Goal: Task Accomplishment & Management: Manage account settings

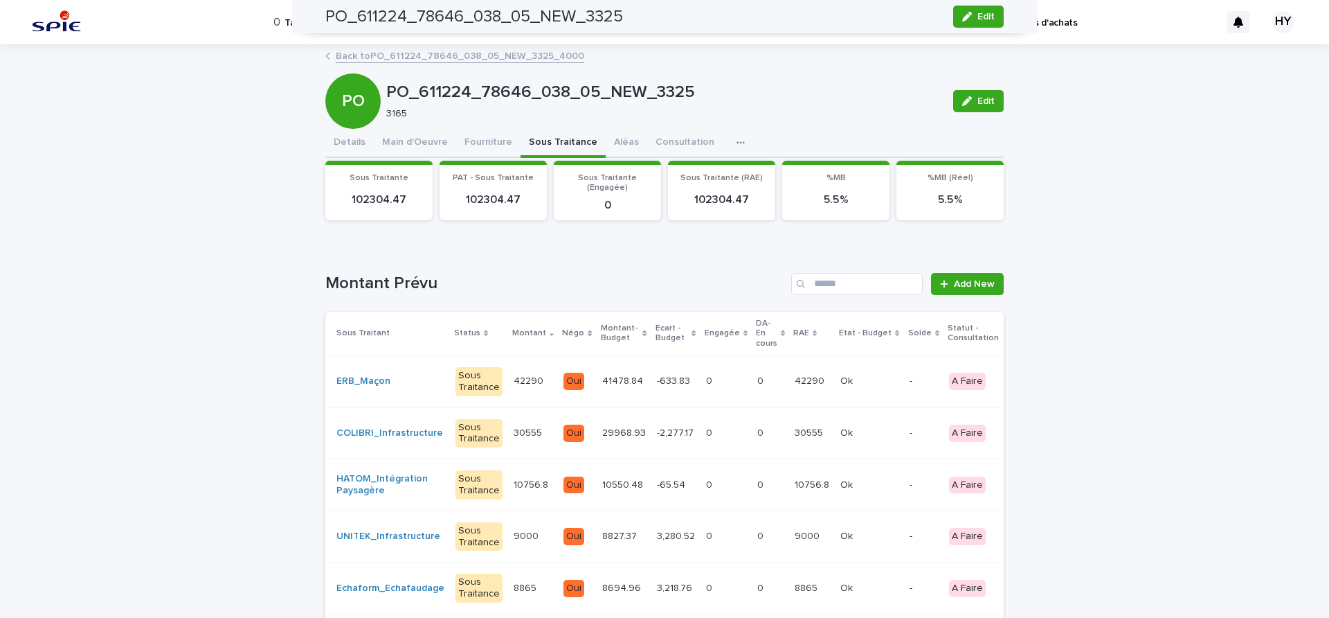
scroll to position [173, 0]
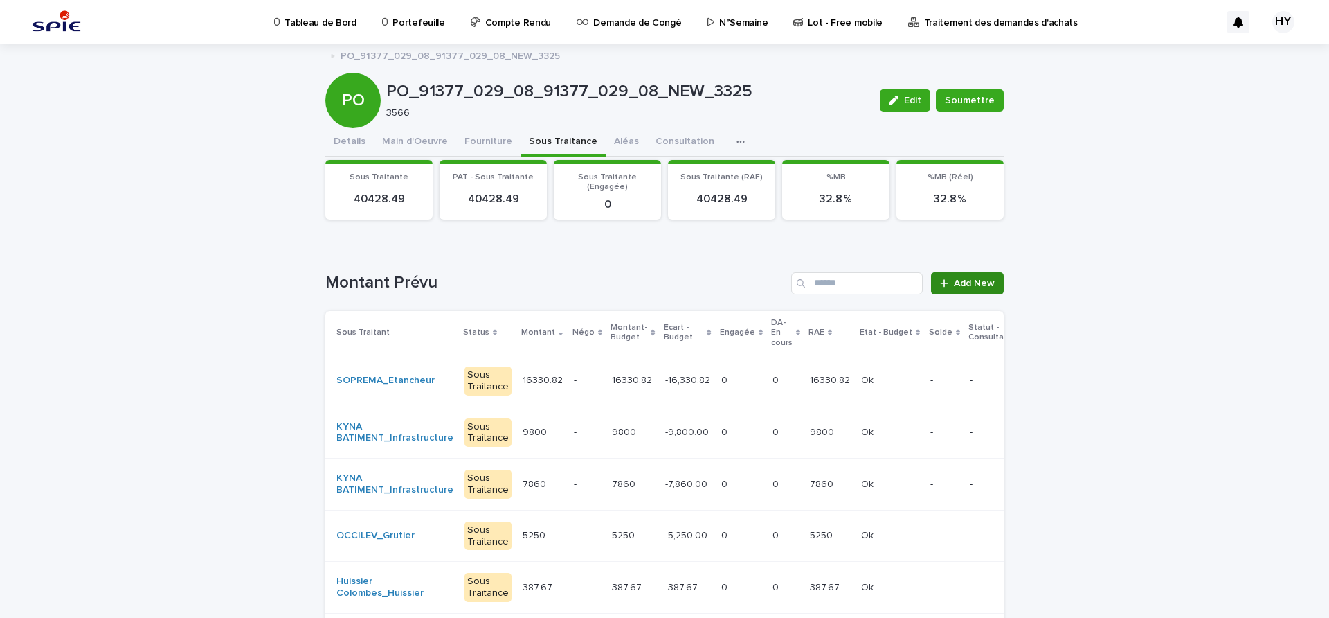
click at [971, 285] on span "Add New" at bounding box center [974, 283] width 41 height 10
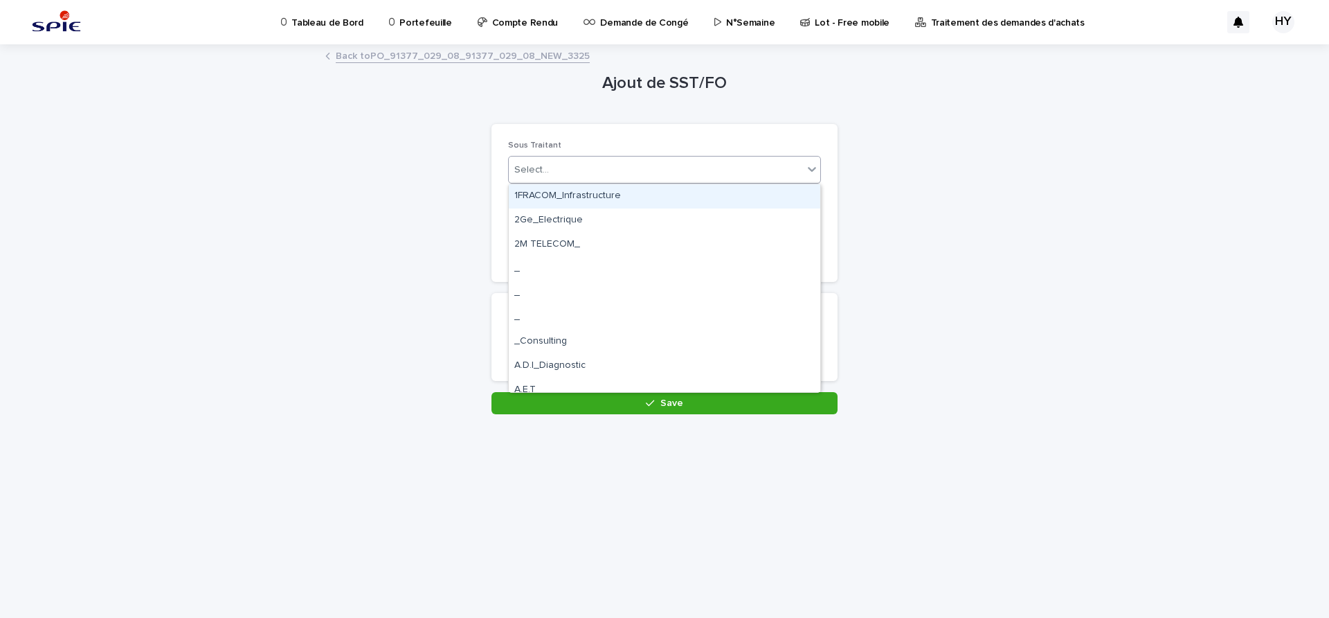
click at [603, 168] on div "Select..." at bounding box center [656, 170] width 294 height 23
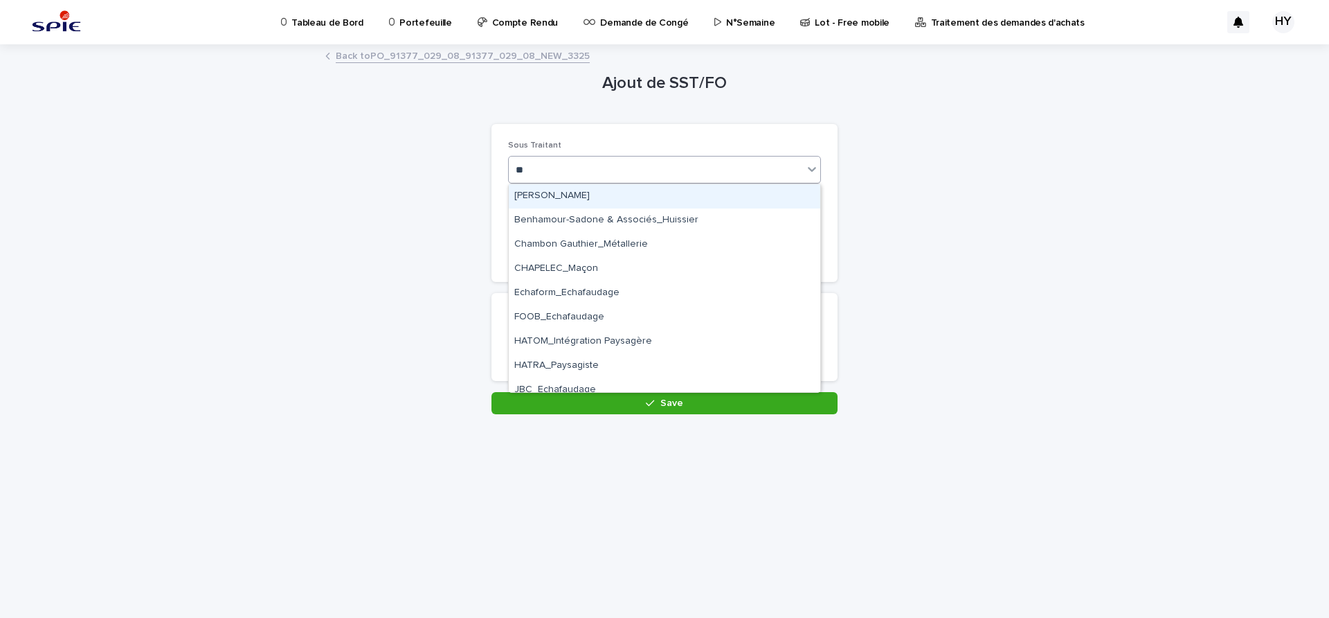
type input "***"
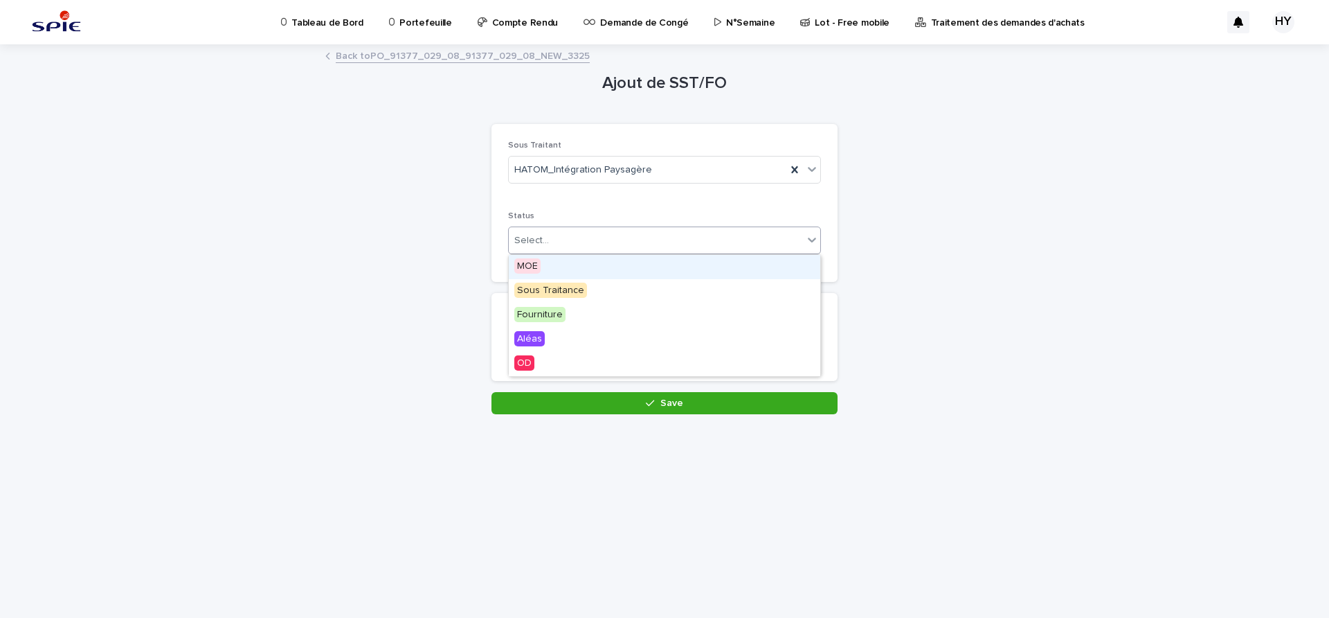
click at [575, 229] on div "Select..." at bounding box center [656, 240] width 294 height 23
click at [570, 283] on span "Sous Traitance" at bounding box center [550, 290] width 73 height 15
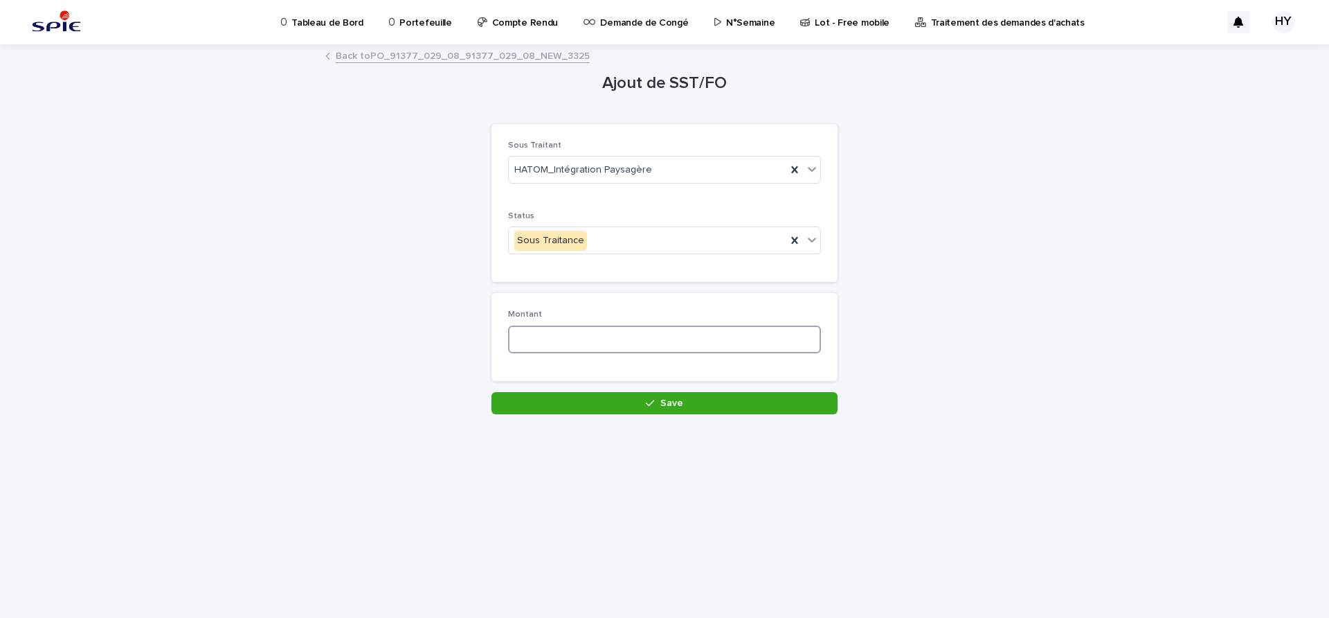
click at [563, 339] on input at bounding box center [664, 339] width 313 height 28
type input "********"
click at [615, 404] on button "Save" at bounding box center [665, 403] width 346 height 22
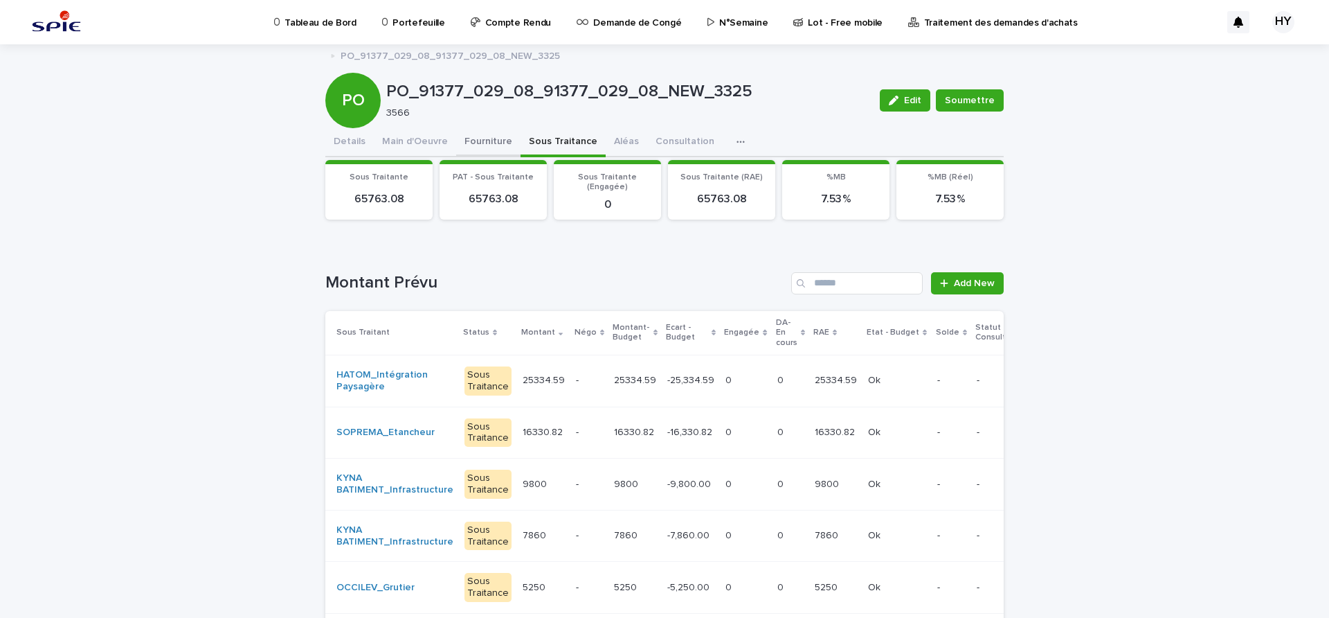
click at [477, 146] on button "Fourniture" at bounding box center [488, 142] width 64 height 29
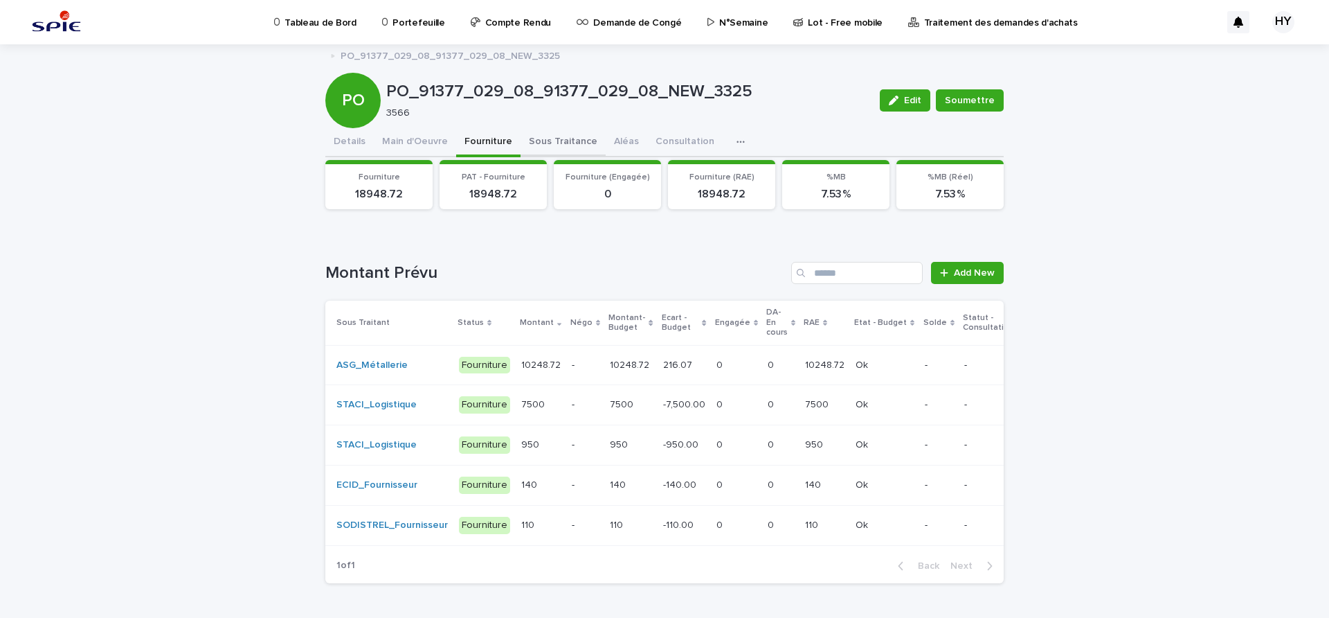
click at [561, 143] on button "Sous Traitance" at bounding box center [563, 142] width 85 height 29
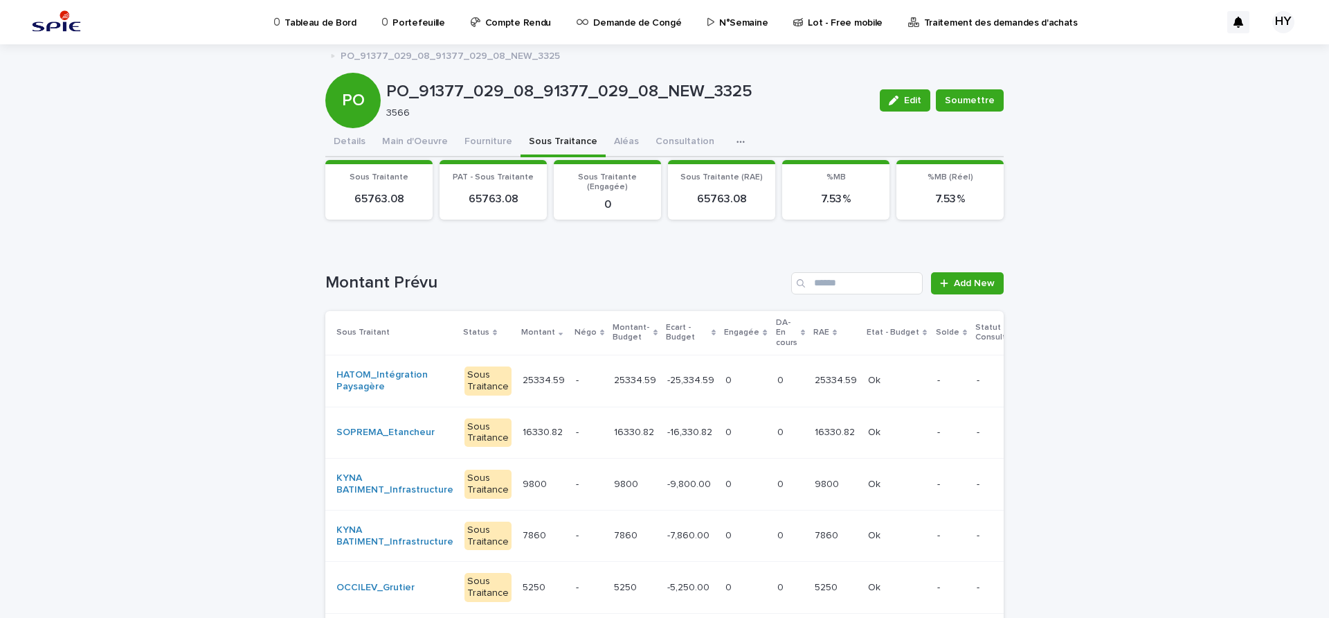
click at [667, 385] on p "-25,334.59" at bounding box center [692, 379] width 50 height 15
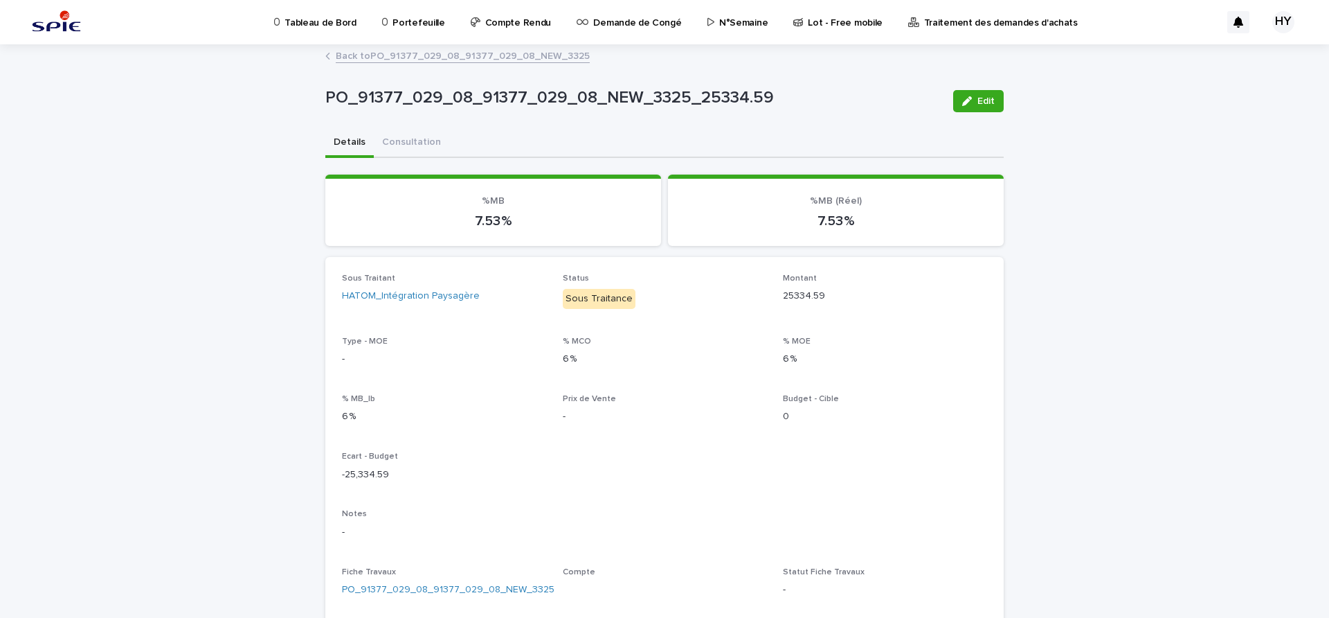
click at [978, 100] on span "Edit" at bounding box center [986, 101] width 17 height 10
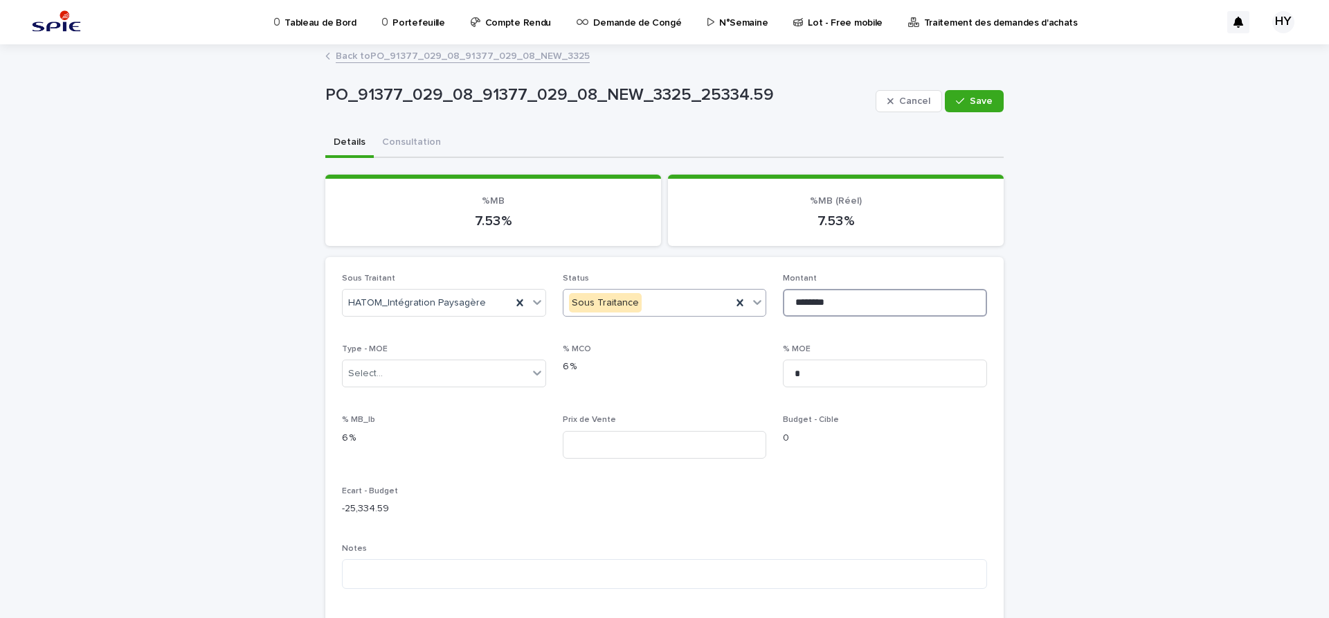
drag, startPoint x: 868, startPoint y: 303, endPoint x: 611, endPoint y: 297, distance: 257.0
click at [615, 298] on div "Sous Traitant HATOM_Intégration Paysagère Status Sous Traitance Montant *******…" at bounding box center [664, 532] width 645 height 517
paste input
click at [818, 304] on input "********" at bounding box center [885, 303] width 204 height 28
type input "********"
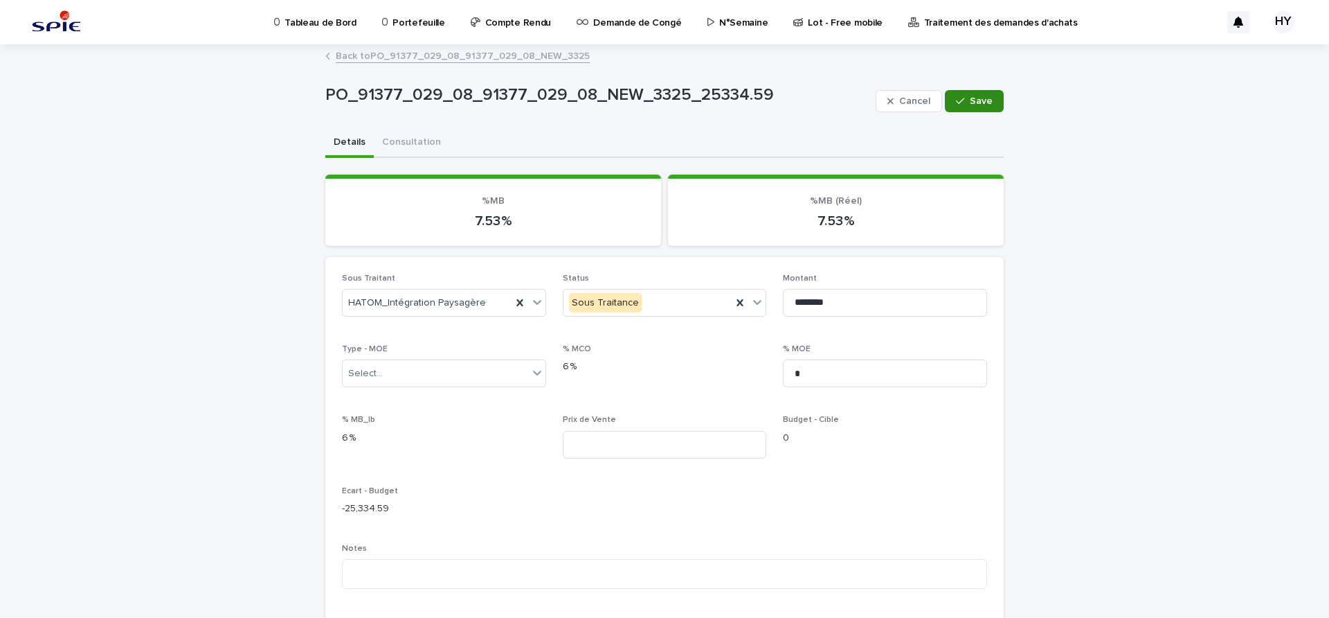
click at [980, 90] on button "Save" at bounding box center [974, 101] width 59 height 22
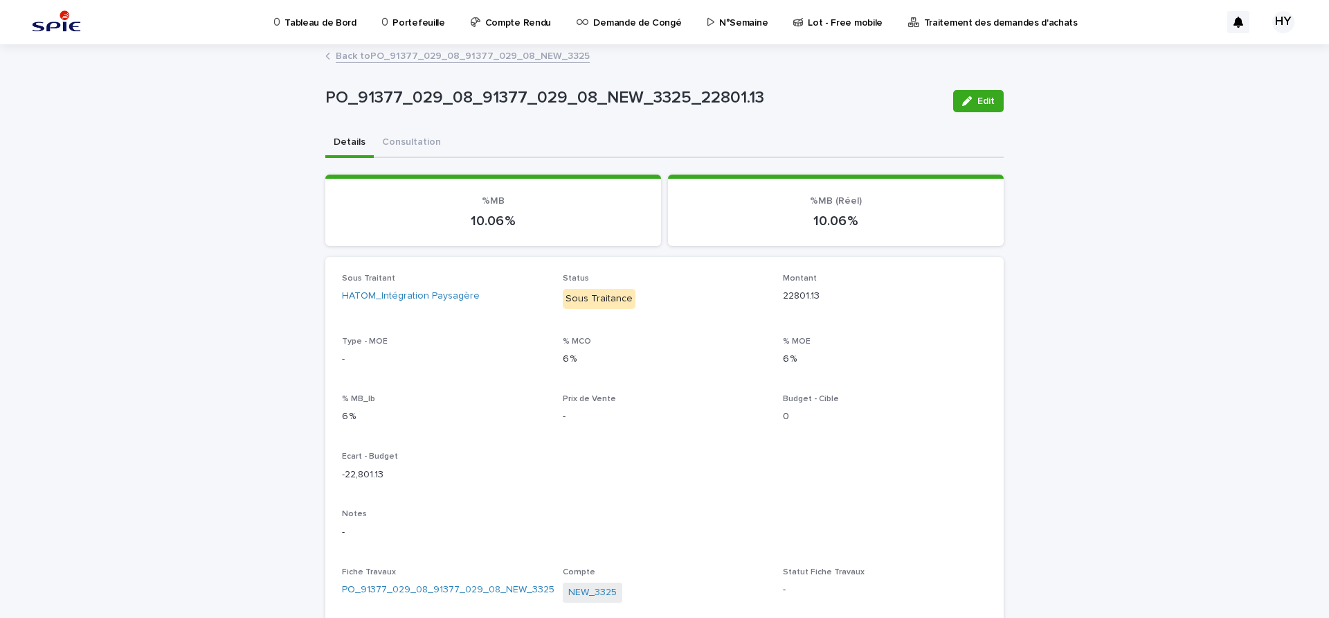
click at [485, 56] on link "Back to PO_91377_029_08_91377_029_08_NEW_3325" at bounding box center [463, 55] width 254 height 16
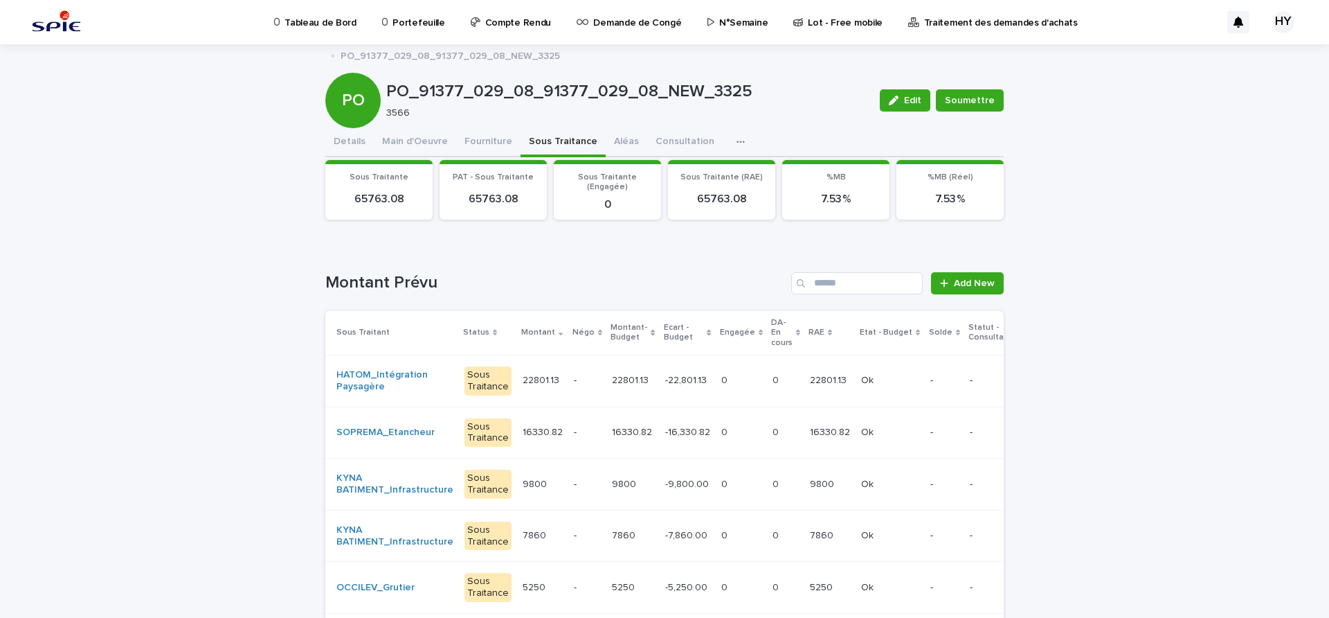
scroll to position [87, 0]
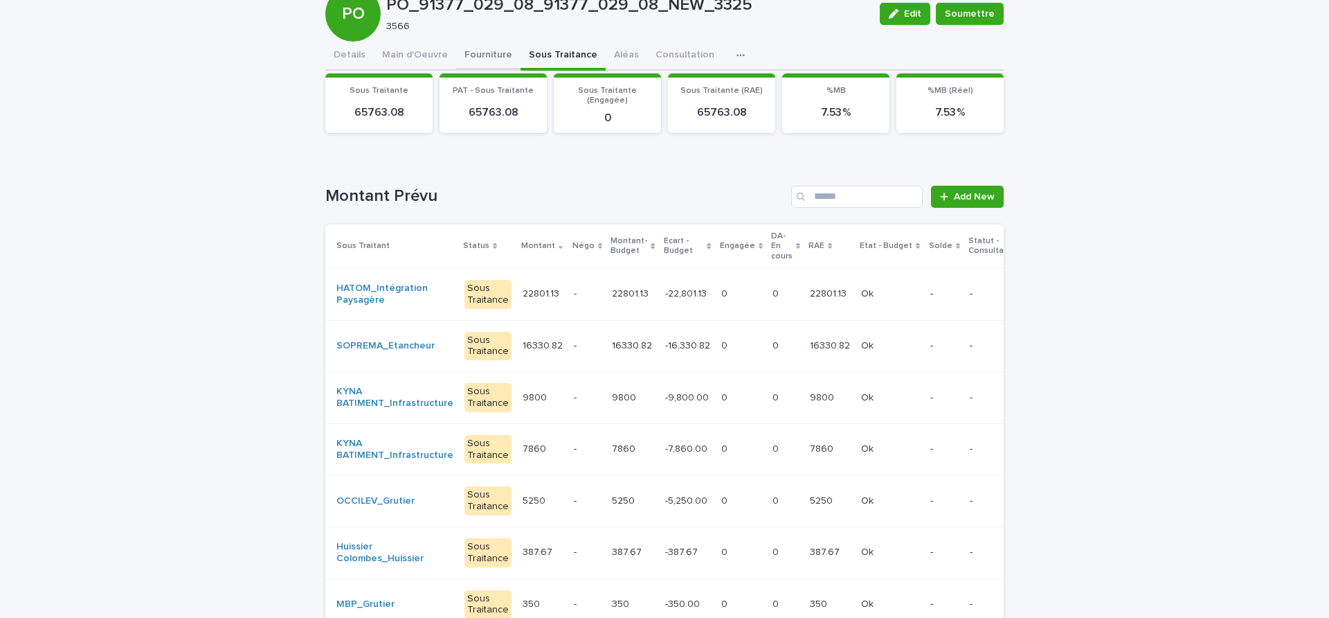
click at [458, 61] on div "Tableau de Bord Portefeuille Compte Rendu Demande de Congé N°Semaine Lot - Free…" at bounding box center [664, 382] width 1329 height 938
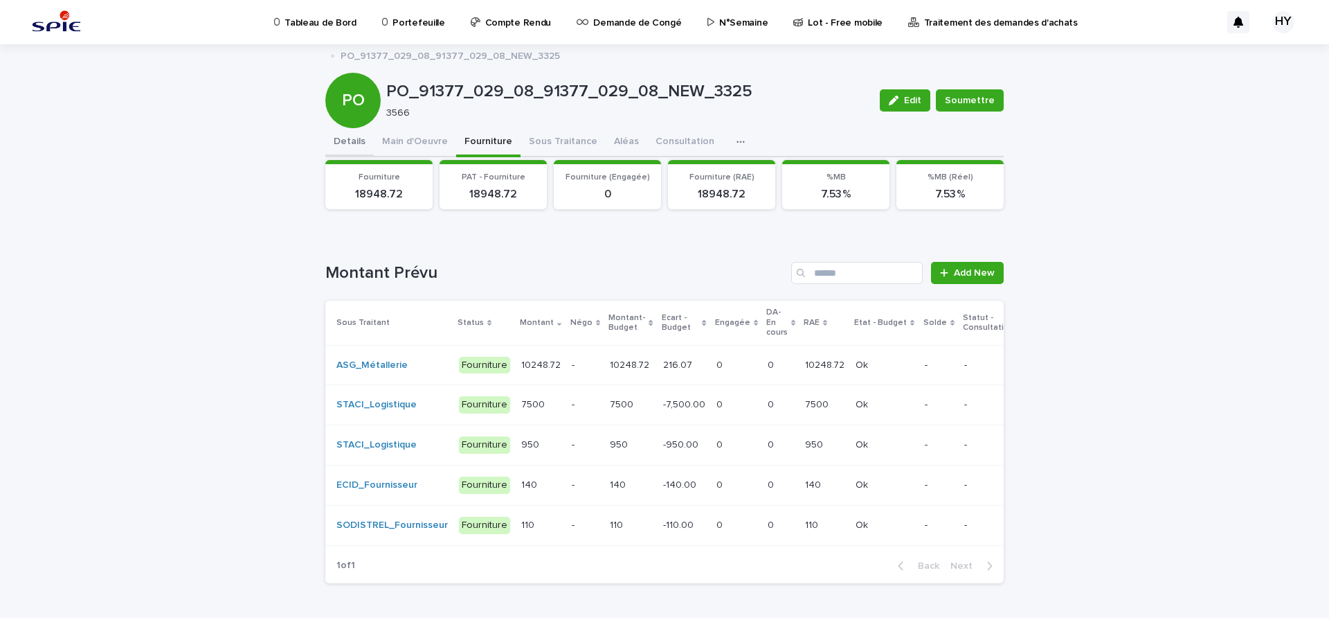
click at [345, 135] on button "Details" at bounding box center [349, 142] width 48 height 29
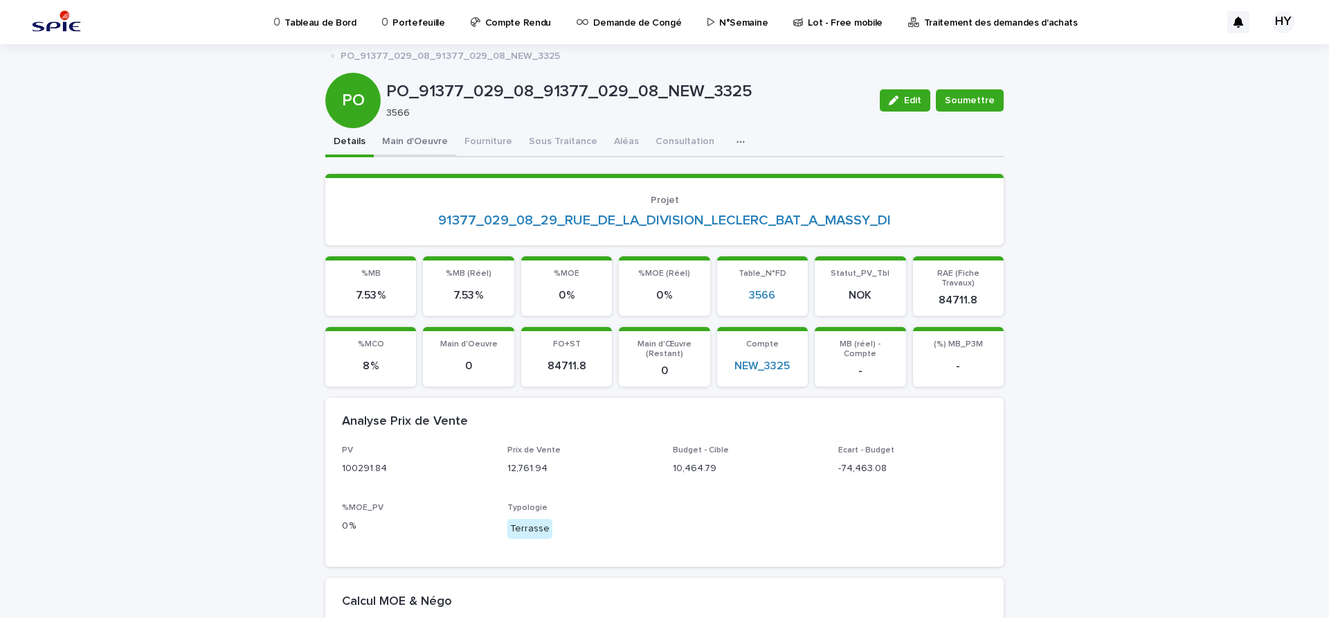
click at [388, 149] on button "Main d'Oeuvre" at bounding box center [415, 142] width 82 height 29
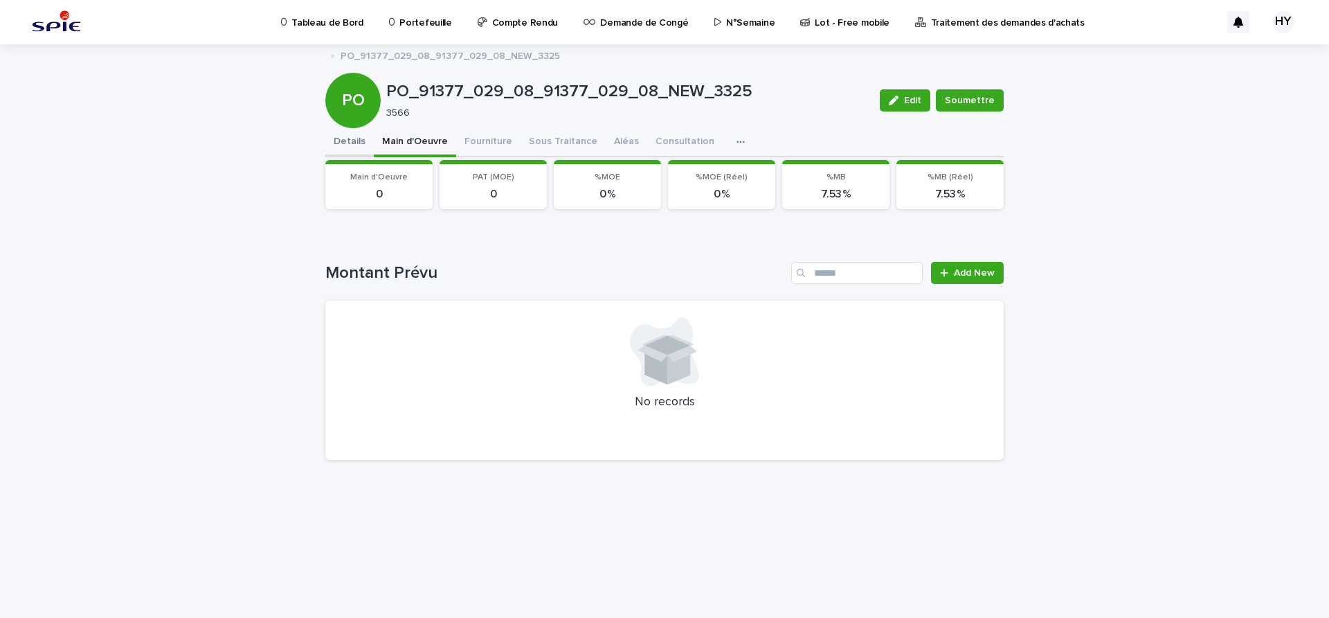
click at [355, 145] on button "Details" at bounding box center [349, 142] width 48 height 29
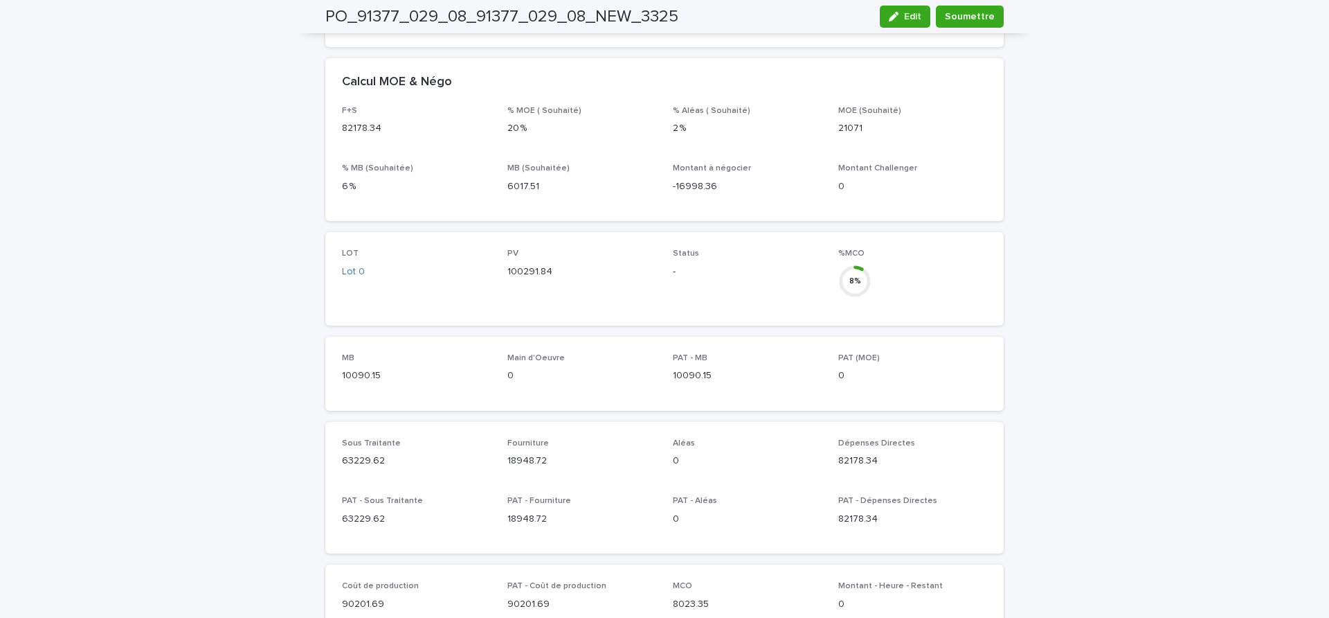
scroll to position [433, 0]
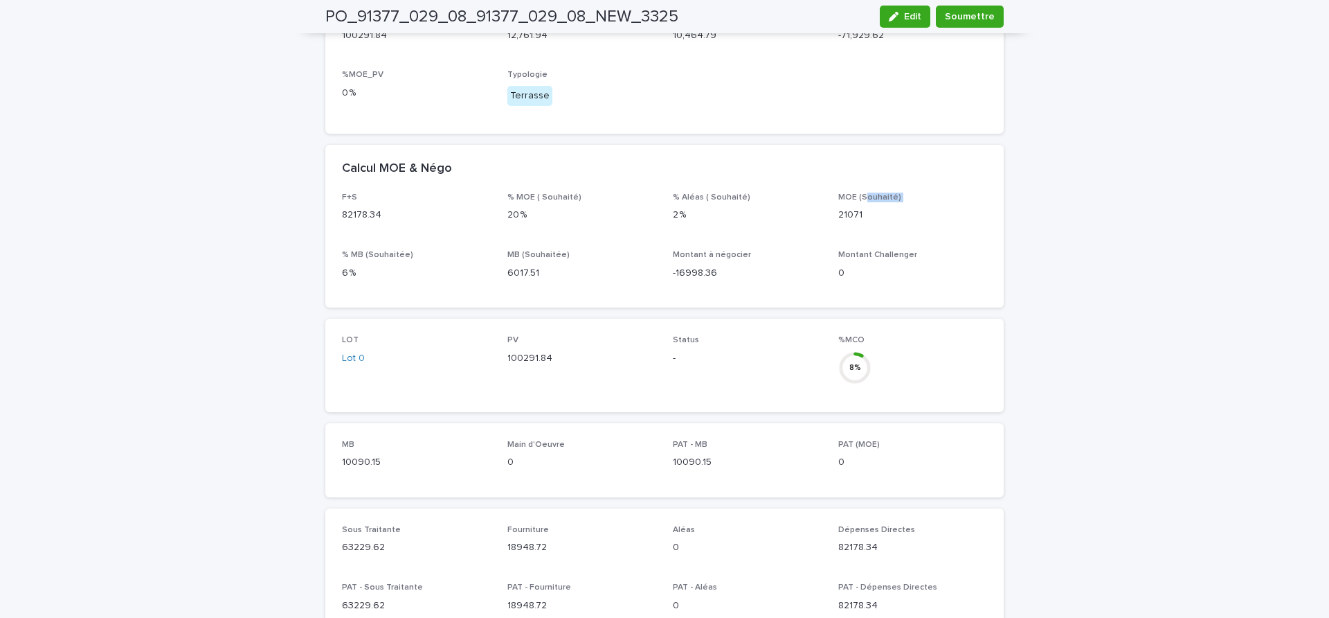
drag, startPoint x: 861, startPoint y: 192, endPoint x: 832, endPoint y: 204, distance: 32.0
click at [839, 204] on div "MOE (Souhaité) 21071" at bounding box center [913, 212] width 149 height 41
click at [885, 208] on p "21071" at bounding box center [913, 215] width 149 height 15
drag, startPoint x: 818, startPoint y: 204, endPoint x: 861, endPoint y: 194, distance: 43.3
click at [813, 201] on div "F+S 82178.34 % MOE ( Souhaité) 20 % % Aléas ( Souhaité) 2 % MOE (Souhaité) 2107…" at bounding box center [664, 241] width 645 height 98
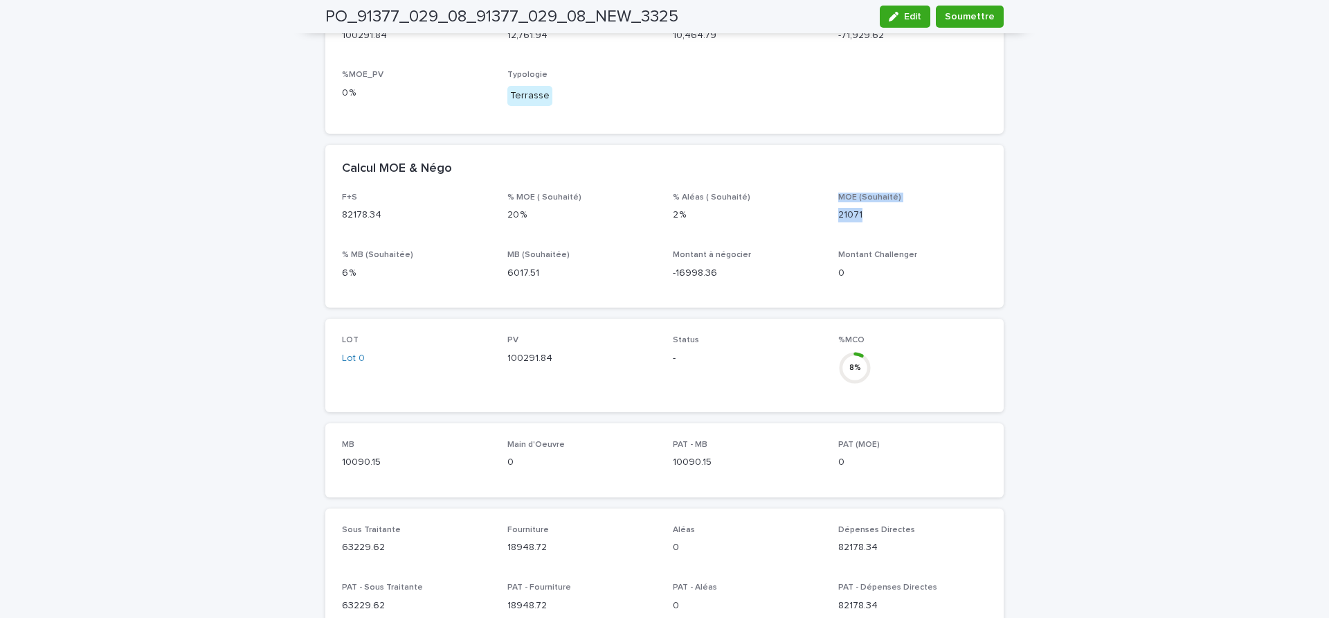
click at [863, 205] on div "21071" at bounding box center [913, 213] width 149 height 17
drag, startPoint x: 859, startPoint y: 204, endPoint x: 823, endPoint y: 204, distance: 36.0
click at [823, 204] on div "F+S 82178.34 % MOE ( Souhaité) 20 % % Aléas ( Souhaité) 2 % MOE (Souhaité) 2107…" at bounding box center [664, 241] width 645 height 98
click at [841, 208] on p "21071" at bounding box center [913, 215] width 149 height 15
drag, startPoint x: 857, startPoint y: 206, endPoint x: 831, endPoint y: 206, distance: 26.3
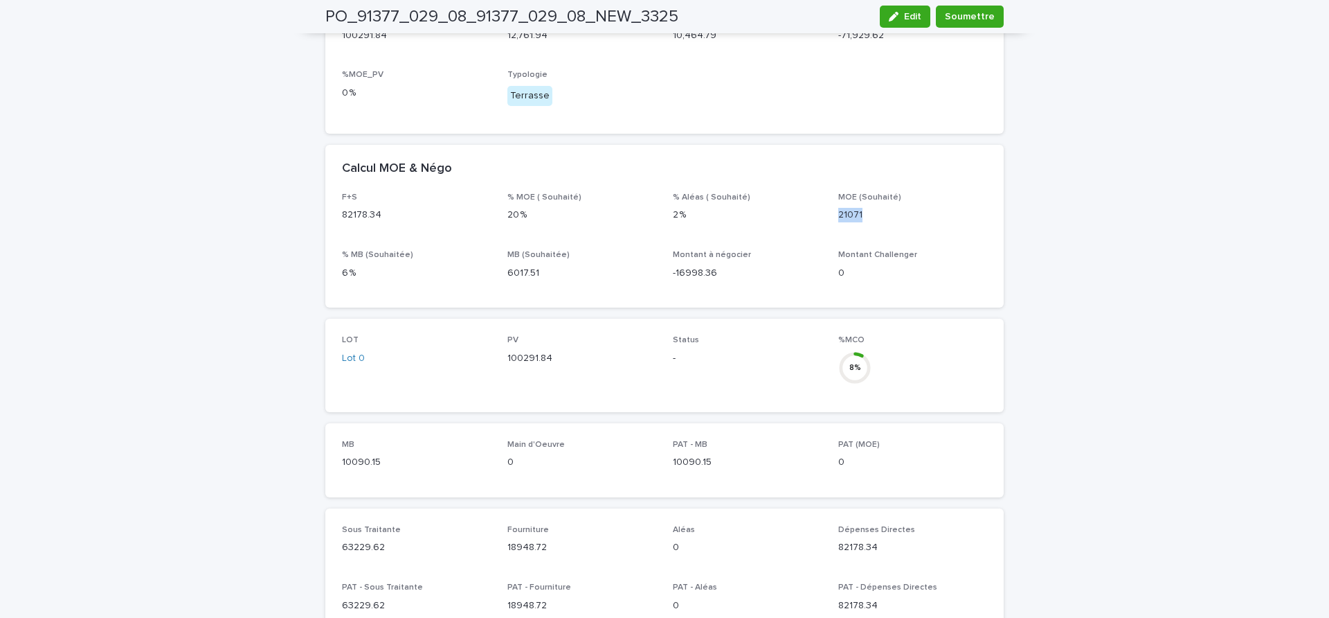
click at [831, 206] on div "F+S 82178.34 % MOE ( Souhaité) 20 % % Aléas ( Souhaité) 2 % MOE (Souhaité) 2107…" at bounding box center [664, 241] width 645 height 98
copy p "21071"
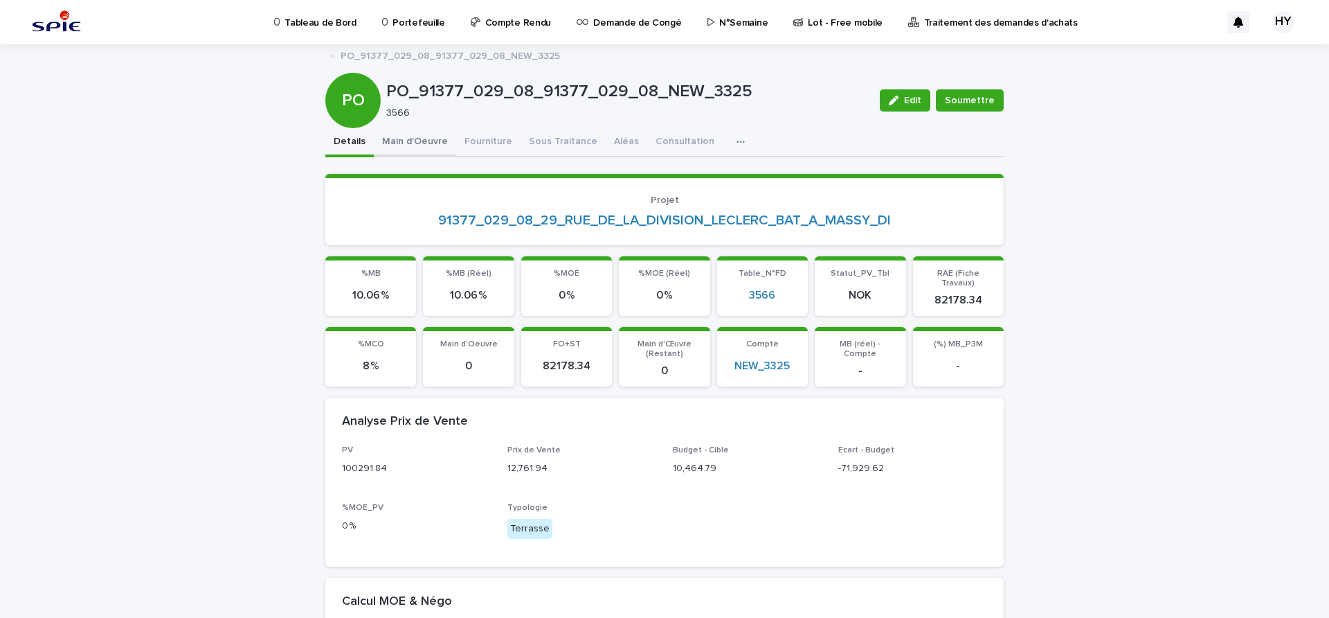
click at [404, 152] on button "Main d'Oeuvre" at bounding box center [415, 142] width 82 height 29
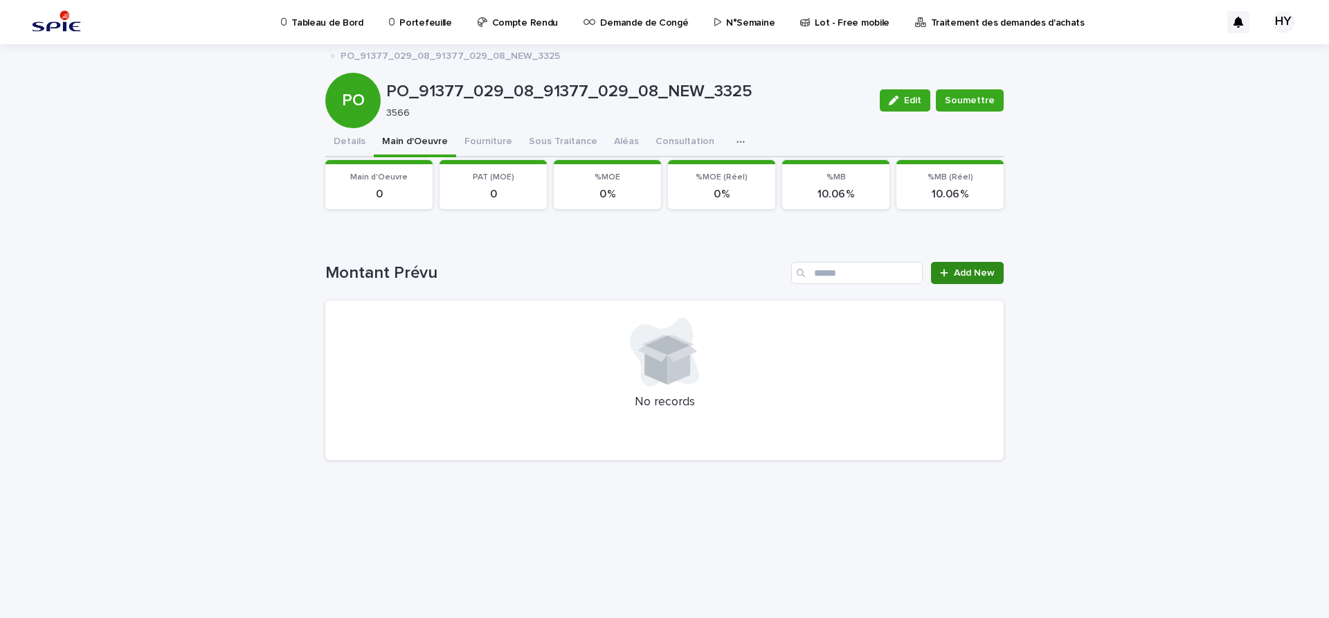
click at [961, 276] on span "Add New" at bounding box center [974, 273] width 41 height 10
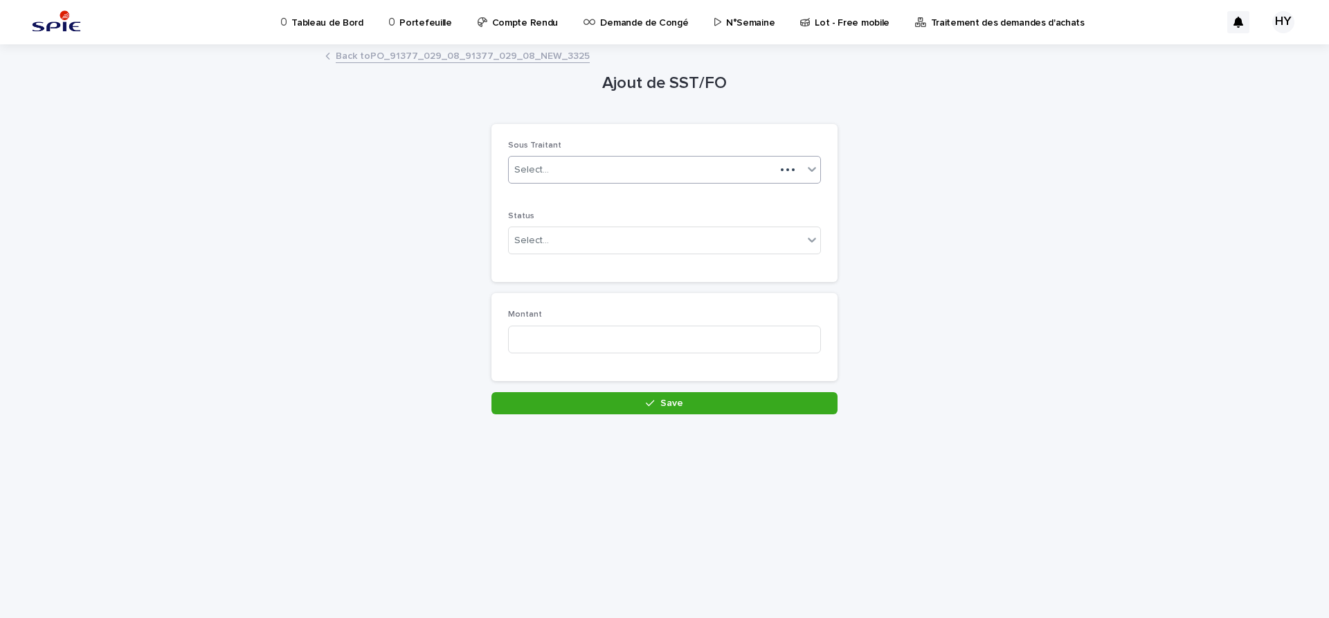
click at [568, 175] on div "Select..." at bounding box center [642, 170] width 267 height 23
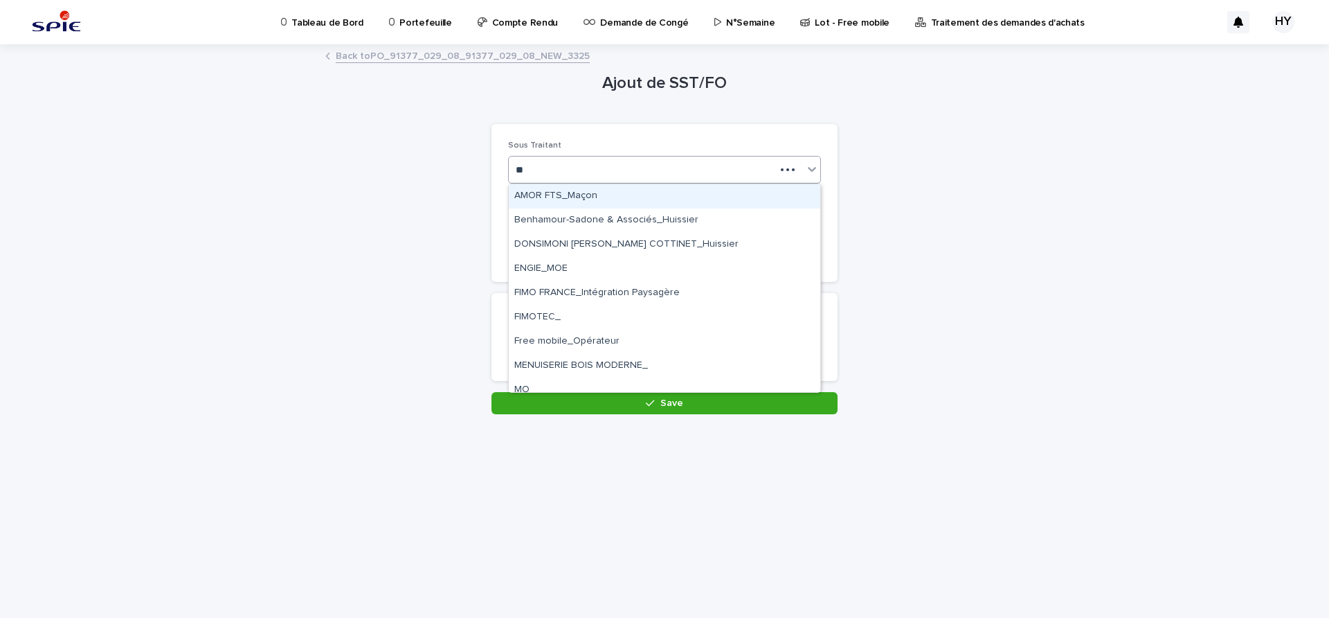
type input "***"
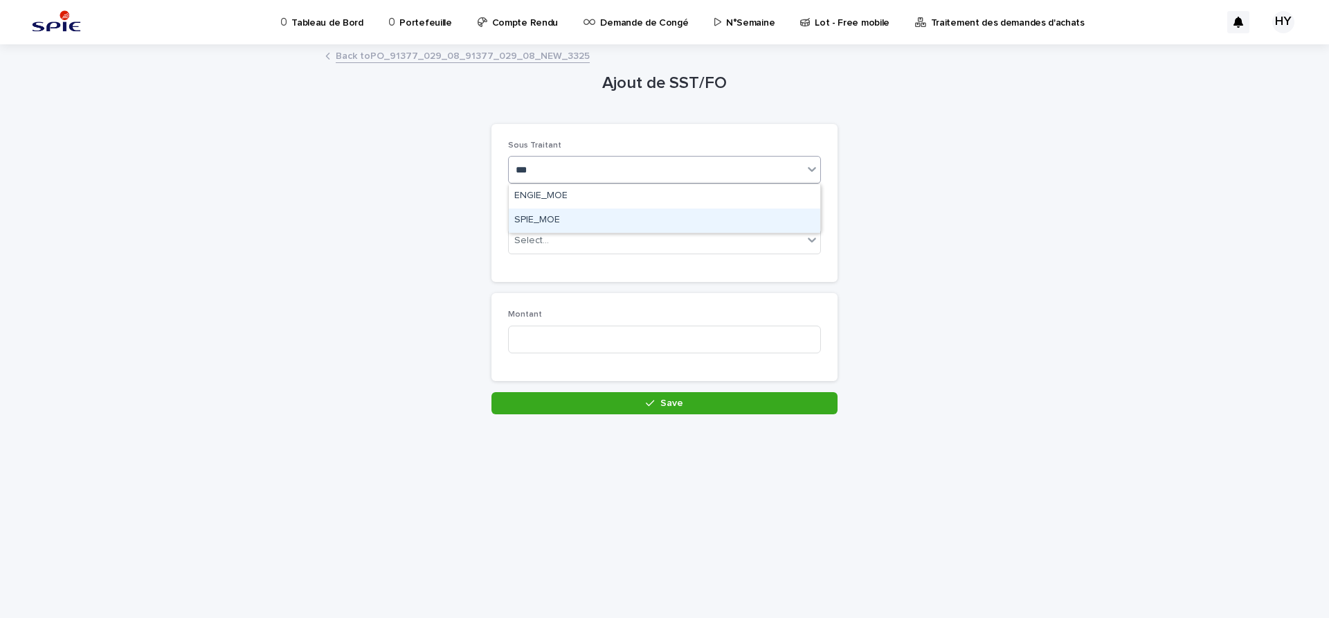
click at [543, 216] on div "SPIE_MOE" at bounding box center [665, 220] width 312 height 24
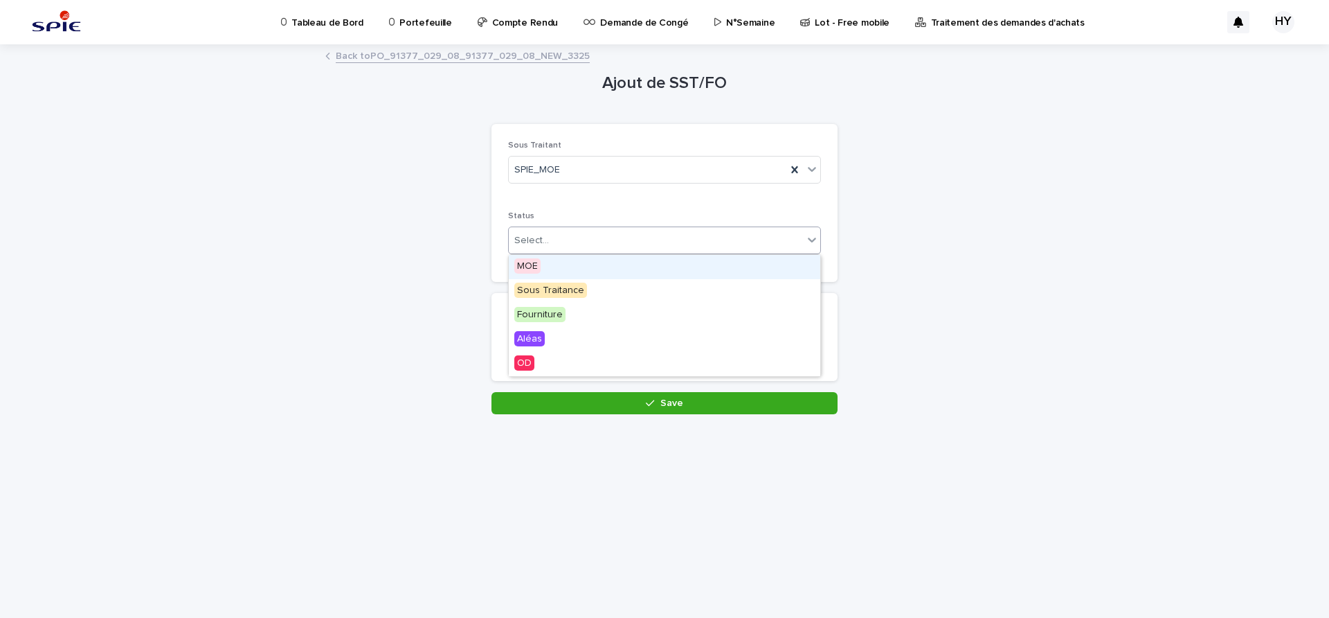
click at [547, 234] on div "Select..." at bounding box center [531, 240] width 35 height 15
click at [548, 294] on span "Sous Traitance" at bounding box center [550, 290] width 73 height 15
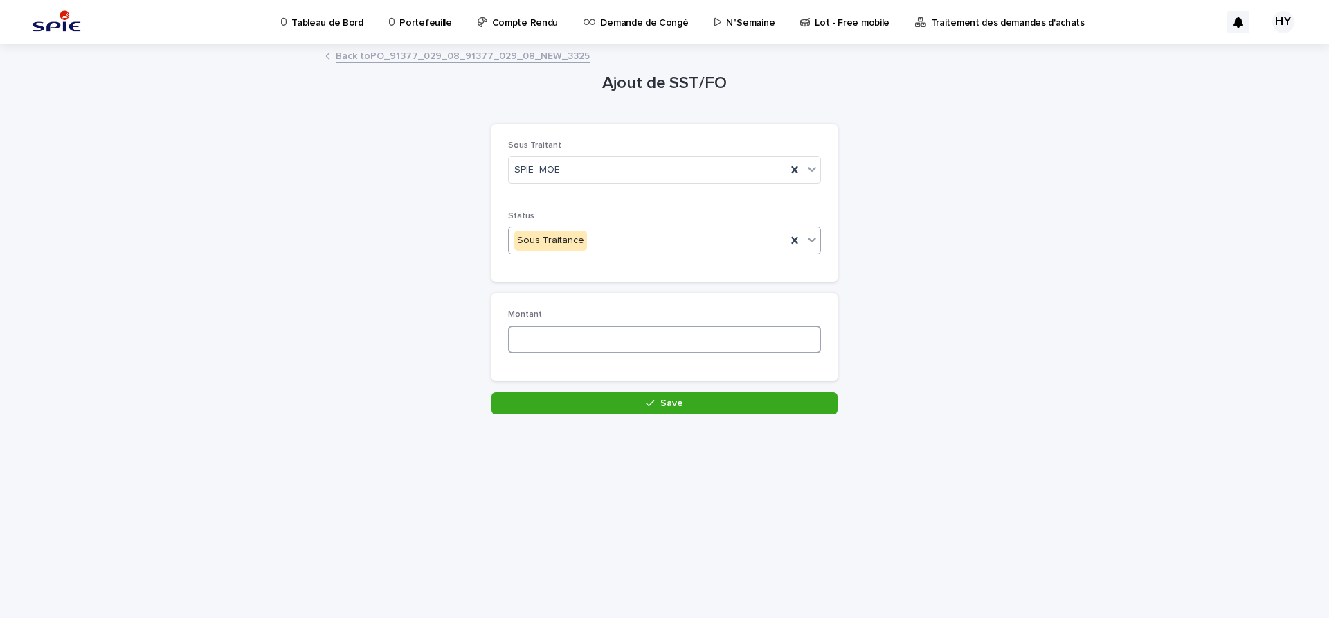
click at [553, 339] on input at bounding box center [664, 339] width 313 height 28
click at [625, 231] on div "Sous Traitance" at bounding box center [648, 240] width 278 height 23
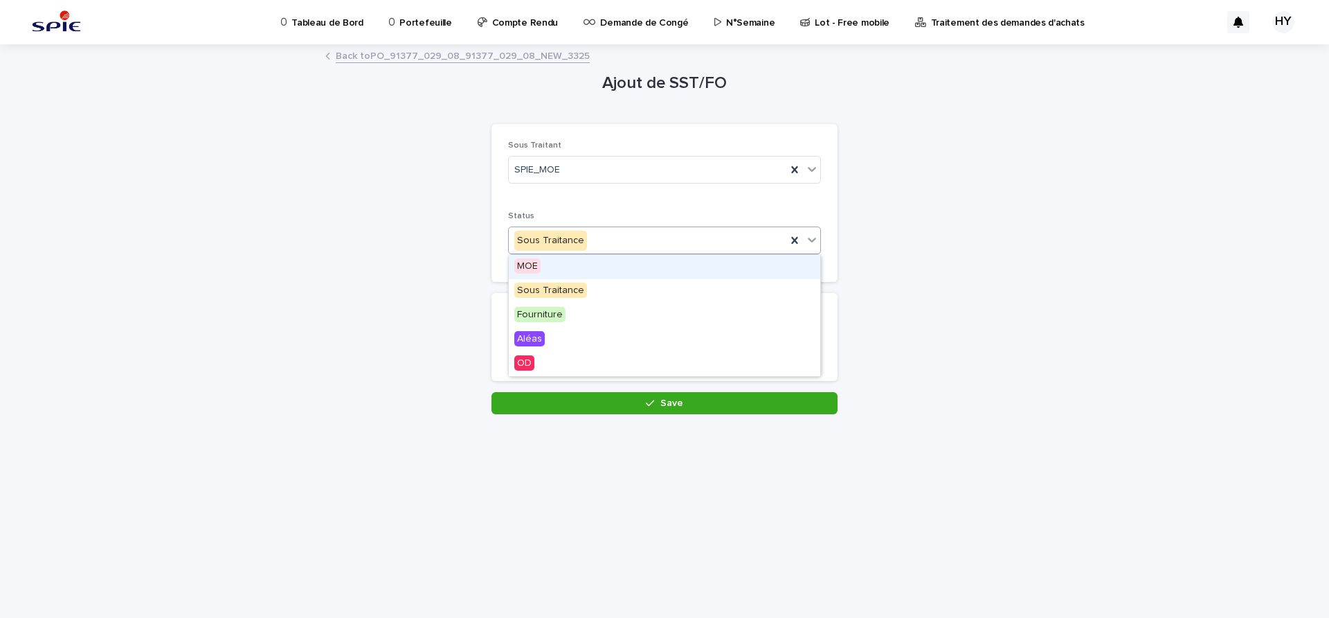
click at [553, 262] on div "MOE" at bounding box center [665, 267] width 312 height 24
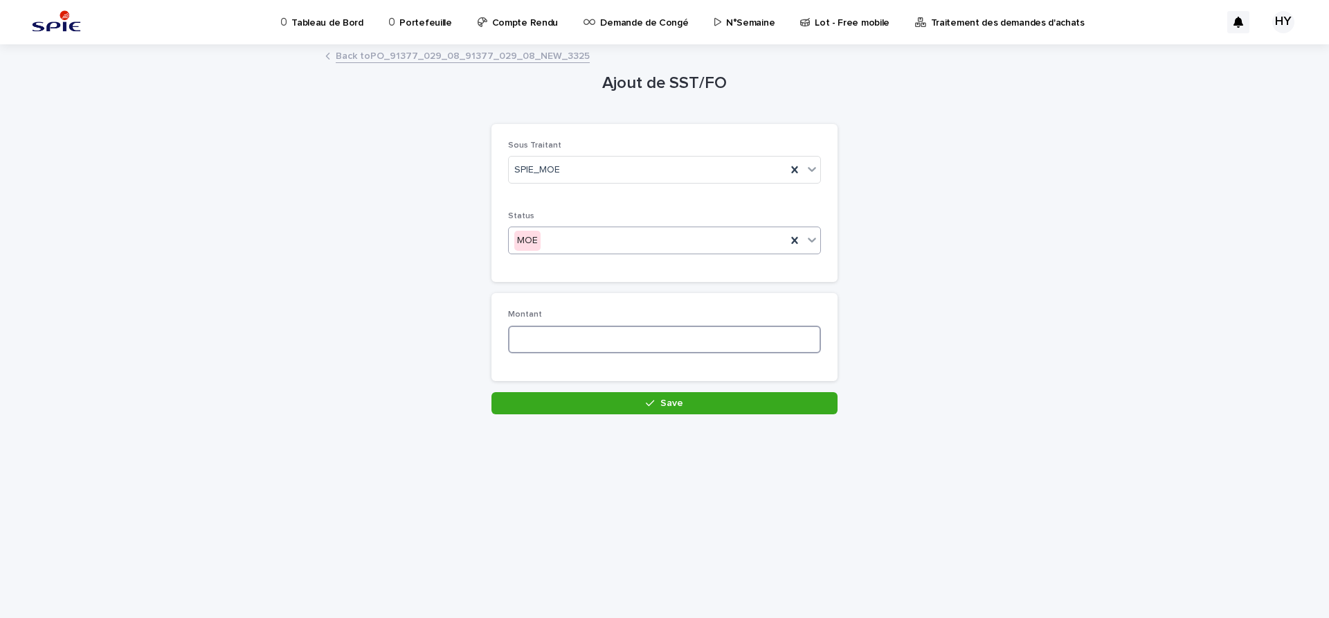
click at [568, 335] on input at bounding box center [664, 339] width 313 height 28
paste input "*****"
type input "*****"
click at [571, 406] on button "Save" at bounding box center [665, 403] width 346 height 22
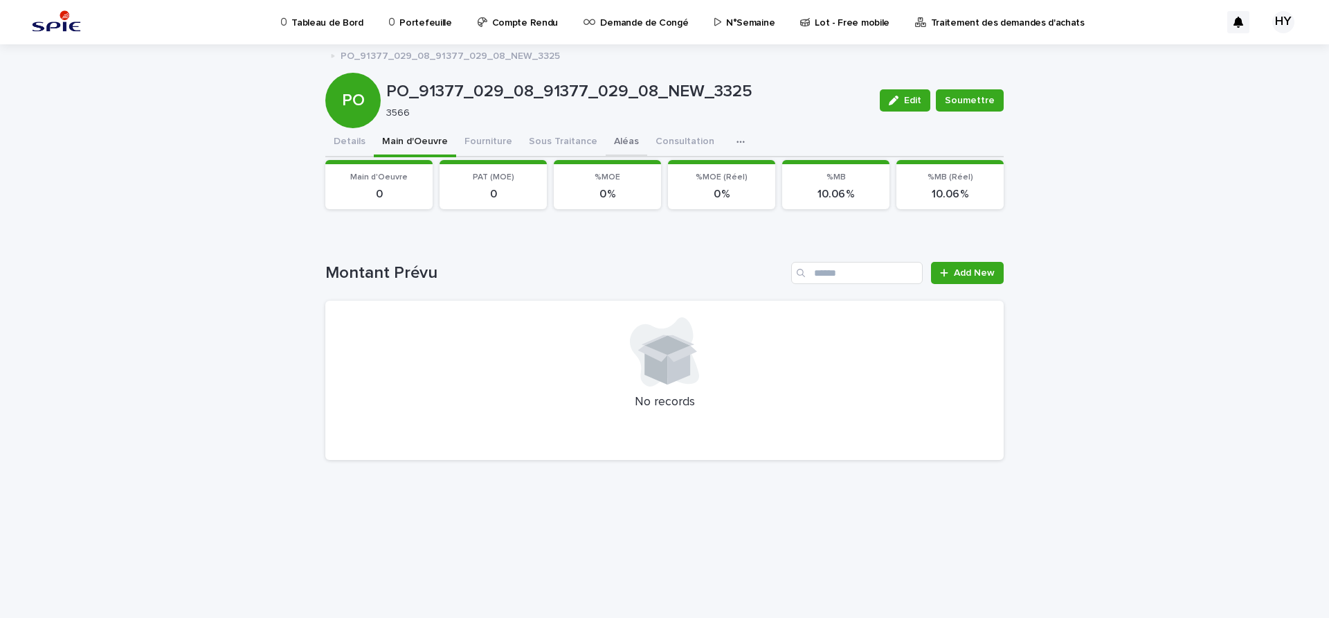
click at [618, 146] on button "Aléas" at bounding box center [627, 142] width 42 height 29
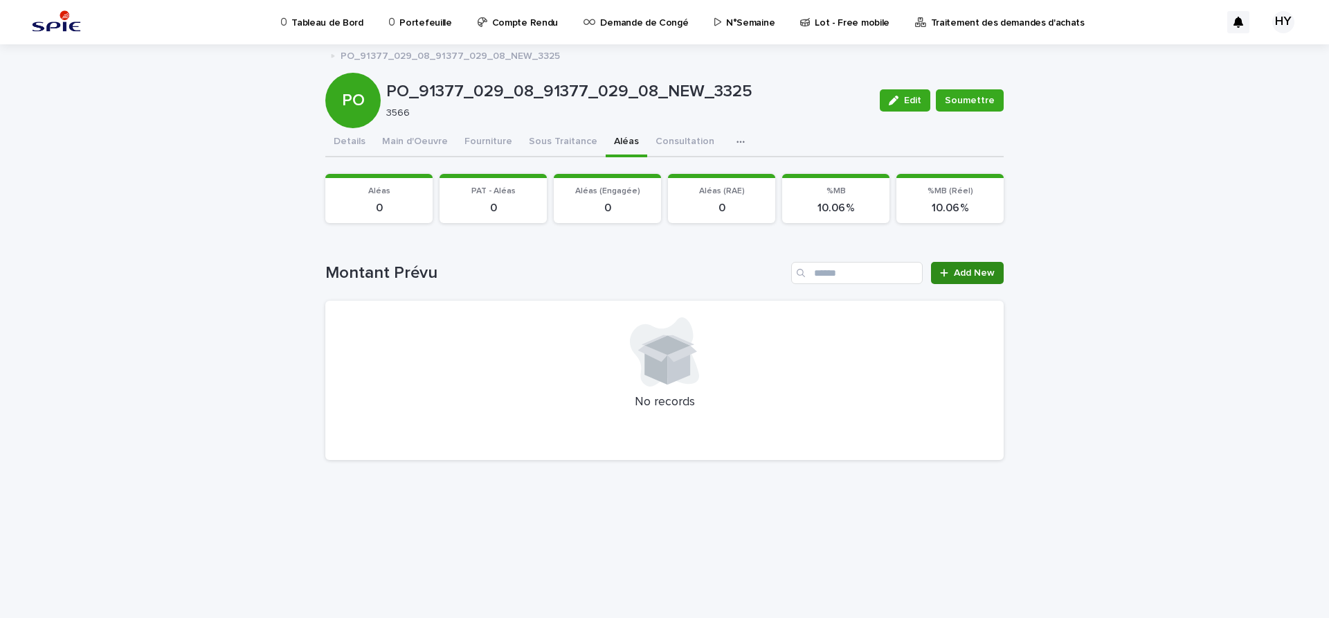
click at [965, 275] on span "Add New" at bounding box center [974, 273] width 41 height 10
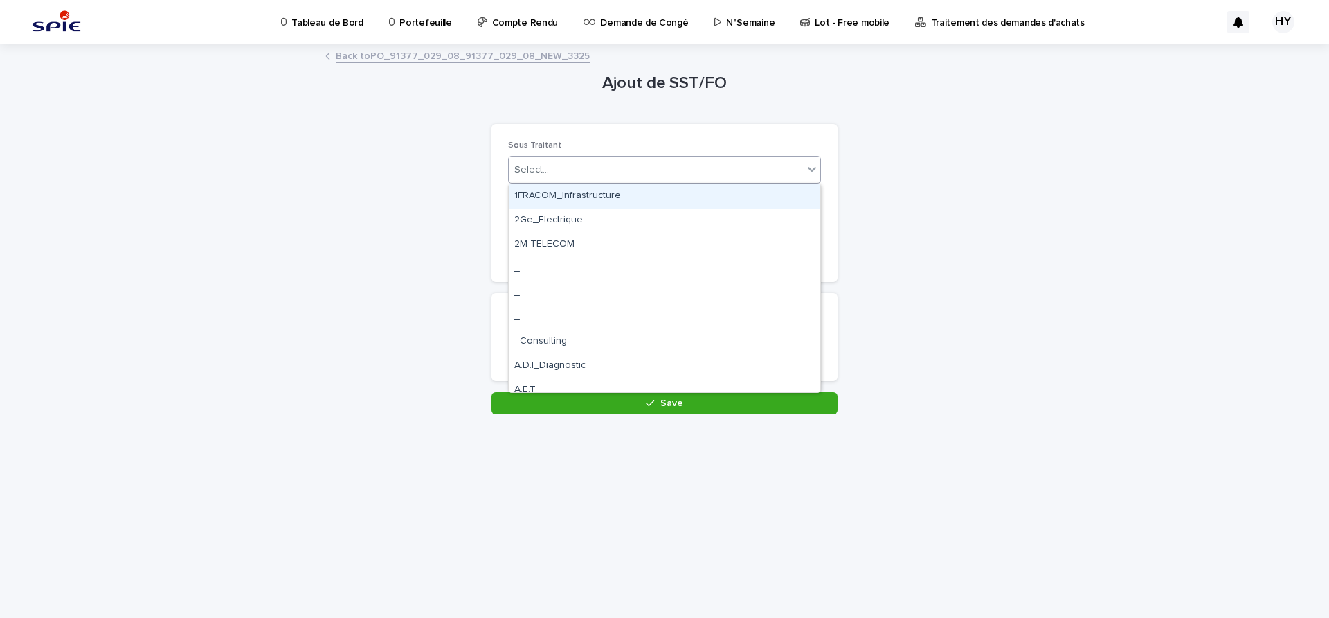
click at [643, 176] on div "Select..." at bounding box center [656, 170] width 294 height 23
type input "****"
click at [556, 194] on div "ALEAS_" at bounding box center [665, 196] width 312 height 24
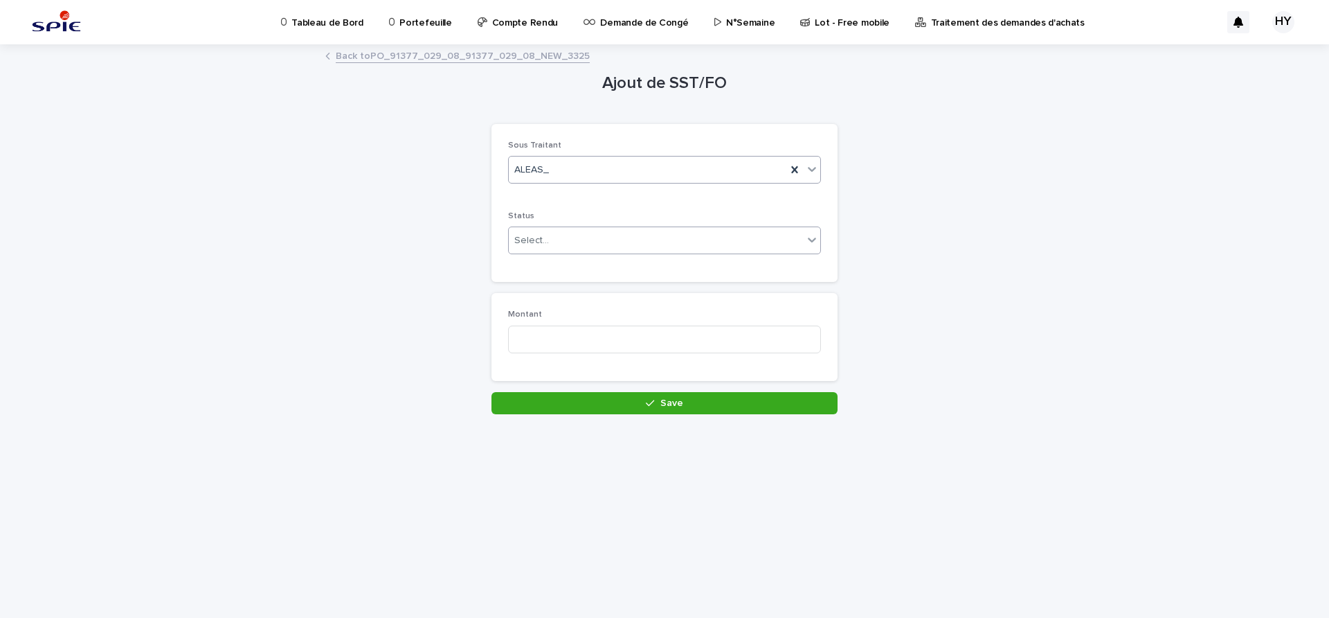
click at [537, 240] on div "Select..." at bounding box center [531, 240] width 35 height 15
click at [554, 288] on span "Sous Traitance" at bounding box center [550, 290] width 73 height 15
click at [577, 342] on input at bounding box center [664, 339] width 313 height 28
click at [585, 255] on div "Status Sous Traitance" at bounding box center [664, 238] width 313 height 54
click at [598, 235] on div "Sous Traitance" at bounding box center [648, 240] width 278 height 23
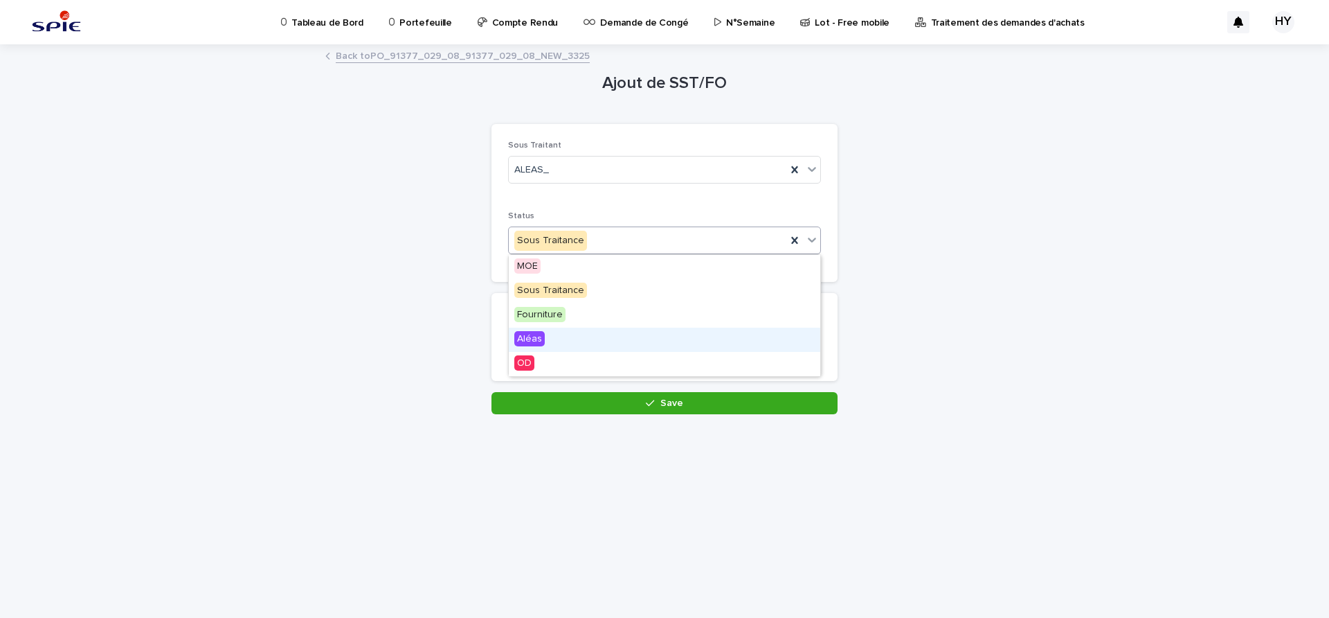
click at [564, 343] on div "Aléas" at bounding box center [665, 340] width 312 height 24
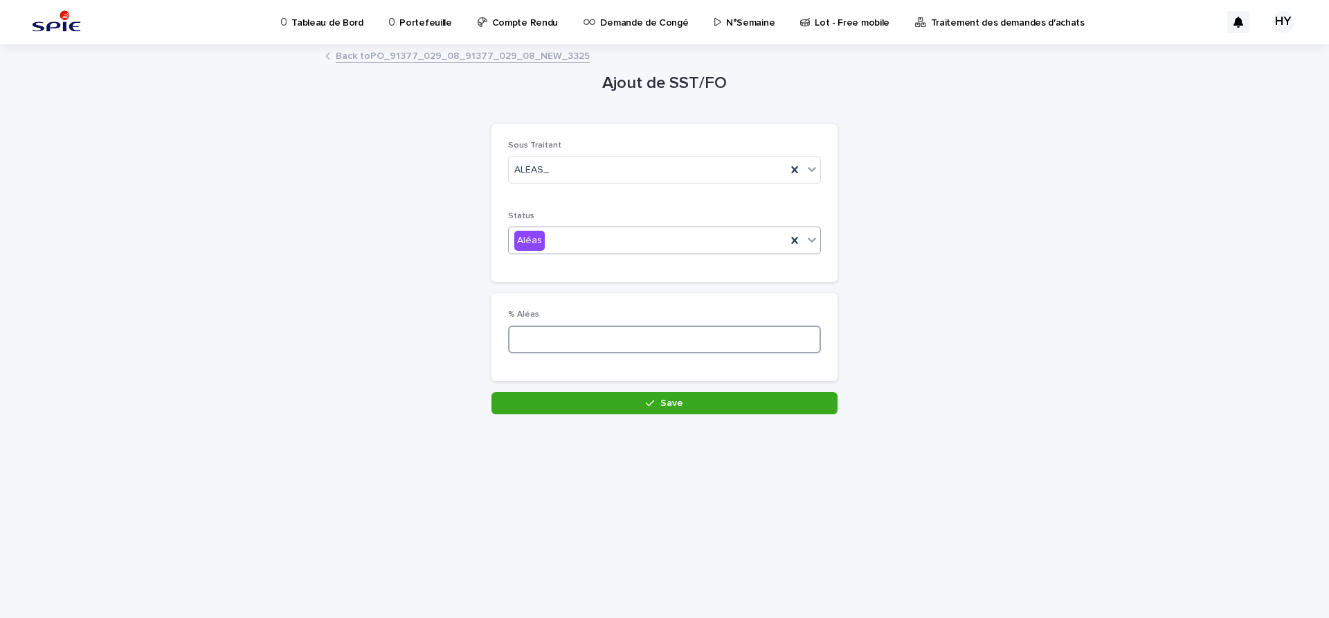
click at [548, 349] on input at bounding box center [664, 339] width 313 height 28
type input "*"
click at [575, 403] on button "Save" at bounding box center [665, 403] width 346 height 22
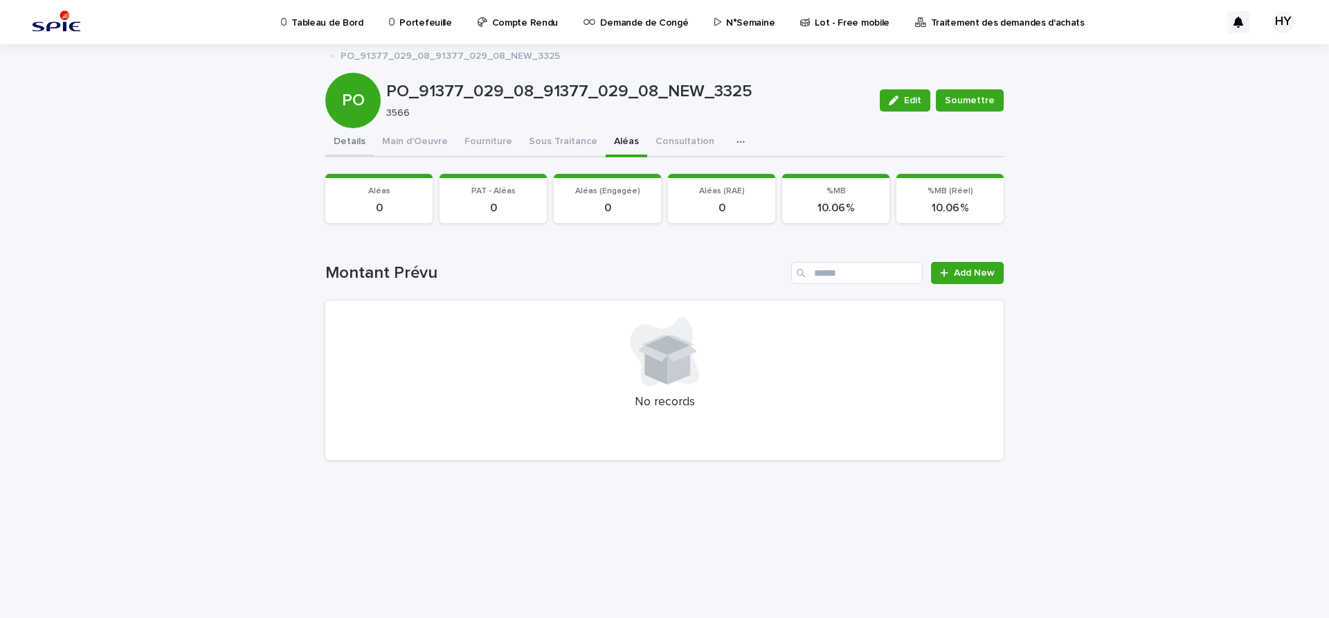
click at [359, 146] on button "Details" at bounding box center [349, 142] width 48 height 29
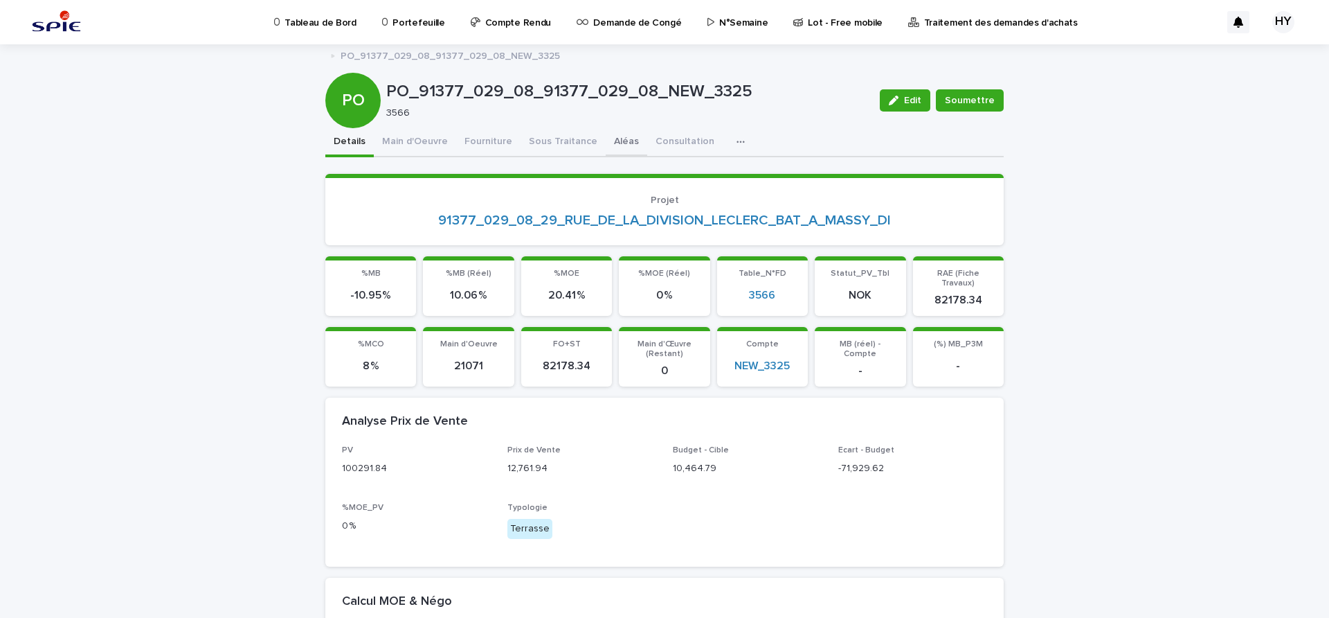
click at [606, 142] on button "Aléas" at bounding box center [627, 142] width 42 height 29
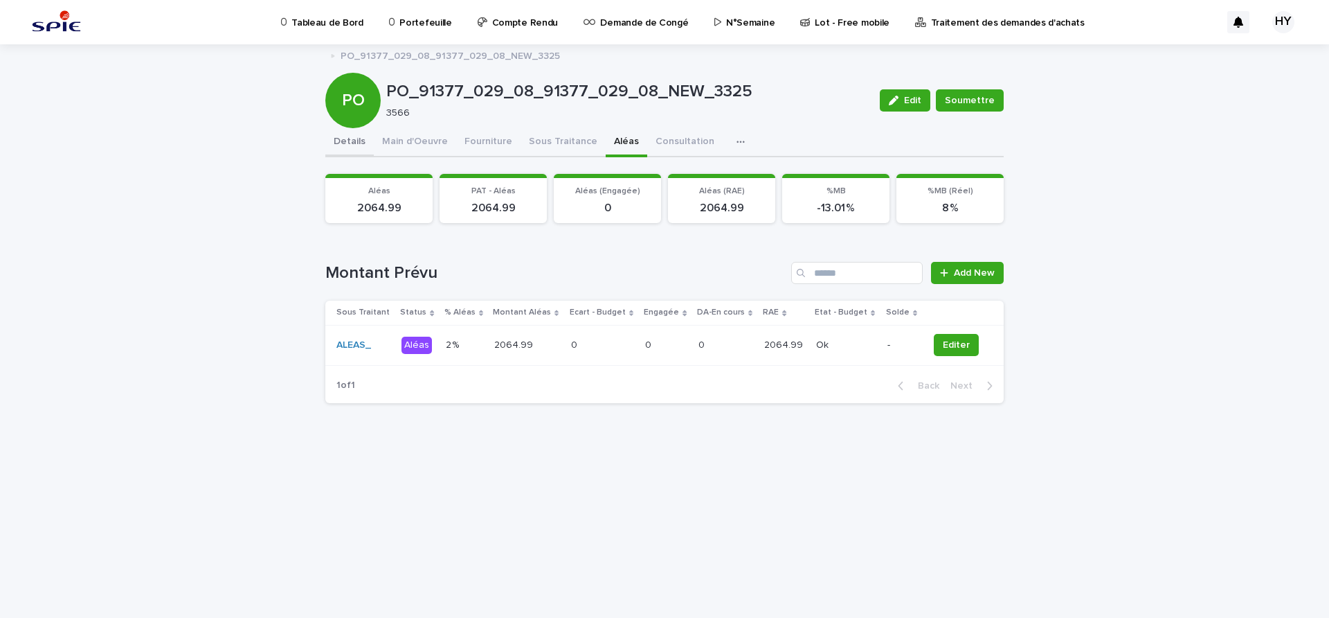
click at [337, 136] on button "Details" at bounding box center [349, 142] width 48 height 29
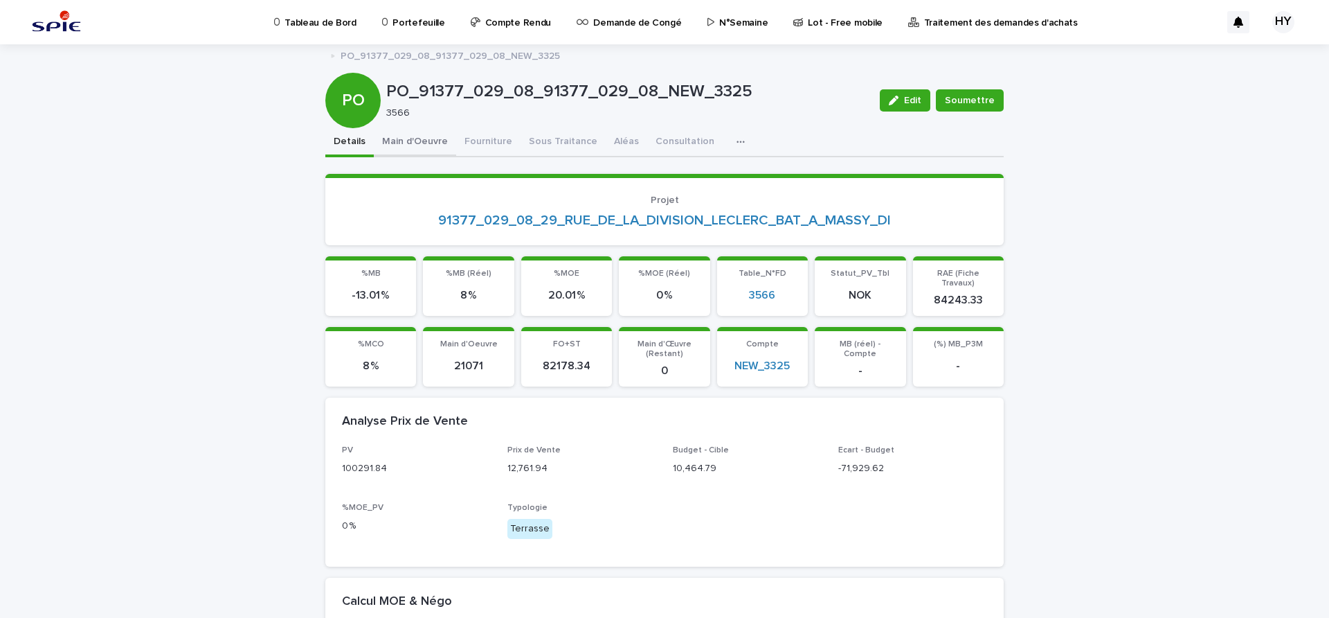
click at [416, 141] on button "Main d'Oeuvre" at bounding box center [415, 142] width 82 height 29
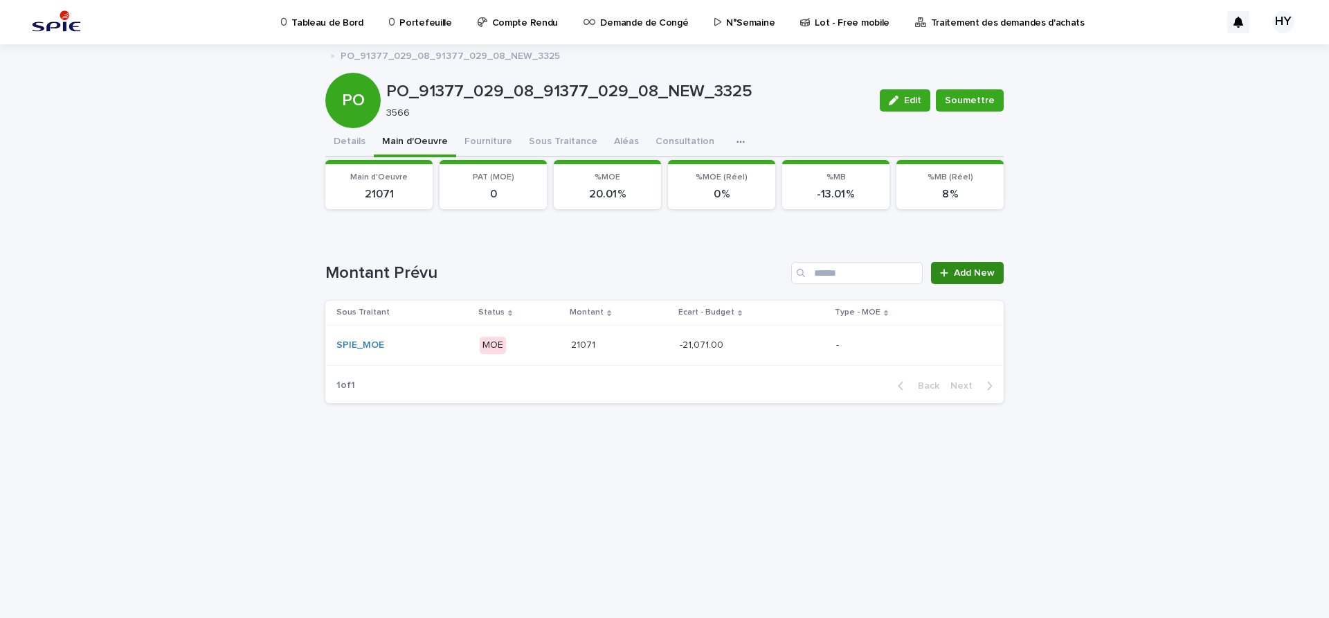
click at [973, 267] on link "Add New" at bounding box center [967, 273] width 73 height 22
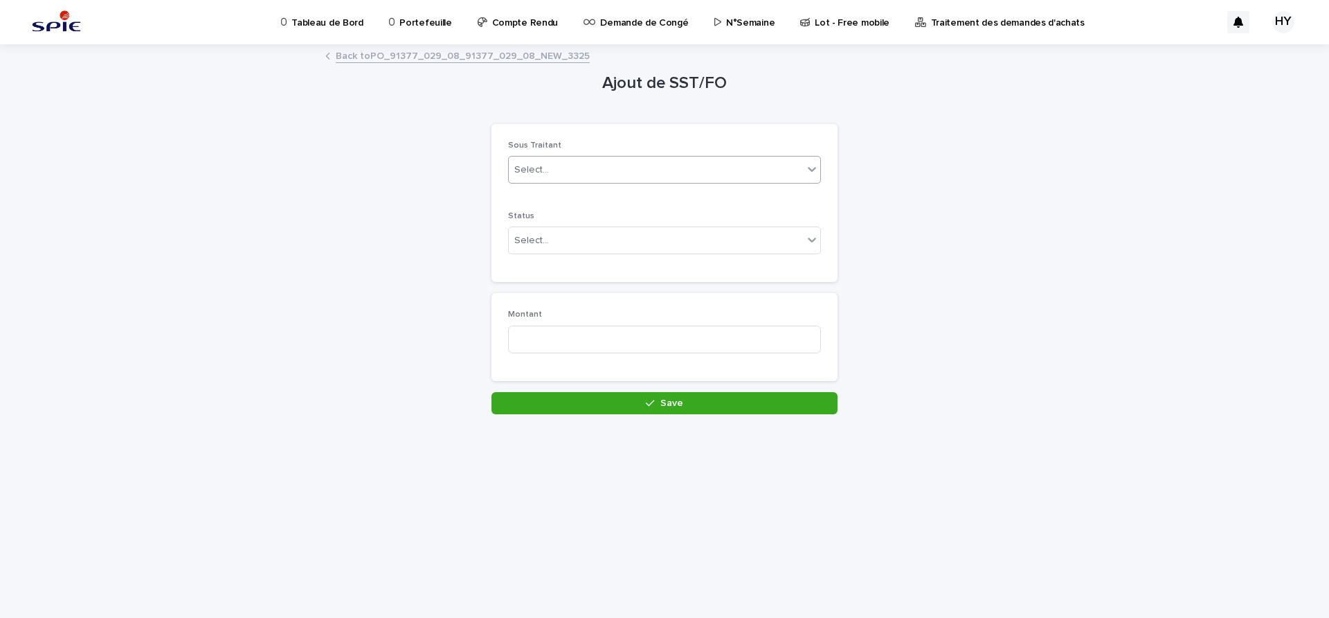
click at [632, 164] on div "Select..." at bounding box center [656, 170] width 294 height 23
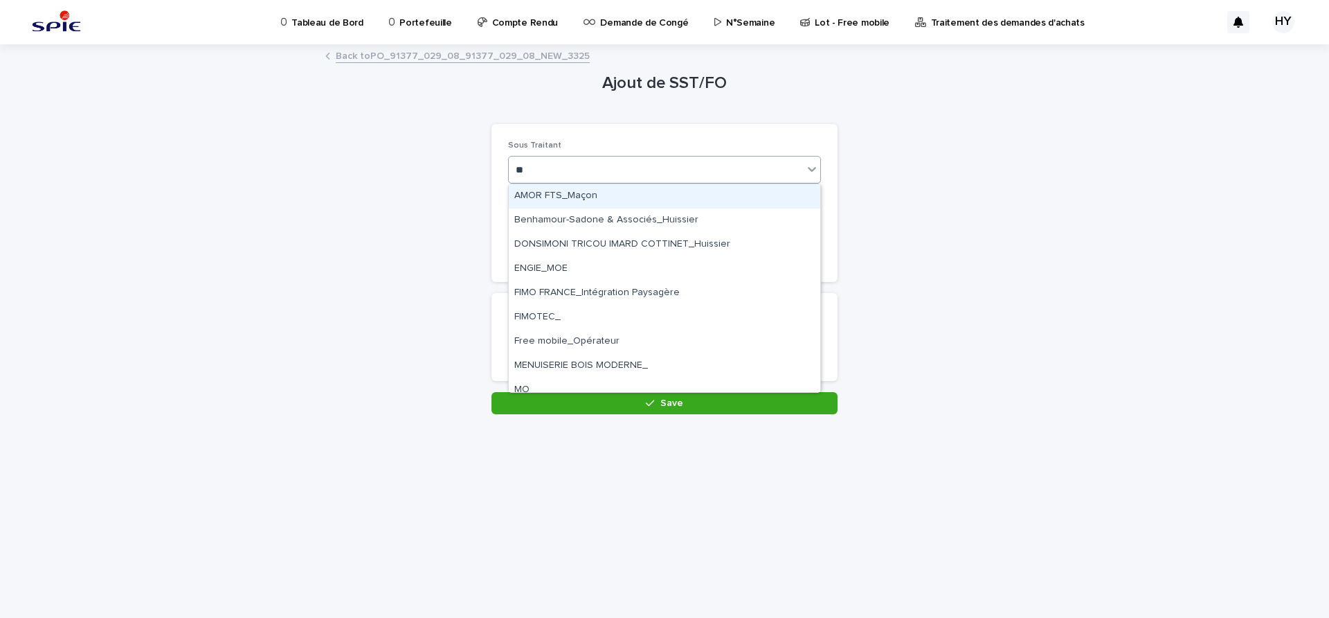
type input "***"
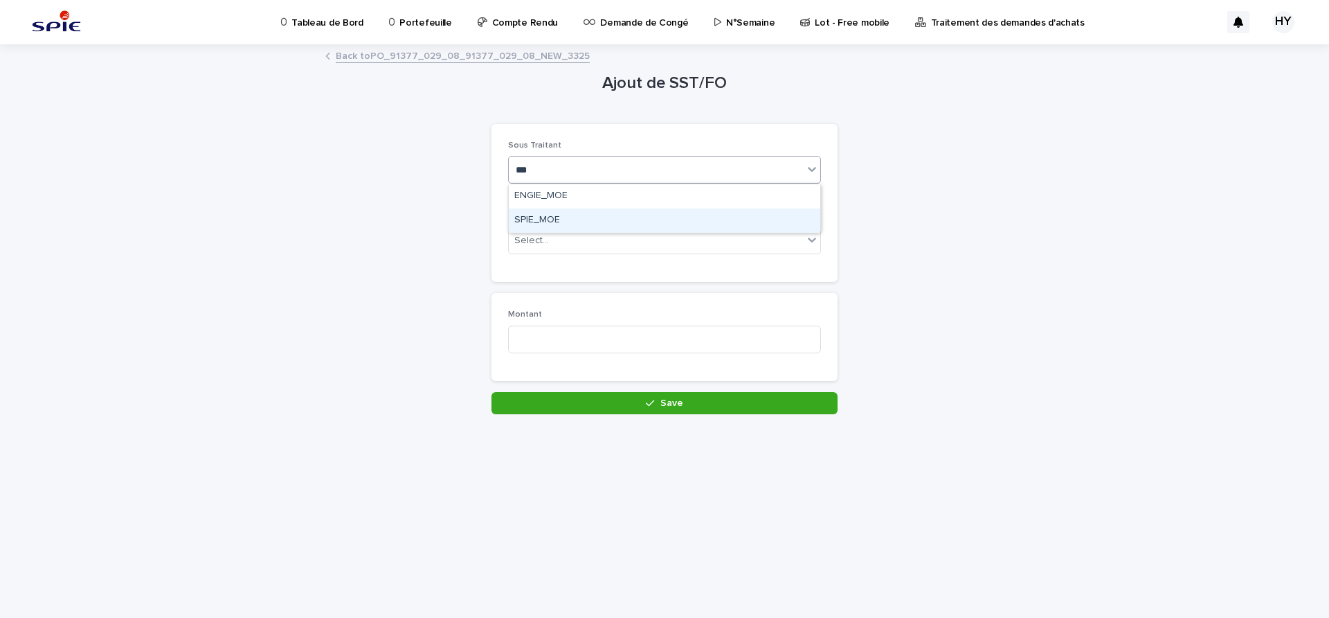
click at [557, 210] on div "SPIE_MOE" at bounding box center [665, 220] width 312 height 24
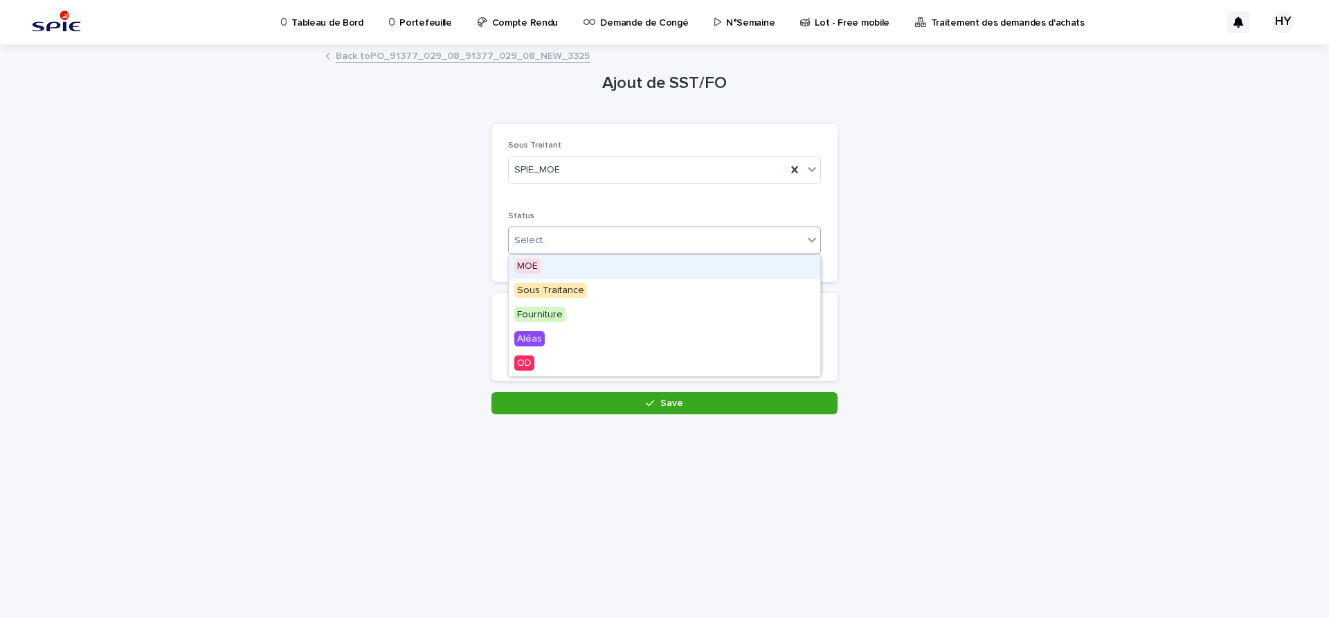
click at [555, 246] on div "Select..." at bounding box center [656, 240] width 294 height 23
click at [546, 260] on div "MOE" at bounding box center [665, 267] width 312 height 24
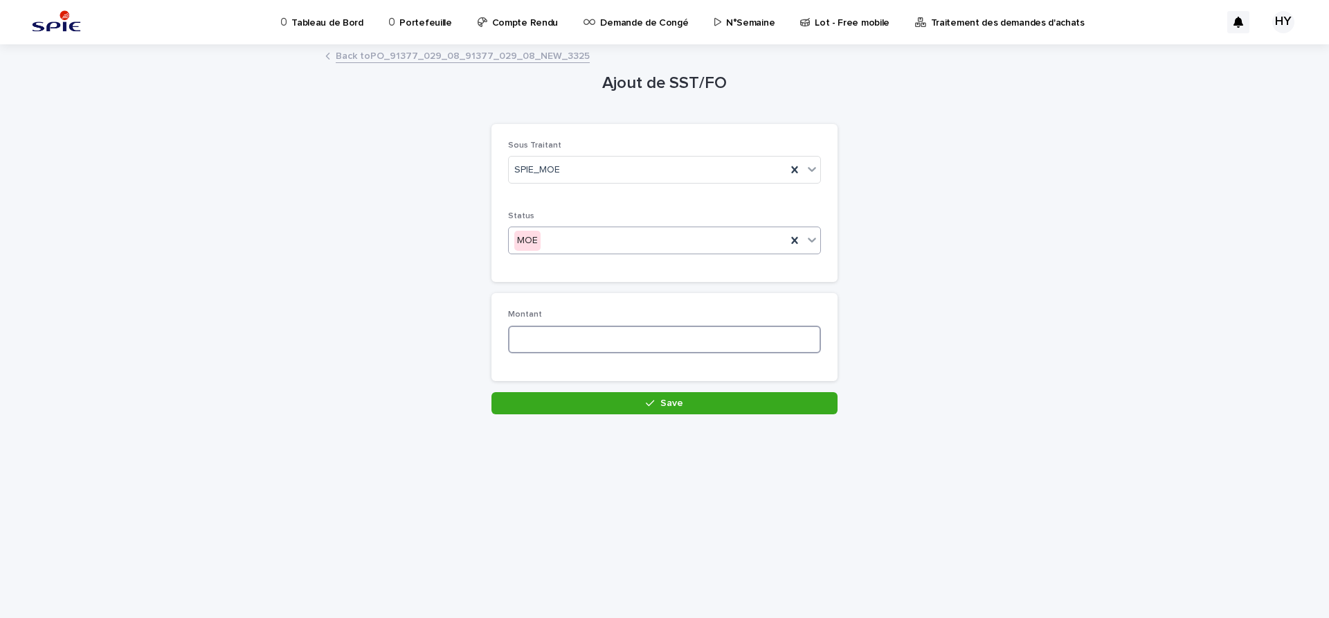
click at [561, 339] on input at bounding box center [664, 339] width 313 height 28
type input "****"
click at [604, 390] on div "Loading... Saving… Montant ****" at bounding box center [665, 342] width 346 height 98
click at [606, 395] on button "Save" at bounding box center [665, 403] width 346 height 22
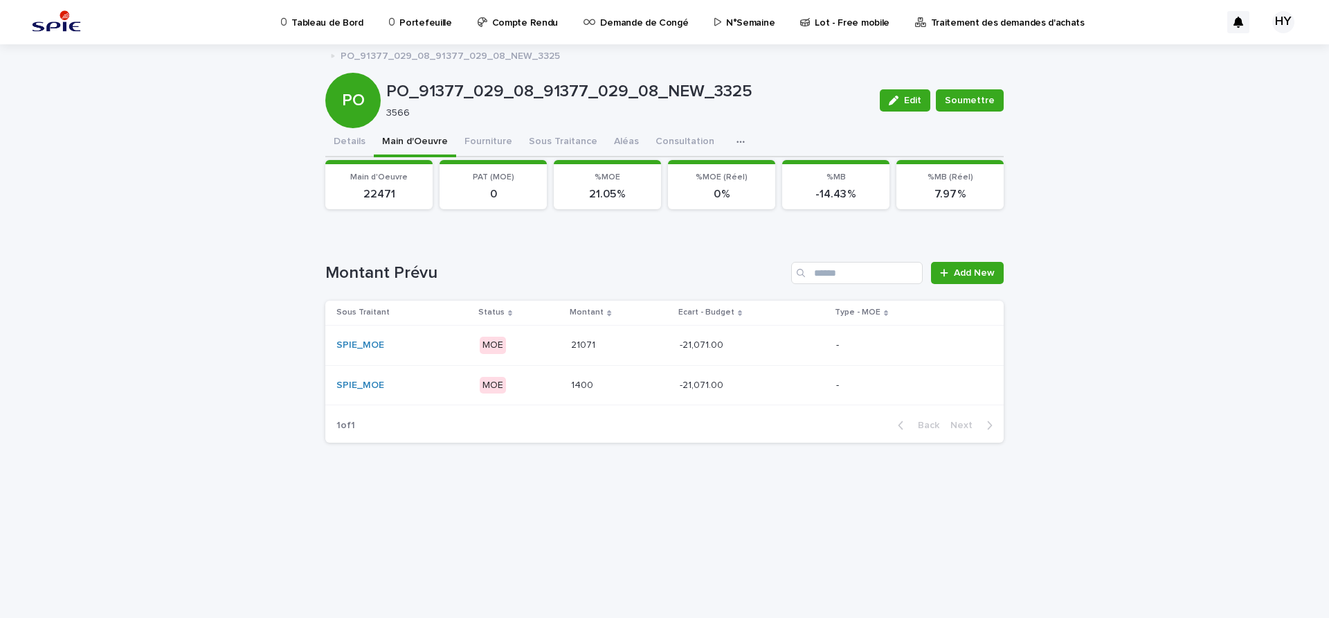
click at [530, 343] on p "MOE" at bounding box center [520, 345] width 81 height 17
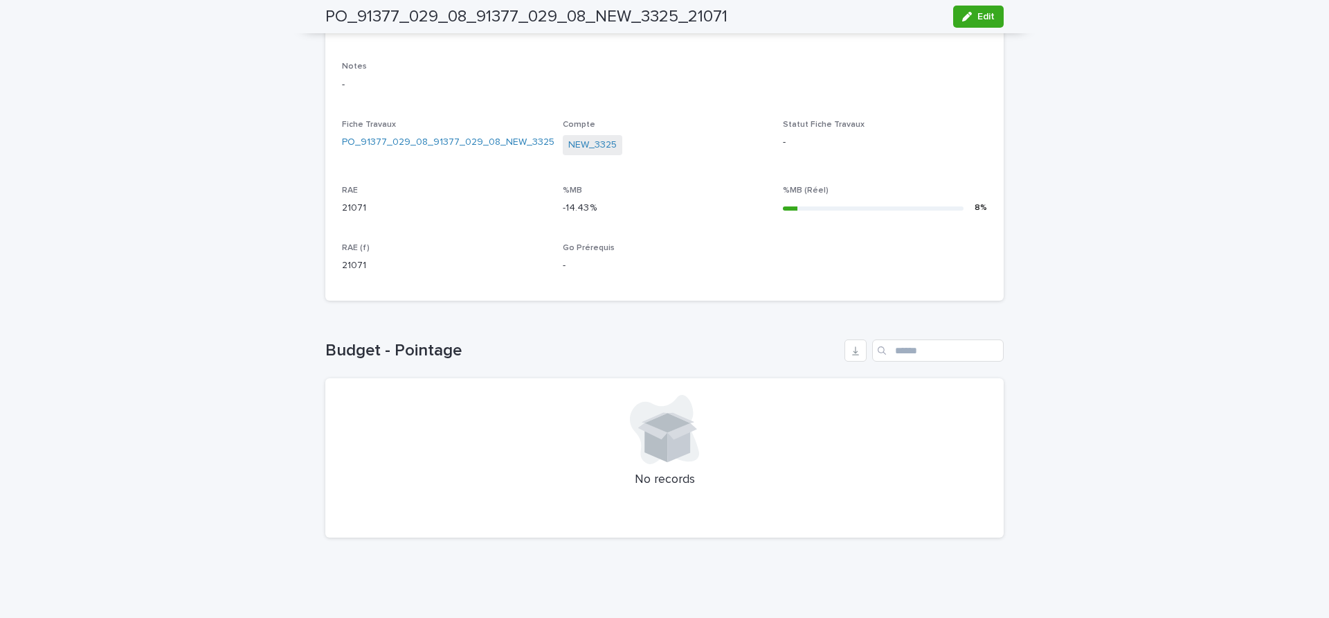
scroll to position [15, 0]
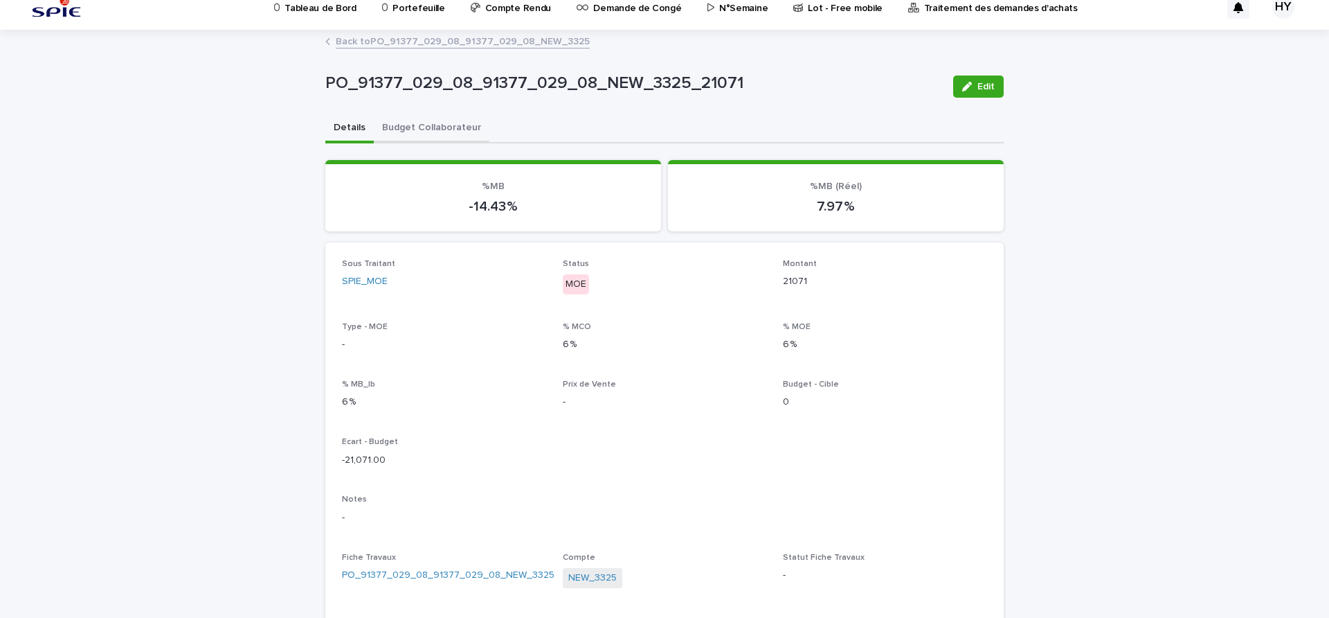
click at [406, 129] on button "Budget Collaborateur" at bounding box center [432, 128] width 116 height 29
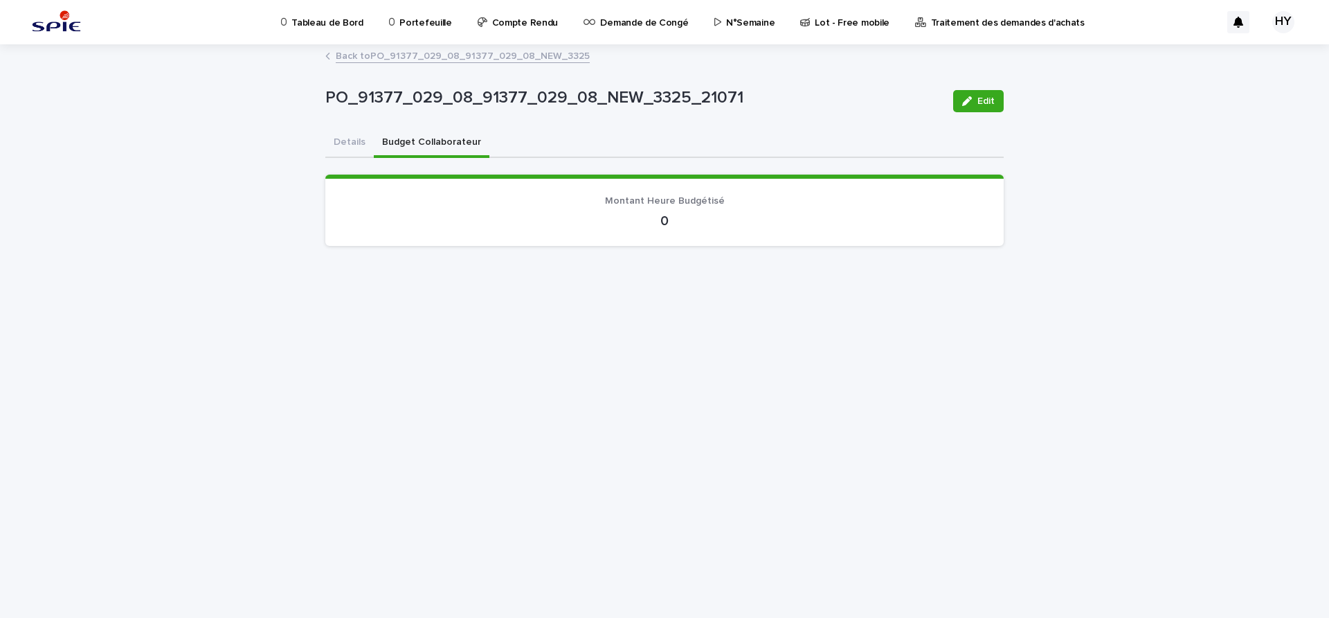
click at [355, 146] on button "Details" at bounding box center [349, 143] width 48 height 29
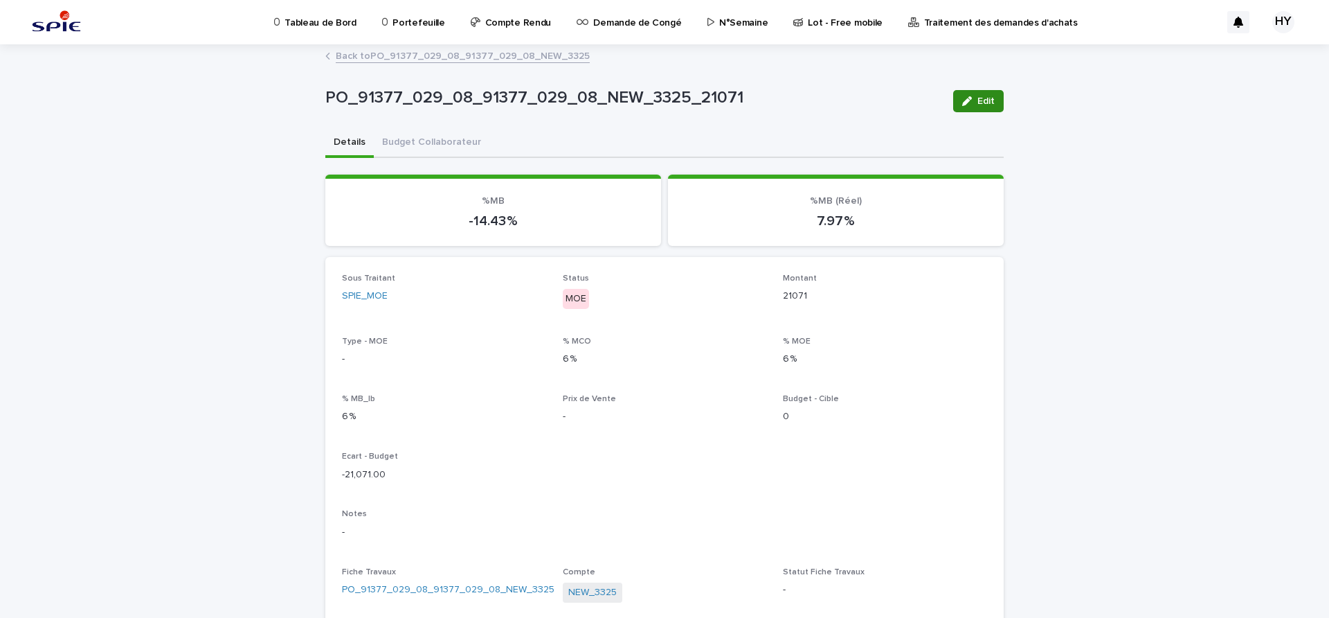
click at [962, 105] on icon "button" at bounding box center [967, 101] width 10 height 10
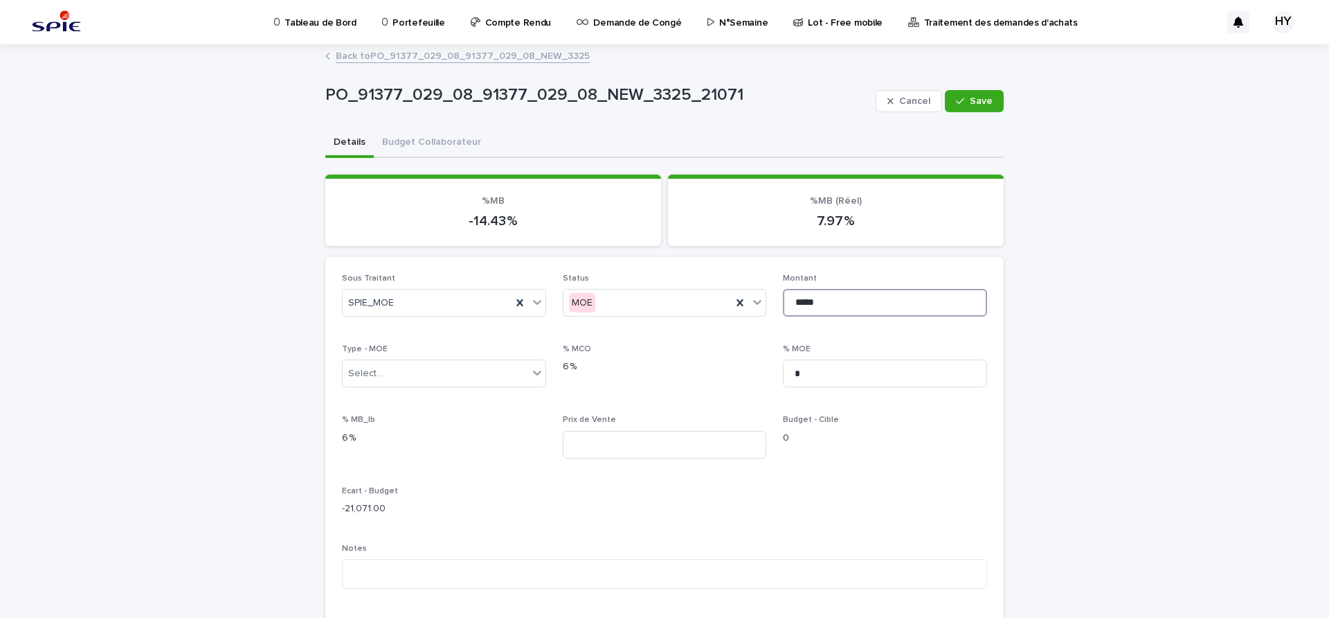
click at [845, 300] on input "*****" at bounding box center [885, 303] width 204 height 28
drag, startPoint x: 834, startPoint y: 304, endPoint x: 723, endPoint y: 292, distance: 112.2
click at [723, 292] on div "Sous Traitant SPIE_MOE Status MOE Montant ***** Type - MOE Select... % MCO 6 % …" at bounding box center [664, 532] width 645 height 517
paste input
type input "*****"
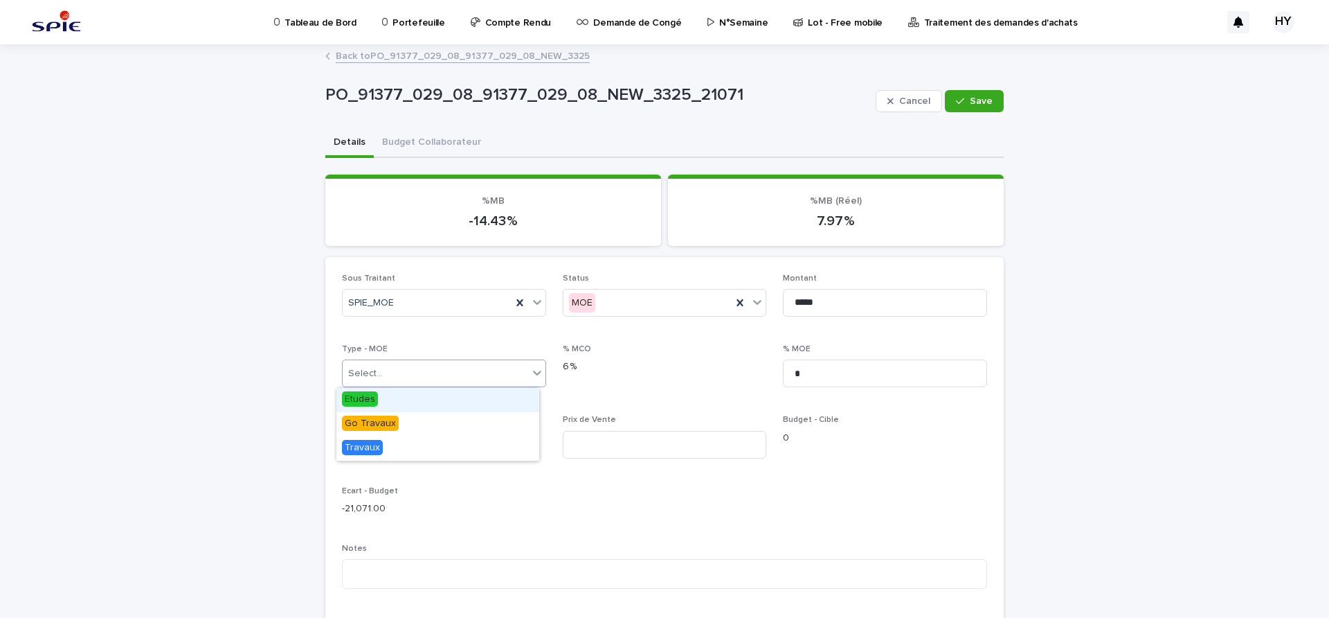
click at [466, 362] on div "Select..." at bounding box center [436, 373] width 186 height 23
click at [375, 442] on span "Travaux" at bounding box center [362, 447] width 41 height 15
click at [684, 376] on div "% MCO 6 %" at bounding box center [665, 364] width 204 height 41
drag, startPoint x: 799, startPoint y: 375, endPoint x: 449, endPoint y: 352, distance: 350.4
click at [458, 370] on div "Sous Traitant SPIE_MOE Status MOE Montant ***** Type - MOE Travaux % MCO 6 % % …" at bounding box center [664, 532] width 645 height 517
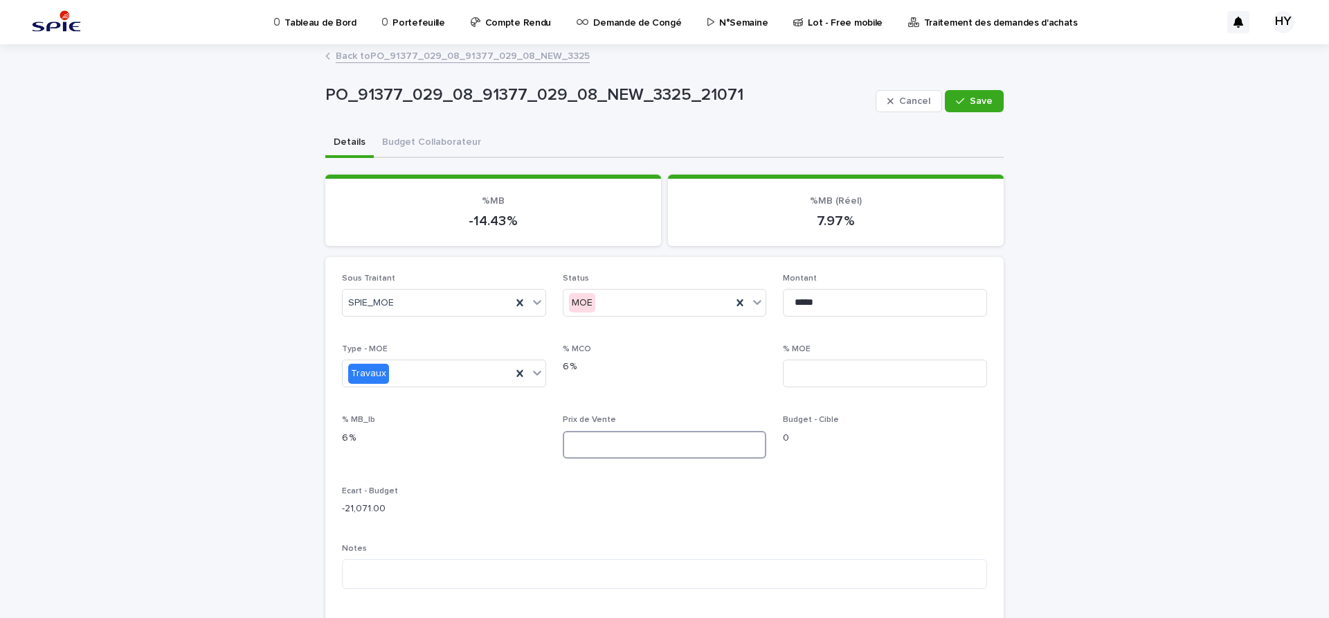
click at [697, 445] on input at bounding box center [665, 445] width 204 height 28
type input "*******"
click at [990, 104] on button "Save" at bounding box center [974, 101] width 59 height 22
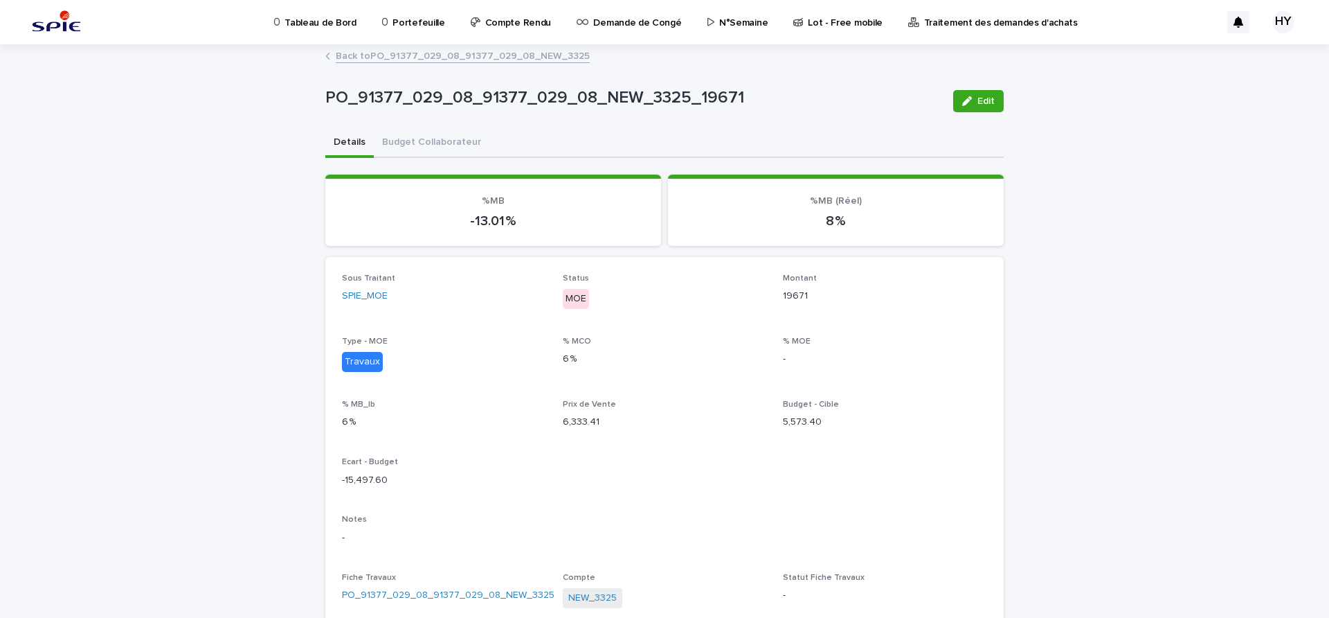
click at [424, 56] on link "Back to PO_91377_029_08_91377_029_08_NEW_3325" at bounding box center [463, 55] width 254 height 16
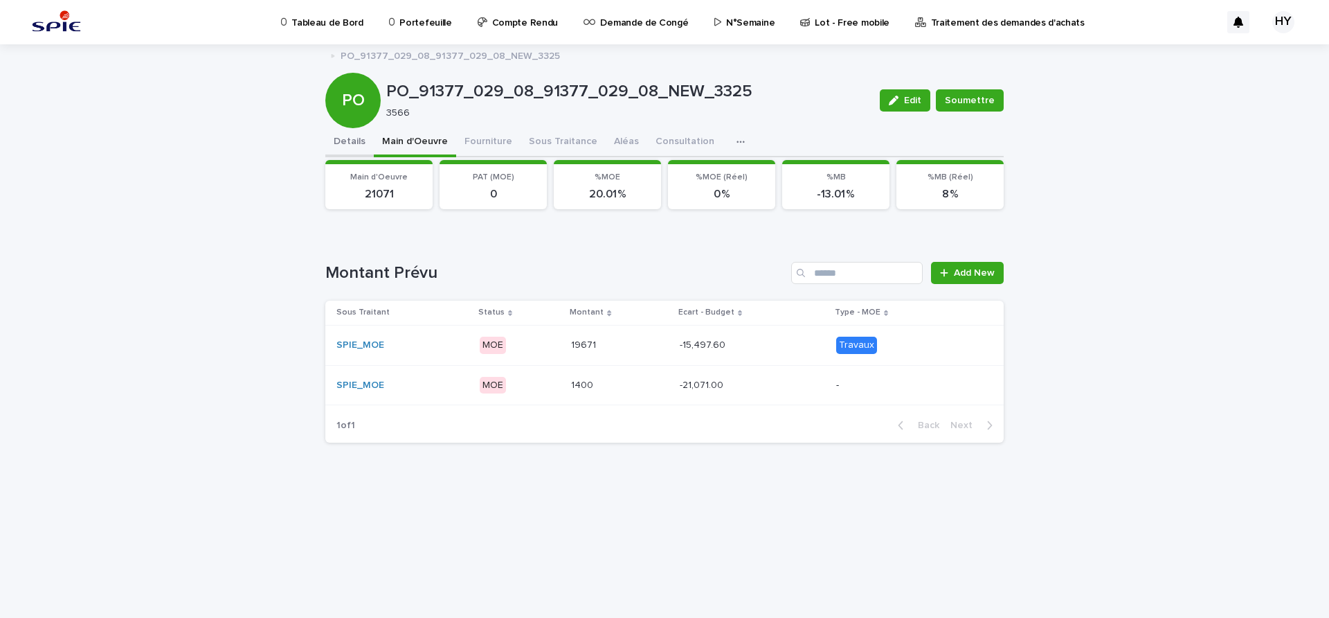
click at [348, 138] on button "Details" at bounding box center [349, 142] width 48 height 29
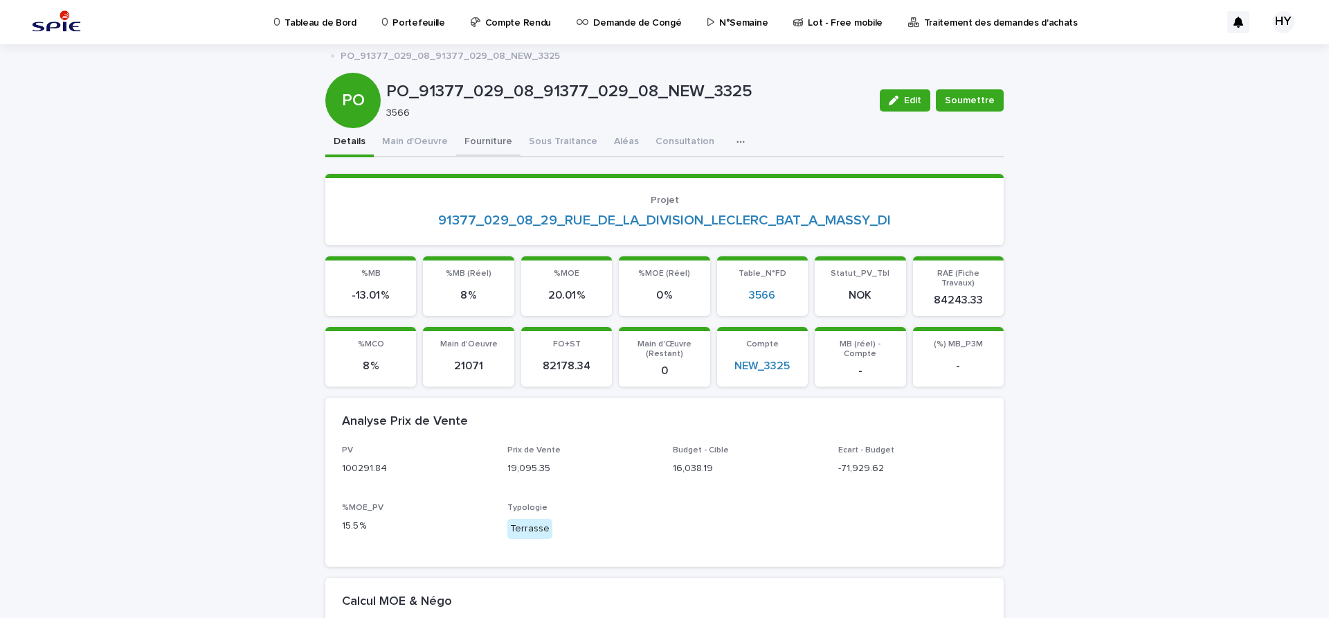
click at [465, 146] on button "Fourniture" at bounding box center [488, 142] width 64 height 29
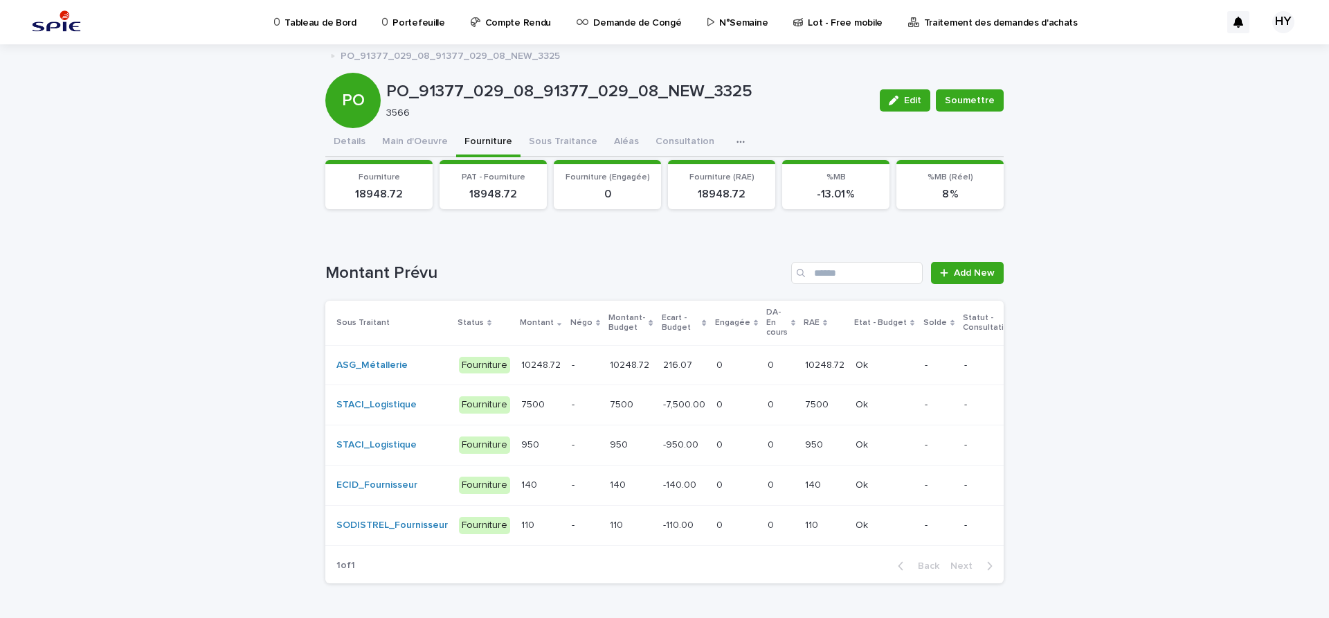
click at [625, 371] on div "10248.72 10248.72" at bounding box center [631, 365] width 42 height 23
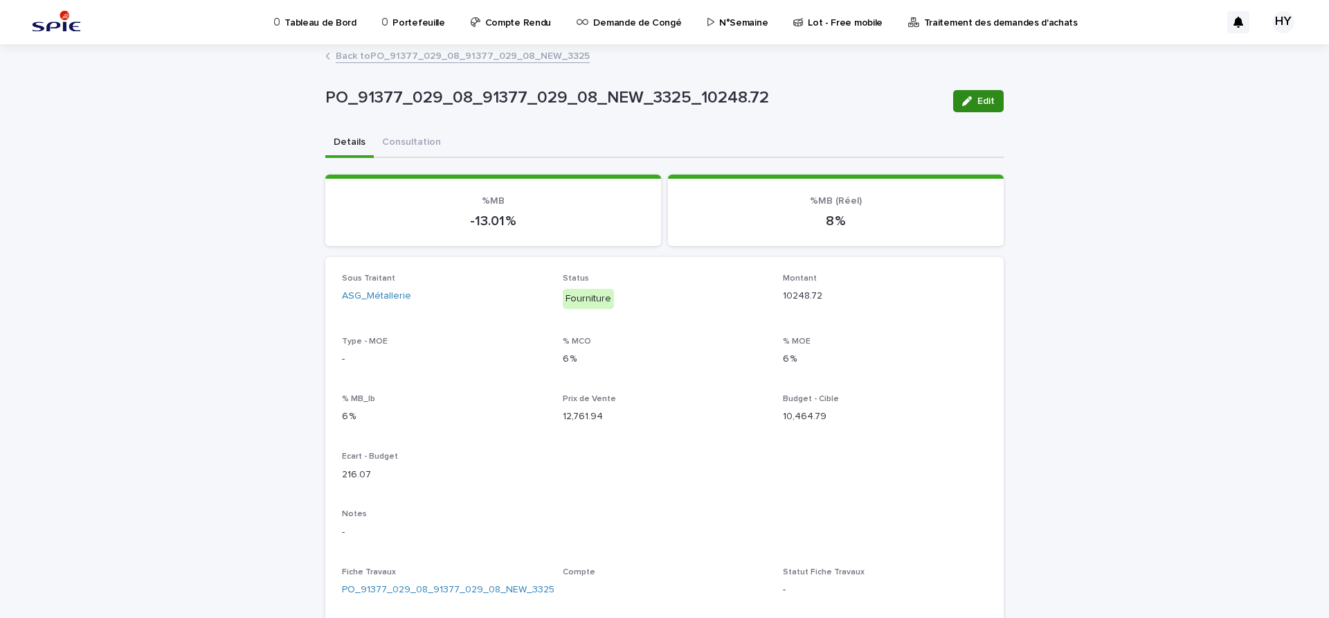
click at [968, 98] on div "button" at bounding box center [969, 101] width 15 height 10
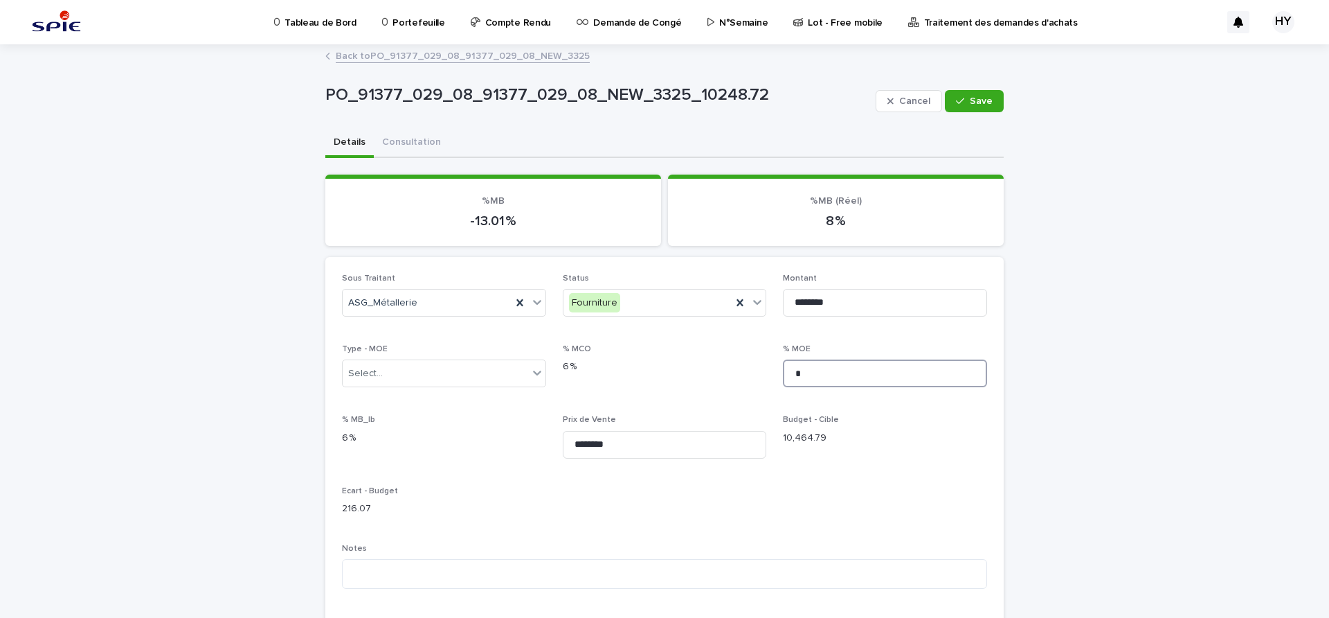
click at [857, 375] on input "*" at bounding box center [885, 373] width 204 height 28
type input "****"
click at [986, 98] on span "Save" at bounding box center [981, 101] width 23 height 10
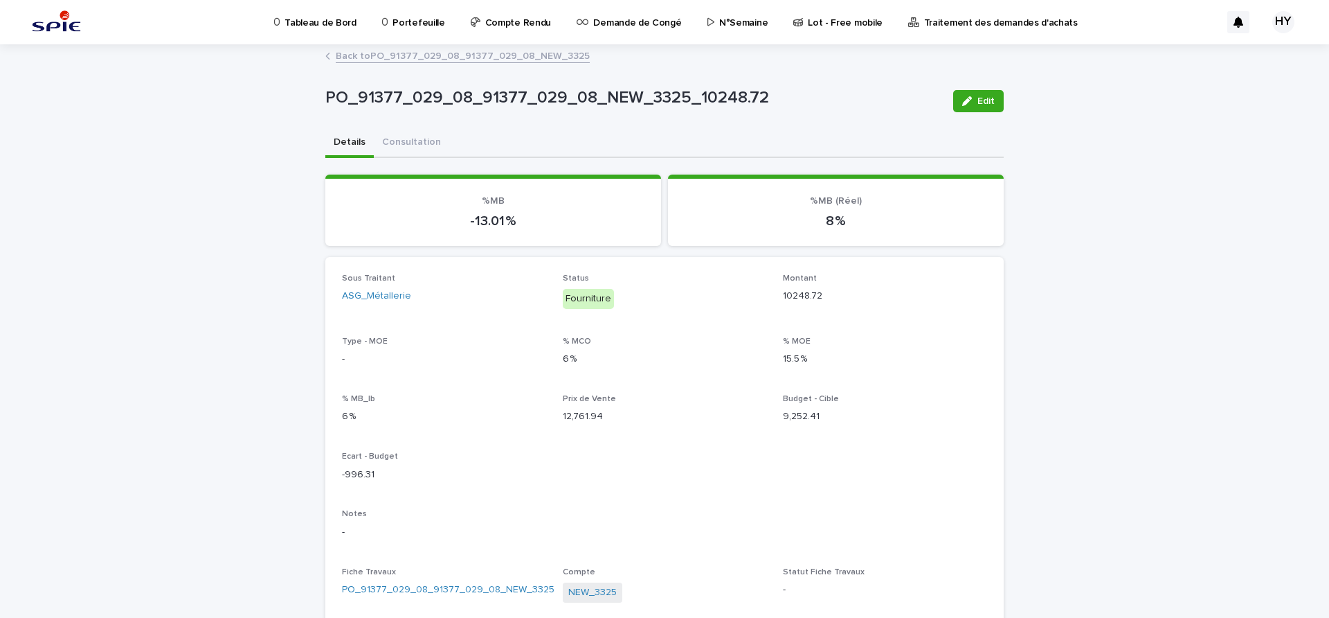
click at [523, 61] on link "Back to PO_91377_029_08_91377_029_08_NEW_3325" at bounding box center [463, 55] width 254 height 16
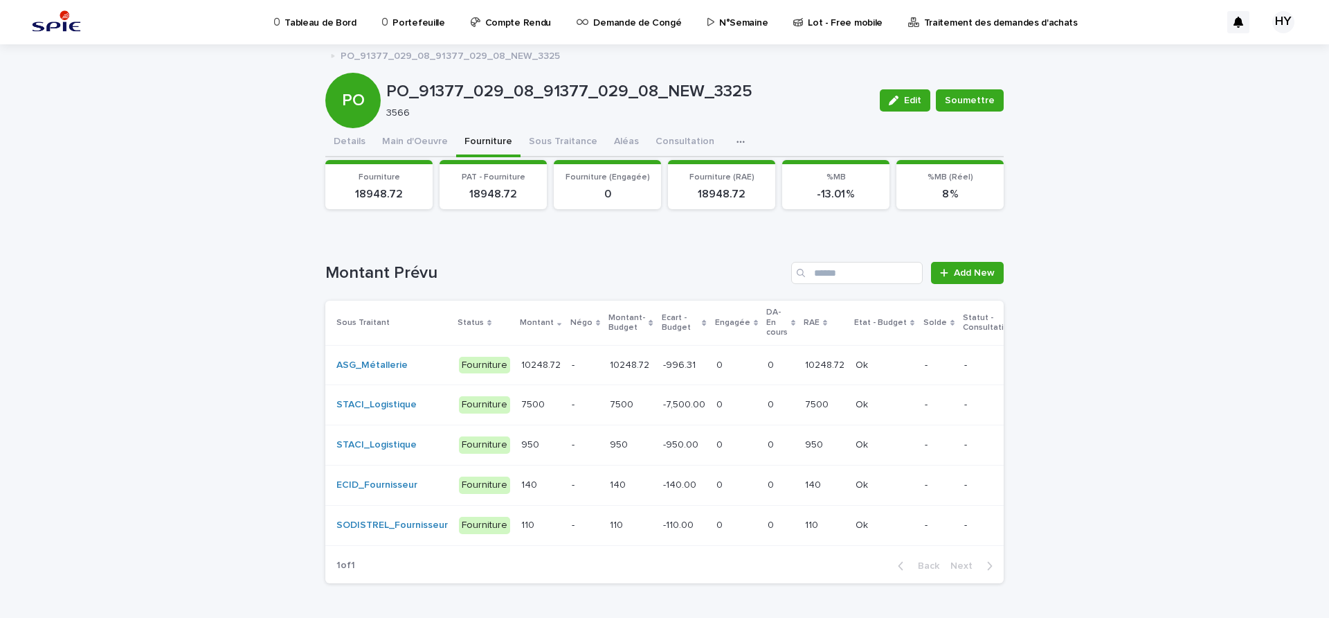
click at [658, 402] on td "-7,500.00 -7,500.00" at bounding box center [684, 405] width 53 height 40
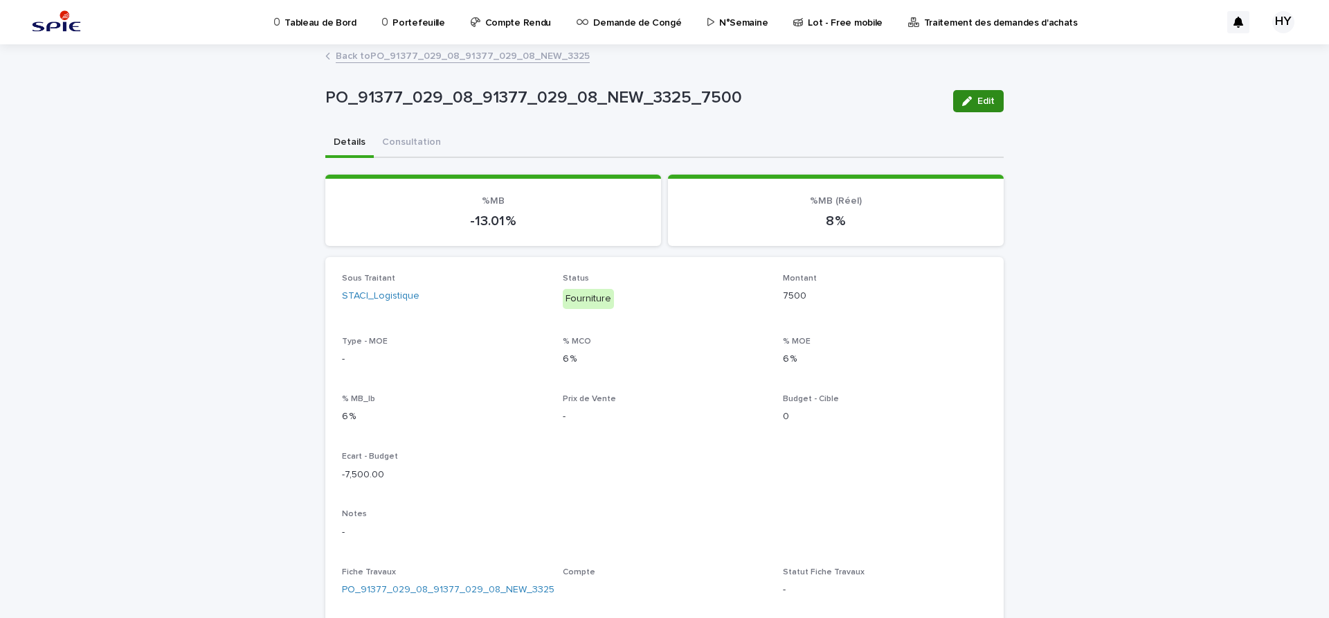
click at [967, 103] on div "button" at bounding box center [969, 101] width 15 height 10
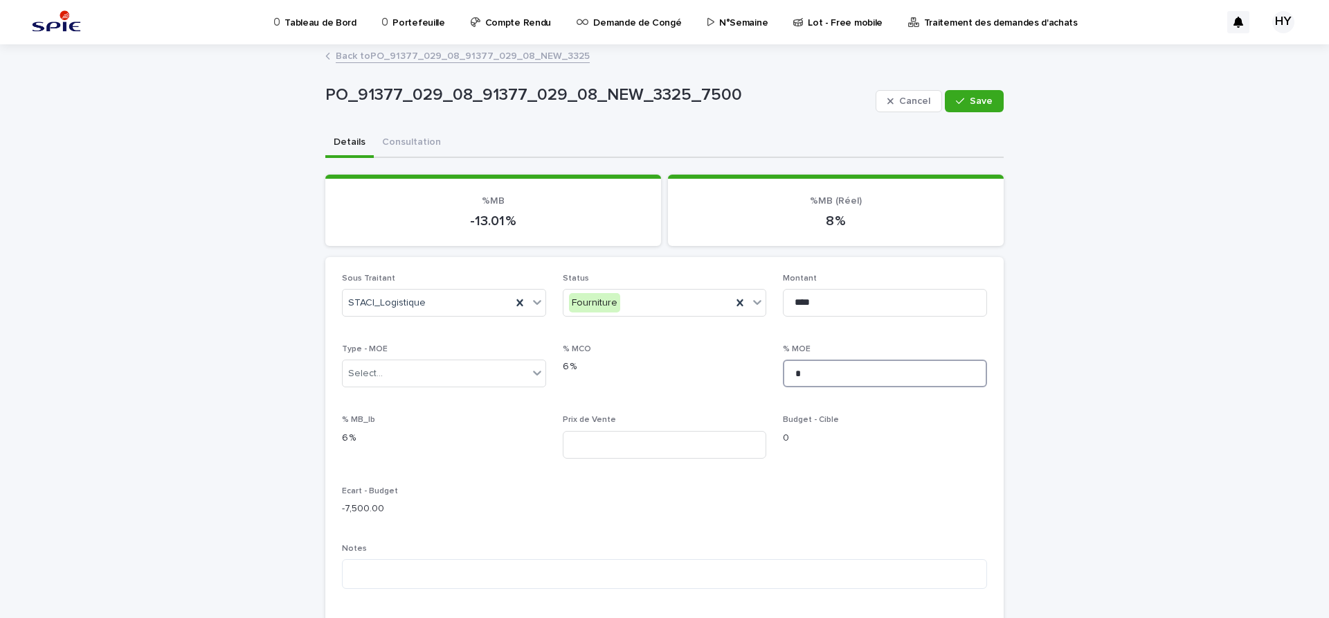
click at [843, 374] on input "*" at bounding box center [885, 373] width 204 height 28
type input "****"
click at [704, 432] on input at bounding box center [665, 445] width 204 height 28
type input "*******"
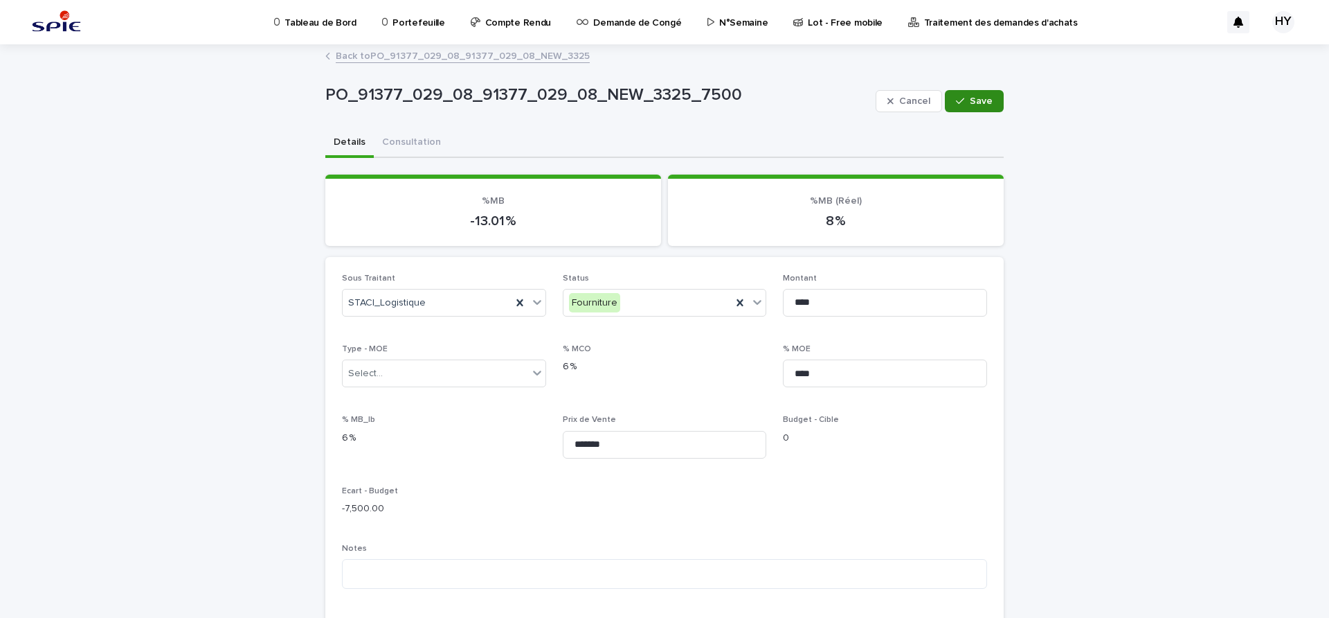
click at [959, 102] on icon "button" at bounding box center [960, 101] width 8 height 10
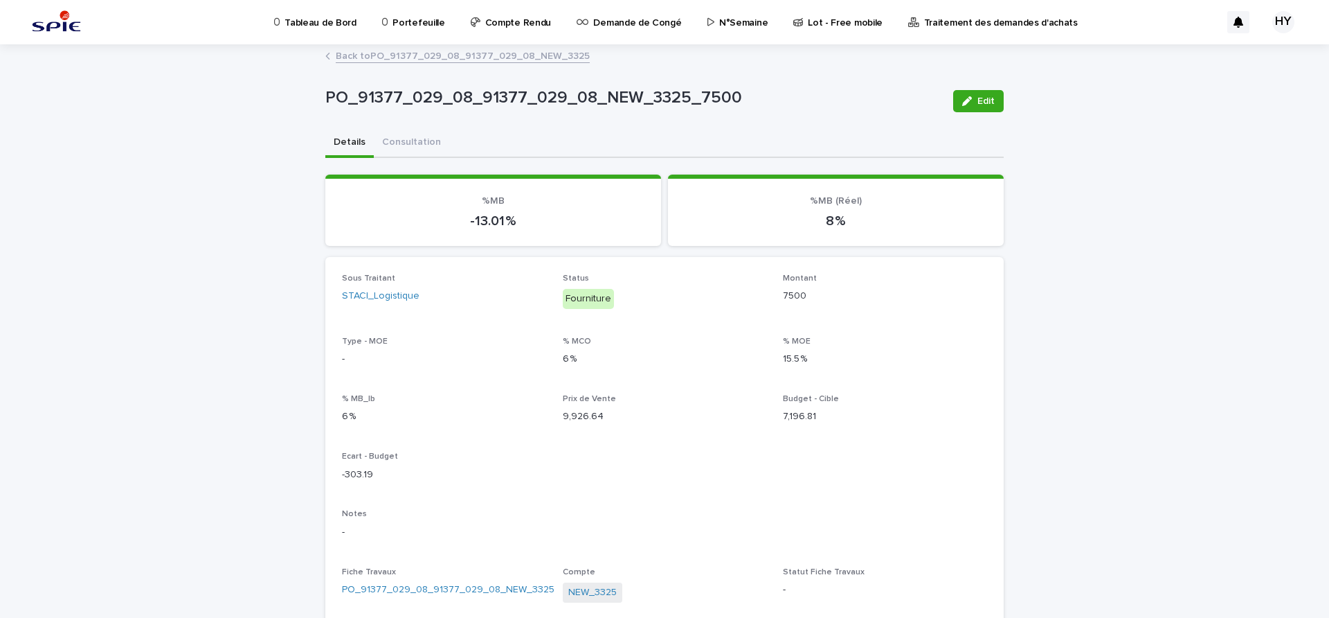
click at [484, 55] on link "Back to PO_91377_029_08_91377_029_08_NEW_3325" at bounding box center [463, 55] width 254 height 16
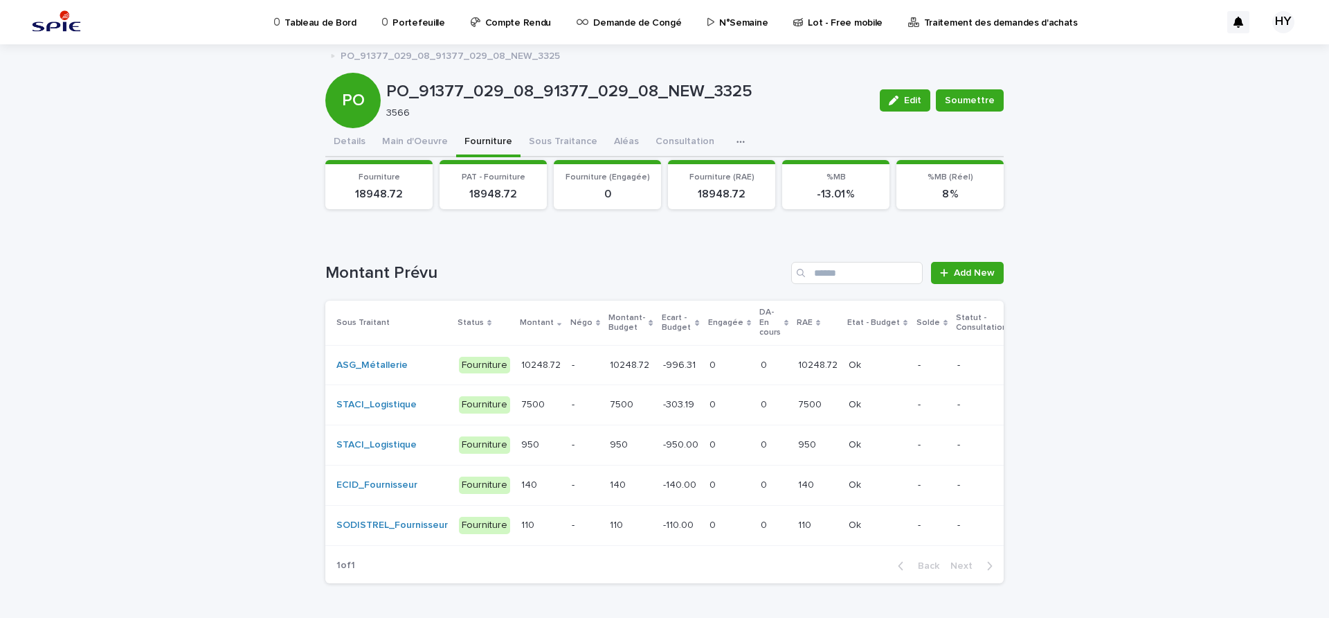
click at [663, 441] on p "-950.00" at bounding box center [682, 443] width 38 height 15
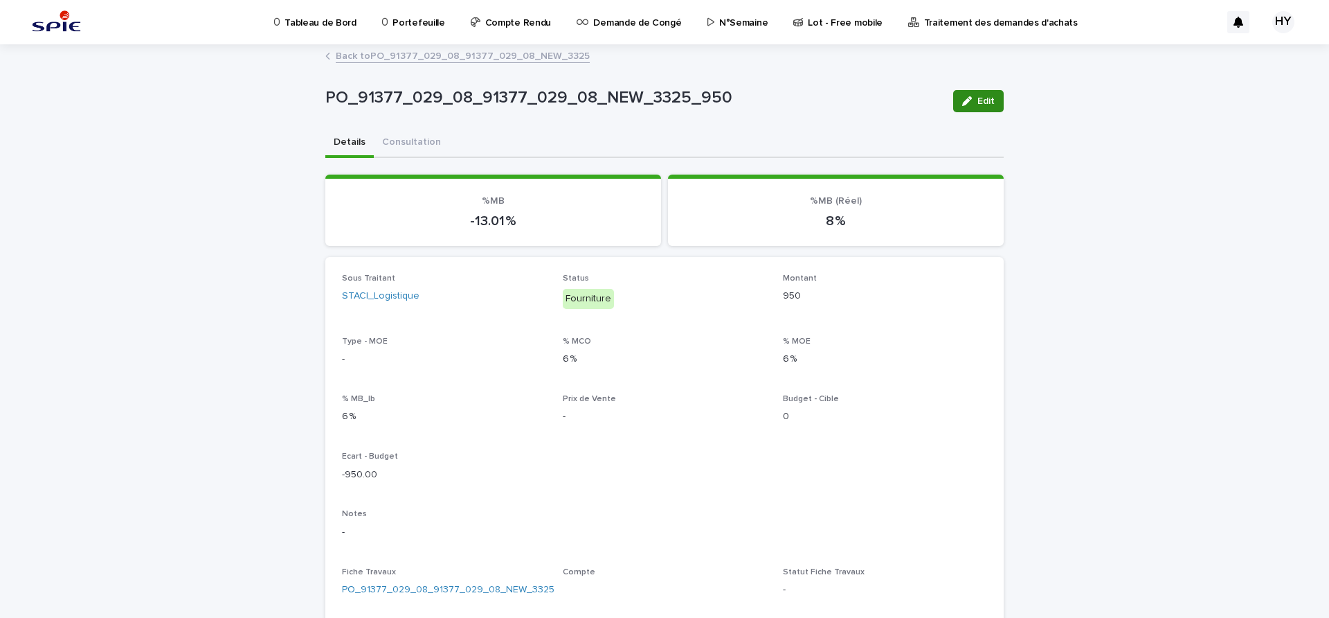
click at [965, 98] on icon "button" at bounding box center [967, 101] width 10 height 10
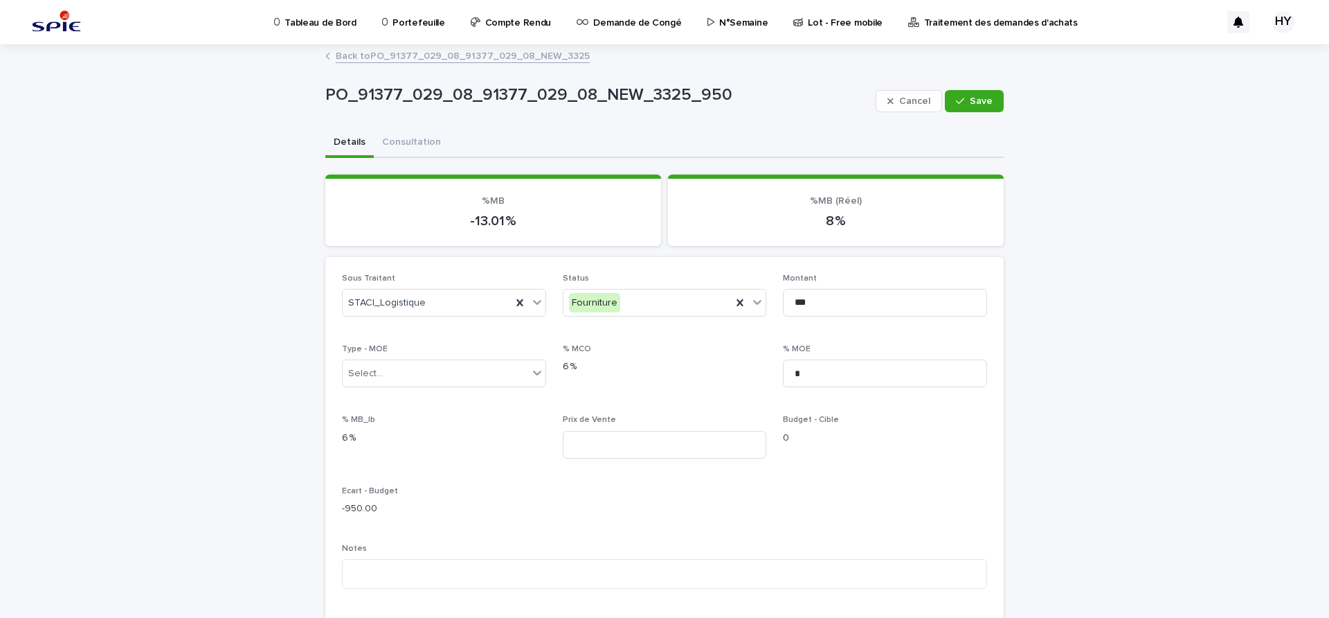
click at [854, 357] on div "% MOE *" at bounding box center [885, 371] width 204 height 54
click at [842, 368] on input "*" at bounding box center [885, 373] width 204 height 28
type input "****"
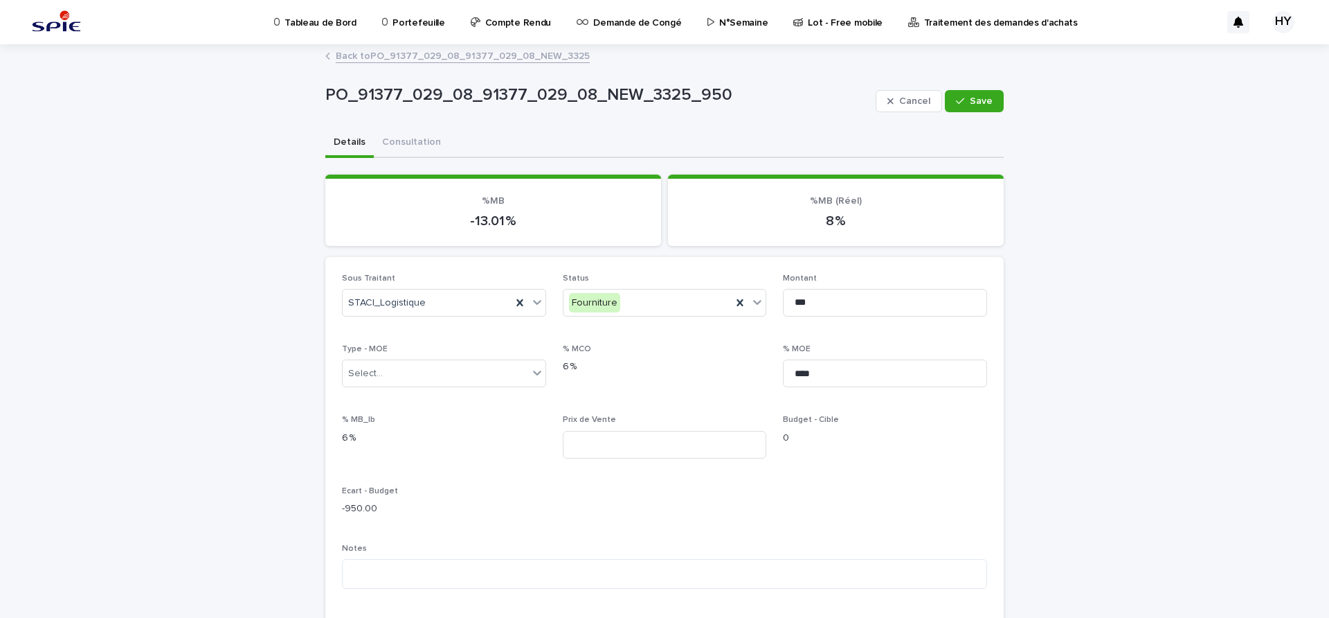
click at [622, 427] on div "Prix de Vente" at bounding box center [665, 442] width 204 height 54
click at [622, 437] on input at bounding box center [665, 445] width 204 height 28
type input "***"
click at [974, 106] on button "Save" at bounding box center [974, 101] width 59 height 22
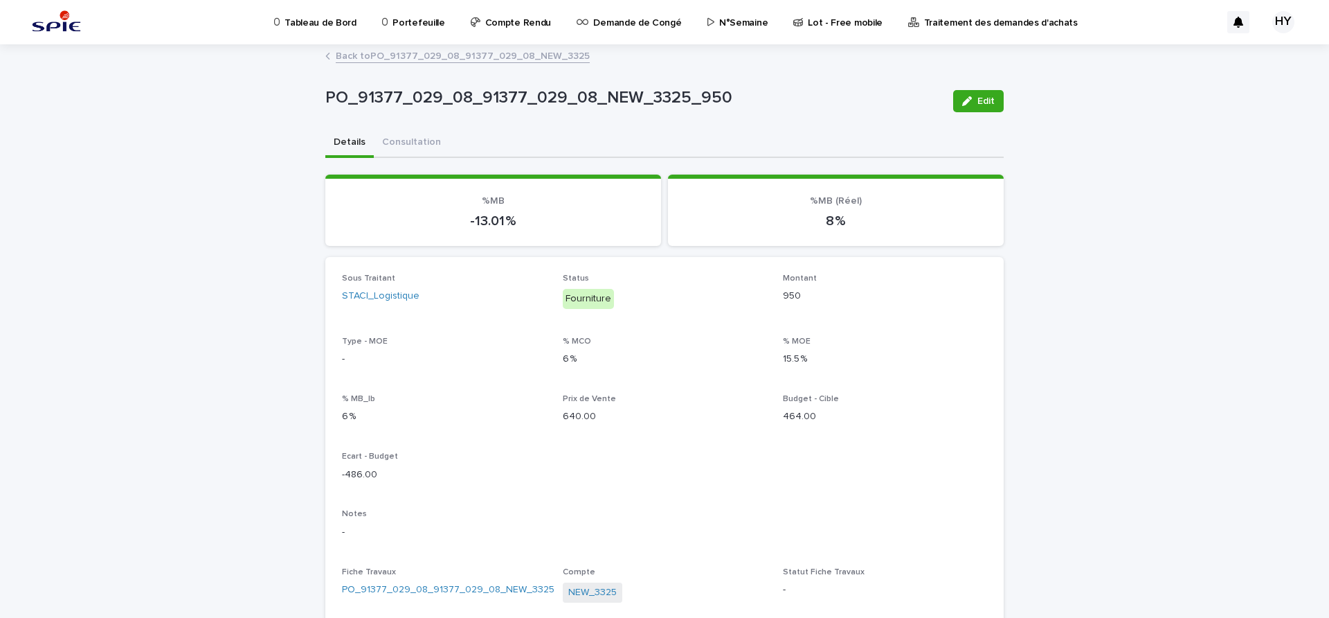
click at [447, 55] on link "Back to PO_91377_029_08_91377_029_08_NEW_3325" at bounding box center [463, 55] width 254 height 16
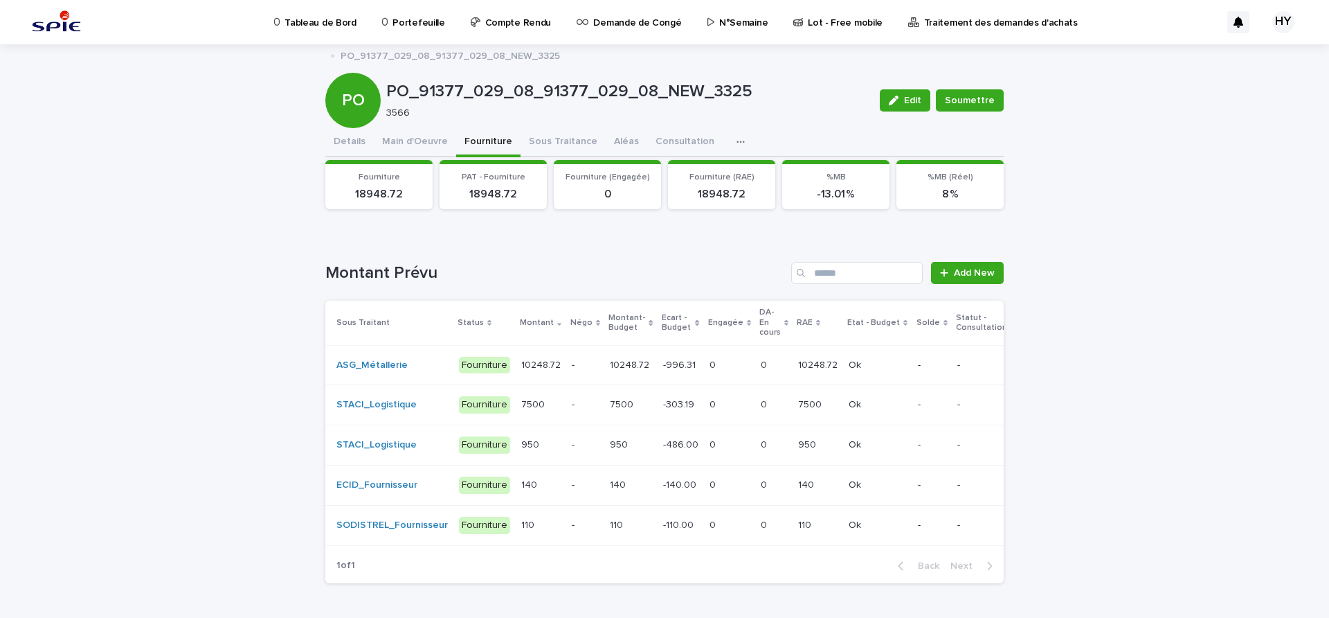
click at [663, 492] on div "-140.00 -140.00" at bounding box center [680, 485] width 35 height 23
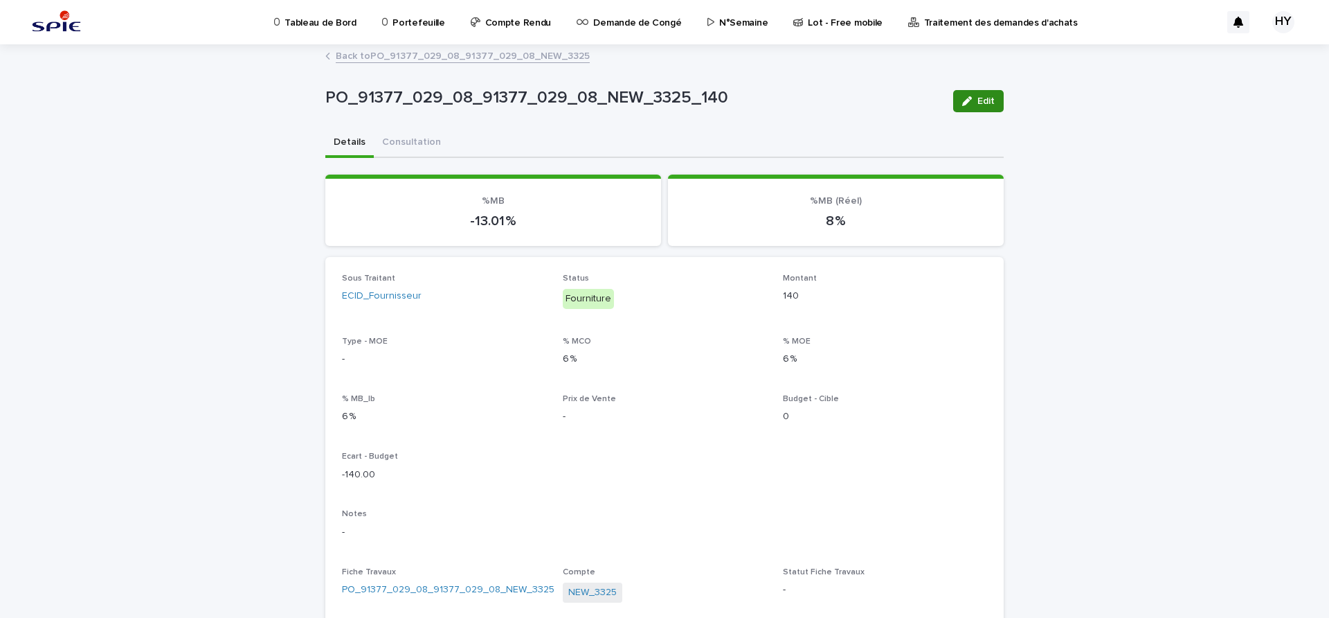
click at [968, 100] on div "button" at bounding box center [969, 101] width 15 height 10
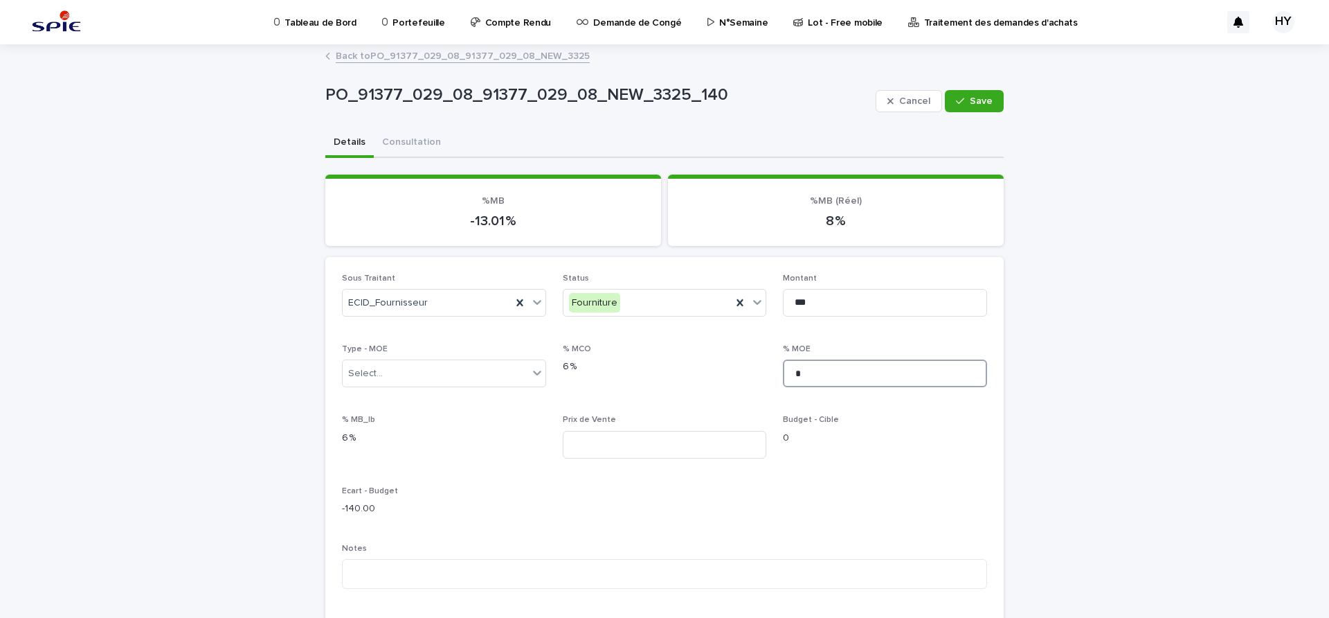
click at [812, 375] on input "*" at bounding box center [885, 373] width 204 height 28
click at [812, 376] on input "*" at bounding box center [885, 373] width 204 height 28
type input "****"
click at [701, 427] on div "Prix de Vente" at bounding box center [665, 442] width 204 height 54
click at [690, 437] on input at bounding box center [665, 445] width 204 height 28
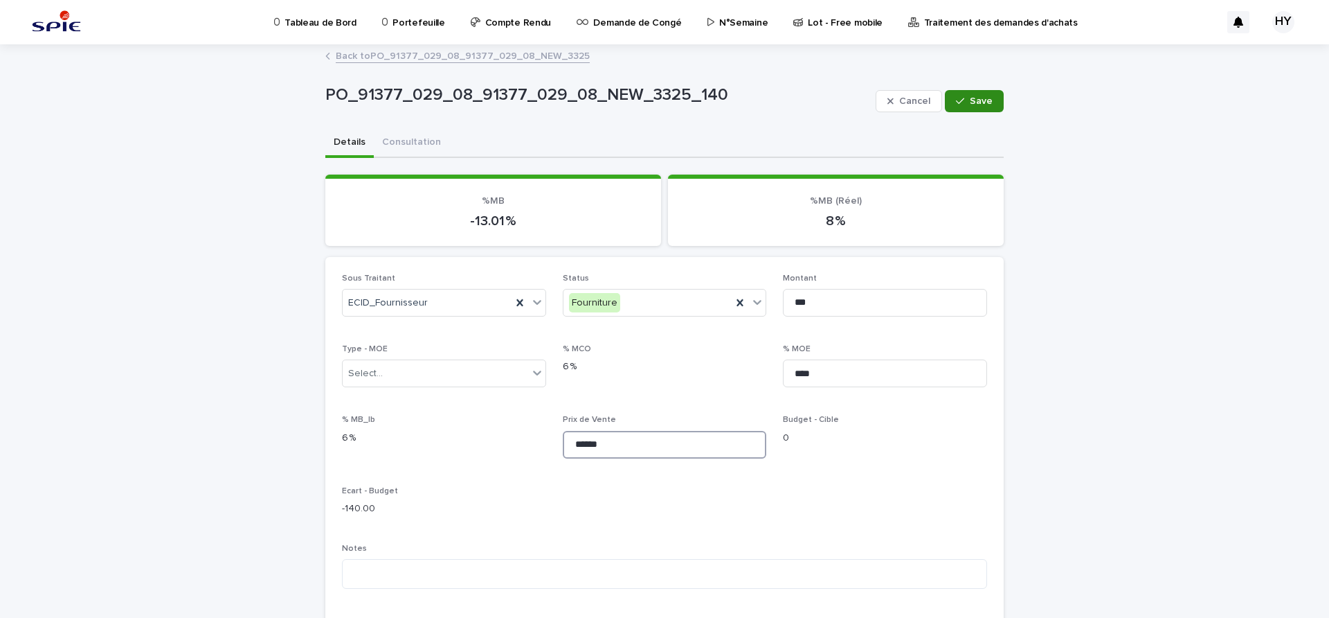
type input "******"
click at [985, 96] on span "Save" at bounding box center [981, 101] width 23 height 10
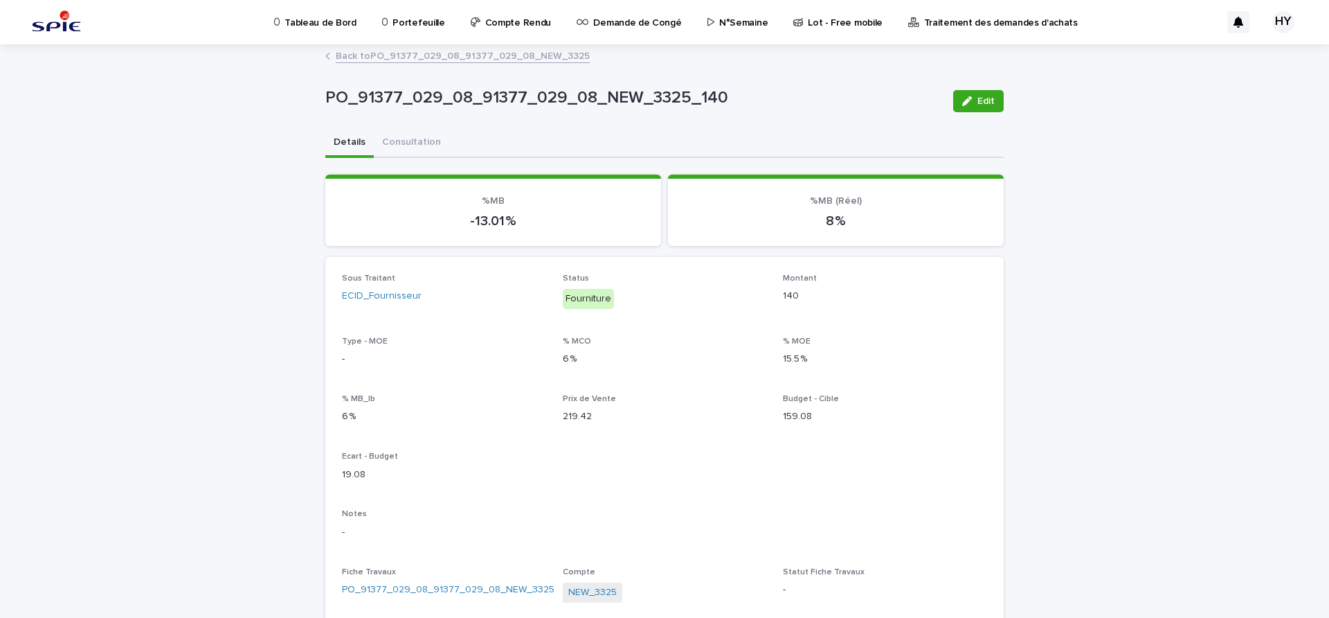
click at [418, 58] on link "Back to PO_91377_029_08_91377_029_08_NEW_3325" at bounding box center [463, 55] width 254 height 16
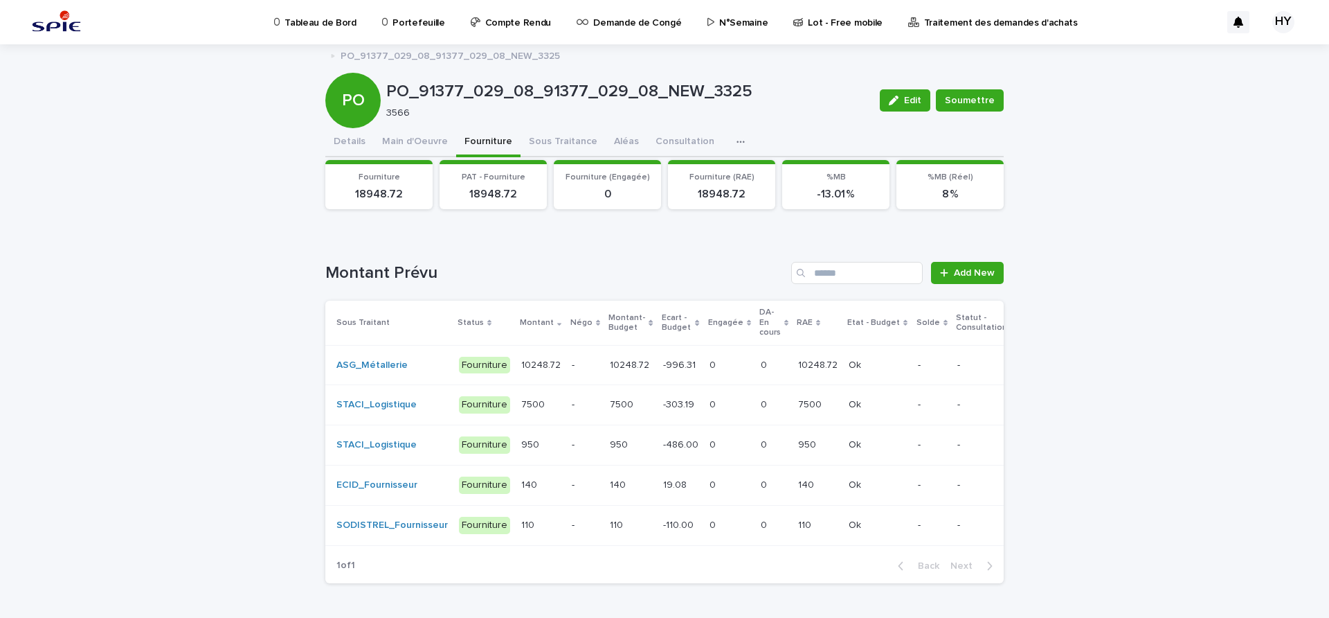
click at [663, 485] on p "19.08" at bounding box center [676, 483] width 26 height 15
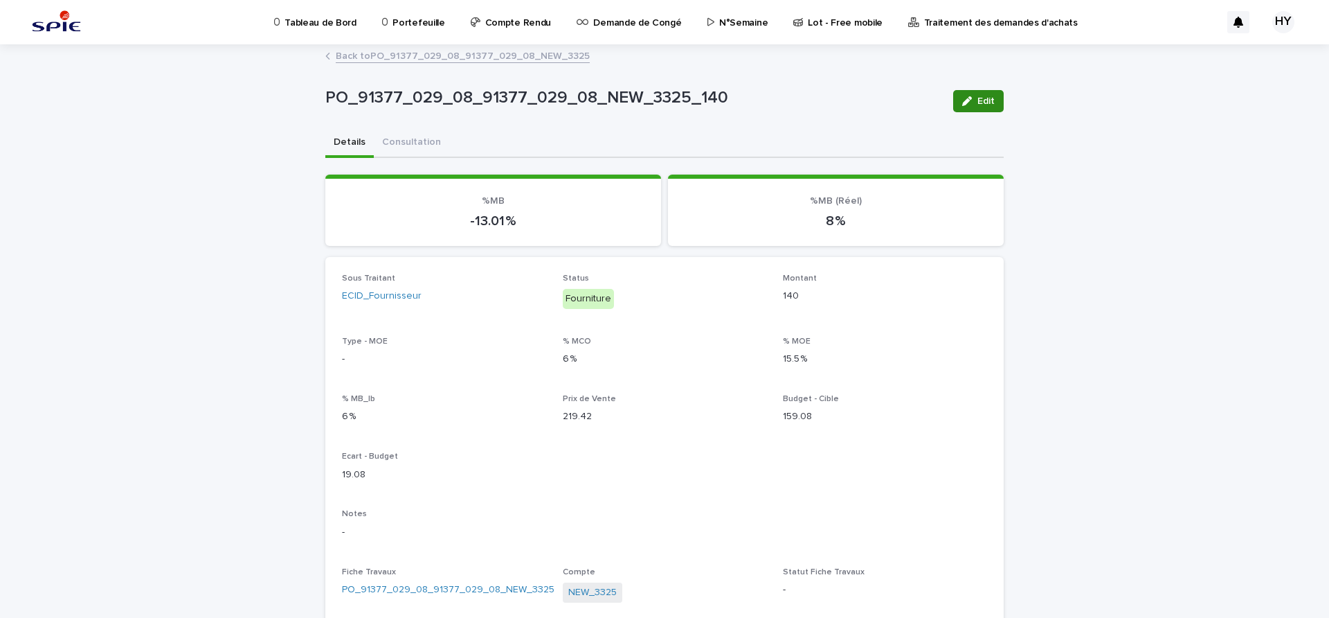
click at [962, 101] on icon "button" at bounding box center [967, 101] width 10 height 10
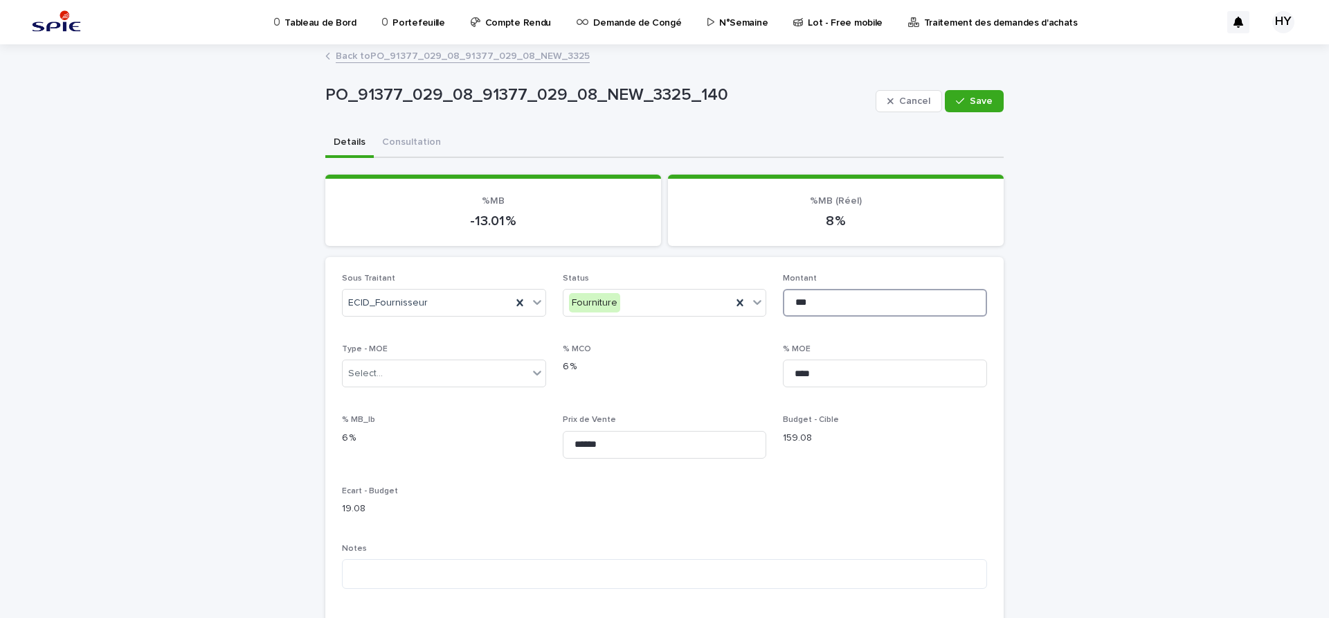
click at [843, 301] on input "***" at bounding box center [885, 303] width 204 height 28
type input "*"
type input "***"
click at [986, 93] on button "Save" at bounding box center [974, 101] width 59 height 22
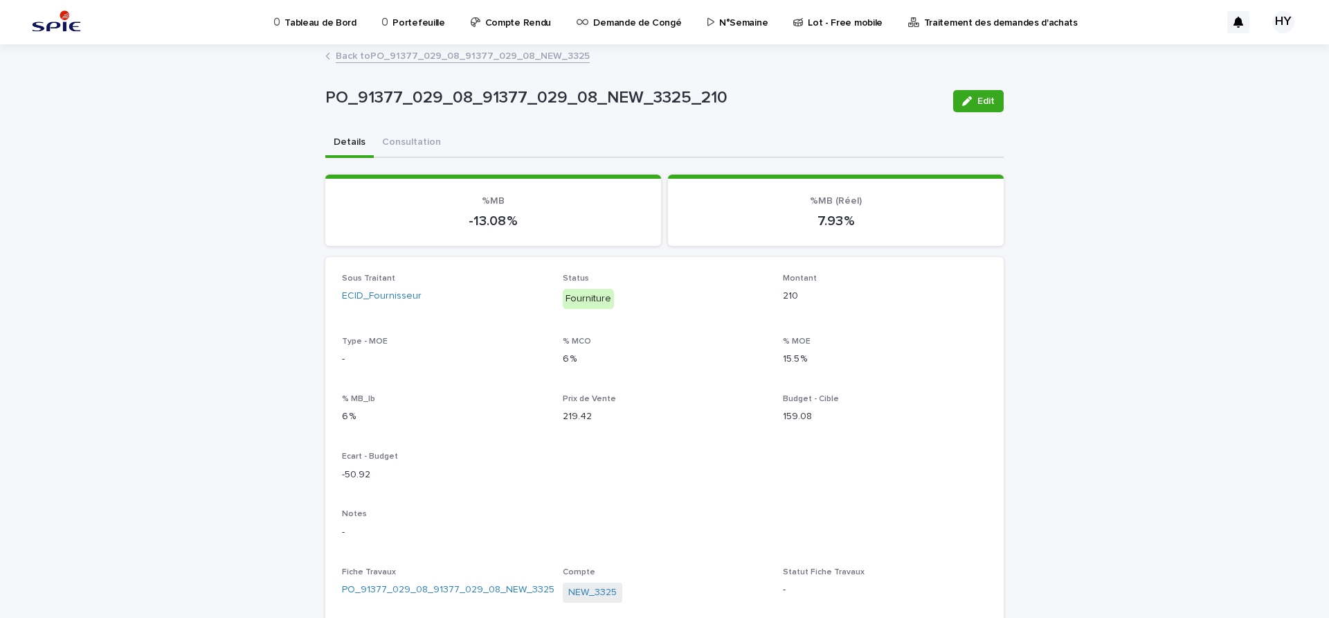
click at [492, 61] on link "Back to PO_91377_029_08_91377_029_08_NEW_3325" at bounding box center [463, 55] width 254 height 16
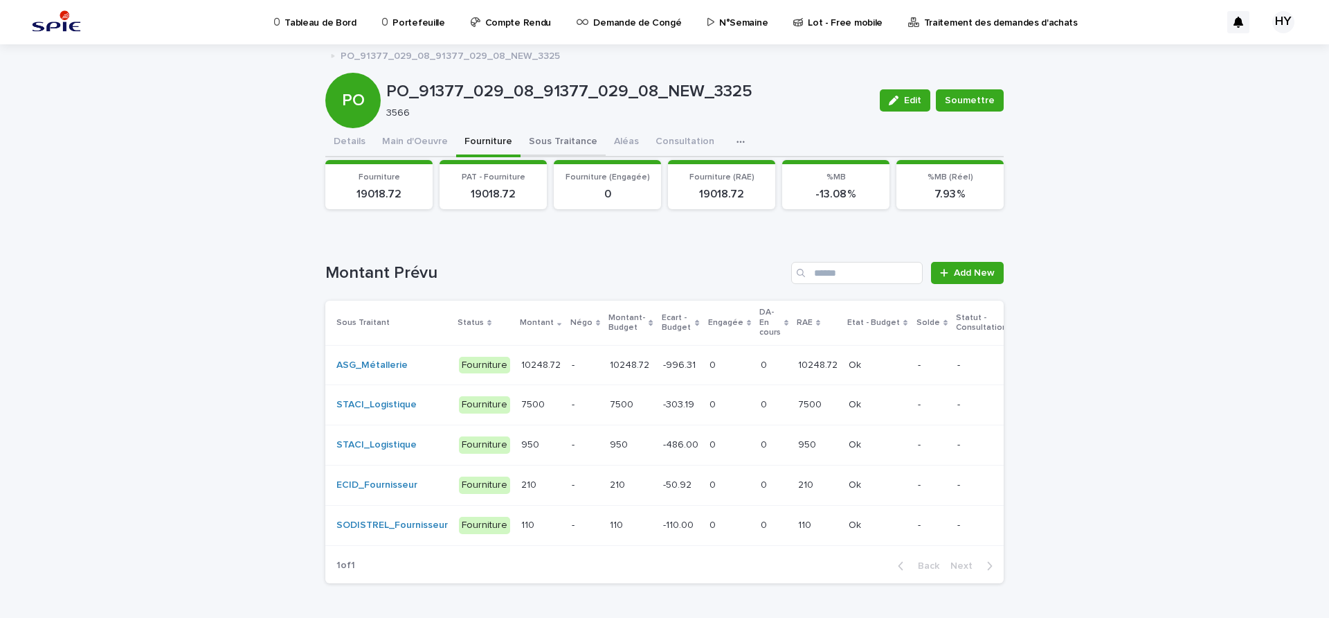
click at [536, 141] on button "Sous Traitance" at bounding box center [563, 142] width 85 height 29
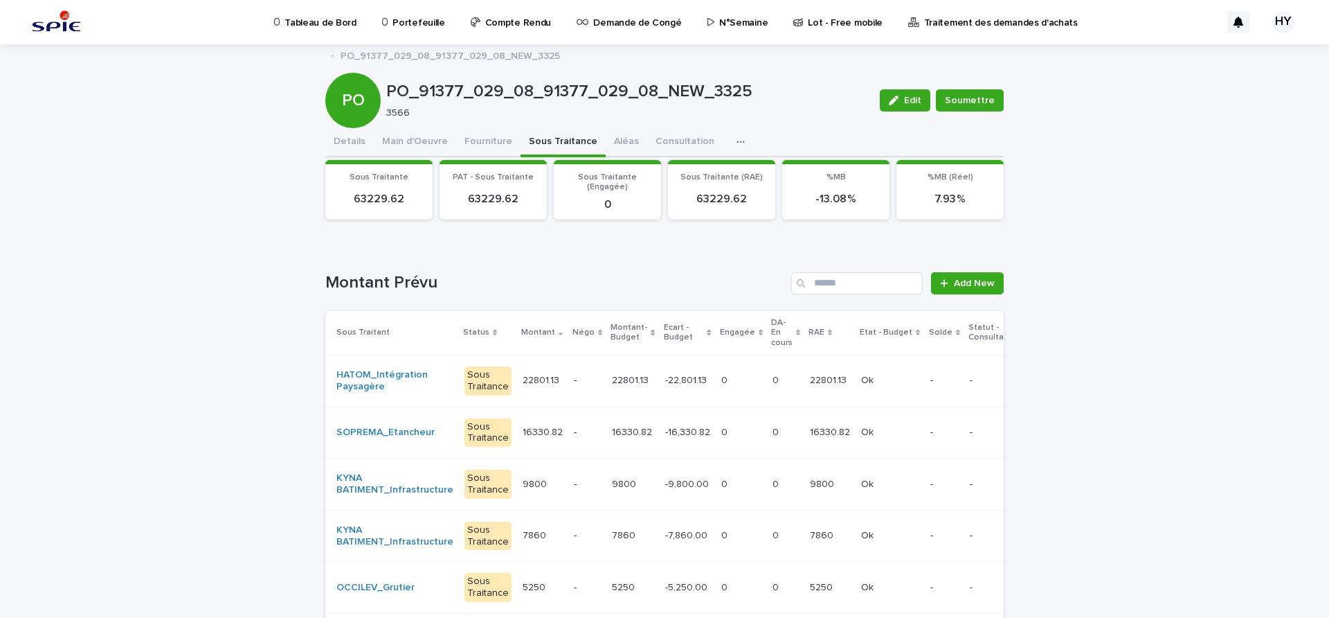
click at [629, 382] on p "22801.13" at bounding box center [631, 379] width 39 height 15
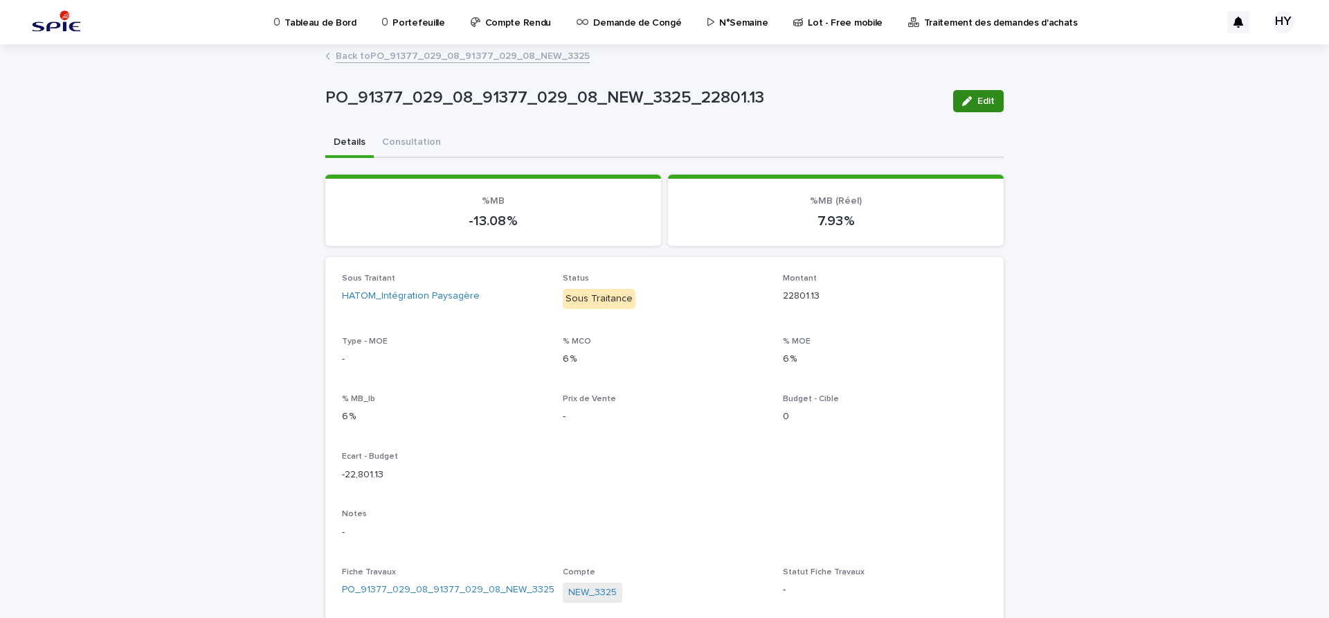
click at [966, 94] on button "Edit" at bounding box center [978, 101] width 51 height 22
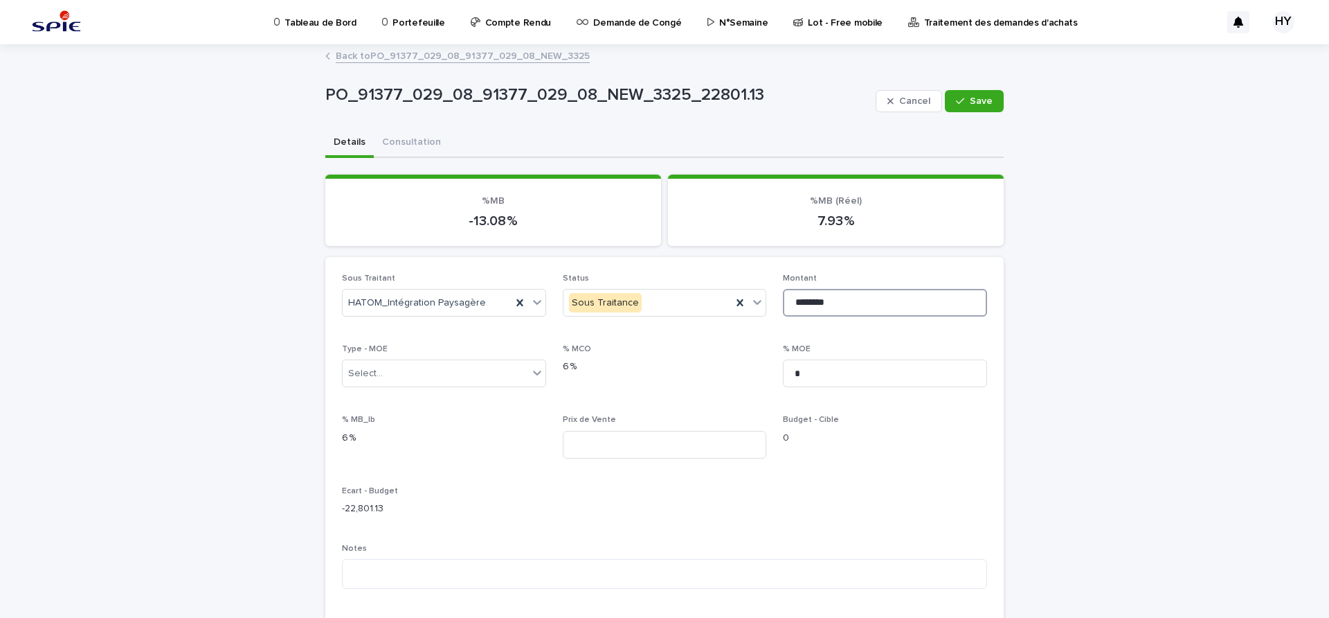
click at [839, 296] on input "********" at bounding box center [885, 303] width 204 height 28
click at [728, 411] on div "Sous Traitant HATOM_Intégration Paysagère Status Sous Traitance Montant *******…" at bounding box center [664, 532] width 645 height 517
click at [717, 427] on div "Prix de Vente" at bounding box center [665, 442] width 204 height 54
click at [715, 440] on input at bounding box center [665, 445] width 204 height 28
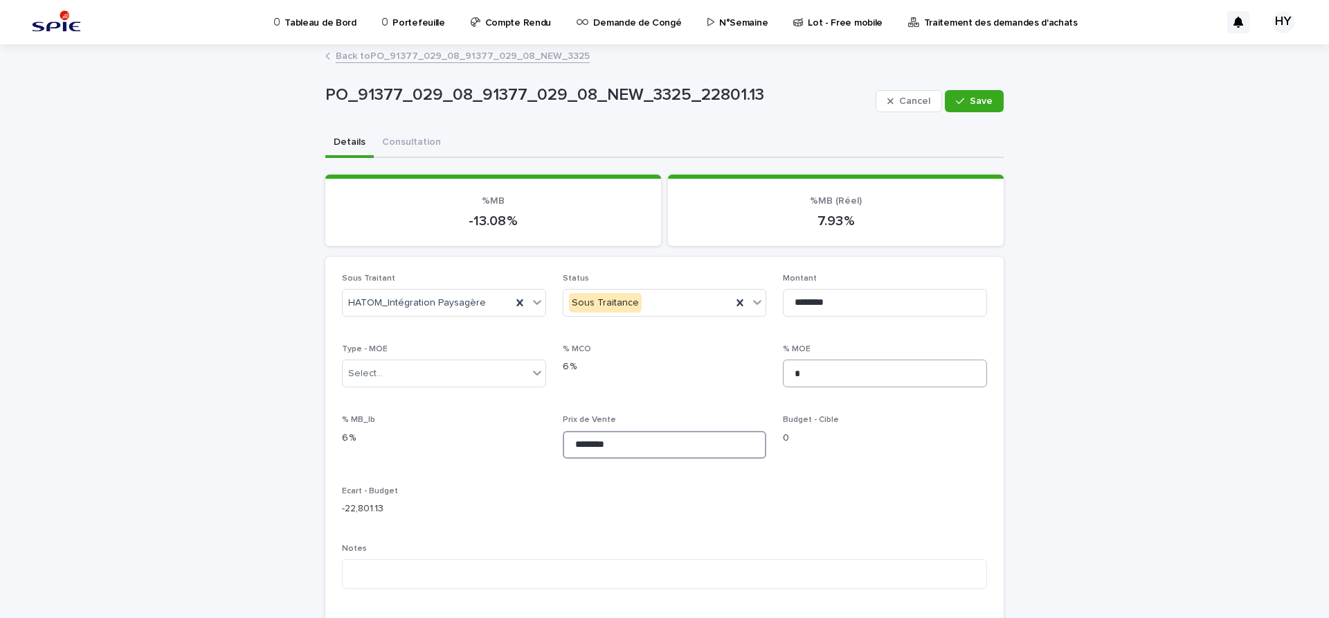
type input "********"
click at [860, 380] on input "*" at bounding box center [885, 373] width 204 height 28
type input "****"
click at [973, 95] on button "Save" at bounding box center [974, 101] width 59 height 22
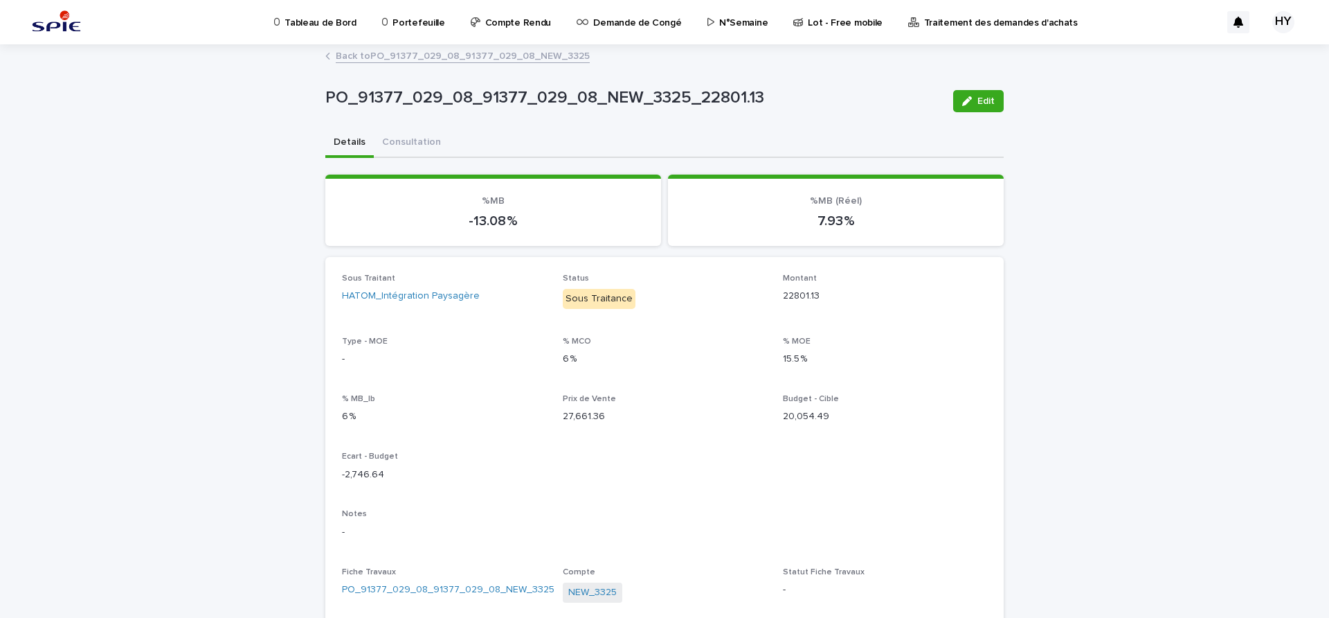
click at [486, 60] on link "Back to PO_91377_029_08_91377_029_08_NEW_3325" at bounding box center [463, 55] width 254 height 16
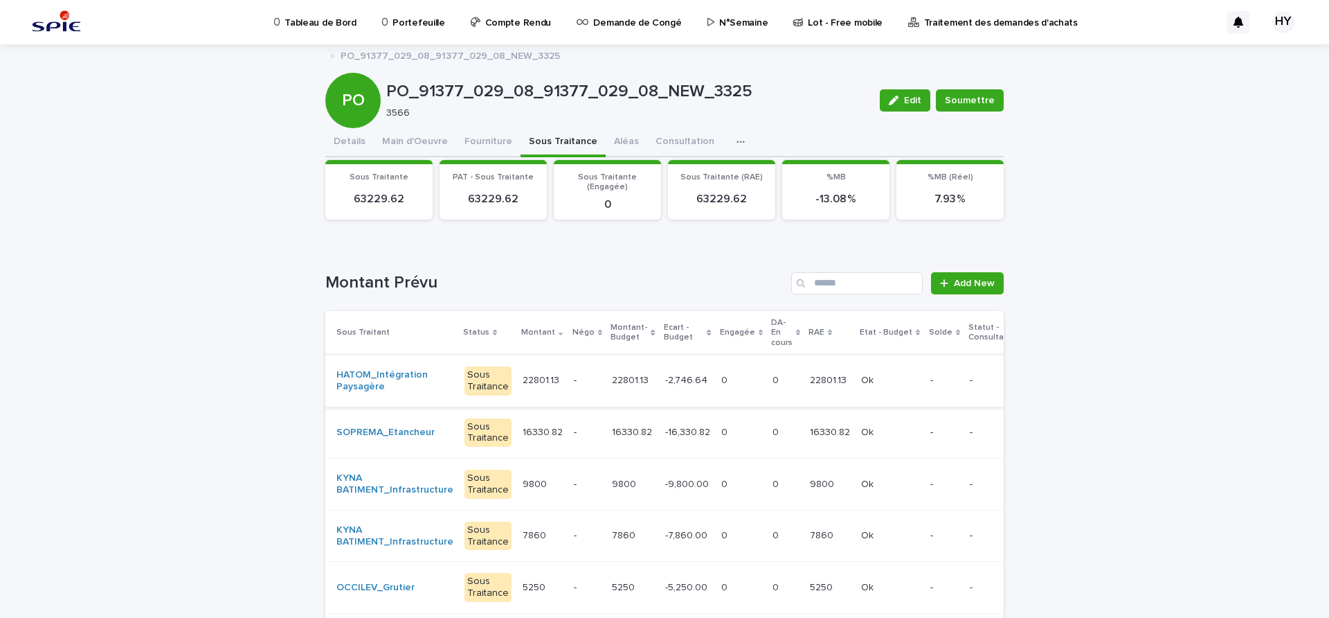
scroll to position [87, 0]
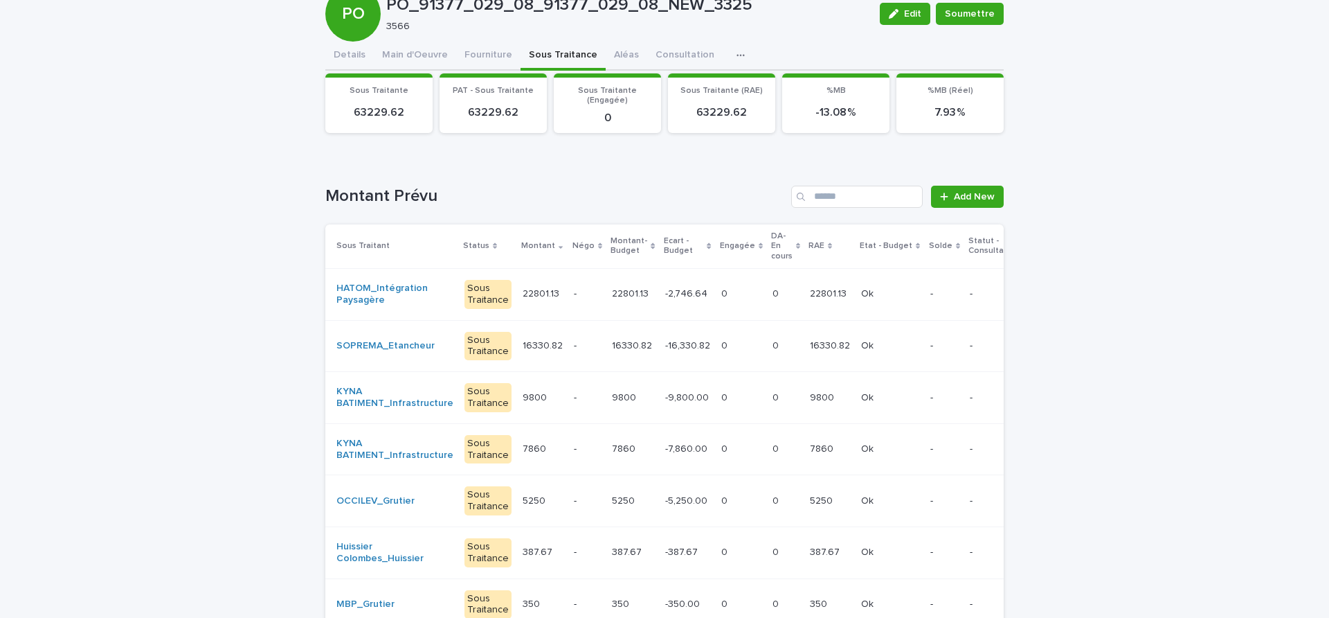
click at [731, 402] on p at bounding box center [742, 398] width 40 height 12
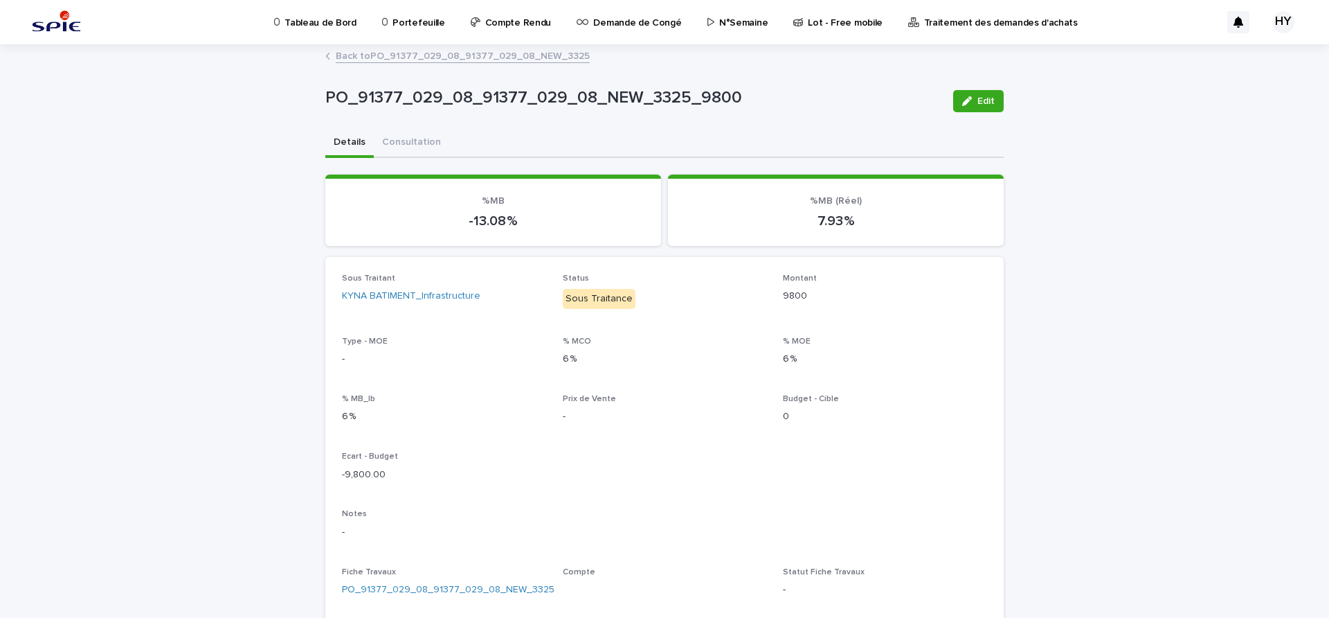
click at [986, 81] on div "Edit" at bounding box center [976, 100] width 56 height 55
click at [972, 106] on button "Edit" at bounding box center [978, 101] width 51 height 22
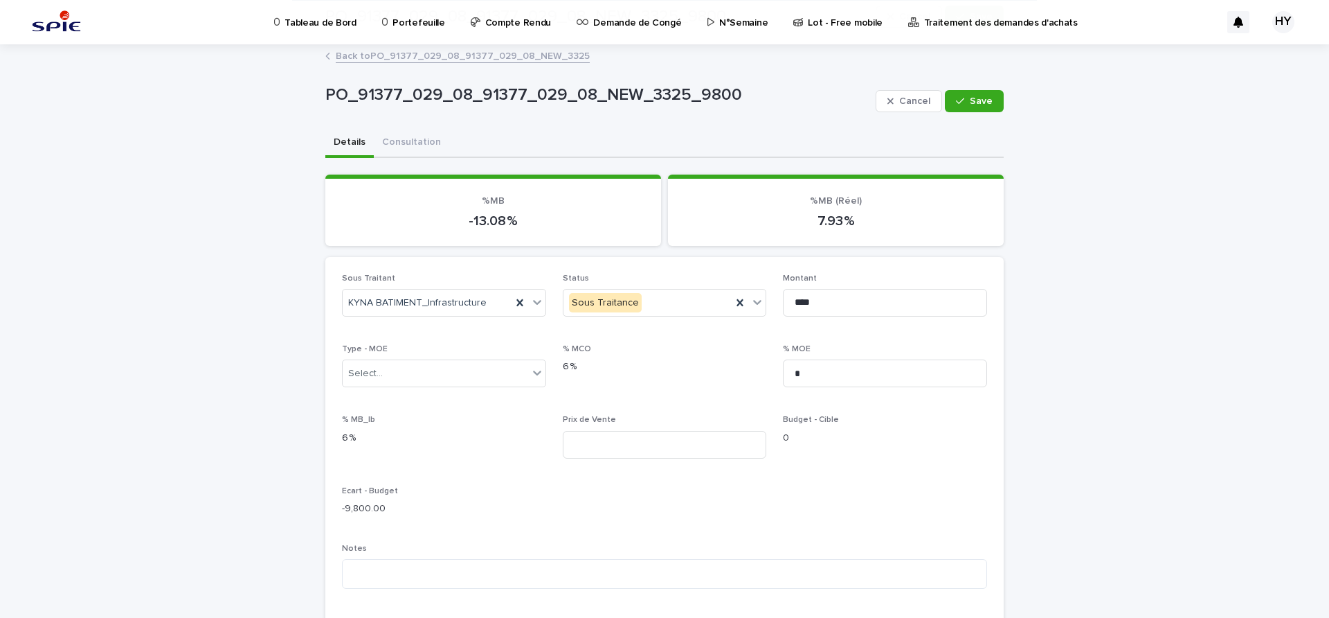
scroll to position [173, 0]
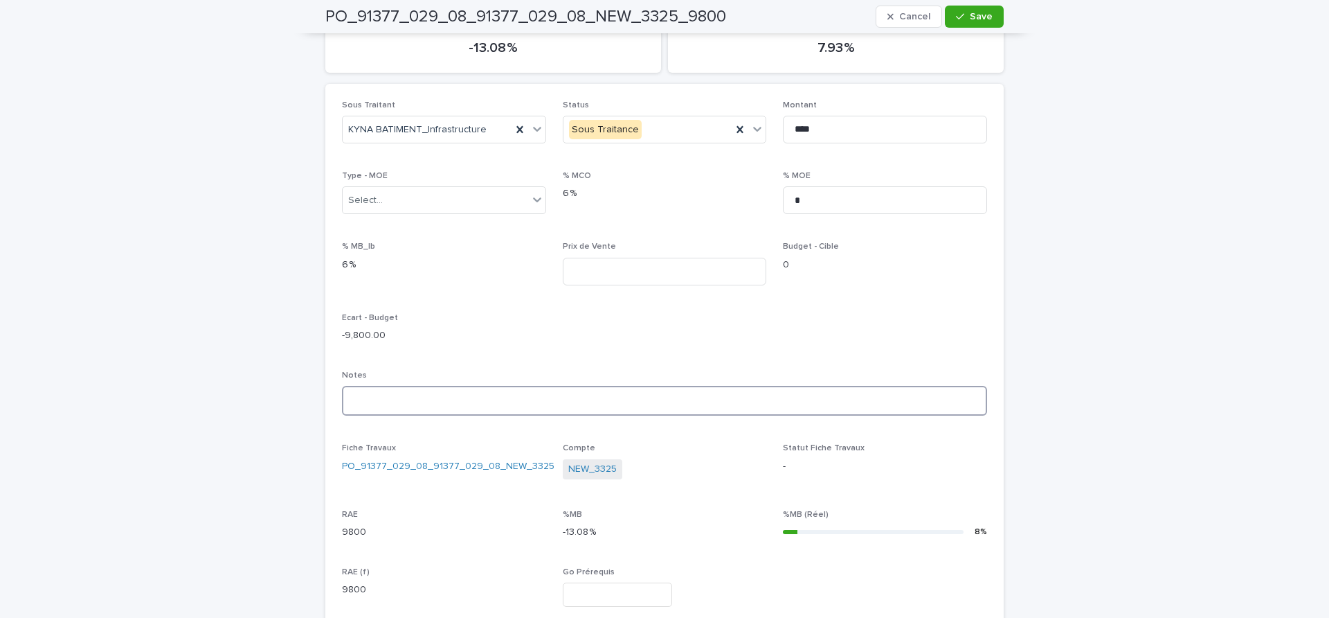
click at [404, 395] on textarea at bounding box center [664, 401] width 645 height 30
type textarea "**********"
click at [668, 276] on input at bounding box center [665, 272] width 204 height 28
type input "********"
click at [857, 198] on input "*" at bounding box center [885, 200] width 204 height 28
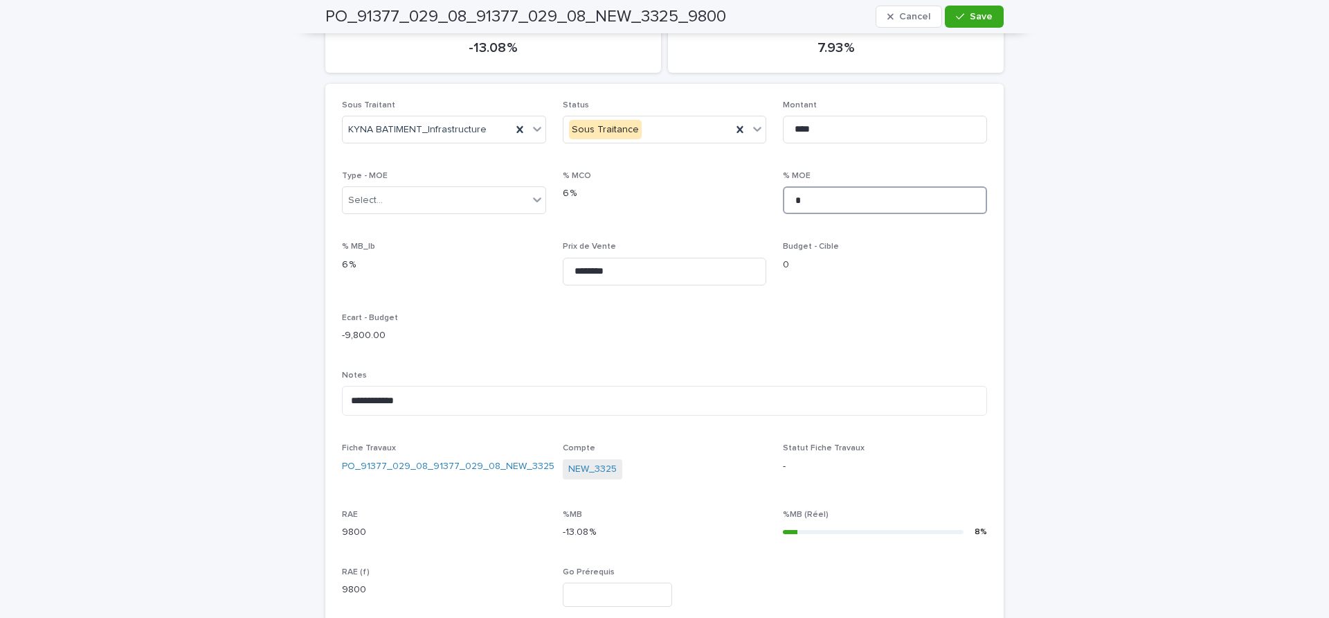
click at [857, 198] on input "*" at bounding box center [885, 200] width 204 height 28
type input "****"
click at [976, 15] on span "Save" at bounding box center [981, 17] width 23 height 10
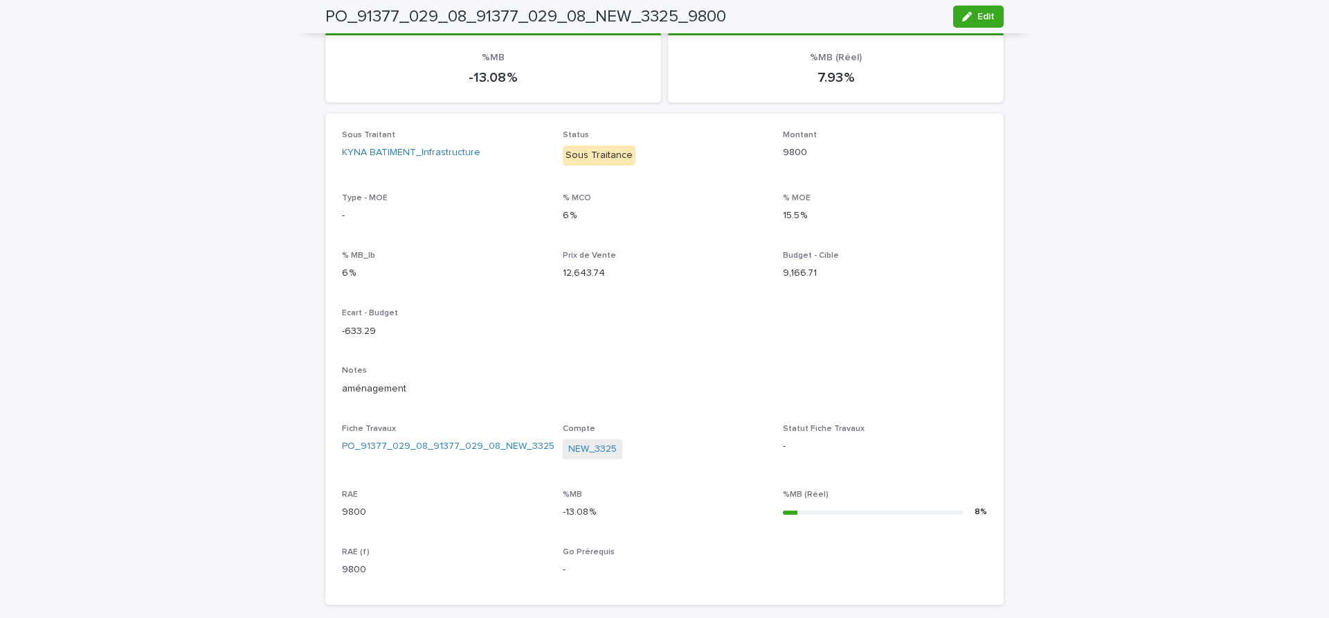
scroll to position [0, 0]
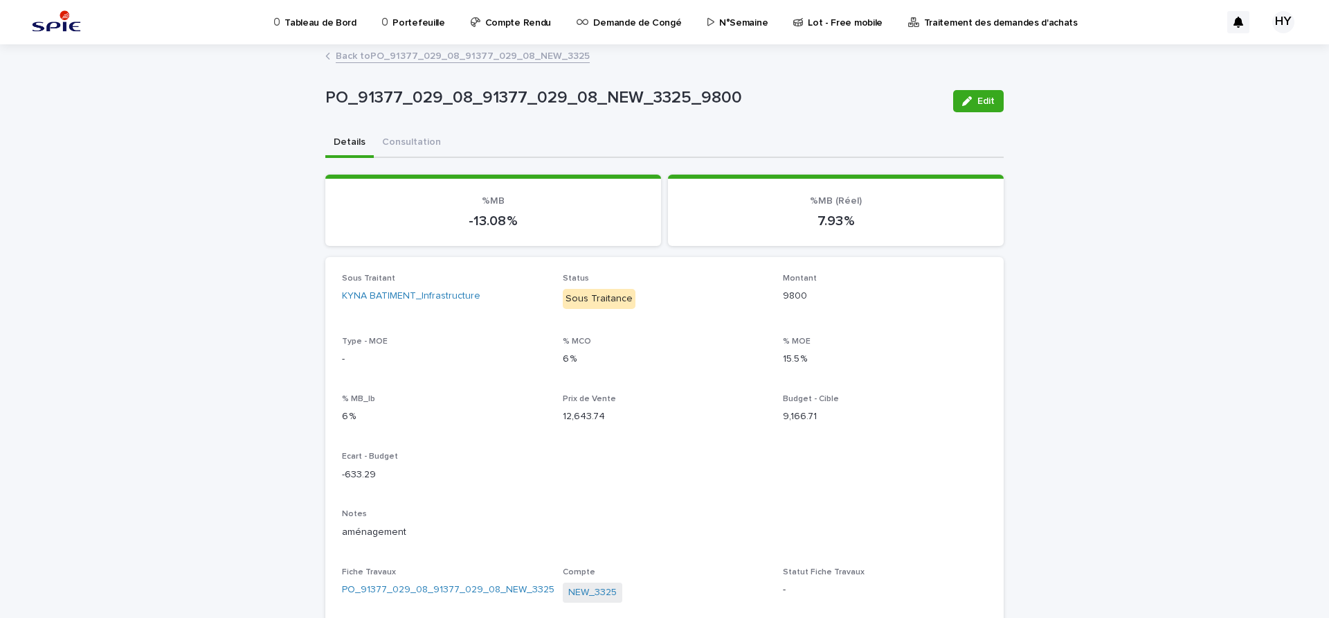
click at [440, 48] on link "Back to PO_91377_029_08_91377_029_08_NEW_3325" at bounding box center [463, 55] width 254 height 16
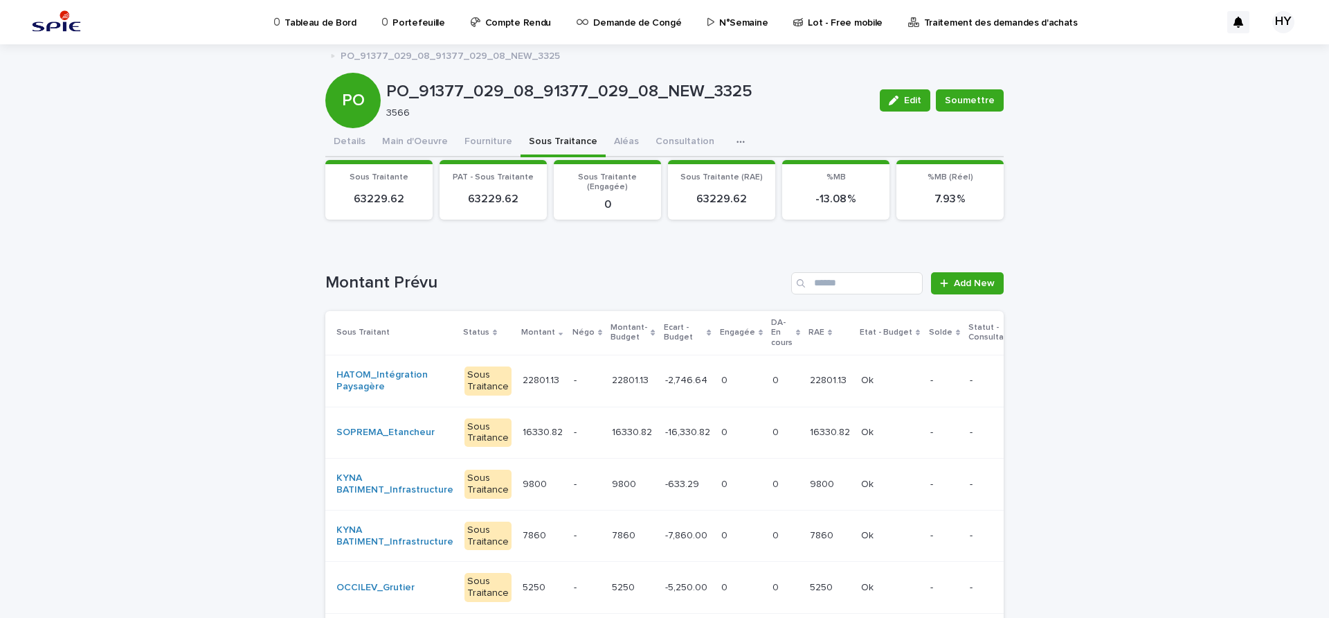
click at [665, 544] on div "-7,860.00 -7,860.00" at bounding box center [687, 535] width 45 height 23
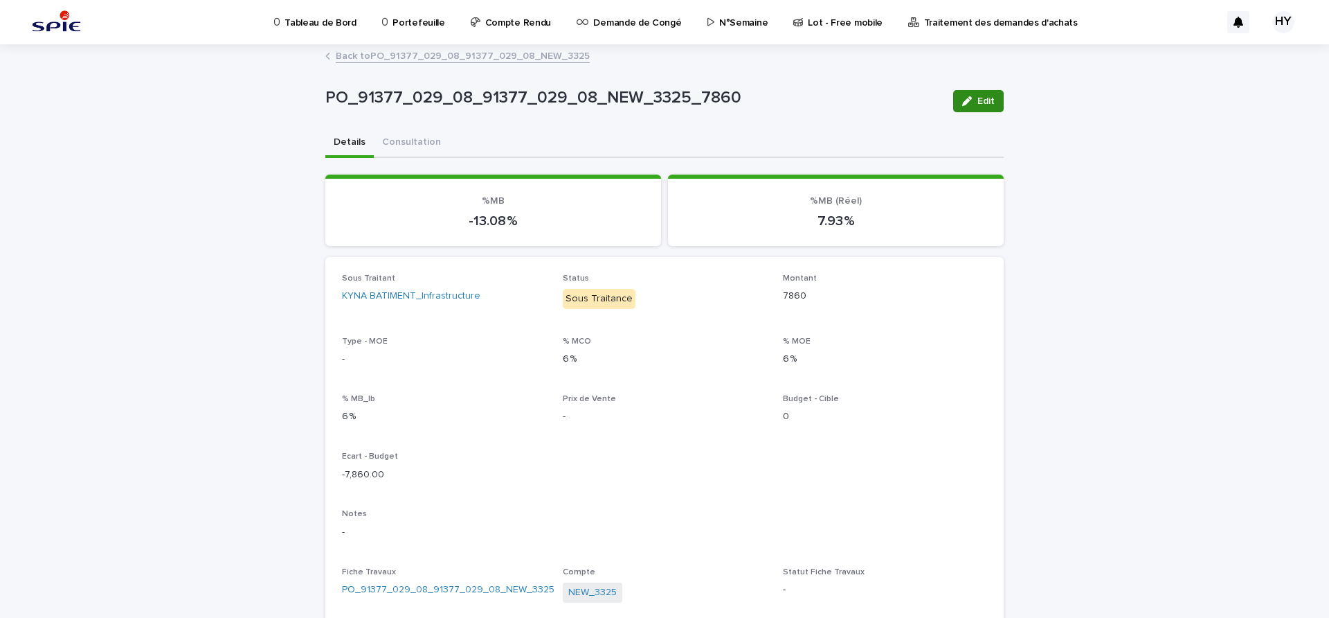
click at [978, 100] on span "Edit" at bounding box center [986, 101] width 17 height 10
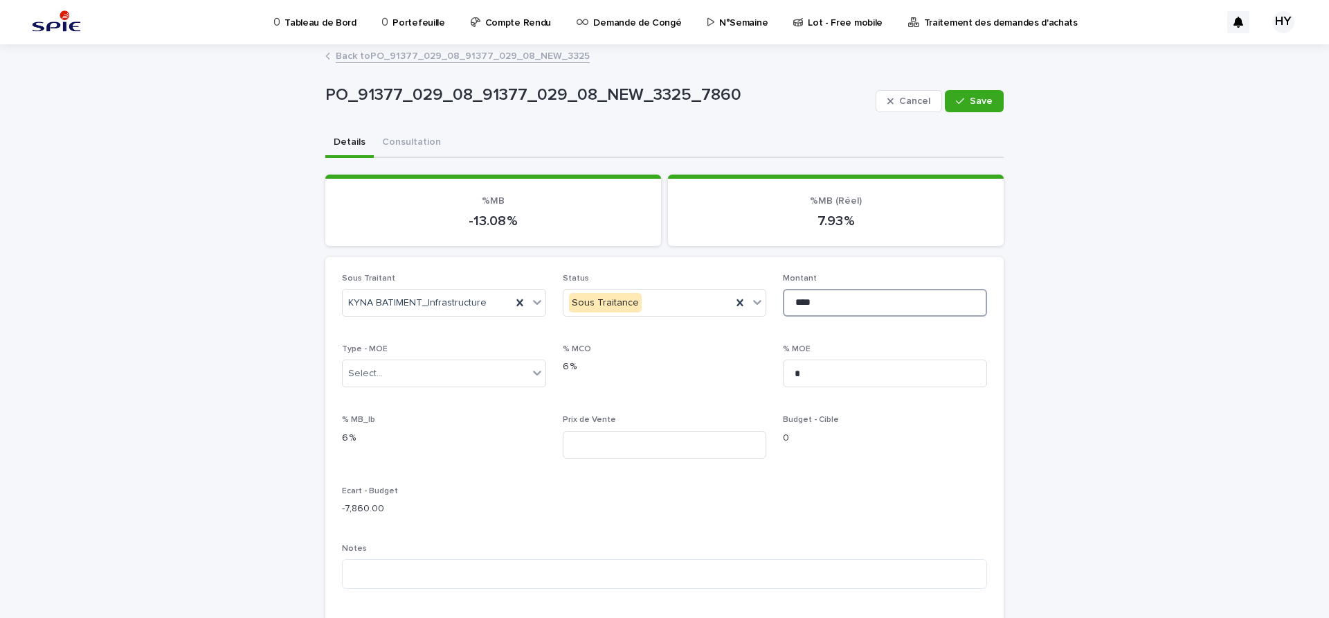
click at [861, 310] on input "****" at bounding box center [885, 303] width 204 height 28
click at [840, 305] on input "****" at bounding box center [885, 303] width 204 height 28
type input "****"
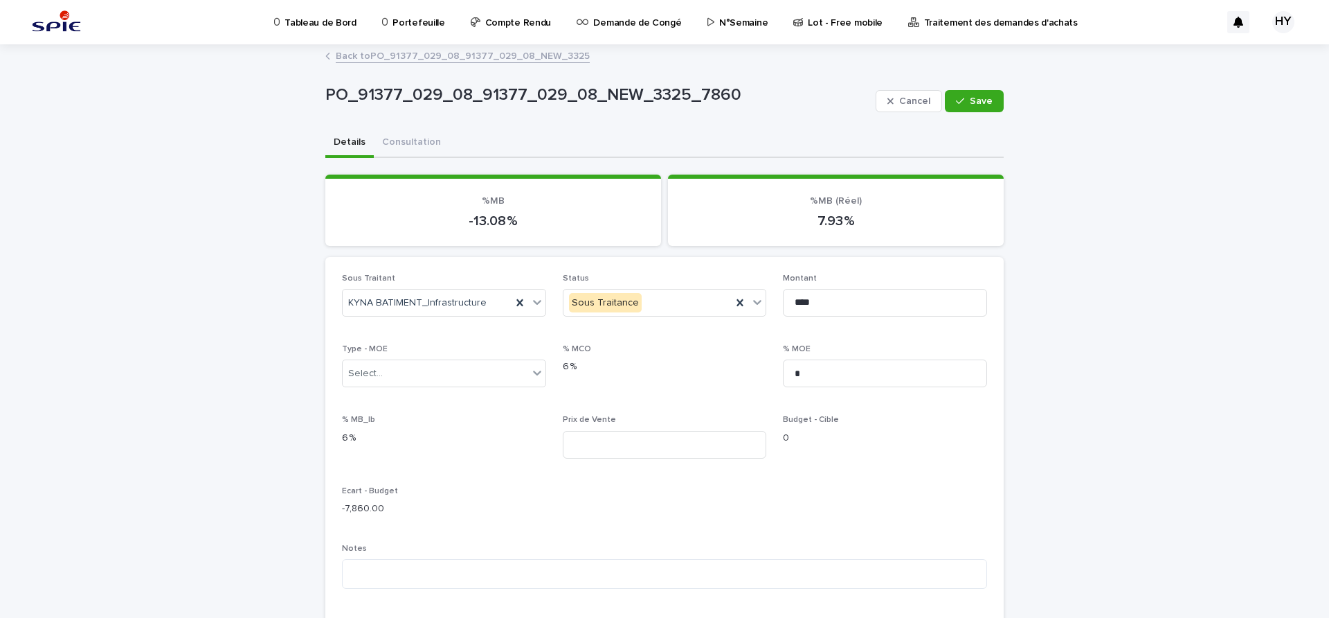
click at [851, 340] on div "Sous Traitant KYNA BATIMENT_Infrastructure Status Sous Traitance Montant **** T…" at bounding box center [664, 532] width 645 height 517
click at [968, 91] on button "Save" at bounding box center [974, 101] width 59 height 22
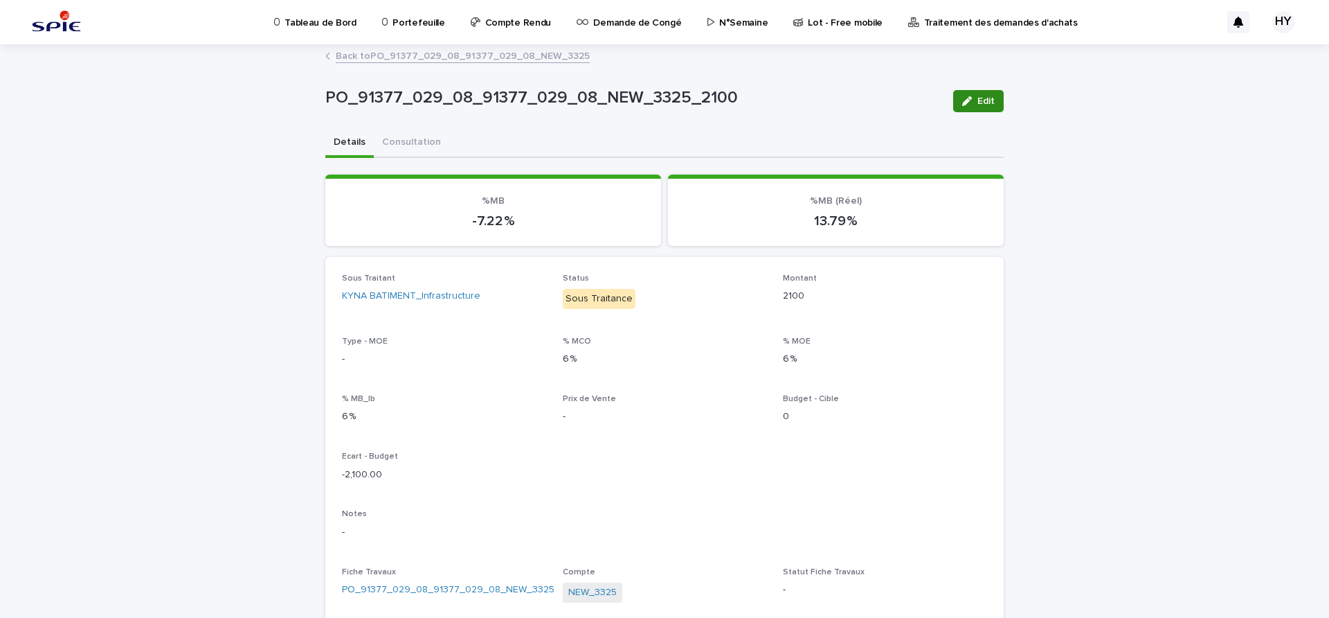
click at [979, 93] on button "Edit" at bounding box center [978, 101] width 51 height 22
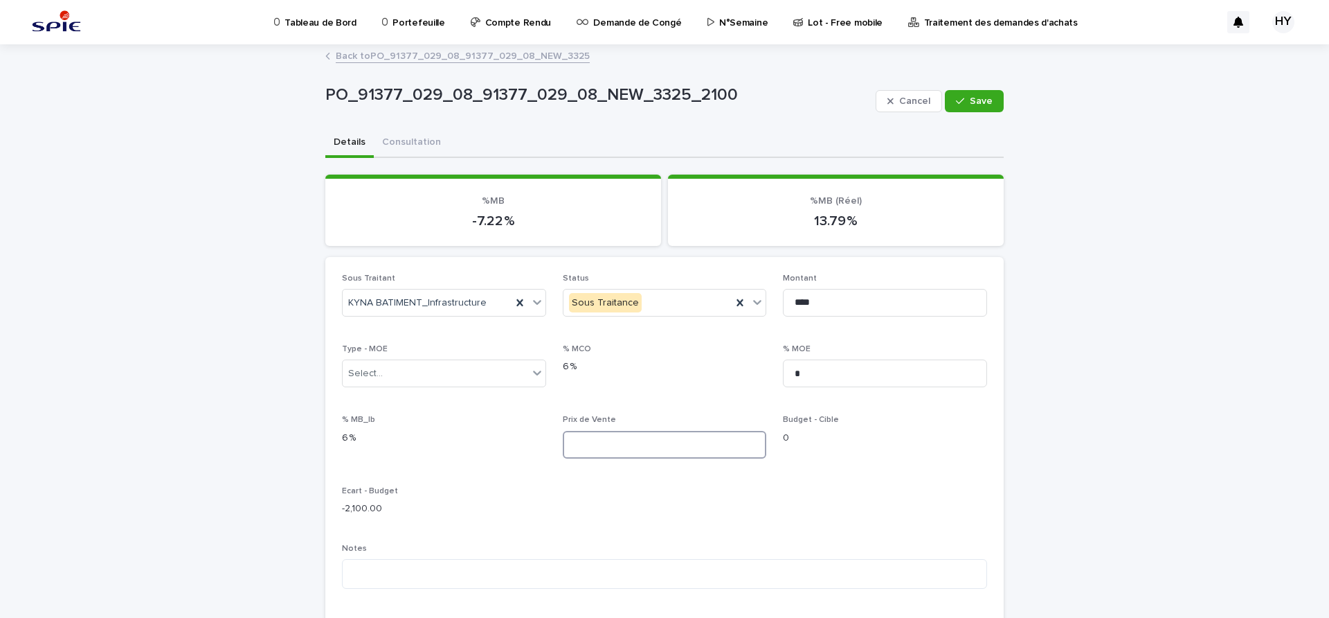
click at [671, 440] on input at bounding box center [665, 445] width 204 height 28
click at [652, 445] on input at bounding box center [665, 445] width 204 height 28
type input "*******"
click at [827, 382] on input "*" at bounding box center [885, 373] width 204 height 28
click at [828, 382] on input "*" at bounding box center [885, 373] width 204 height 28
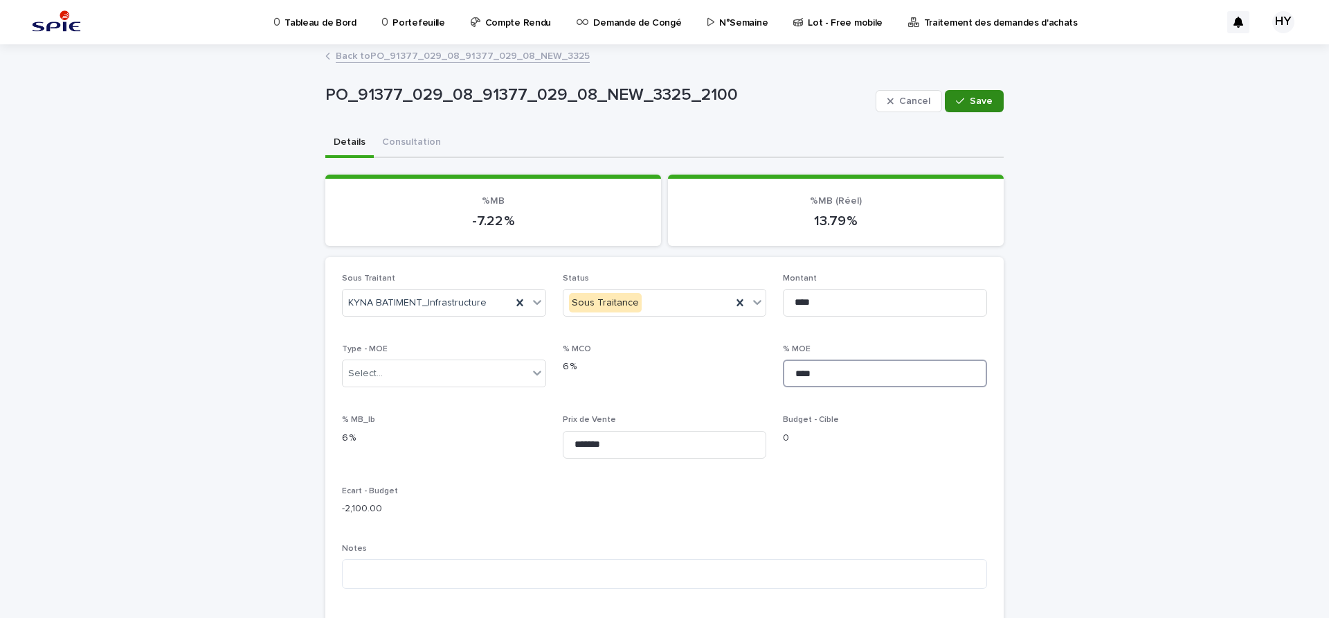
type input "****"
click at [989, 100] on button "Save" at bounding box center [974, 101] width 59 height 22
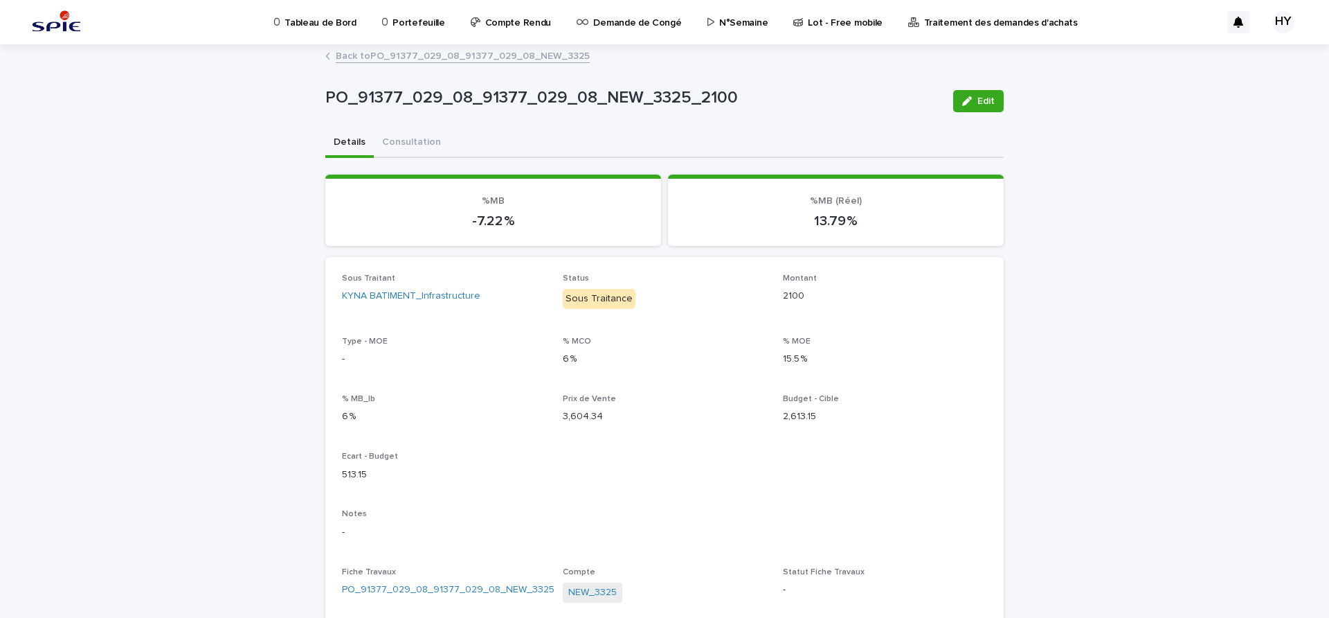
click at [979, 85] on div "Edit" at bounding box center [976, 100] width 56 height 55
click at [979, 98] on span "Edit" at bounding box center [986, 101] width 17 height 10
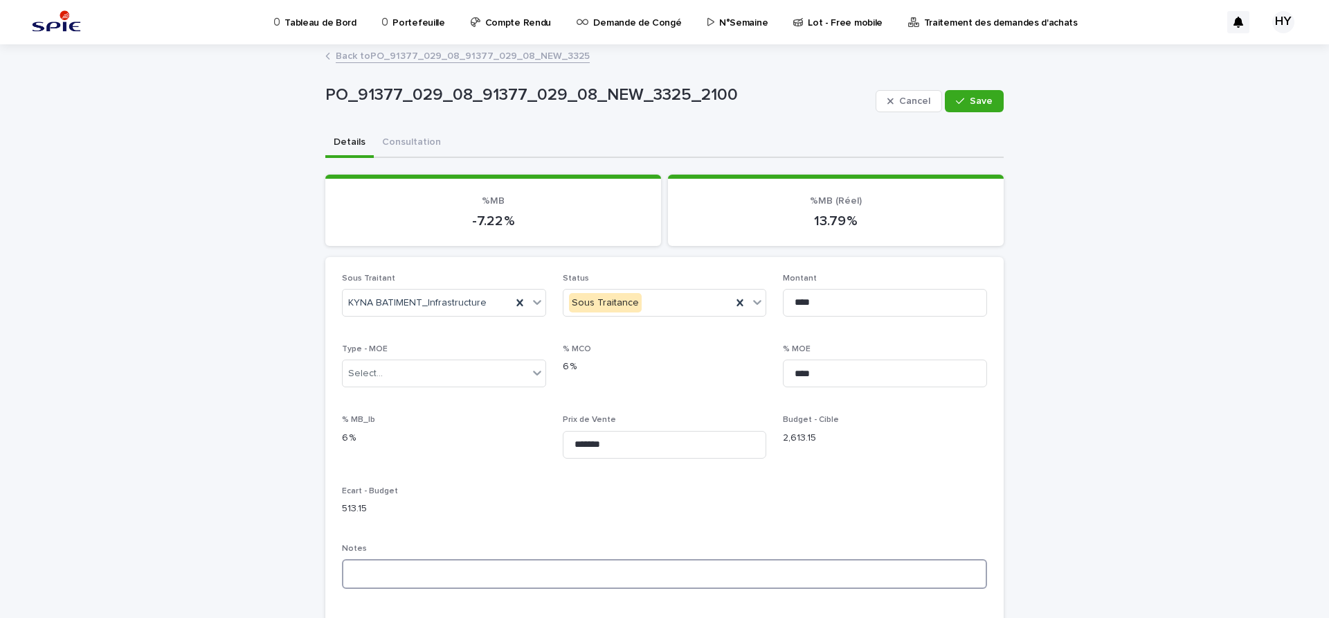
click at [427, 568] on textarea at bounding box center [664, 574] width 645 height 30
type textarea "**********"
click at [971, 93] on button "Save" at bounding box center [974, 101] width 59 height 22
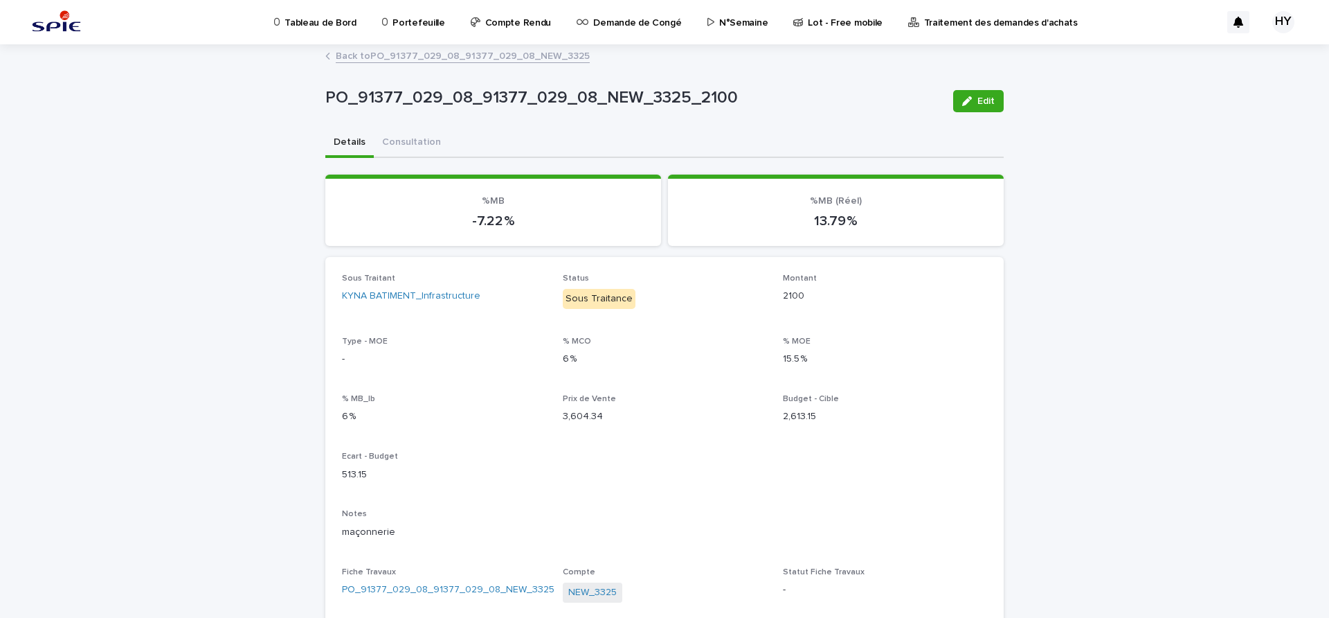
click at [493, 54] on link "Back to PO_91377_029_08_91377_029_08_NEW_3325" at bounding box center [463, 55] width 254 height 16
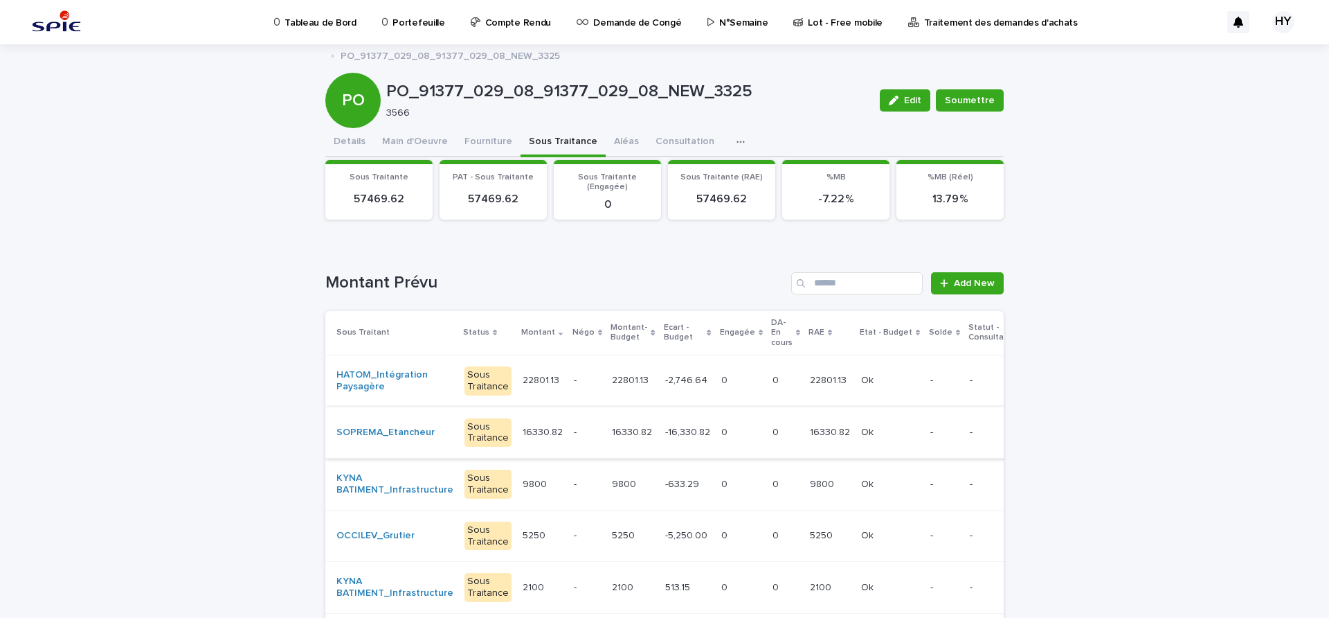
scroll to position [87, 0]
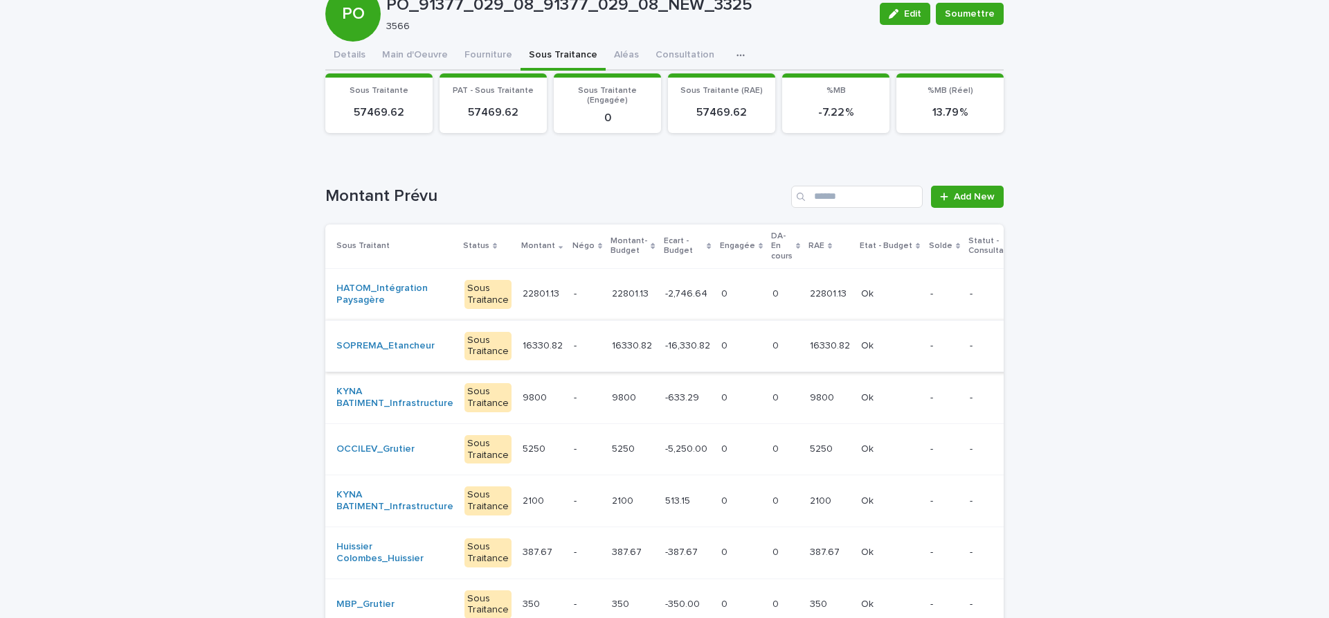
click at [665, 440] on p "-5,250.00" at bounding box center [687, 447] width 45 height 15
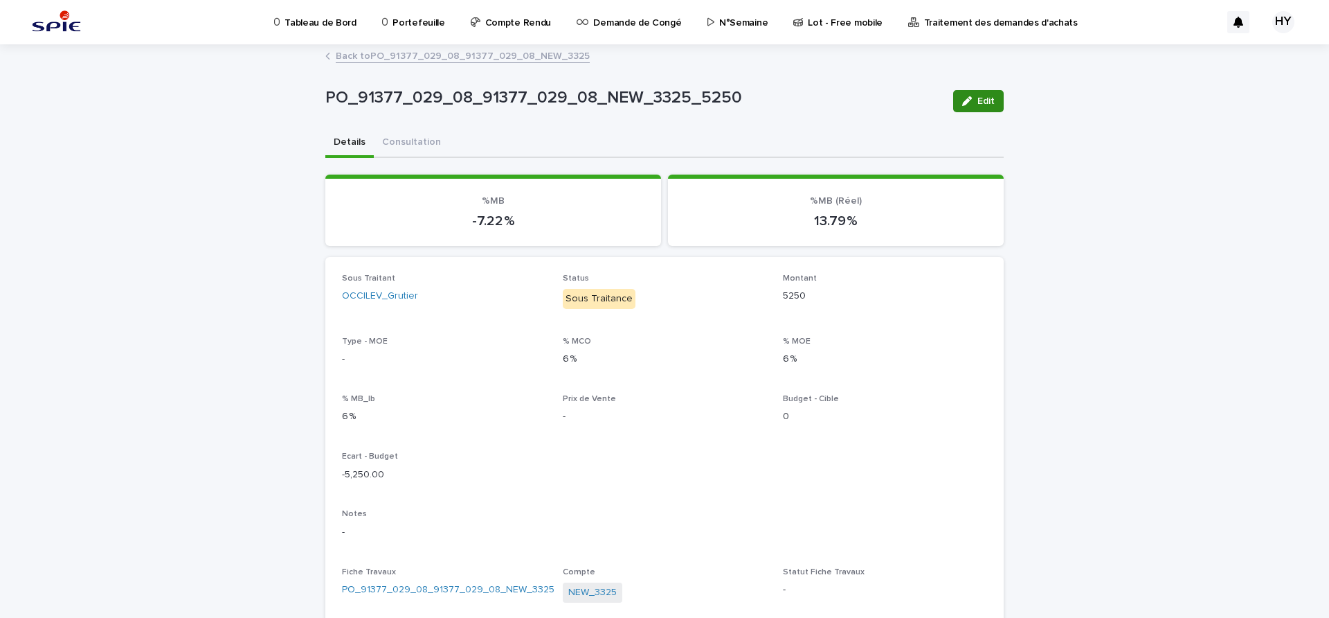
click at [962, 102] on icon "button" at bounding box center [967, 101] width 10 height 10
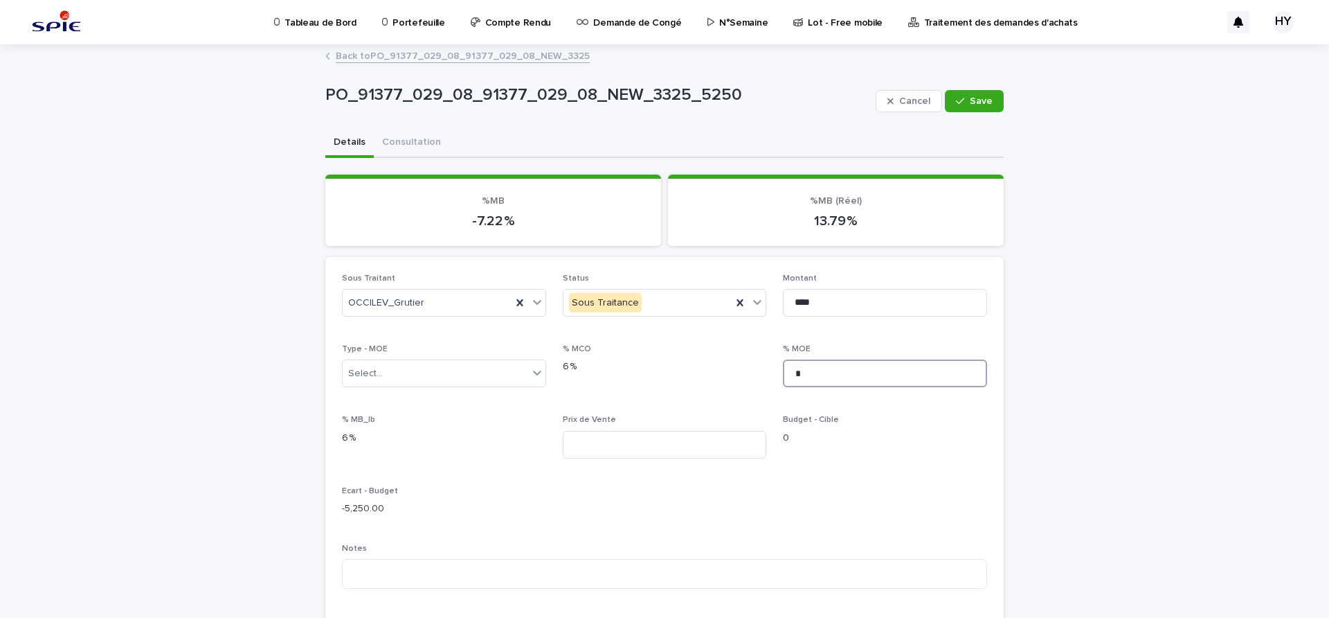
click at [832, 366] on input "*" at bounding box center [885, 373] width 204 height 28
type input "****"
click at [646, 438] on input at bounding box center [665, 445] width 204 height 28
type input "*******"
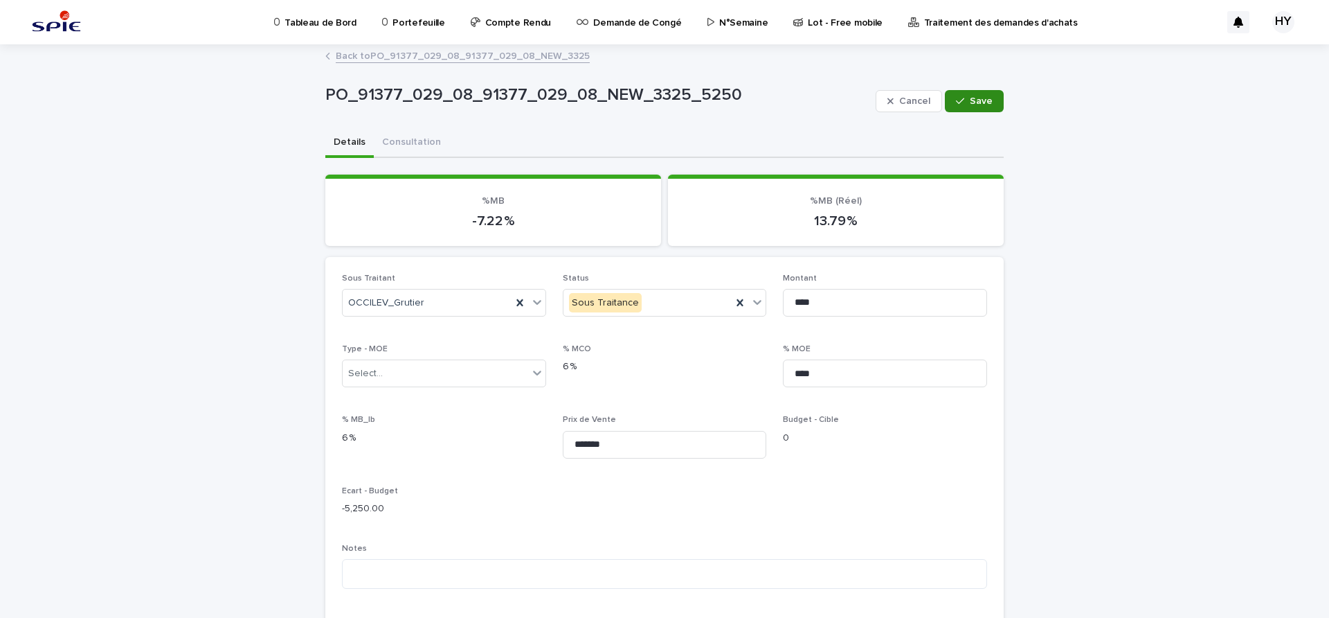
click at [970, 102] on span "Save" at bounding box center [981, 101] width 23 height 10
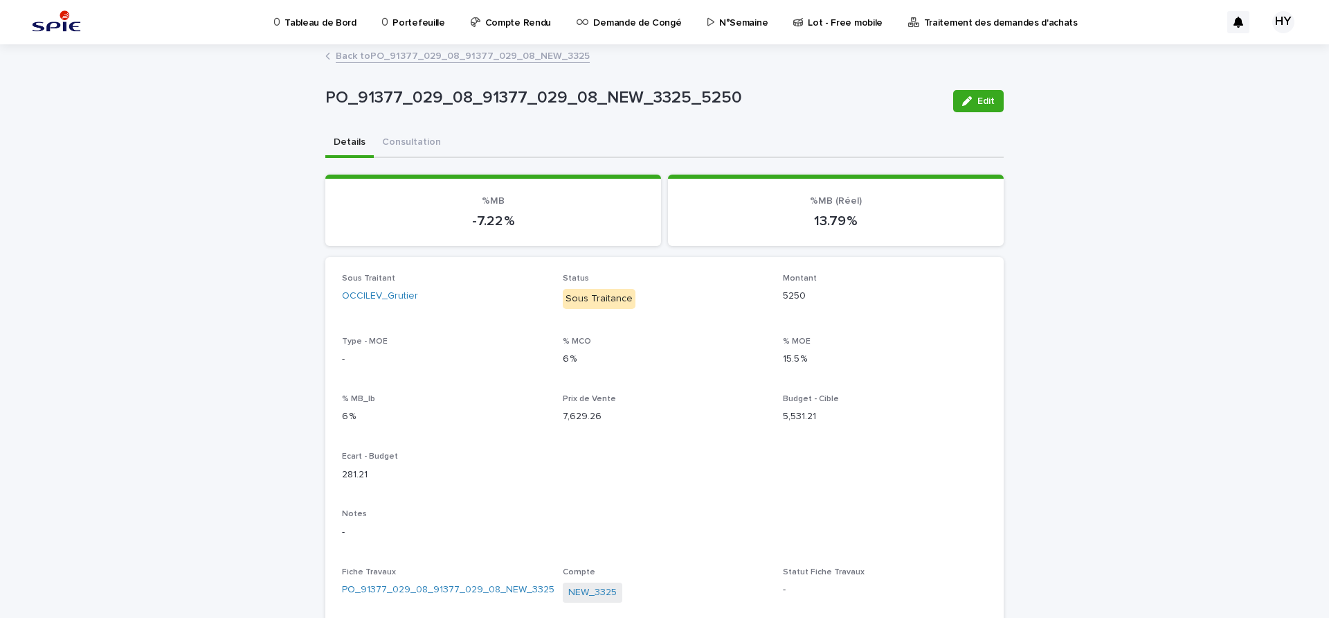
click at [498, 53] on link "Back to PO_91377_029_08_91377_029_08_NEW_3325" at bounding box center [463, 55] width 254 height 16
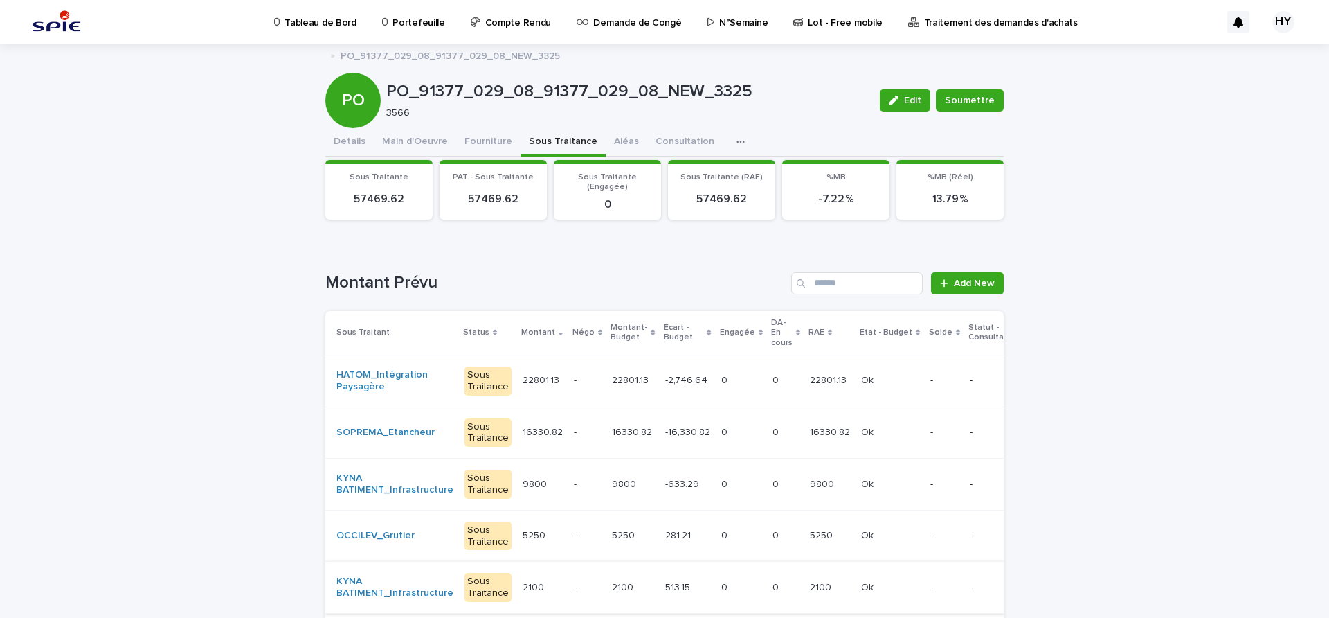
scroll to position [173, 0]
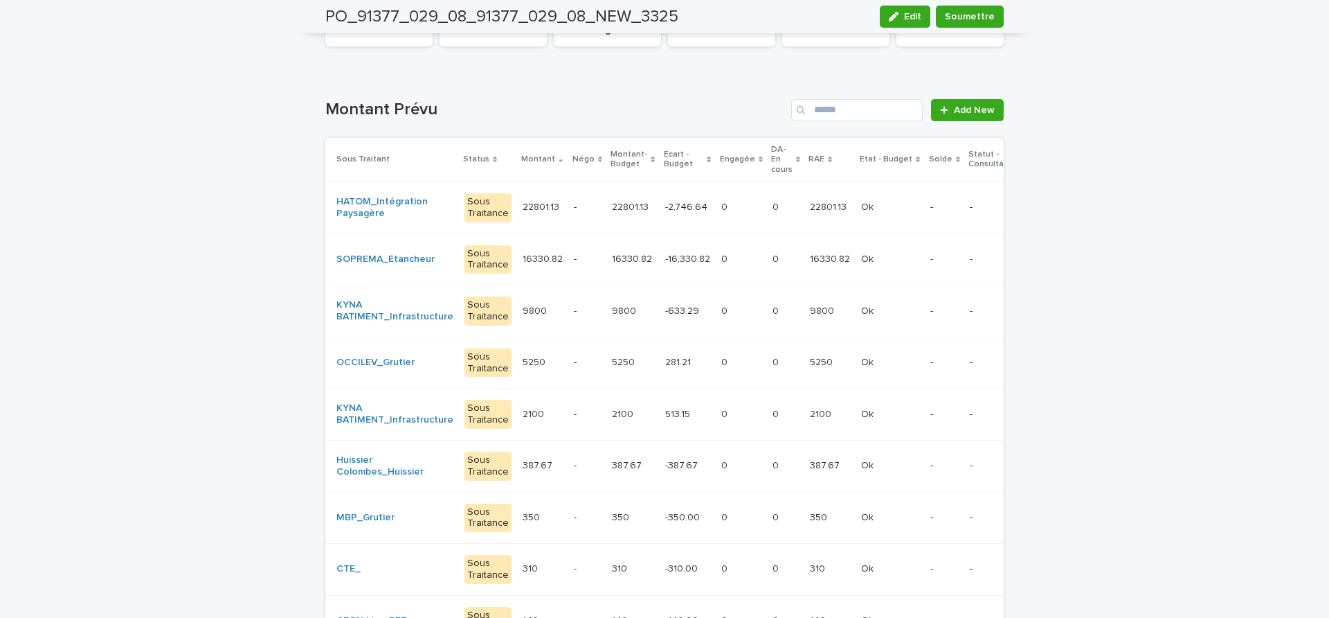
click at [682, 472] on div "-387.67 -387.67" at bounding box center [687, 465] width 45 height 23
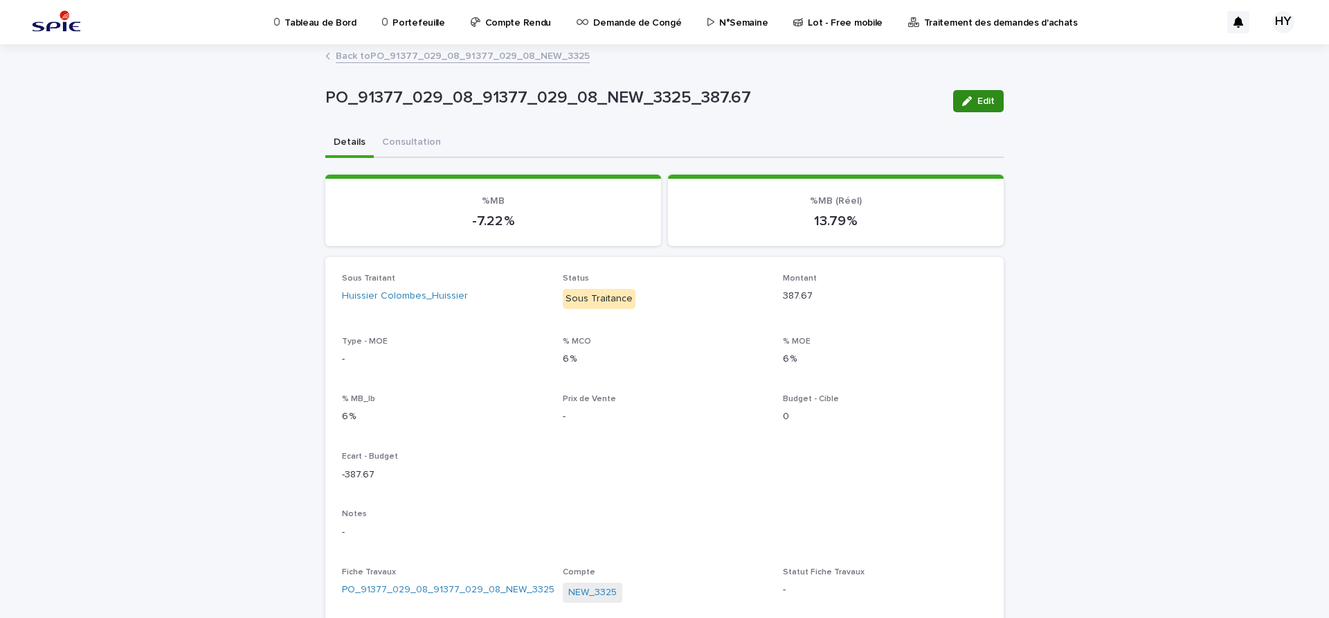
click at [966, 102] on icon "button" at bounding box center [967, 101] width 10 height 10
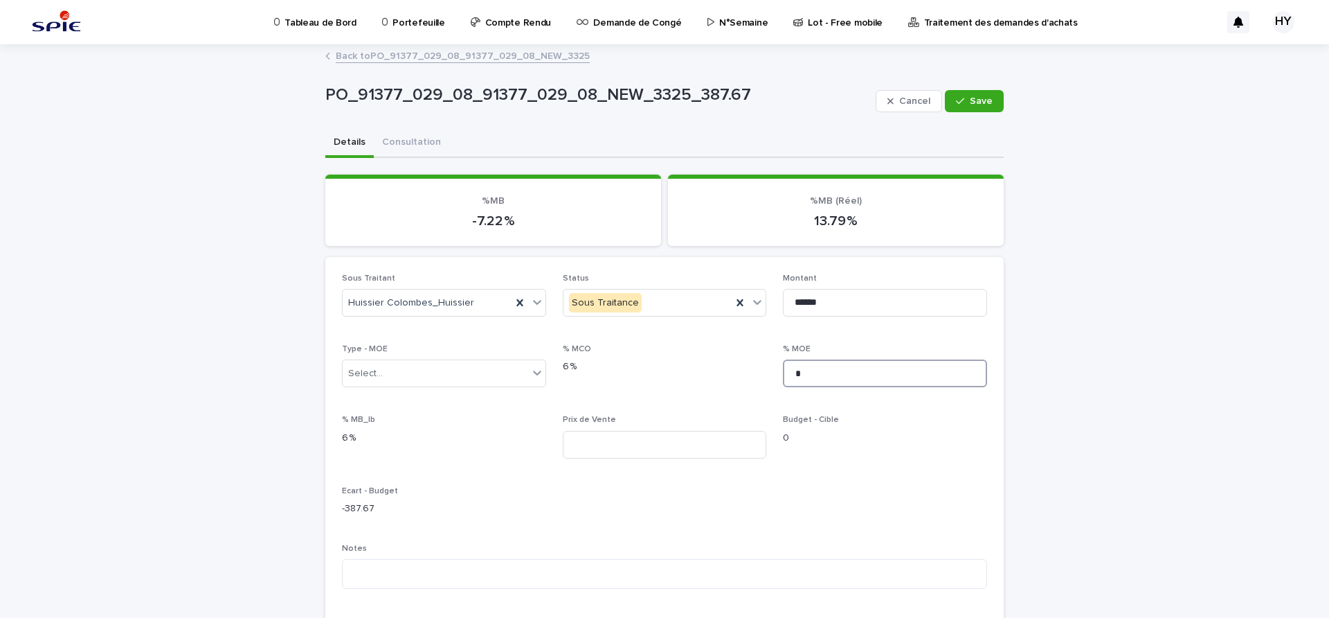
click at [829, 377] on input "*" at bounding box center [885, 373] width 204 height 28
type input "****"
click at [707, 441] on input at bounding box center [665, 445] width 204 height 28
type input "******"
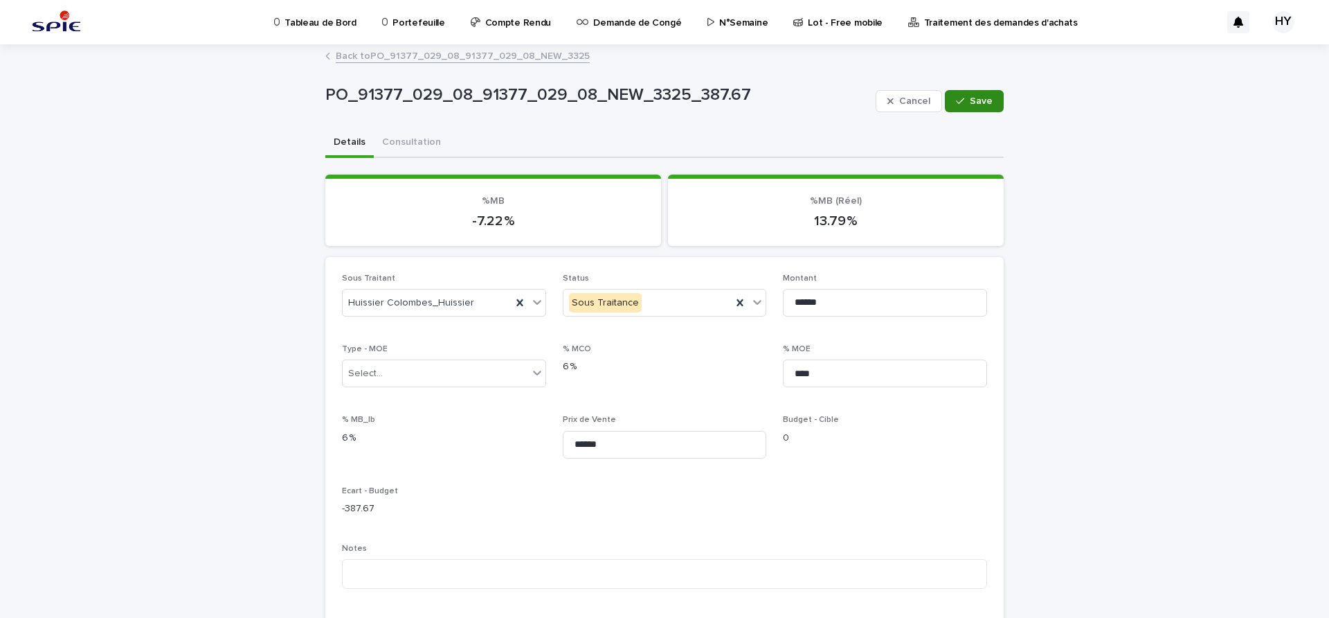
click at [952, 95] on button "Save" at bounding box center [974, 101] width 59 height 22
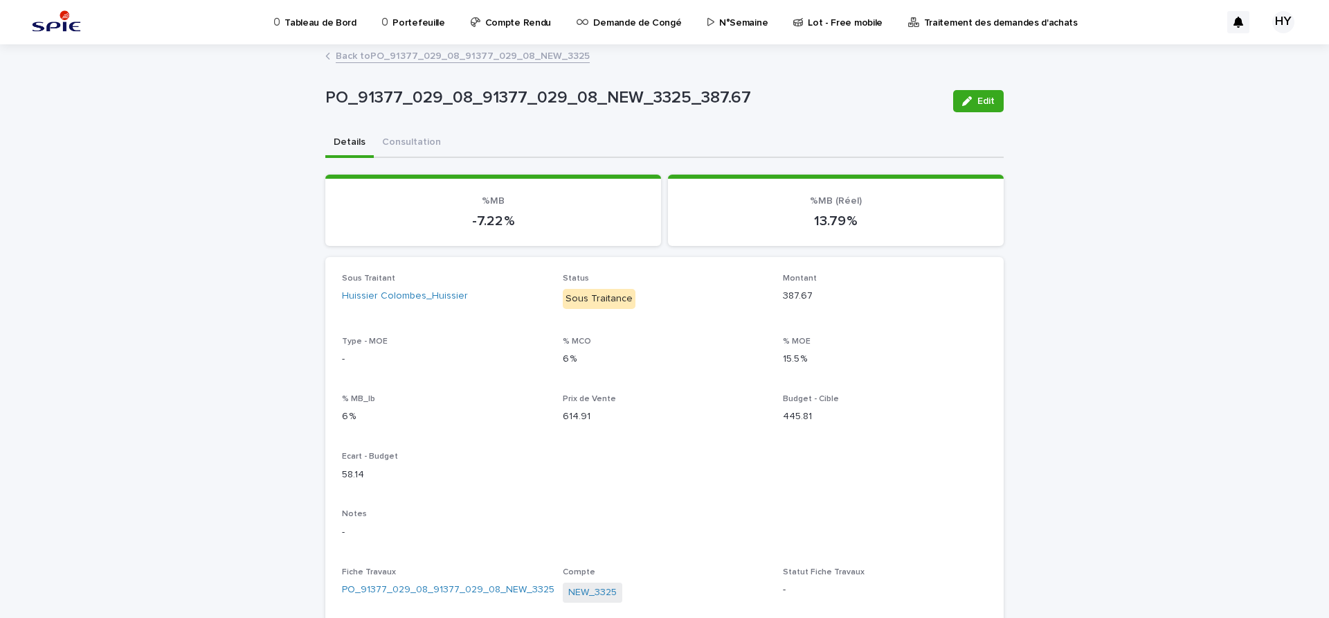
click at [440, 54] on link "Back to PO_91377_029_08_91377_029_08_NEW_3325" at bounding box center [463, 55] width 254 height 16
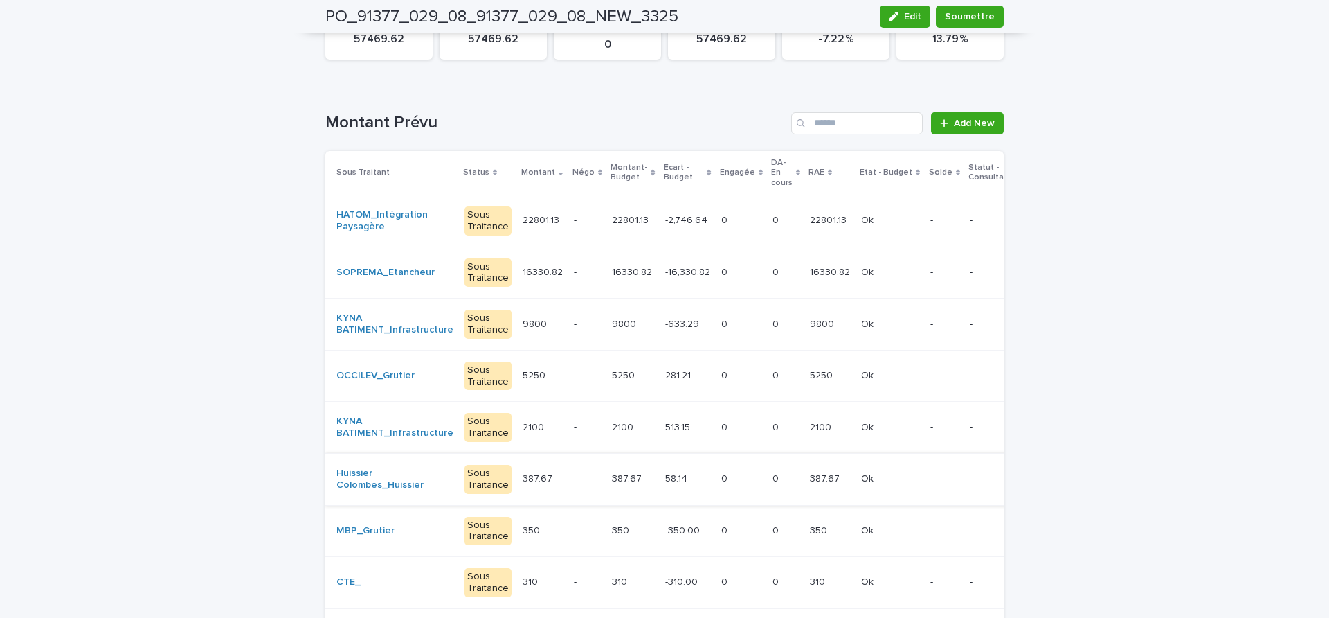
scroll to position [247, 0]
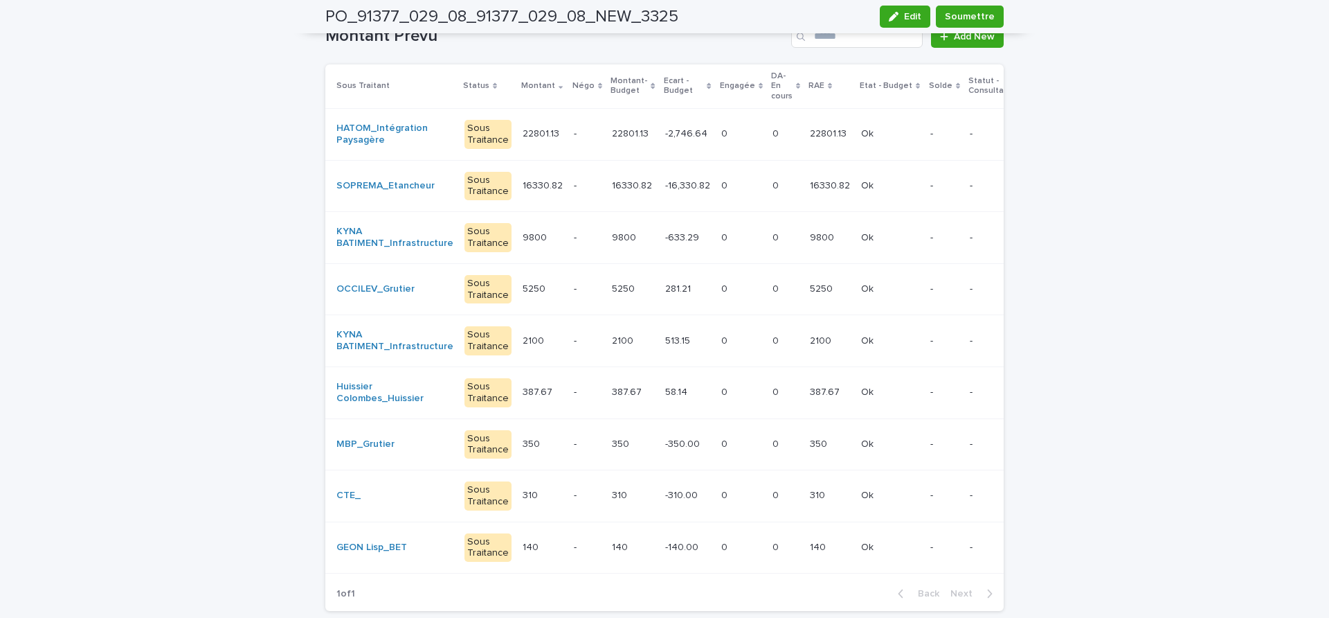
click at [722, 437] on div "0 0" at bounding box center [742, 444] width 40 height 23
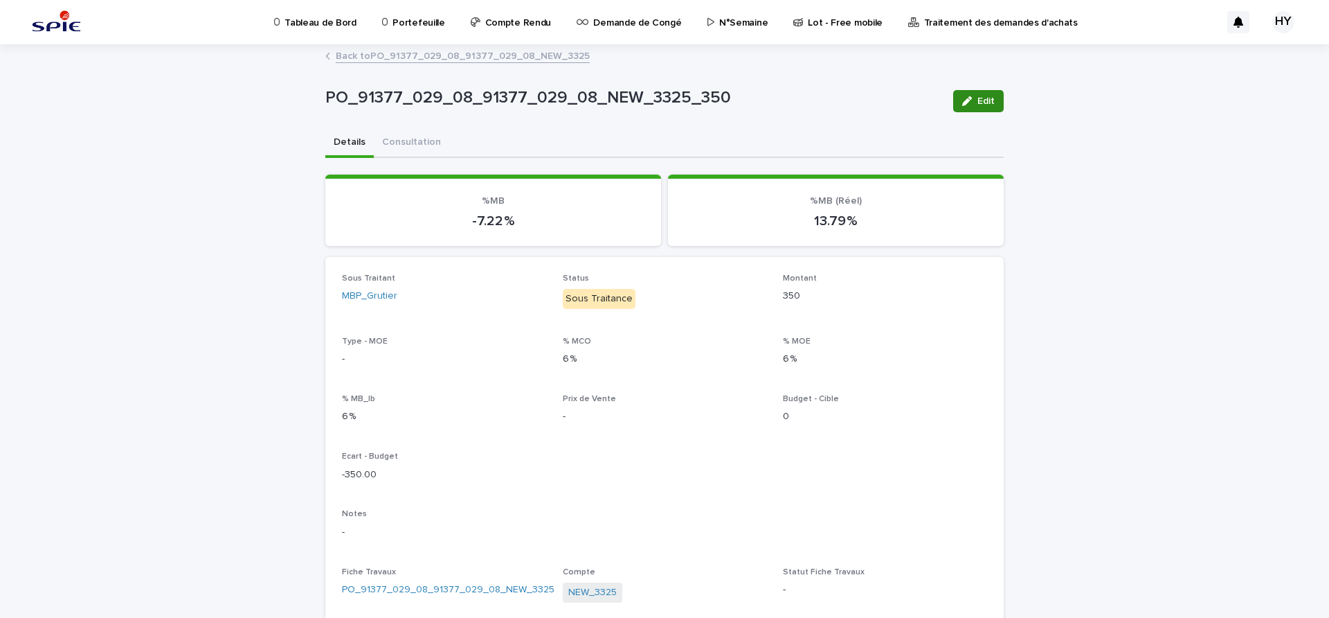
click at [978, 94] on button "Edit" at bounding box center [978, 101] width 51 height 22
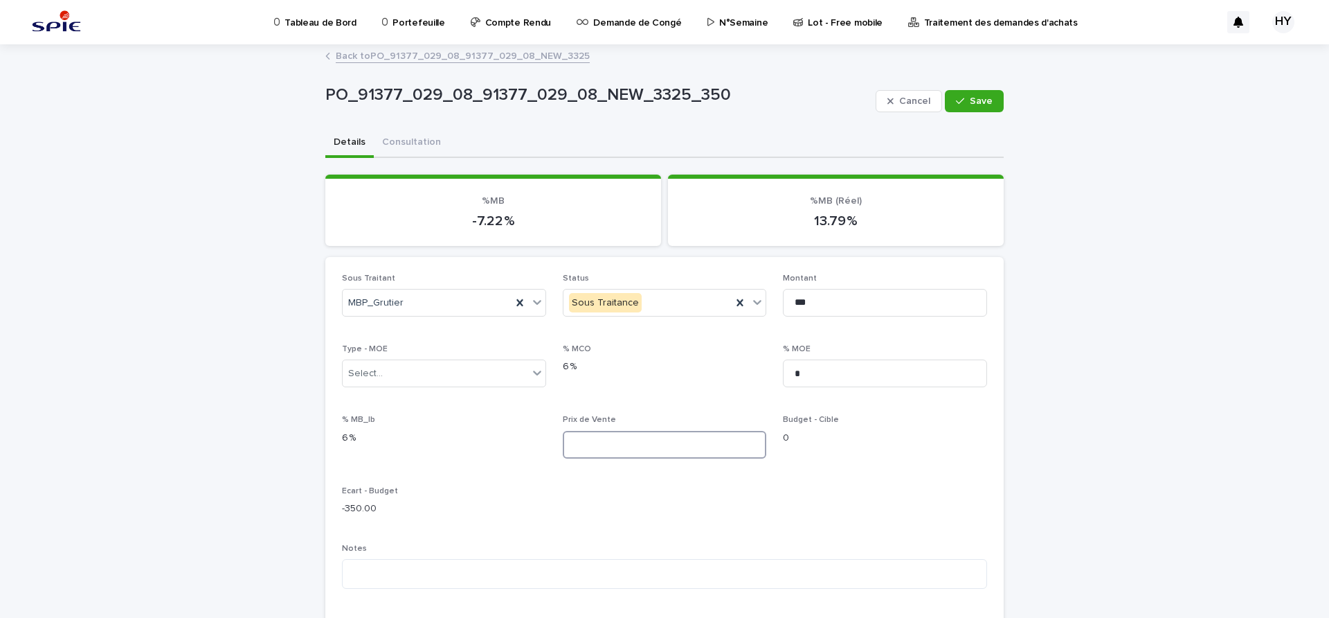
click at [663, 431] on input at bounding box center [665, 445] width 204 height 28
click at [823, 373] on input "*" at bounding box center [885, 373] width 204 height 28
click at [824, 373] on input "*" at bounding box center [885, 373] width 204 height 28
type input "****"
click at [727, 433] on input at bounding box center [665, 445] width 204 height 28
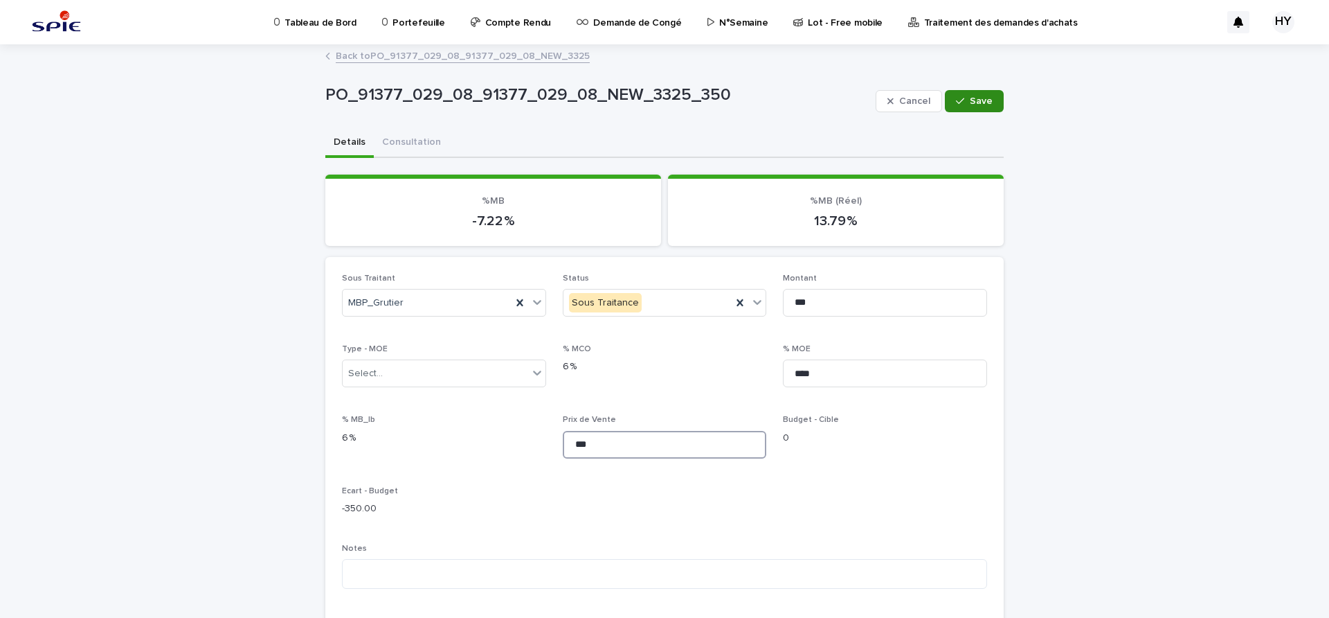
type input "***"
click at [964, 102] on div "button" at bounding box center [963, 101] width 14 height 10
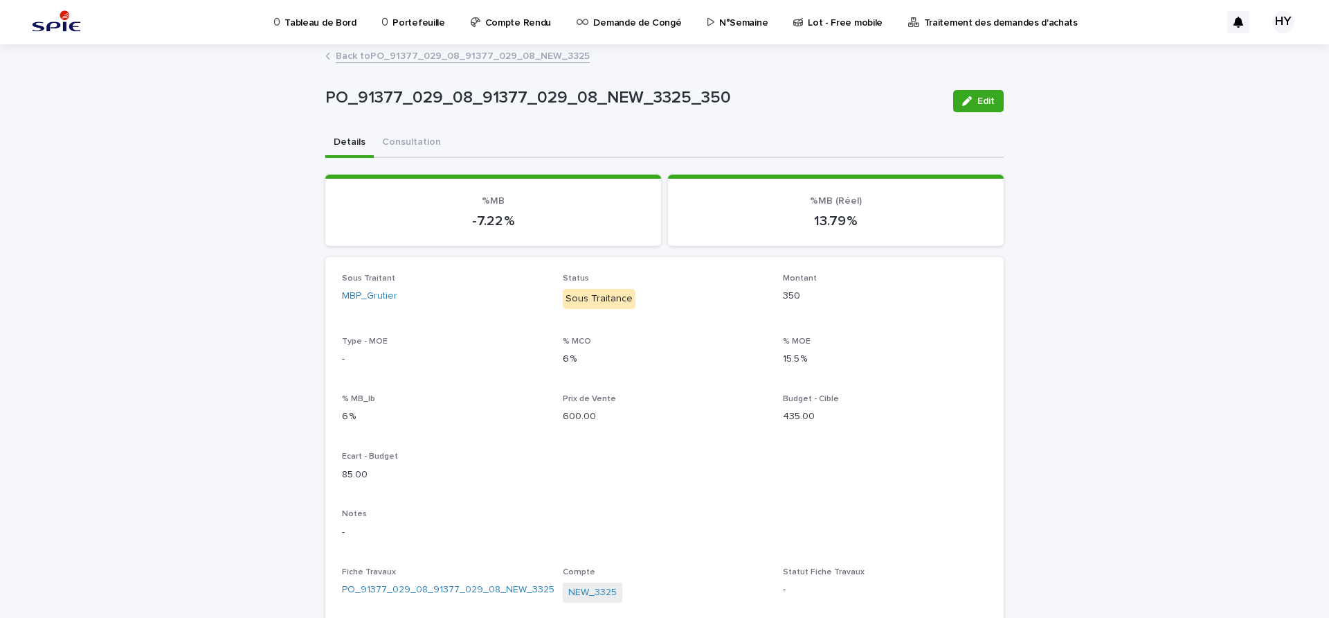
click at [476, 53] on link "Back to PO_91377_029_08_91377_029_08_NEW_3325" at bounding box center [463, 55] width 254 height 16
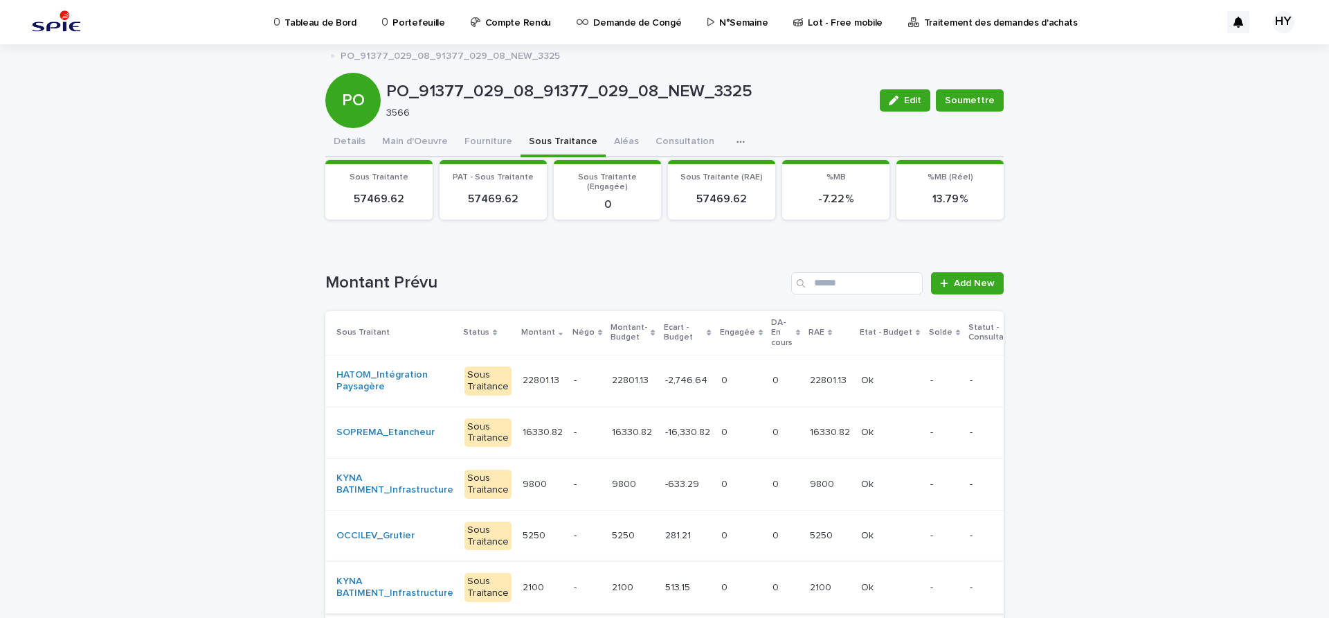
scroll to position [260, 0]
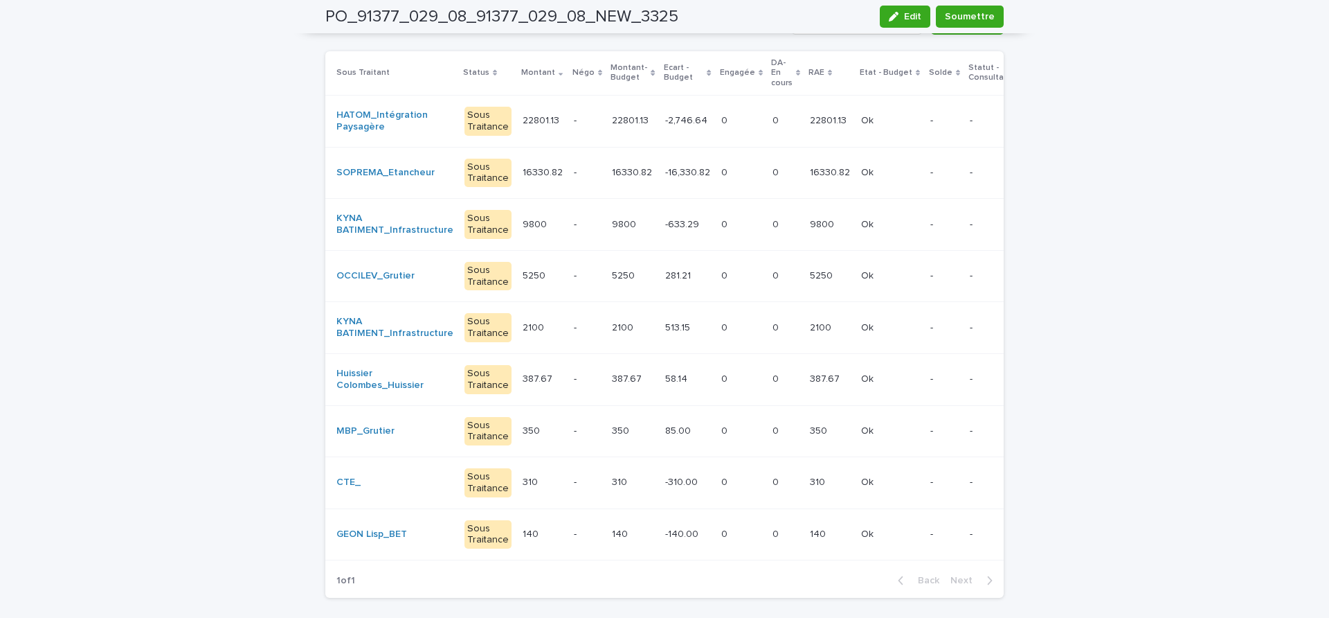
click at [675, 490] on div "-310.00 -310.00" at bounding box center [687, 482] width 45 height 23
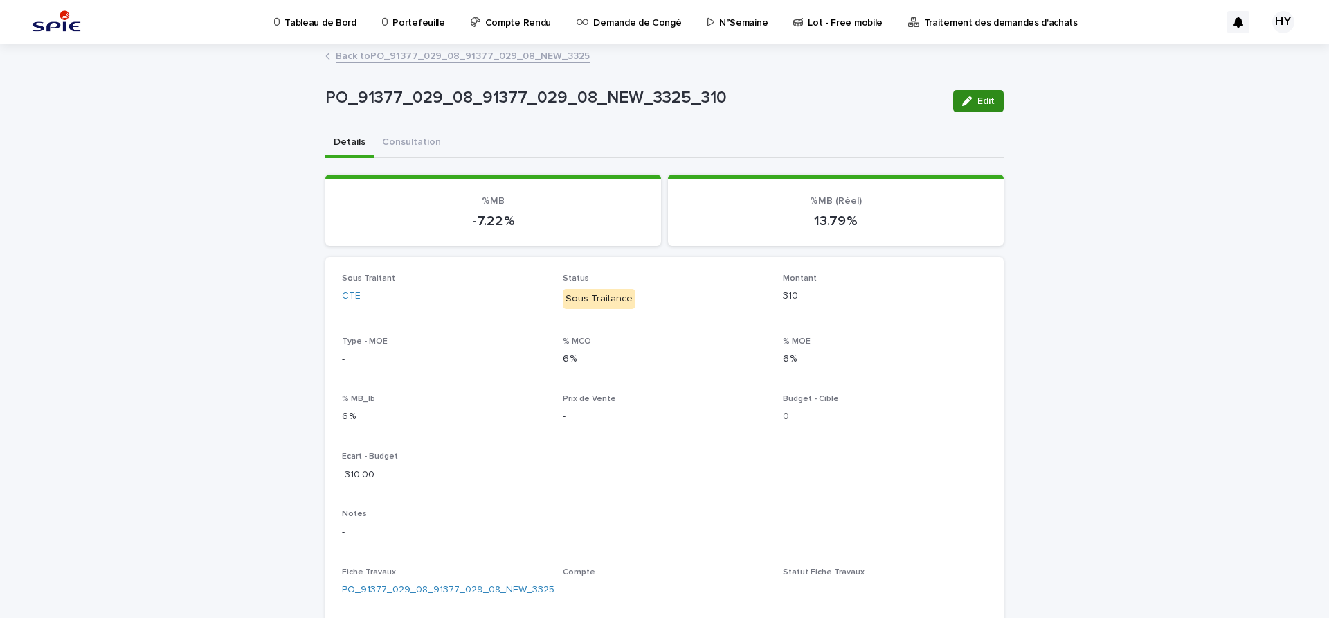
click at [962, 101] on icon "button" at bounding box center [967, 101] width 10 height 10
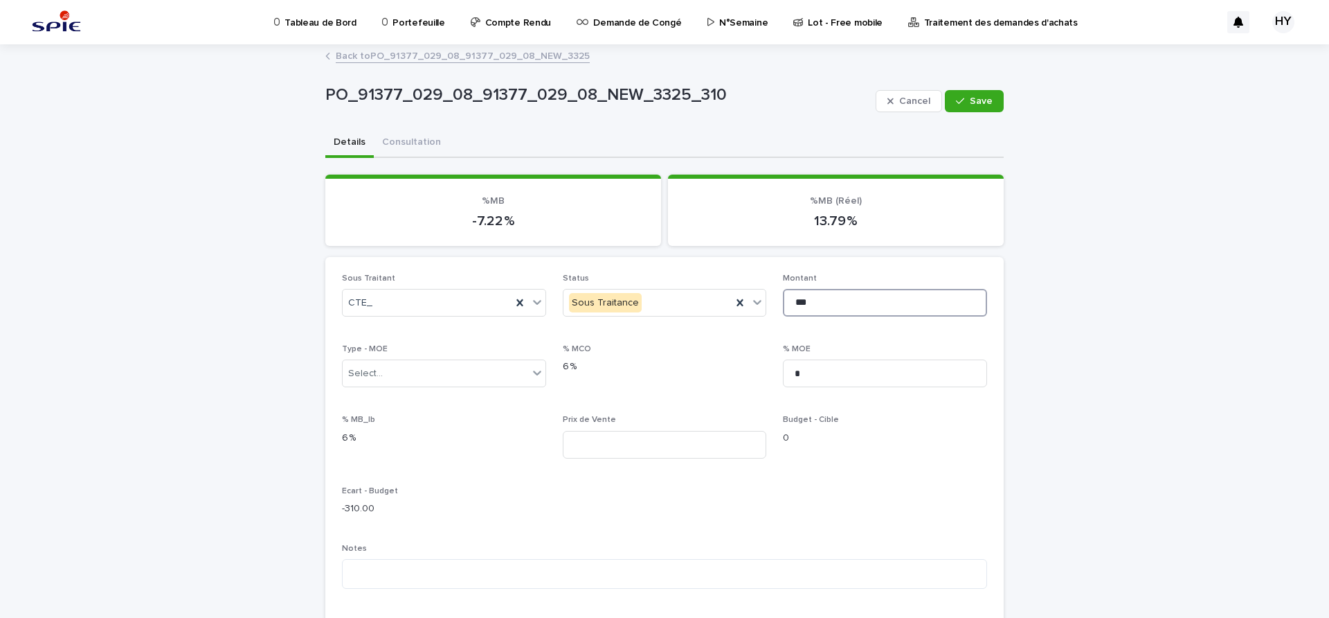
click at [822, 292] on input "***" at bounding box center [885, 303] width 204 height 28
click at [724, 434] on input at bounding box center [665, 445] width 204 height 28
type input "******"
click at [883, 365] on input "*" at bounding box center [885, 373] width 204 height 28
click at [882, 365] on input "*" at bounding box center [885, 373] width 204 height 28
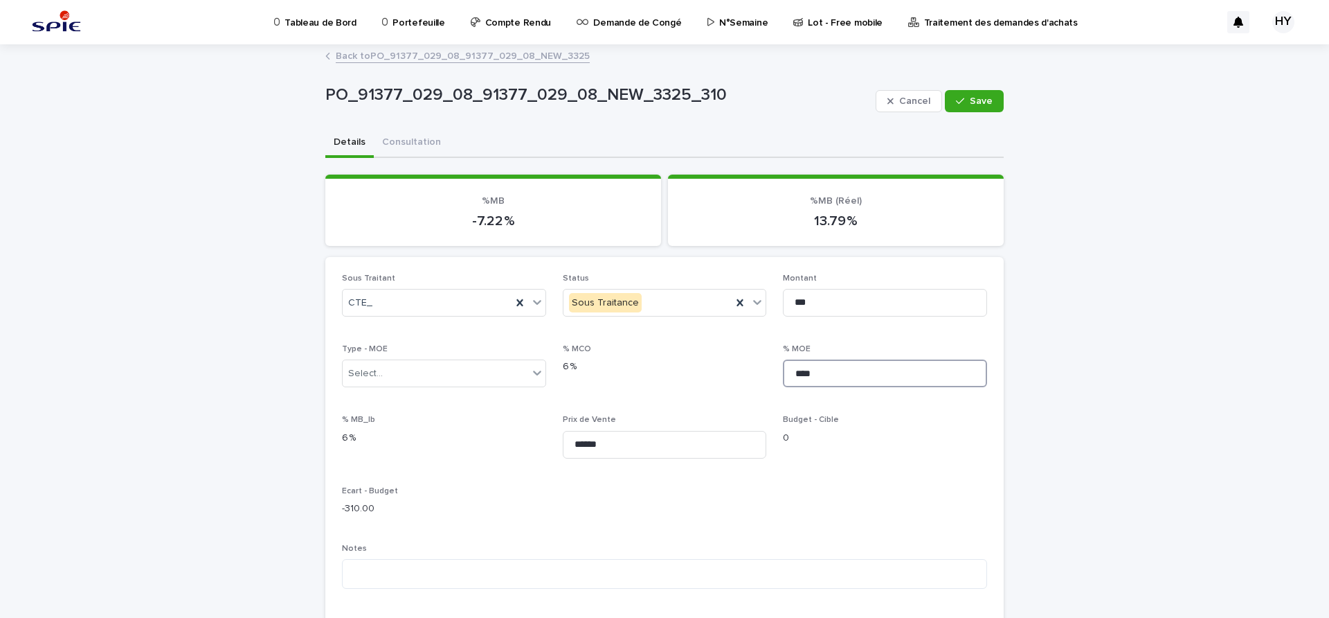
type input "****"
click at [978, 87] on div "Cancel Save" at bounding box center [940, 100] width 128 height 55
click at [972, 98] on span "Save" at bounding box center [981, 101] width 23 height 10
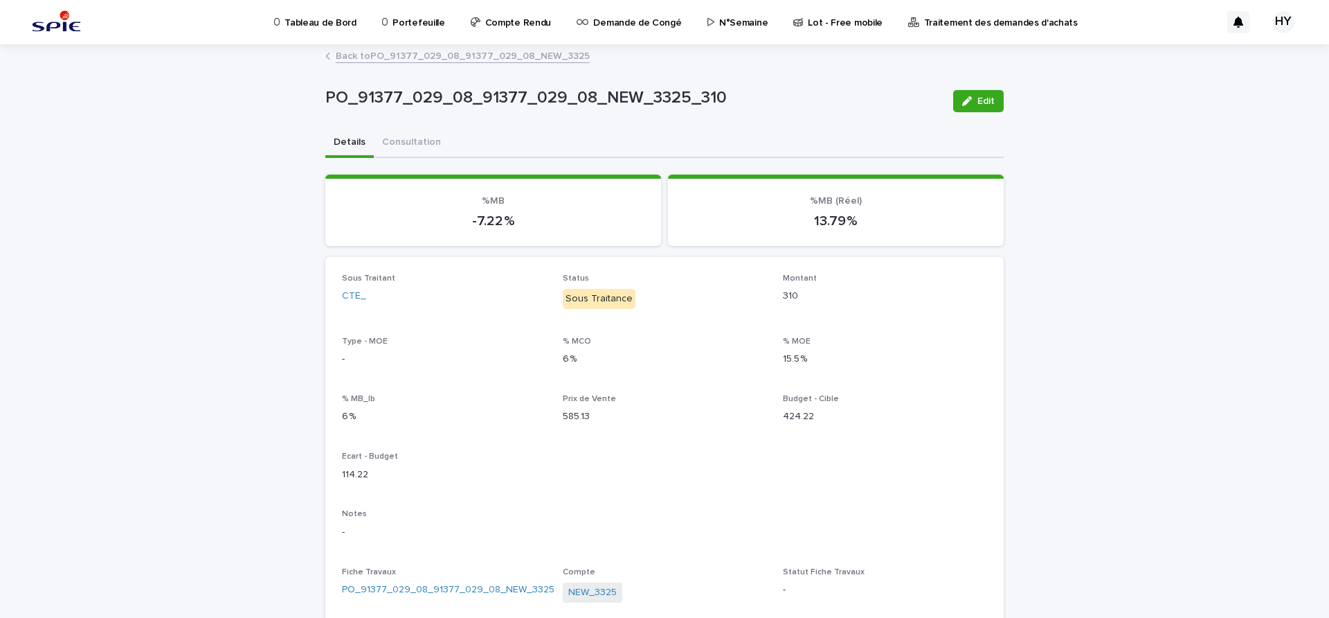
click at [458, 56] on link "Back to PO_91377_029_08_91377_029_08_NEW_3325" at bounding box center [463, 55] width 254 height 16
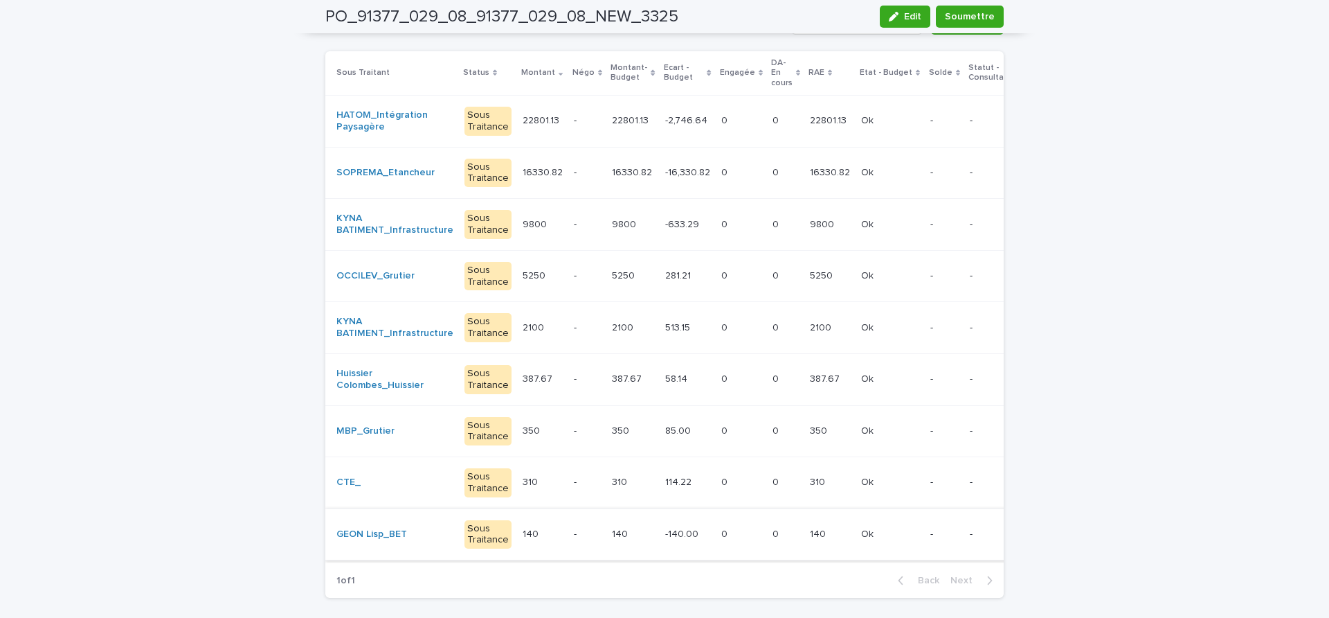
scroll to position [333, 0]
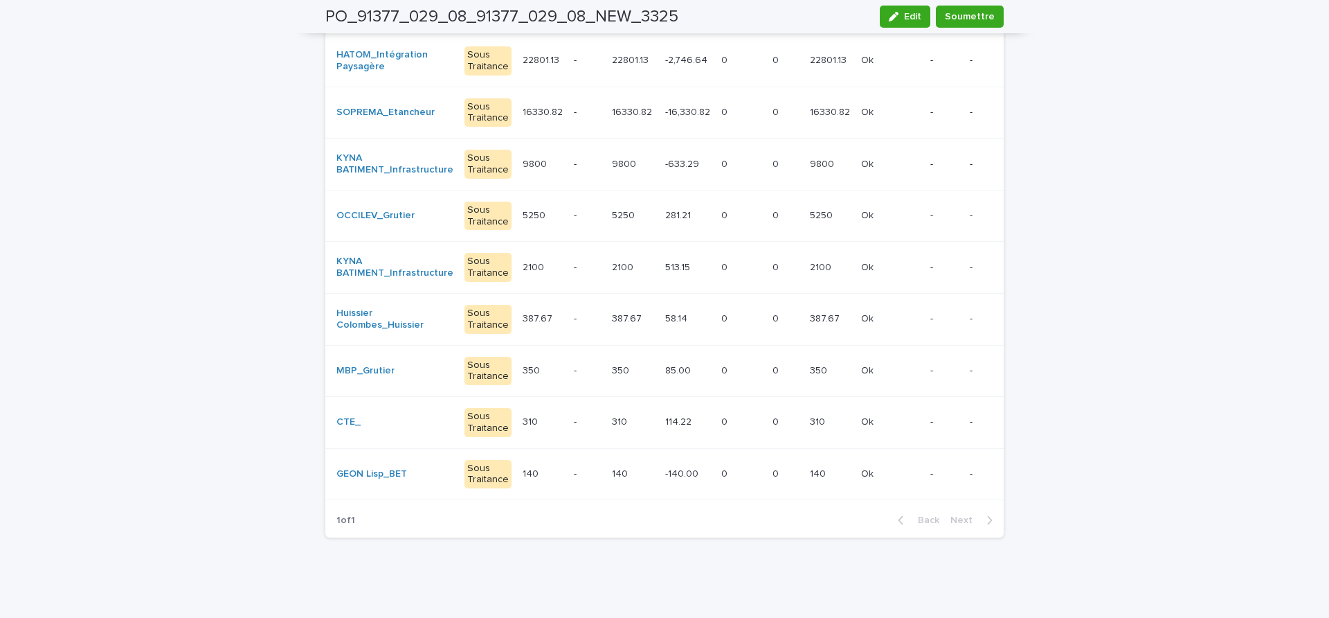
click at [671, 465] on p "-140.00" at bounding box center [683, 472] width 36 height 15
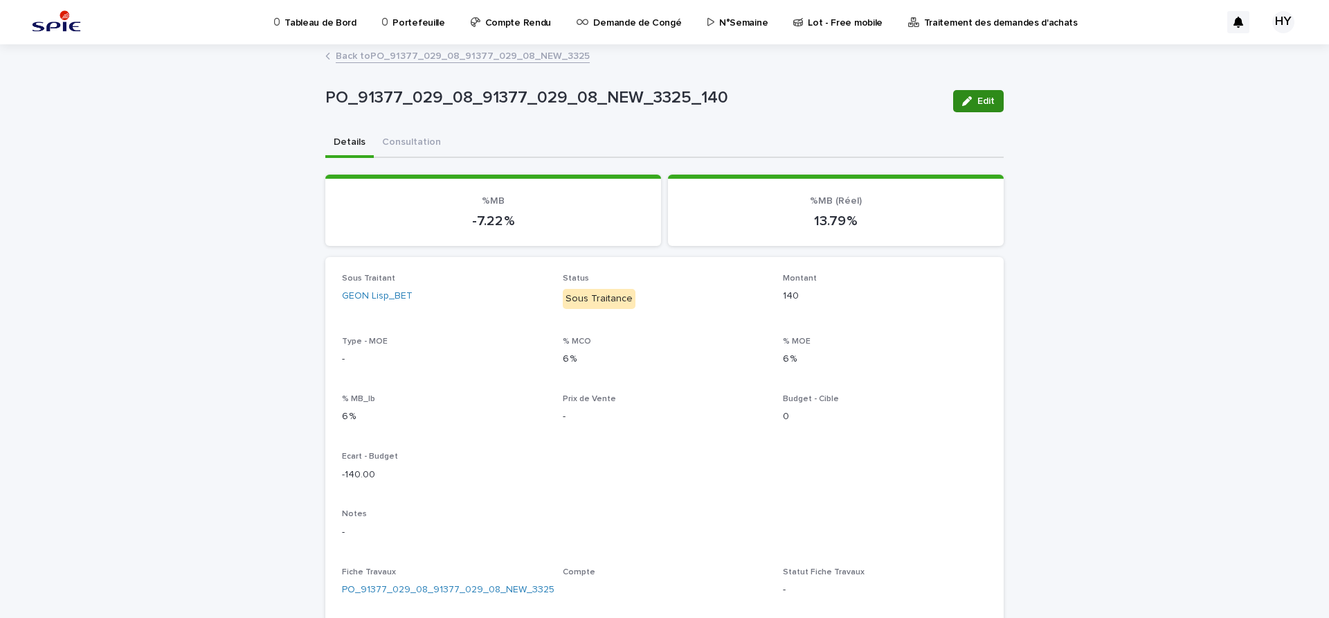
click at [965, 96] on icon "button" at bounding box center [967, 101] width 10 height 10
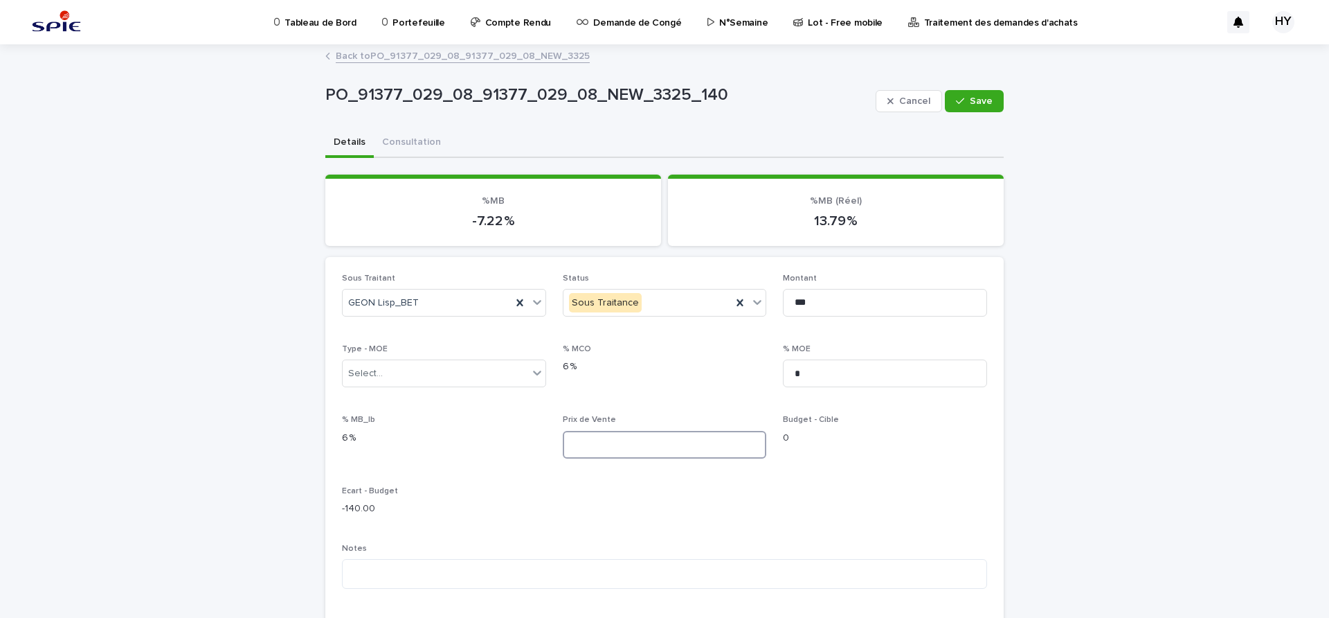
click at [605, 454] on input at bounding box center [665, 445] width 204 height 28
type input "***"
drag, startPoint x: 826, startPoint y: 382, endPoint x: 693, endPoint y: 346, distance: 137.6
click at [695, 348] on div "Sous Traitant GEON Lisp_BET Status Sous Traitance Montant *** Type - MOE Select…" at bounding box center [664, 532] width 645 height 517
type input "****"
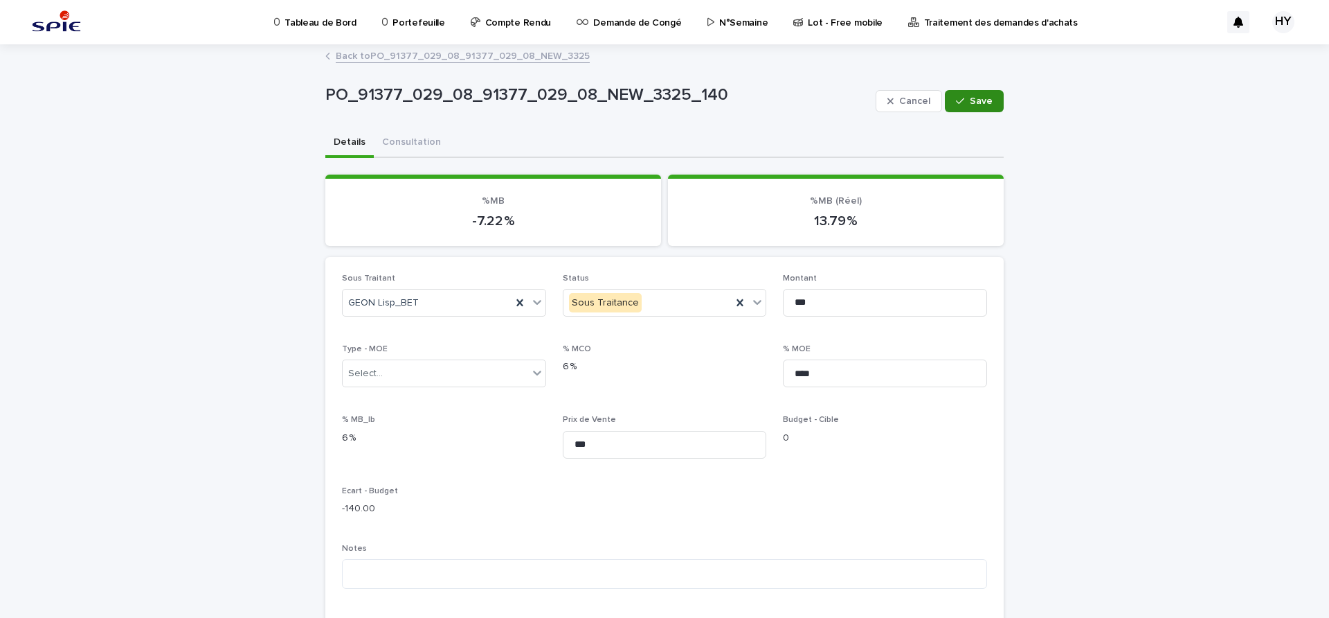
click at [974, 93] on button "Save" at bounding box center [974, 101] width 59 height 22
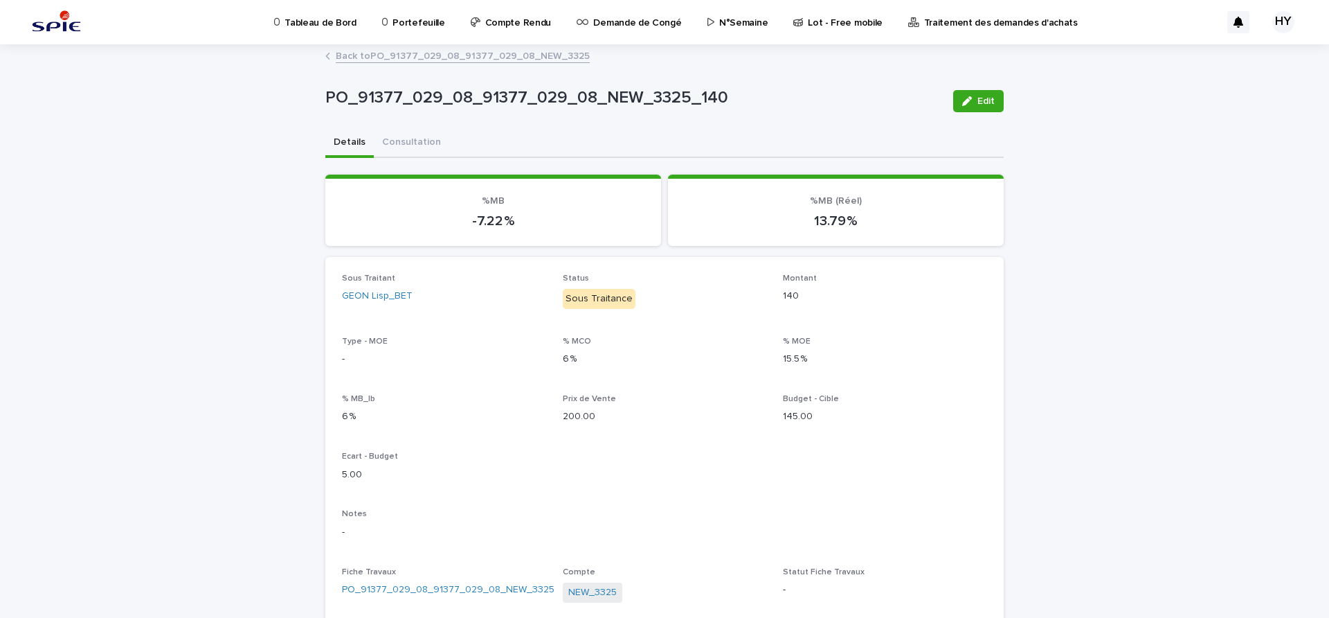
click at [525, 51] on link "Back to PO_91377_029_08_91377_029_08_NEW_3325" at bounding box center [463, 55] width 254 height 16
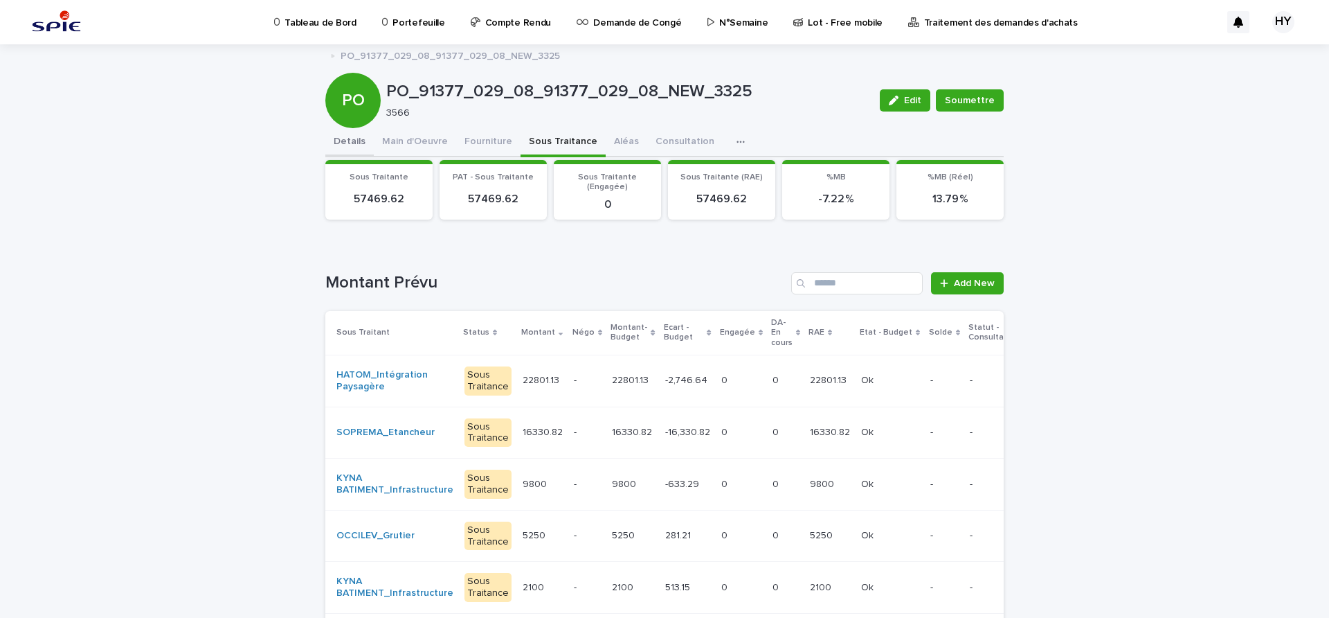
click at [328, 152] on button "Details" at bounding box center [349, 142] width 48 height 29
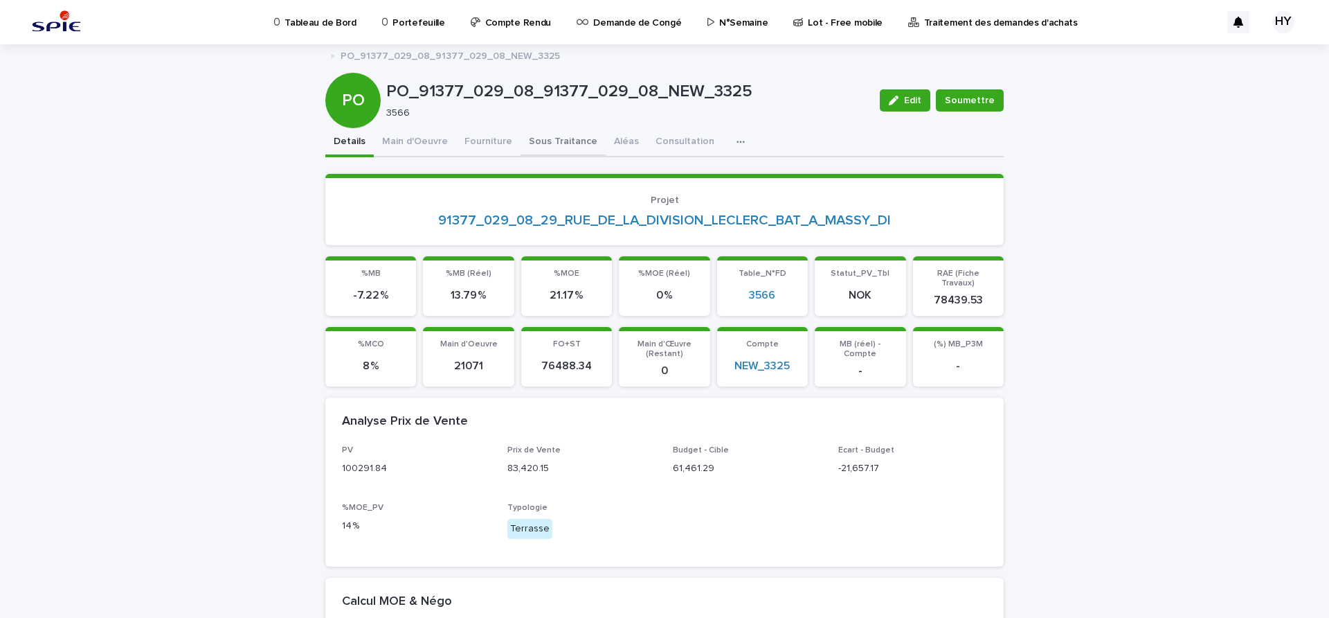
click at [522, 138] on button "Sous Traitance" at bounding box center [563, 142] width 85 height 29
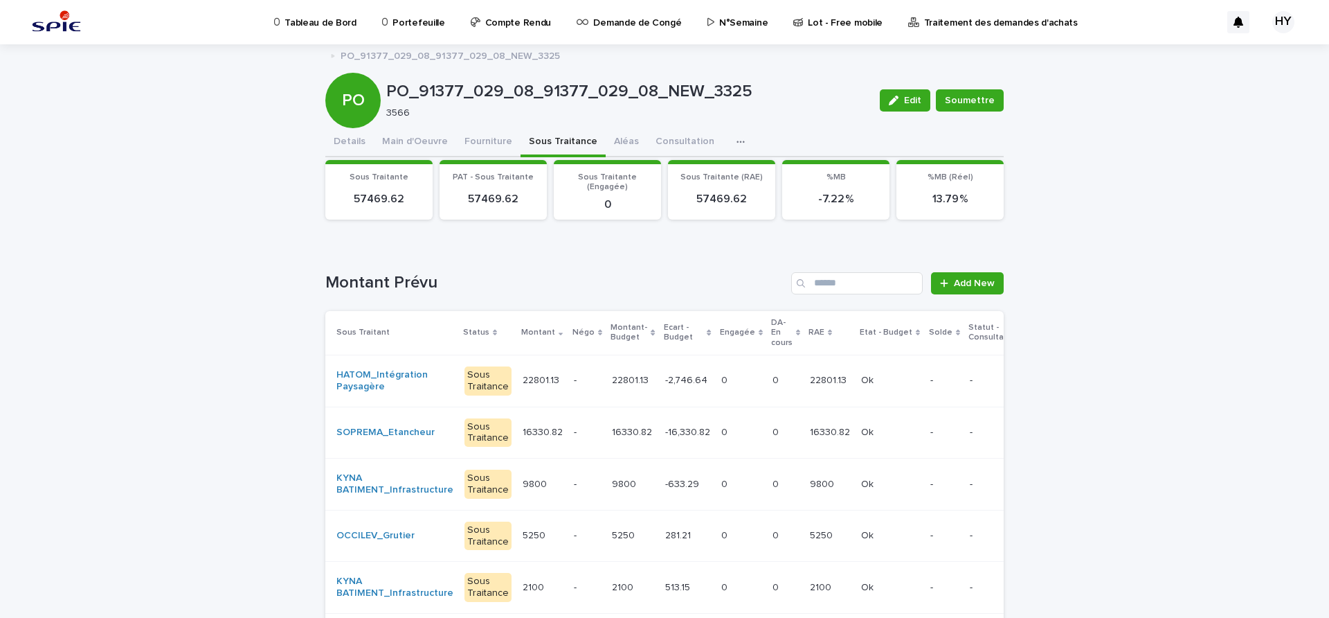
click at [681, 440] on div "-16,330.82 -16,330.82" at bounding box center [687, 432] width 45 height 23
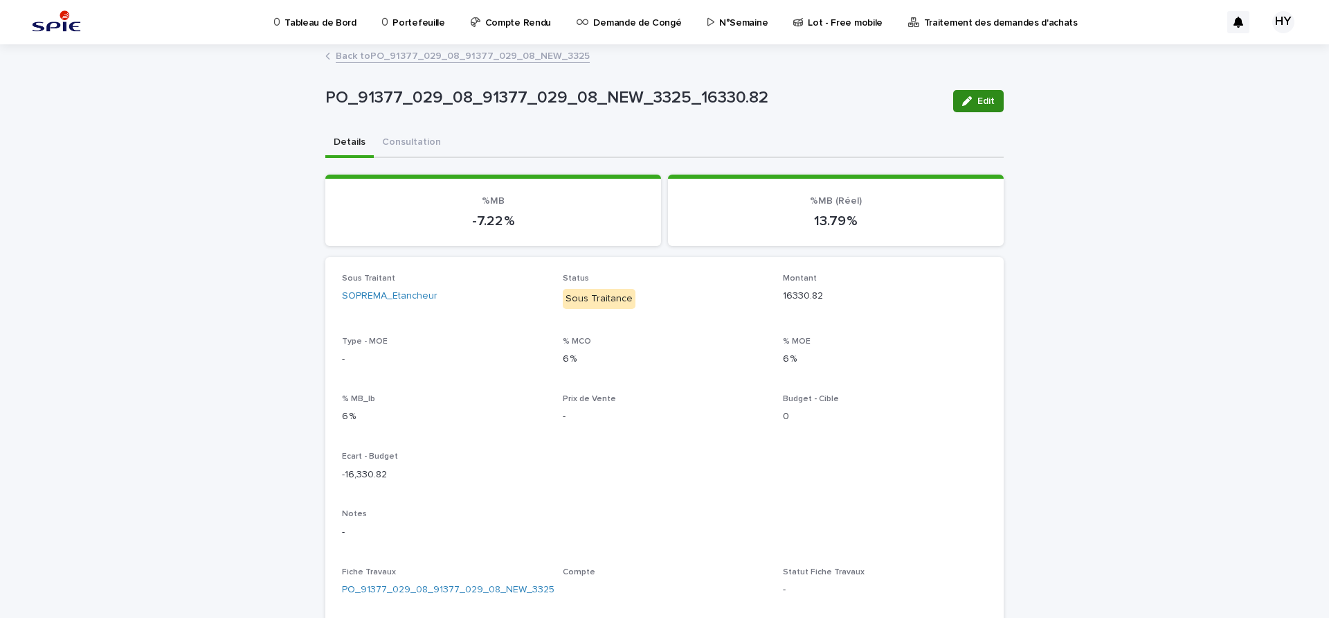
click at [978, 103] on span "Edit" at bounding box center [986, 101] width 17 height 10
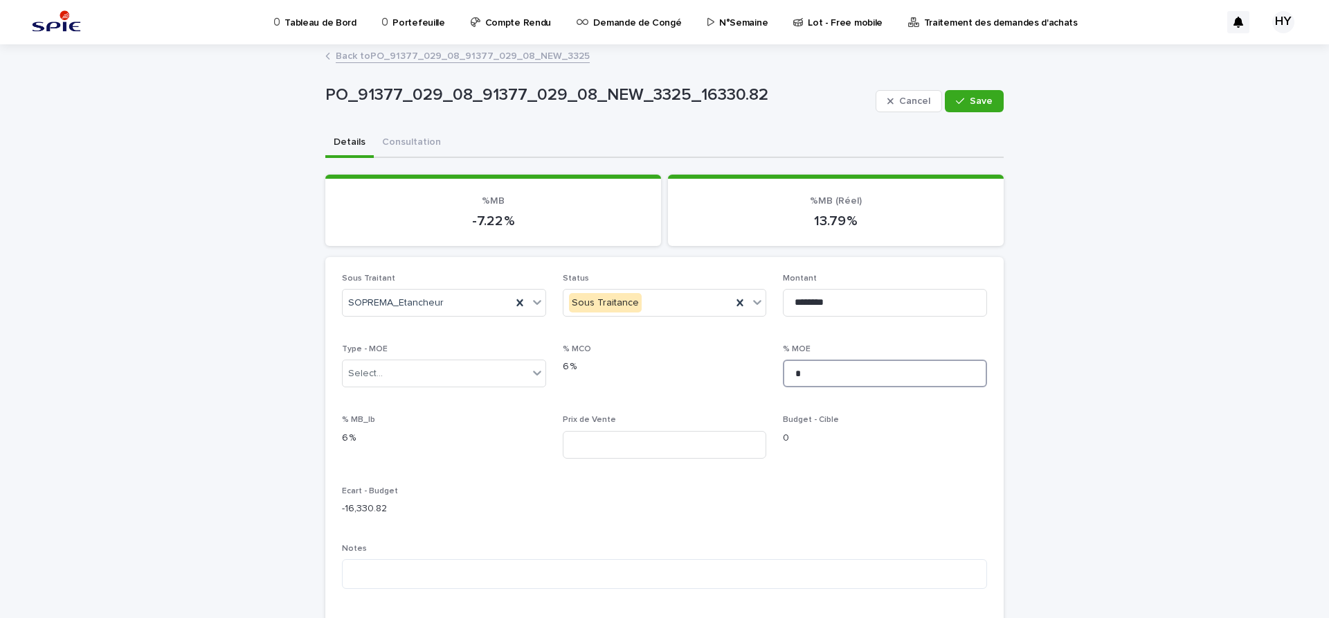
drag, startPoint x: 845, startPoint y: 378, endPoint x: 539, endPoint y: 288, distance: 319.0
click at [569, 299] on div "Sous Traitant SOPREMA_Etancheur Status Sous Traitance Montant ******** Type - M…" at bounding box center [664, 532] width 645 height 517
type input "****"
click at [615, 450] on input at bounding box center [665, 445] width 204 height 28
type input "********"
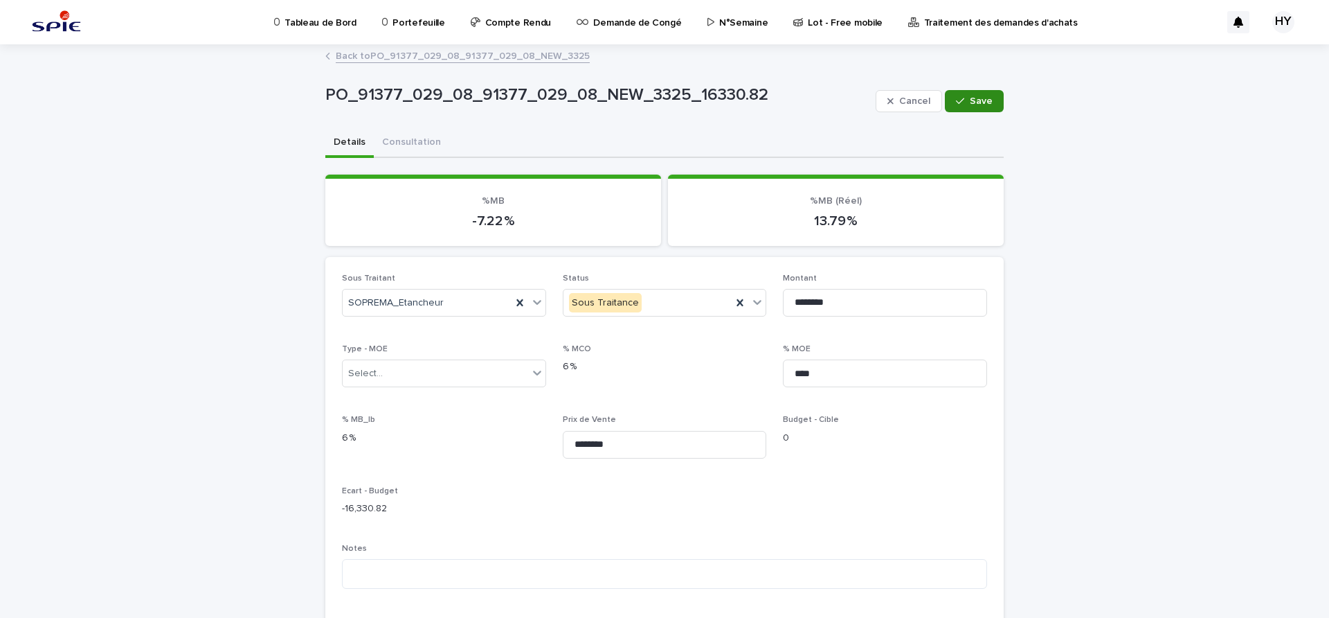
click at [982, 96] on span "Save" at bounding box center [981, 101] width 23 height 10
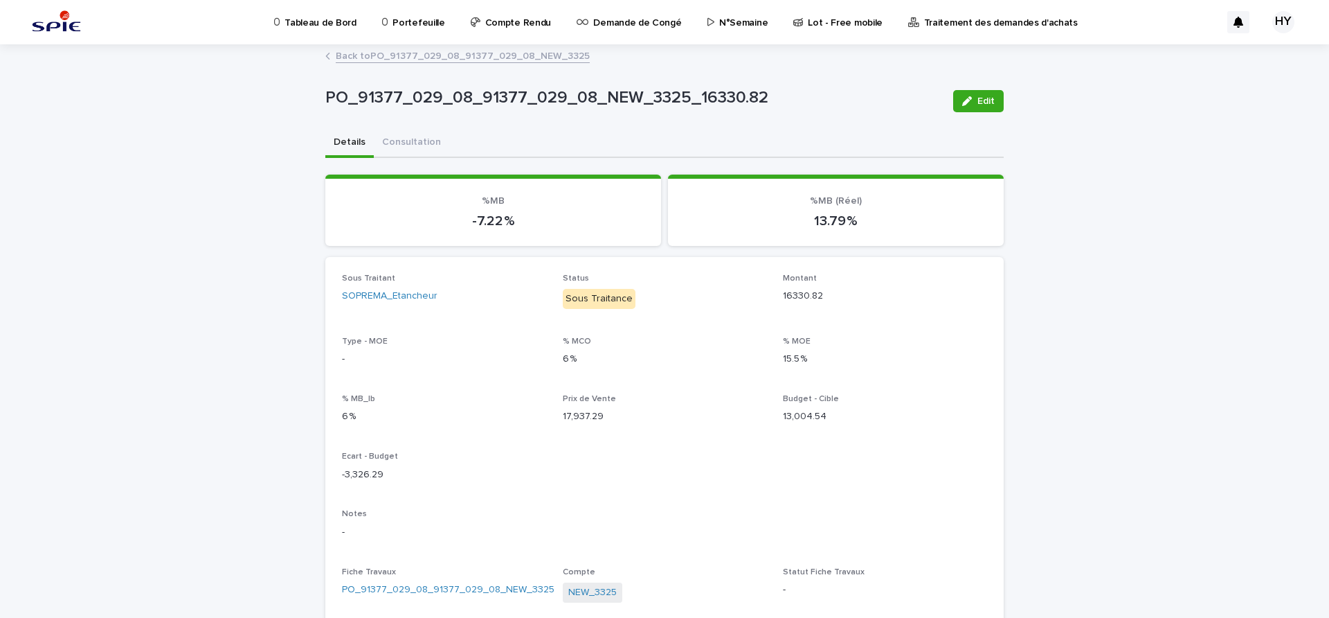
click at [493, 55] on link "Back to PO_91377_029_08_91377_029_08_NEW_3325" at bounding box center [463, 55] width 254 height 16
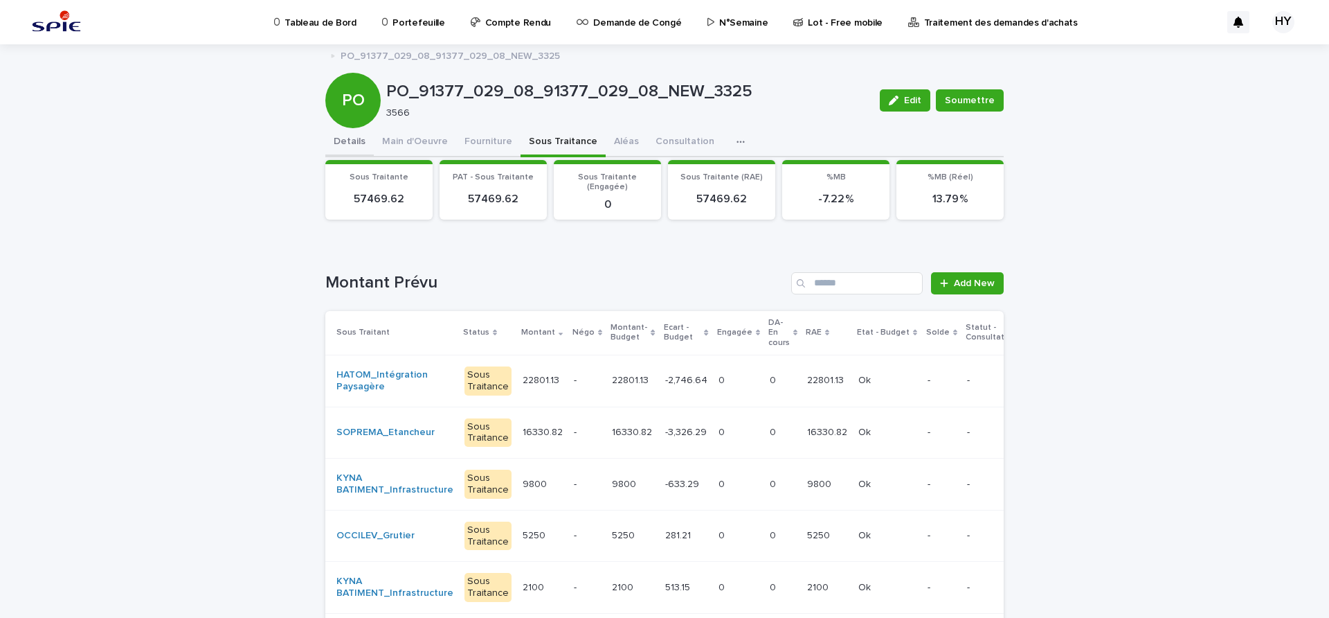
click at [346, 143] on button "Details" at bounding box center [349, 142] width 48 height 29
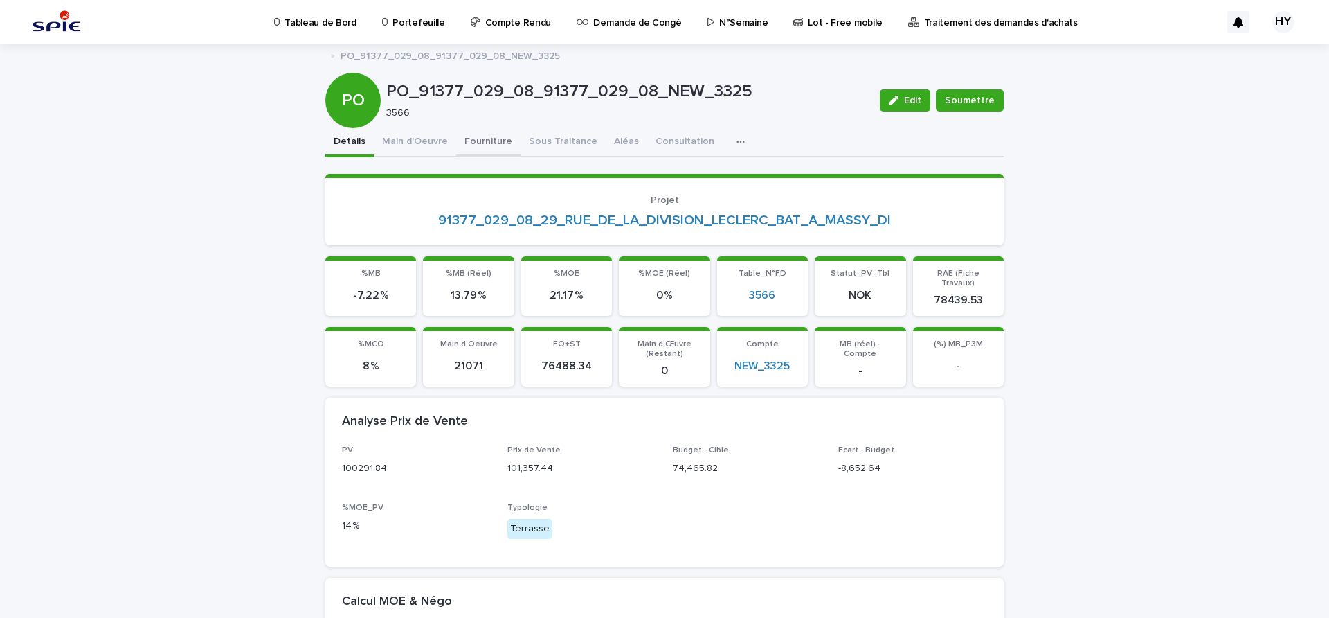
click at [485, 149] on button "Fourniture" at bounding box center [488, 142] width 64 height 29
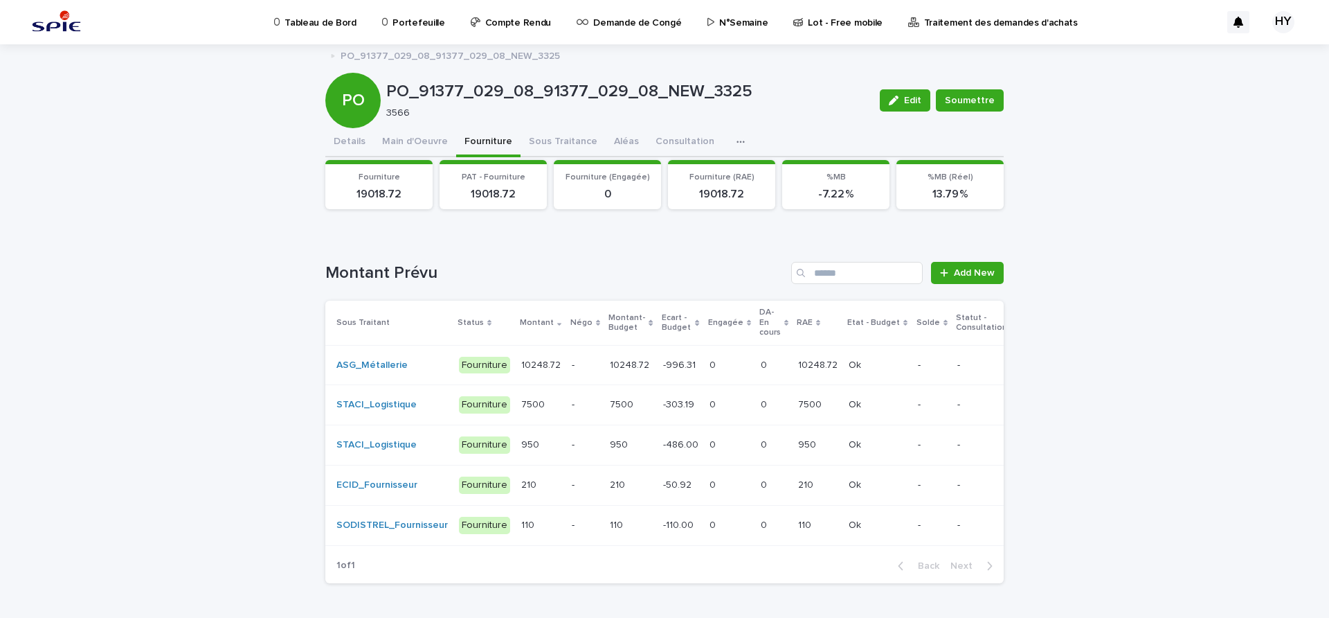
click at [679, 528] on td "-110.00 -110.00" at bounding box center [681, 525] width 46 height 40
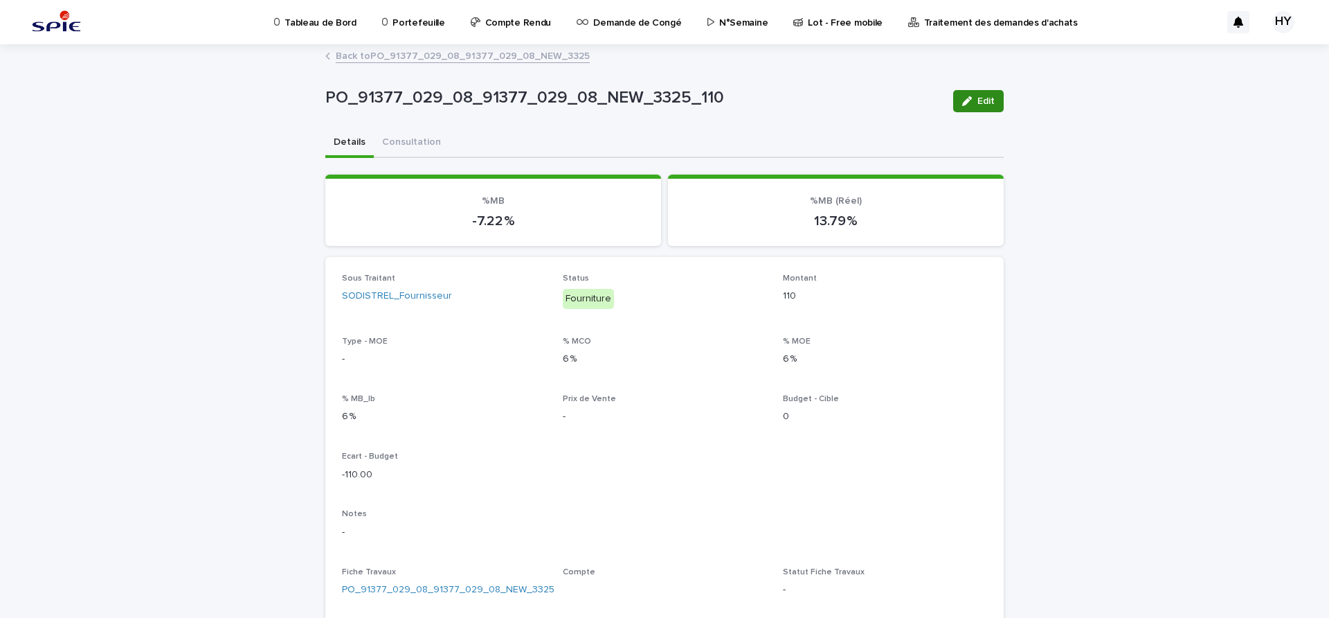
click at [984, 98] on span "Edit" at bounding box center [986, 101] width 17 height 10
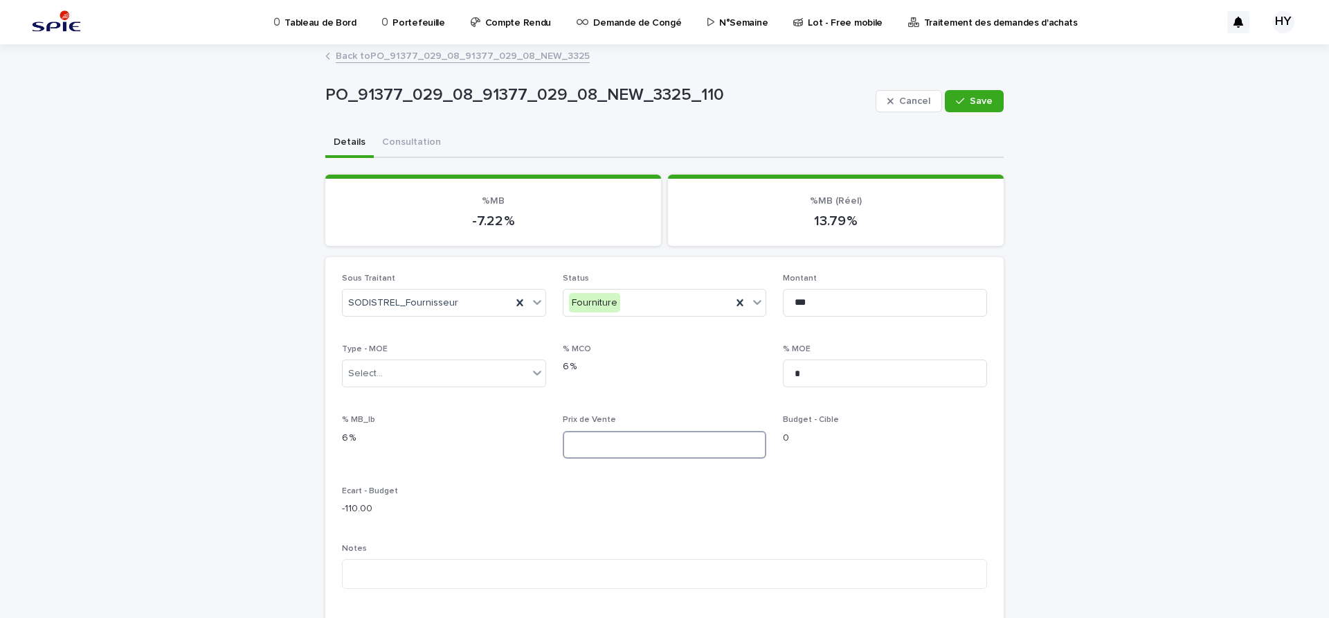
click at [654, 438] on input at bounding box center [665, 445] width 204 height 28
click at [834, 377] on input "*" at bounding box center [885, 373] width 204 height 28
type input "*"
type input "****"
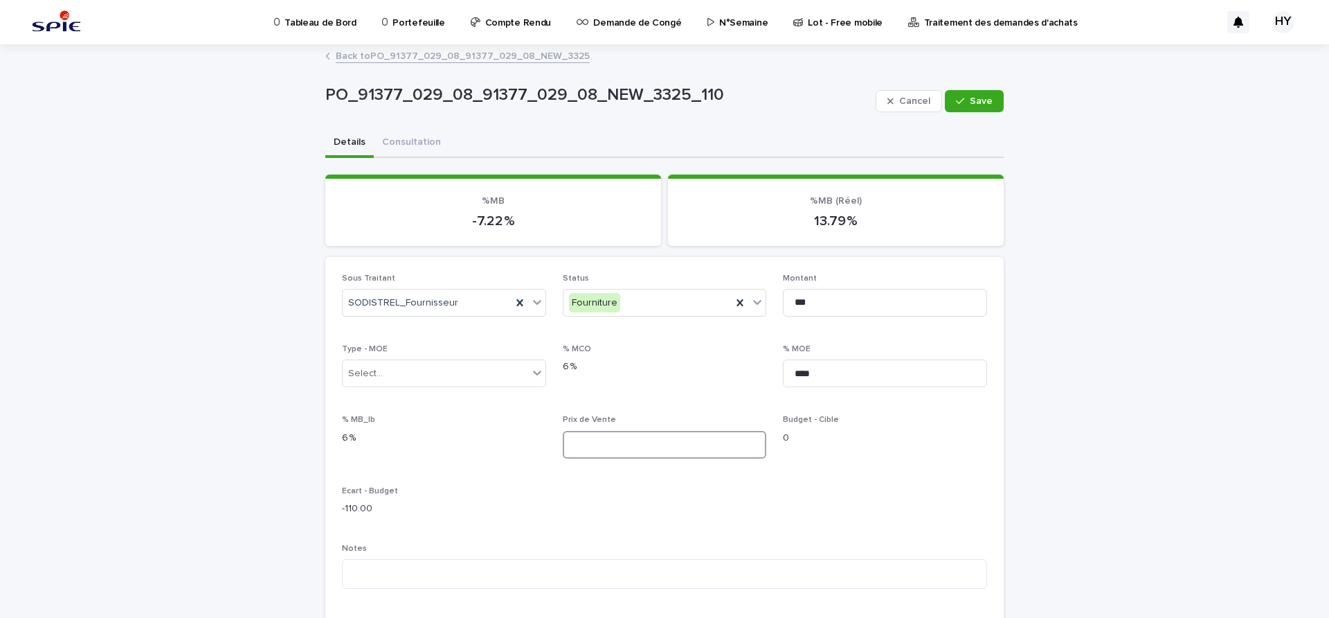
click at [636, 447] on input at bounding box center [665, 445] width 204 height 28
type input "******"
click at [962, 102] on div "button" at bounding box center [963, 101] width 14 height 10
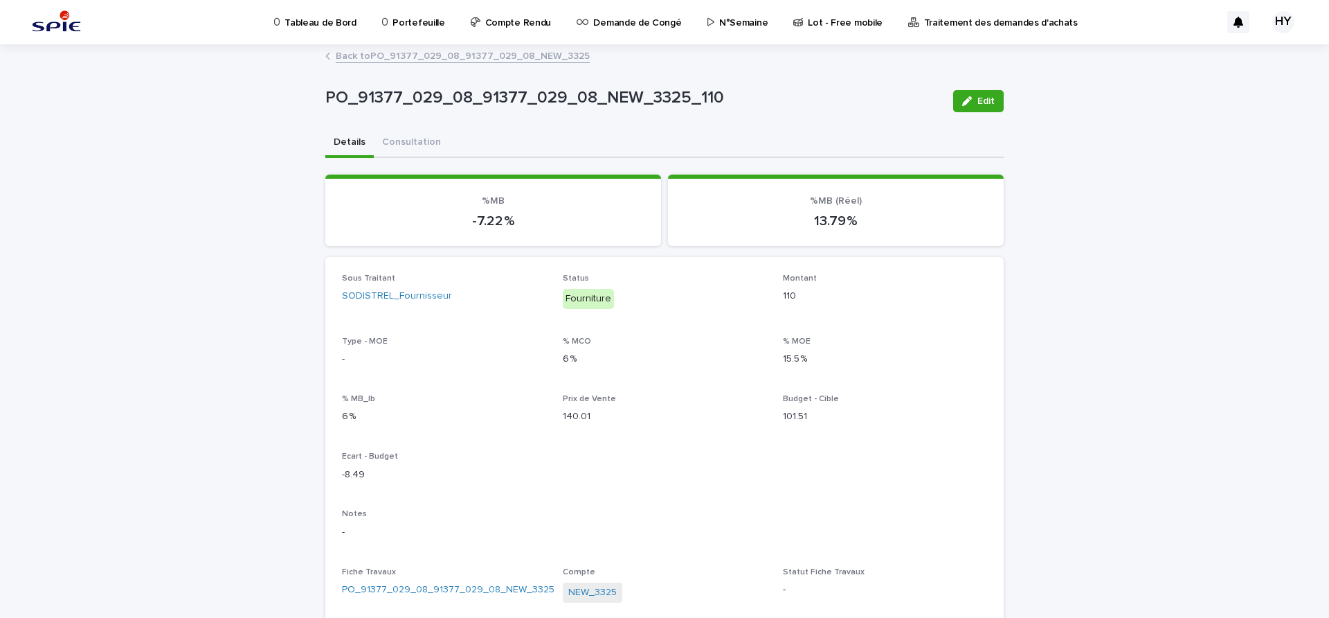
click at [409, 59] on link "Back to PO_91377_029_08_91377_029_08_NEW_3325" at bounding box center [463, 55] width 254 height 16
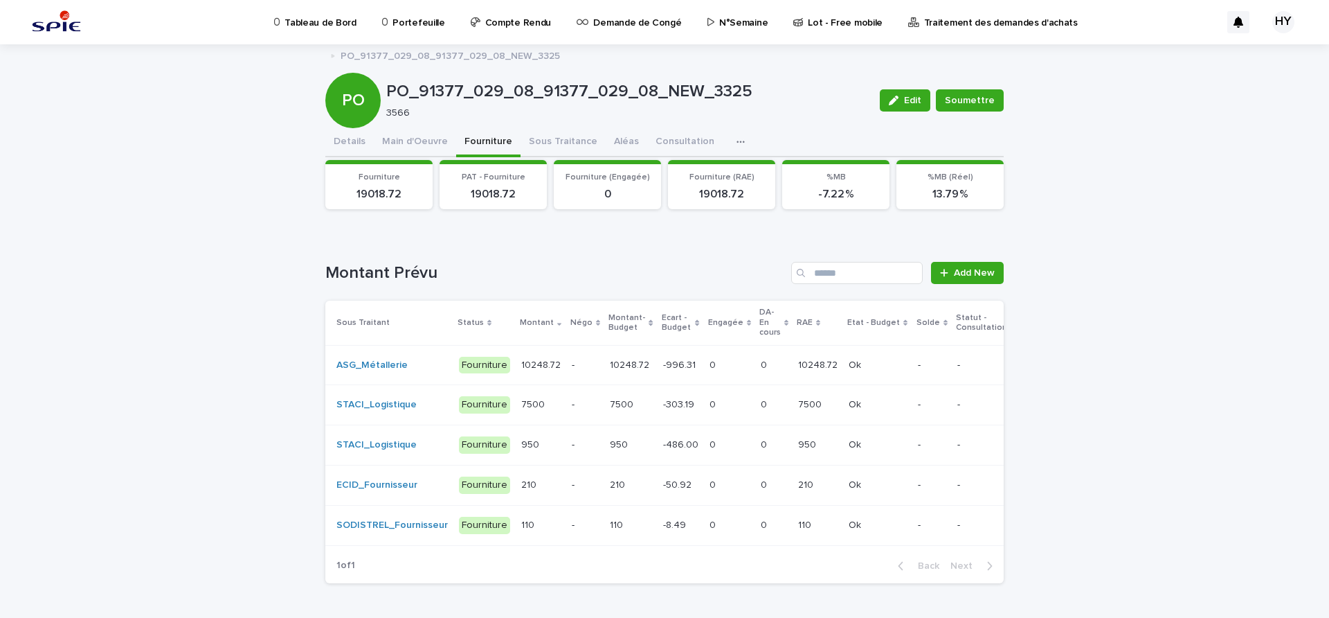
click at [357, 125] on div "PO" at bounding box center [352, 100] width 55 height 55
click at [348, 146] on button "Details" at bounding box center [349, 142] width 48 height 29
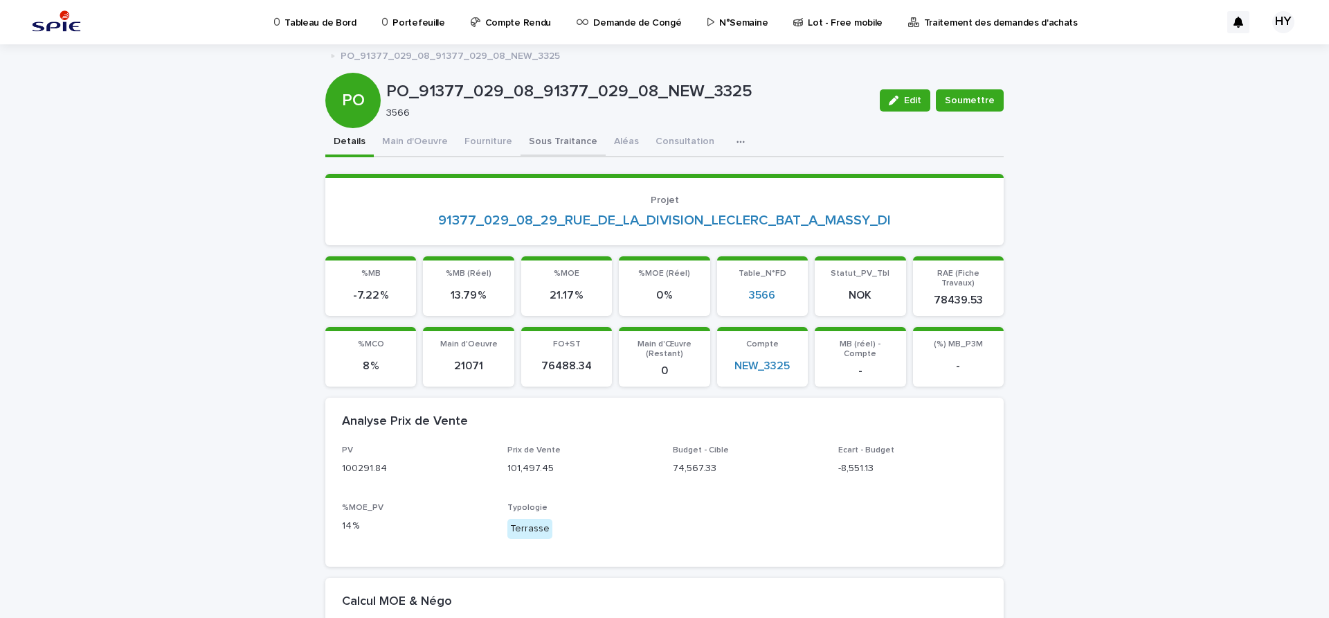
click at [456, 150] on button "Fourniture" at bounding box center [488, 142] width 64 height 29
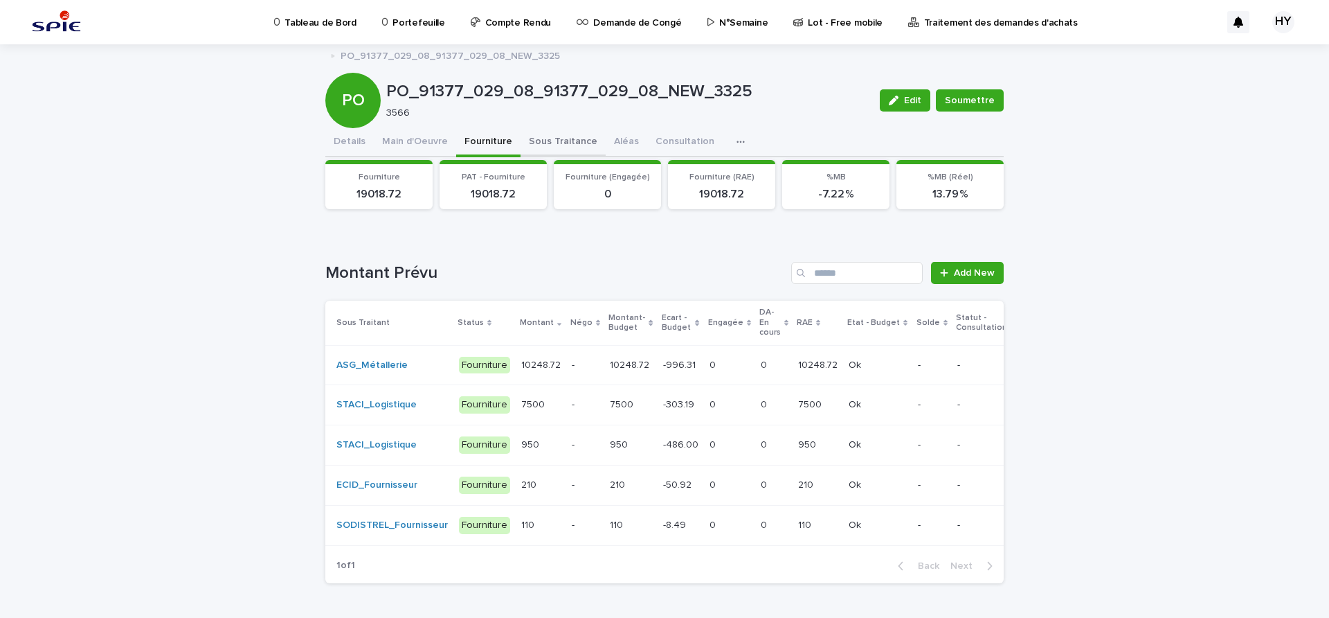
click at [540, 149] on button "Sous Traitance" at bounding box center [563, 142] width 85 height 29
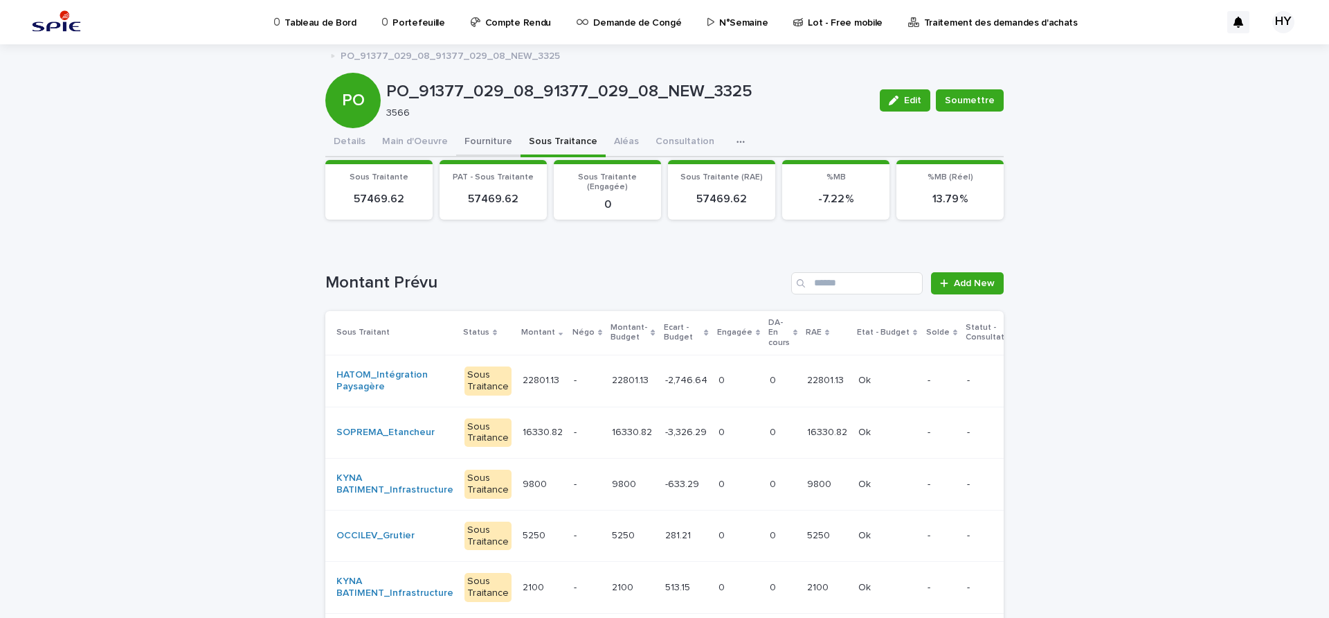
click at [484, 136] on button "Fourniture" at bounding box center [488, 142] width 64 height 29
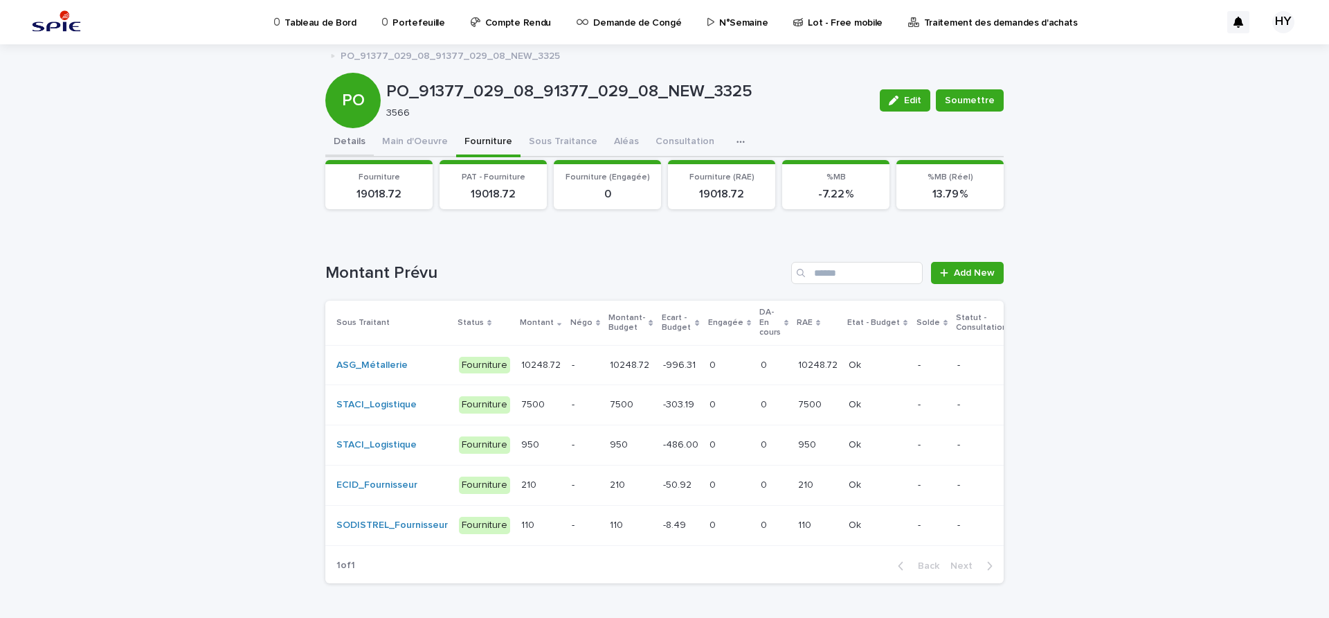
click at [342, 143] on button "Details" at bounding box center [349, 142] width 48 height 29
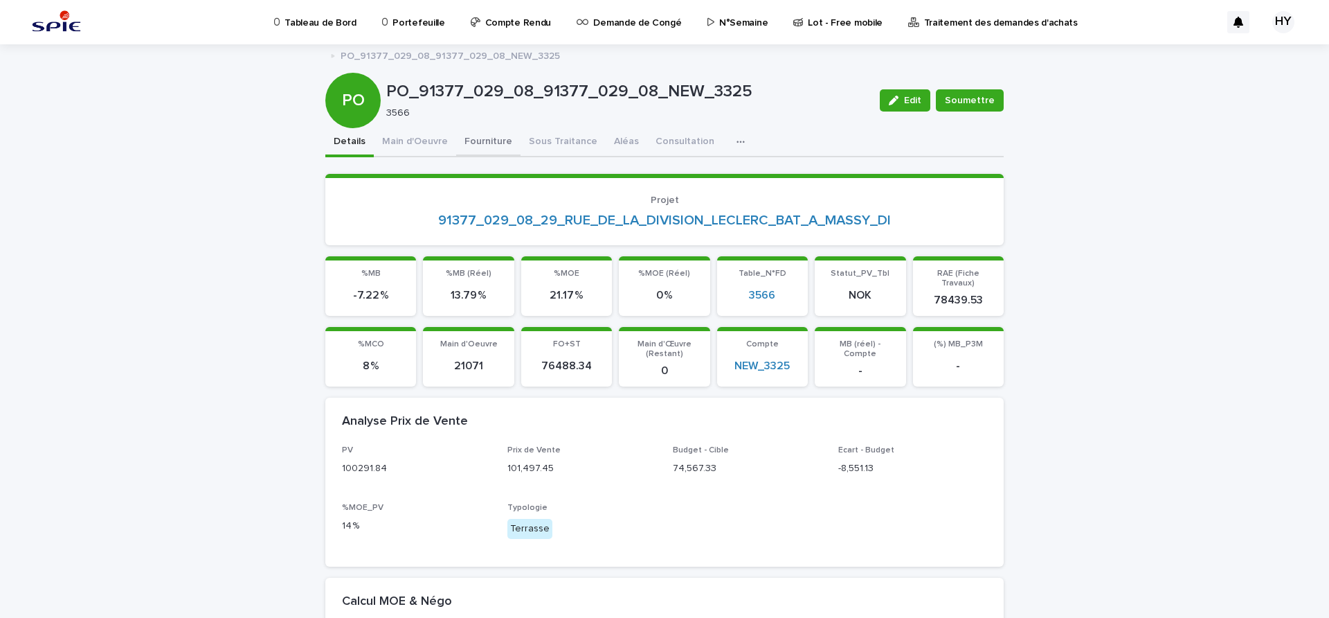
click at [476, 151] on button "Fourniture" at bounding box center [488, 142] width 64 height 29
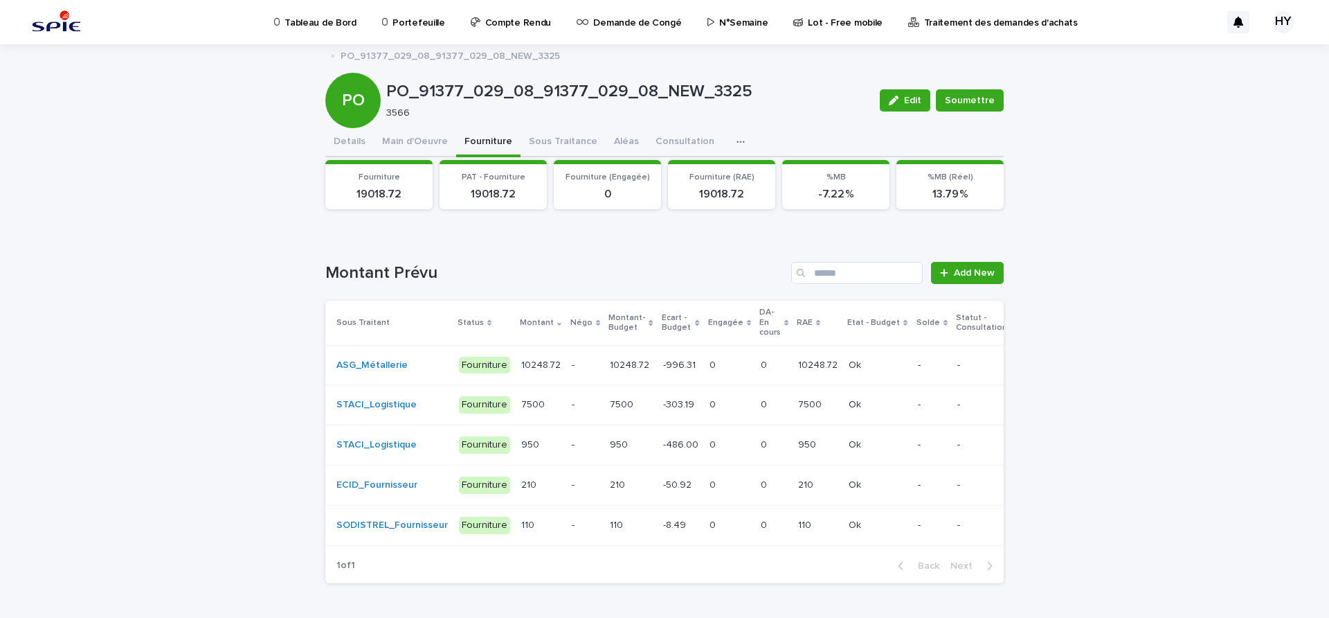
click at [632, 364] on p "10248.72" at bounding box center [631, 364] width 42 height 15
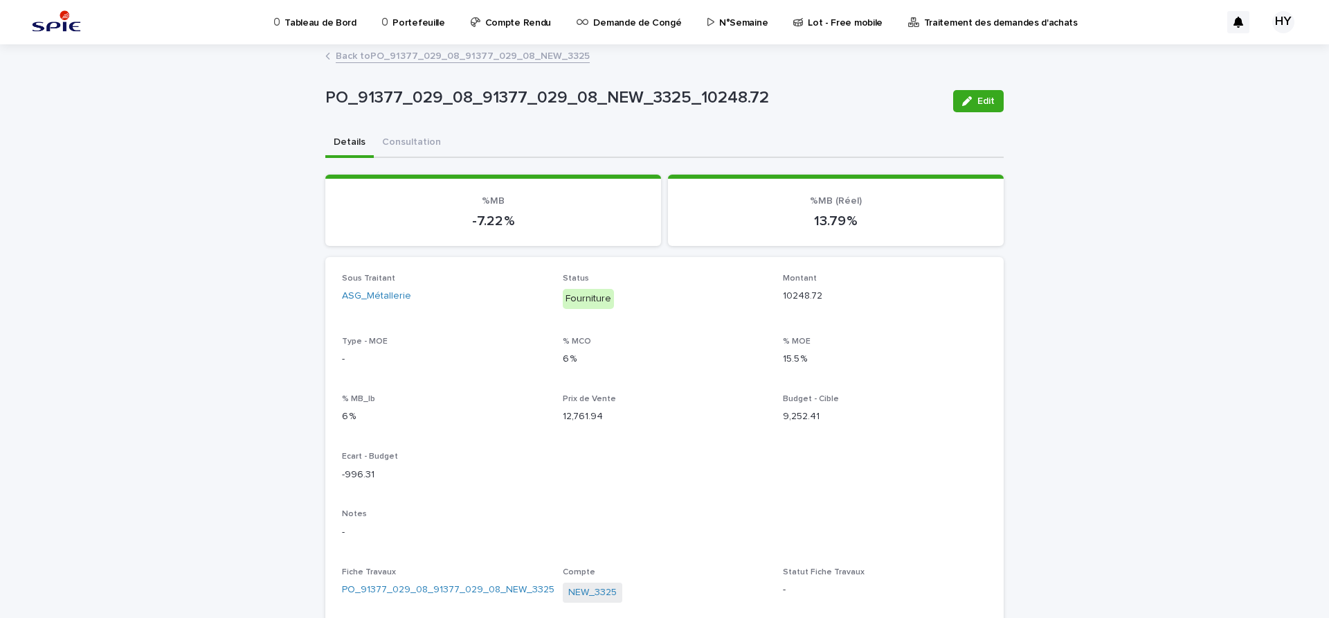
click at [399, 57] on link "Back to PO_91377_029_08_91377_029_08_NEW_3325" at bounding box center [463, 55] width 254 height 16
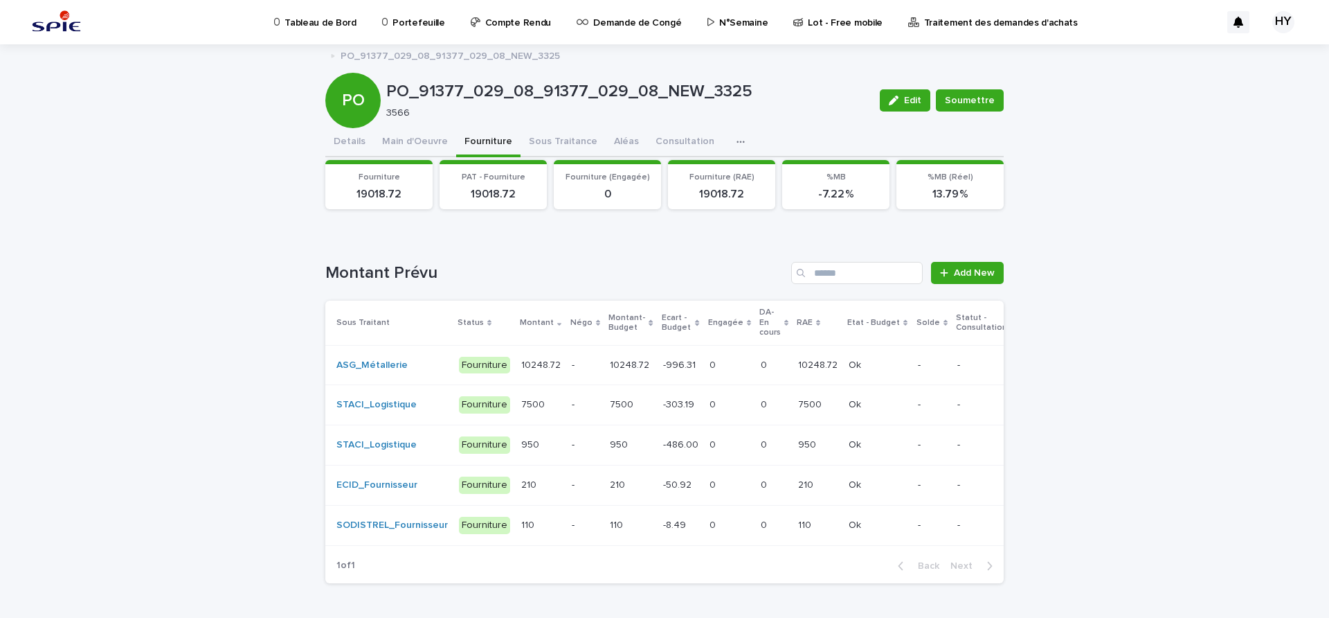
click at [555, 159] on div "Can't display tree at index 0 Can't display tree at index 1 Loading... Saving… …" at bounding box center [664, 375] width 679 height 437
click at [557, 152] on button "Sous Traitance" at bounding box center [563, 142] width 85 height 29
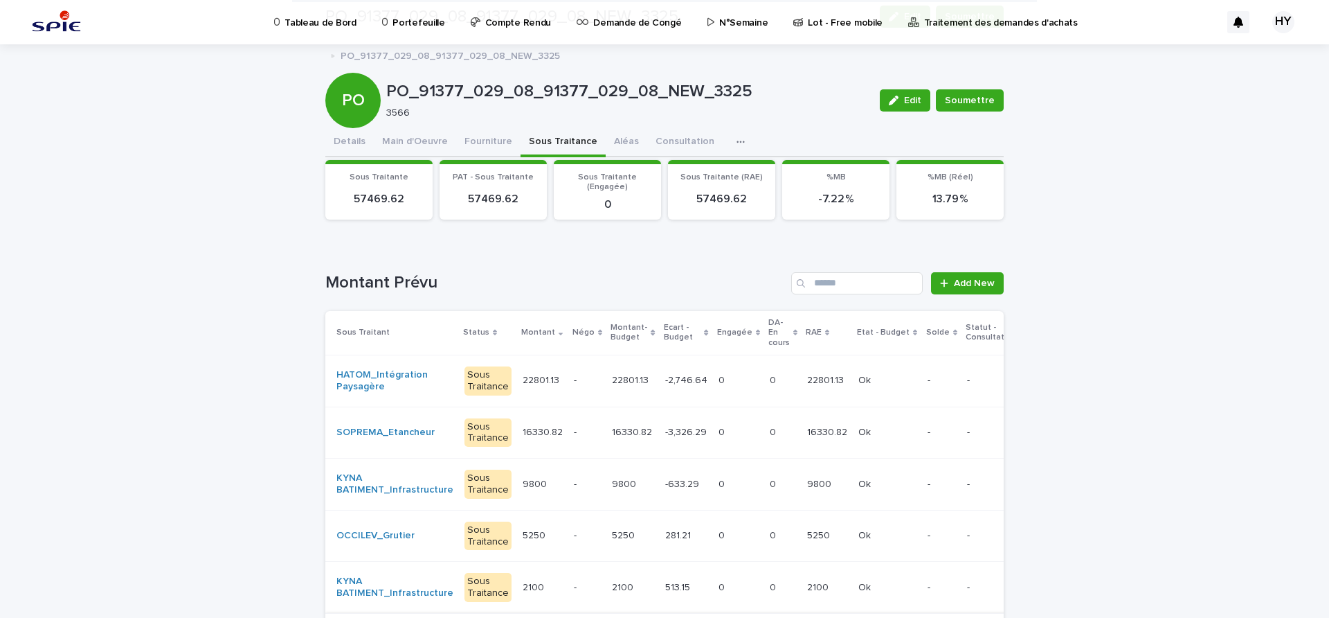
scroll to position [173, 0]
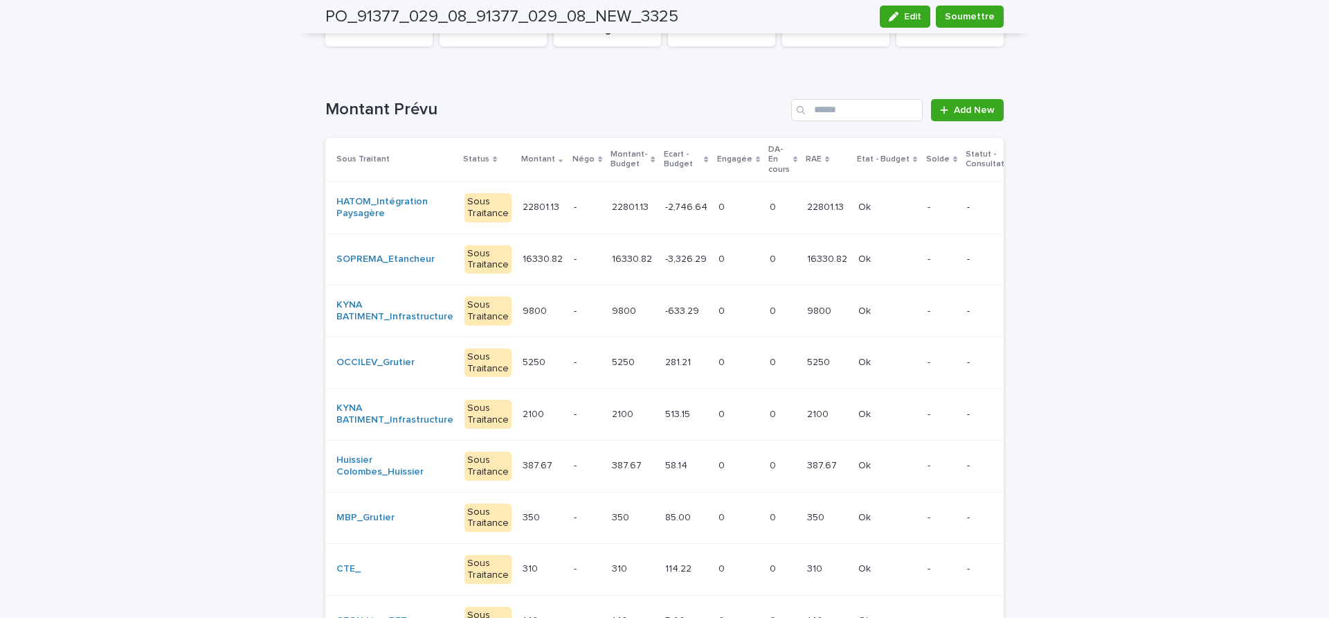
click at [617, 317] on div "9800 9800" at bounding box center [633, 311] width 42 height 23
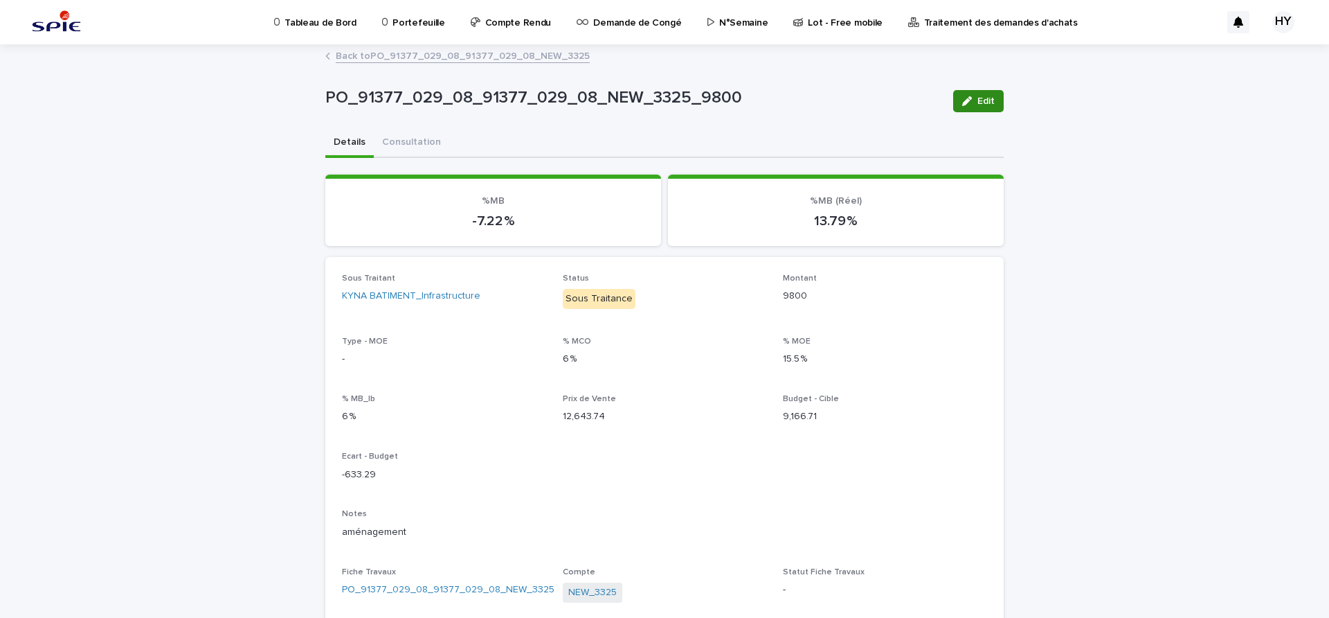
click at [962, 99] on icon "button" at bounding box center [967, 101] width 10 height 10
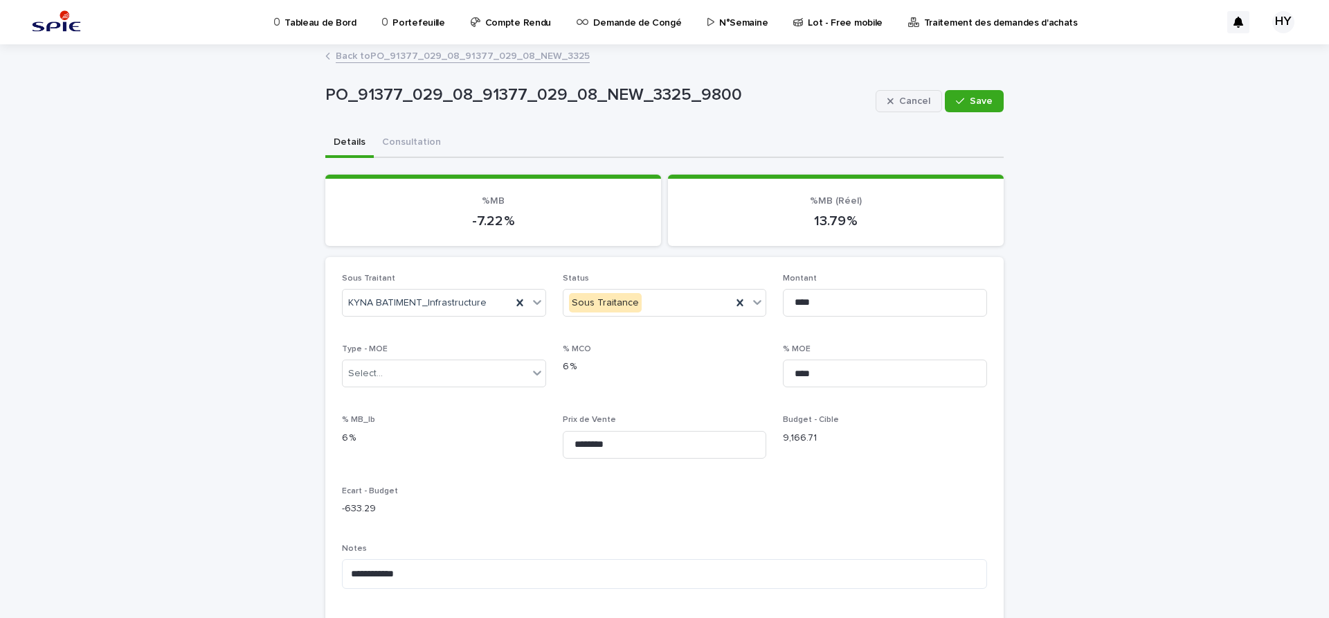
click at [879, 96] on button "Cancel" at bounding box center [909, 101] width 66 height 22
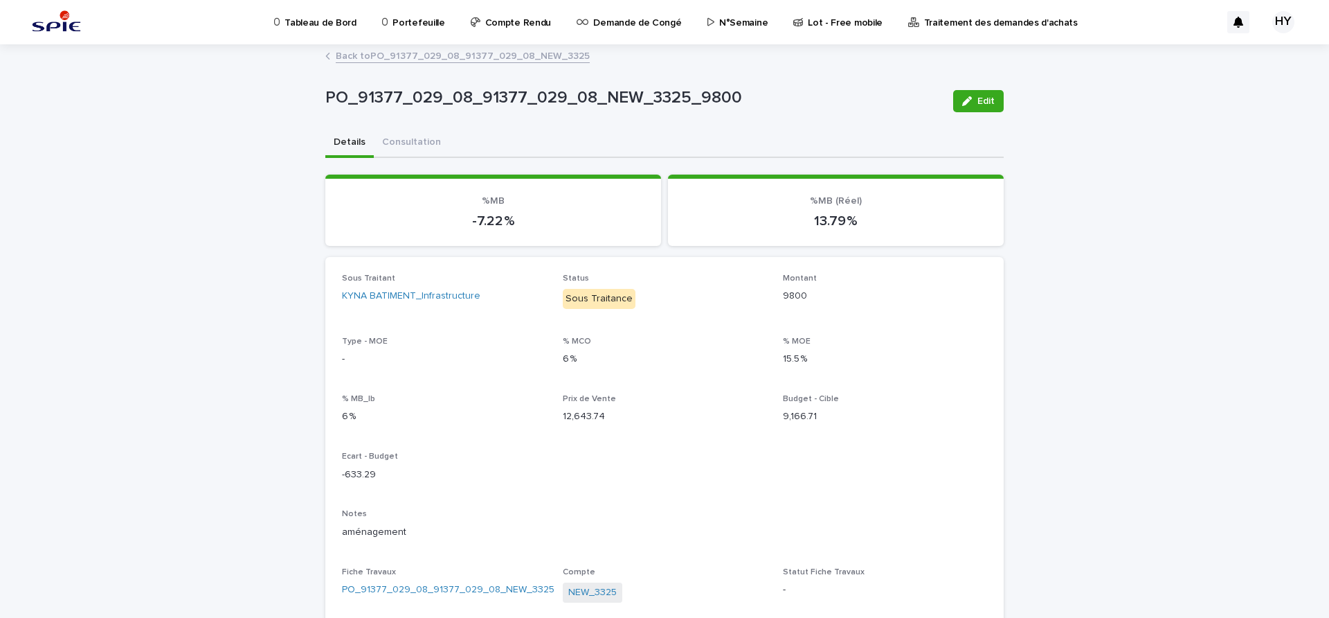
click at [451, 52] on link "Back to PO_91377_029_08_91377_029_08_NEW_3325" at bounding box center [463, 55] width 254 height 16
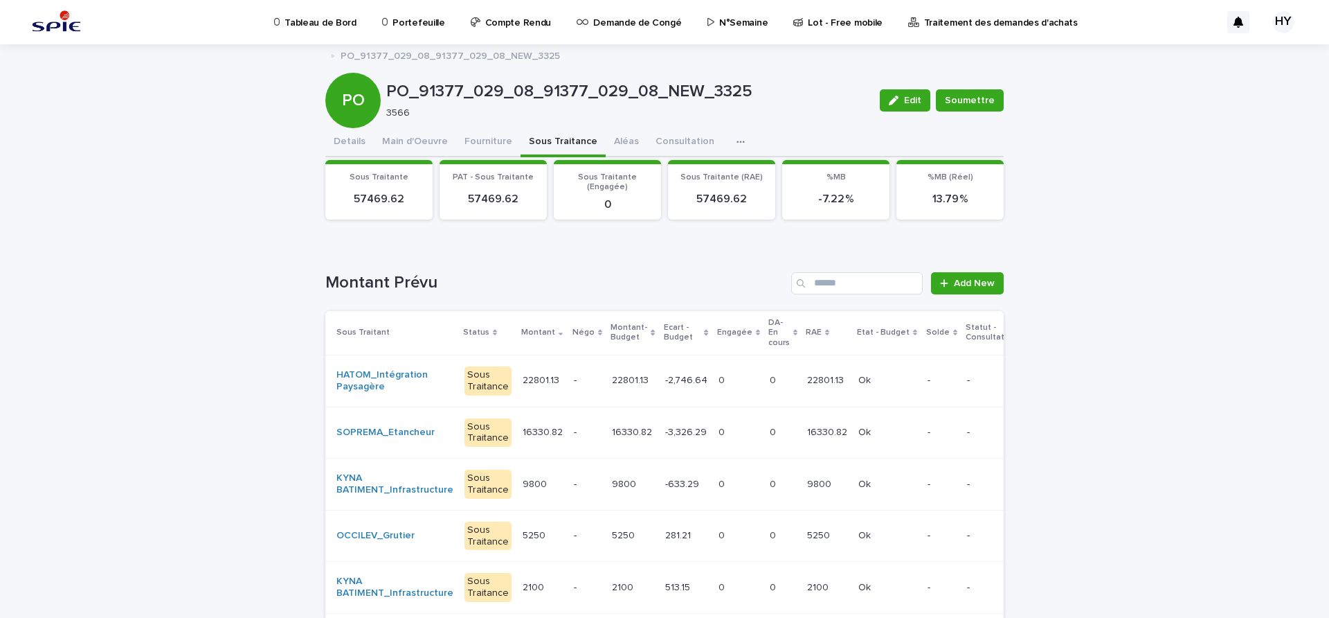
click at [713, 476] on td "0 0" at bounding box center [738, 484] width 51 height 52
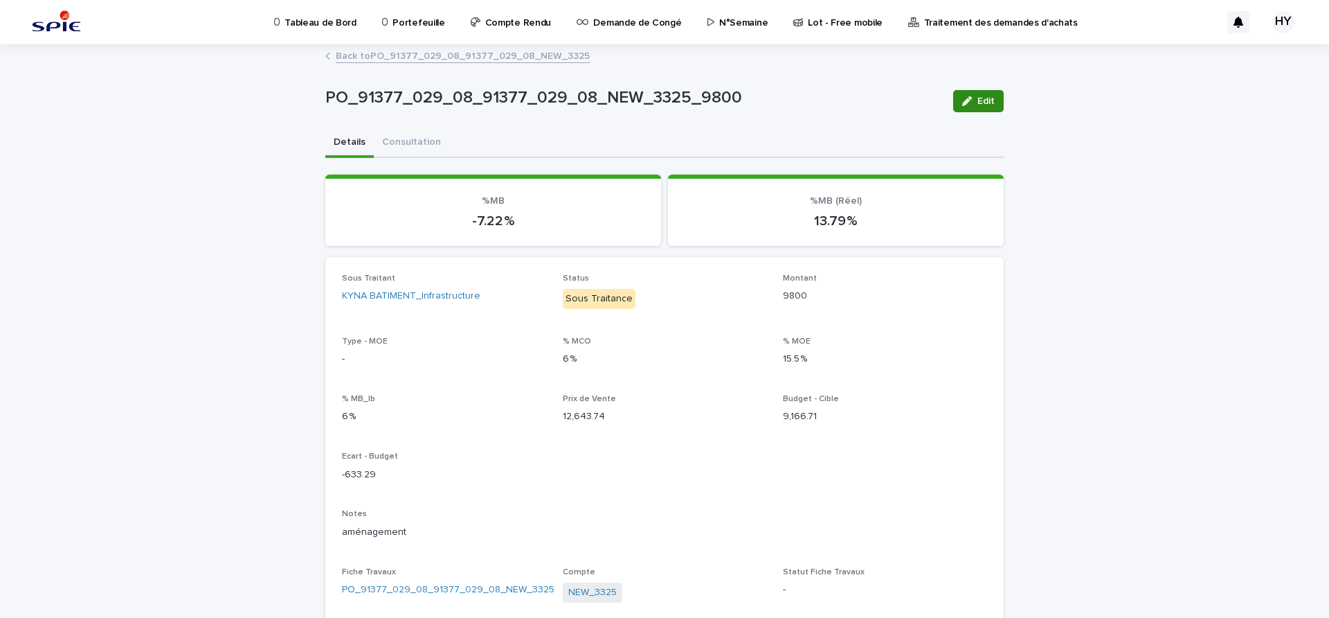
click at [964, 96] on icon "button" at bounding box center [967, 101] width 10 height 10
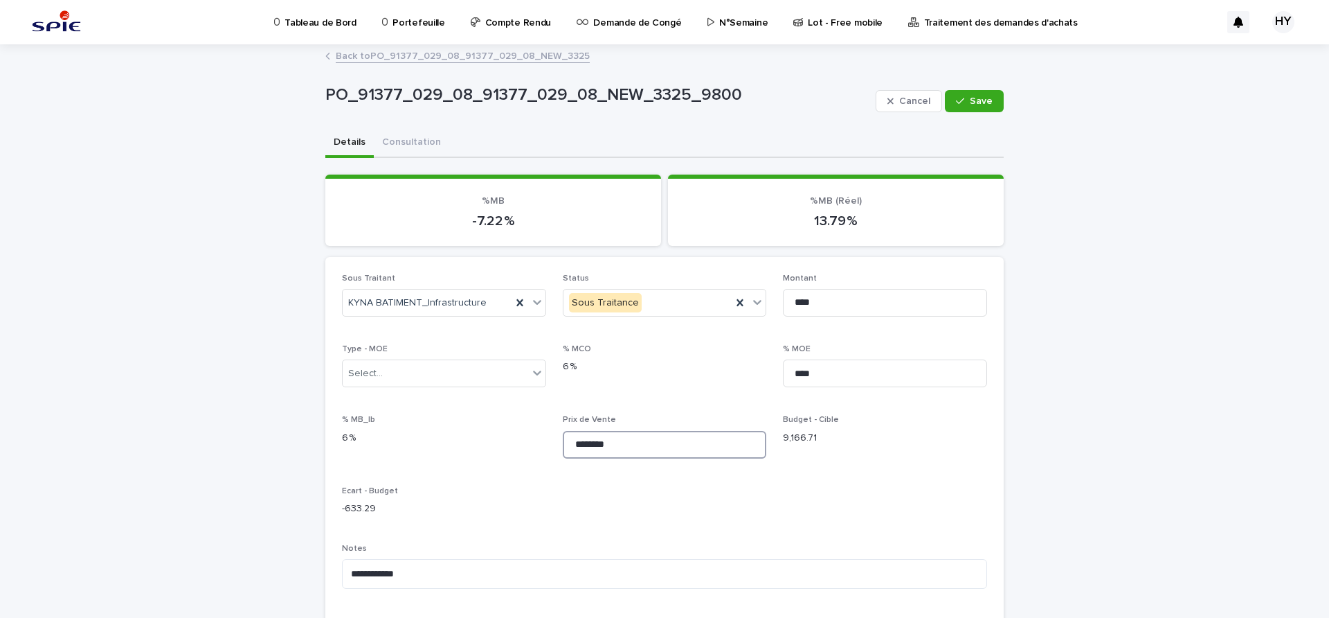
click at [575, 442] on input "********" at bounding box center [665, 445] width 204 height 28
type input "********"
click at [973, 101] on span "Save" at bounding box center [981, 101] width 23 height 10
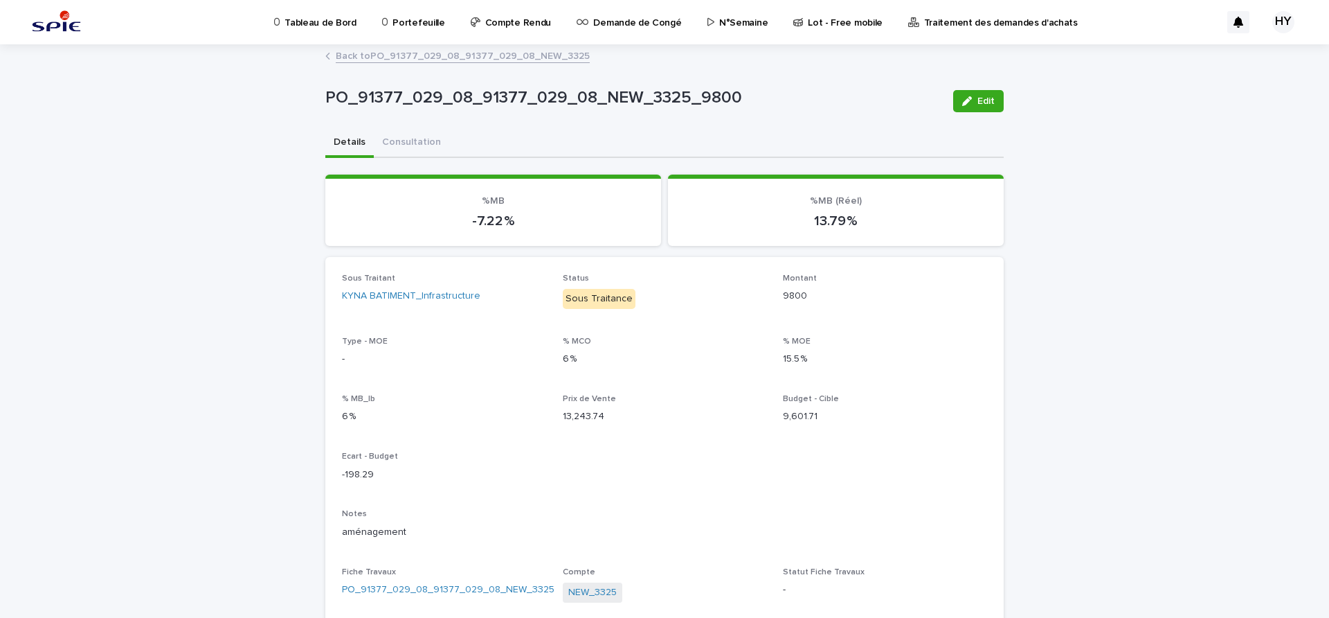
click at [463, 46] on div "PO_91377_029_08_91377_029_08_NEW_3325_9800 Edit PO_91377_029_08_91377_029_08_NE…" at bounding box center [664, 521] width 679 height 950
click at [465, 52] on link "Back to PO_91377_029_08_91377_029_08_NEW_3325" at bounding box center [463, 55] width 254 height 16
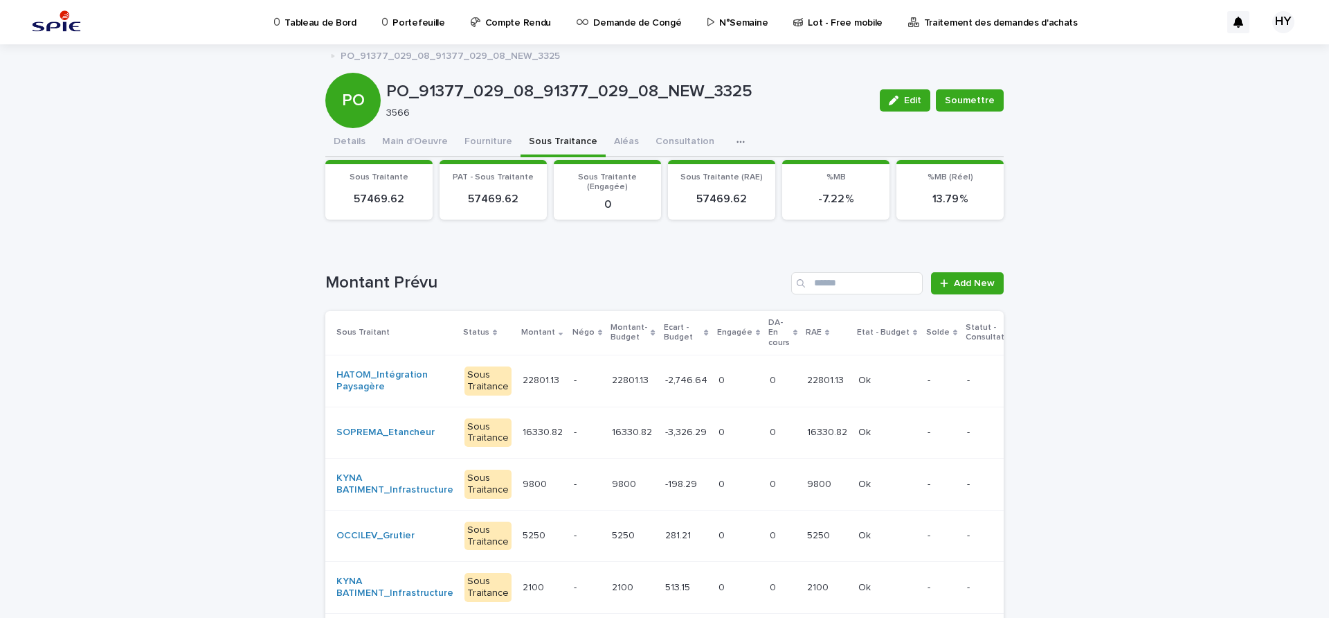
scroll to position [87, 0]
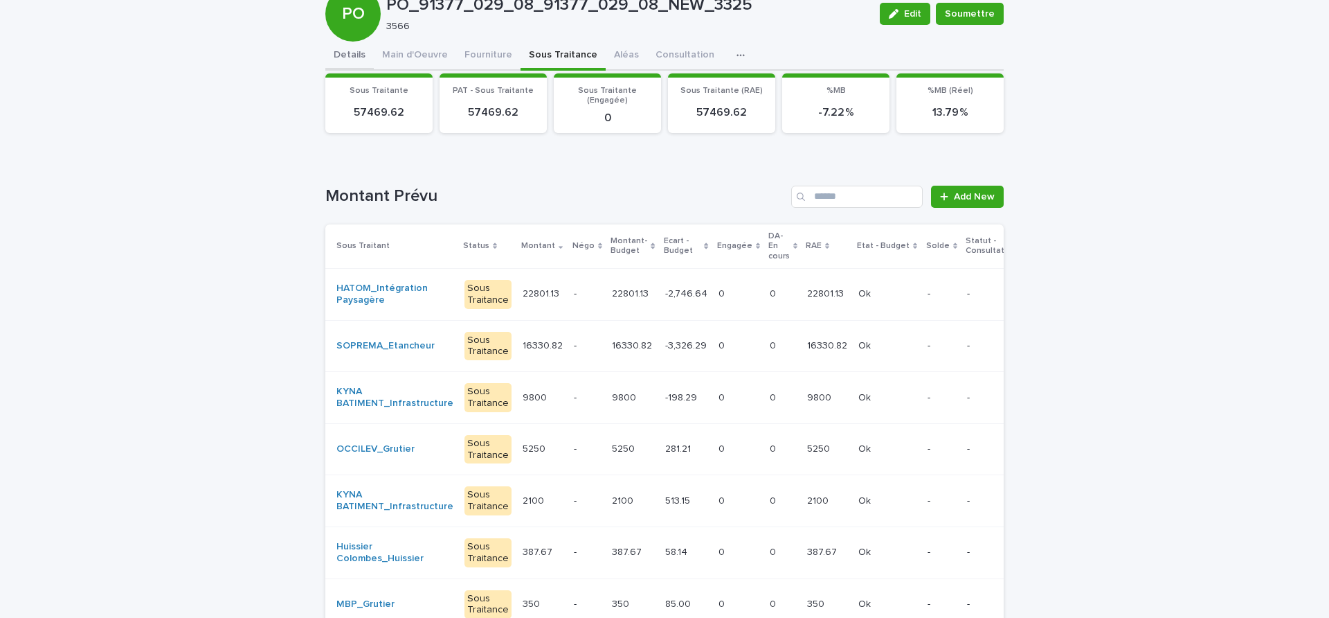
click at [341, 63] on div "Details Main d'Oeuvre Fourniture Sous Traitance Aléas Consultation Discussion C…" at bounding box center [664, 412] width 679 height 740
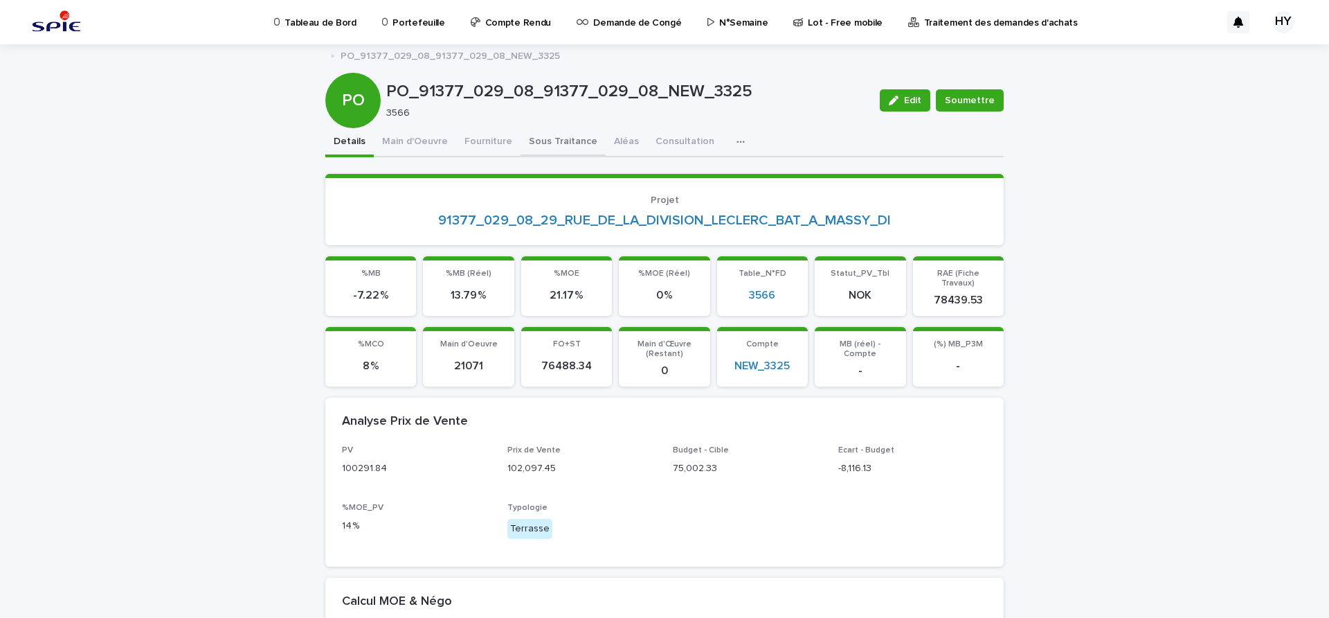
click at [552, 142] on button "Sous Traitance" at bounding box center [563, 142] width 85 height 29
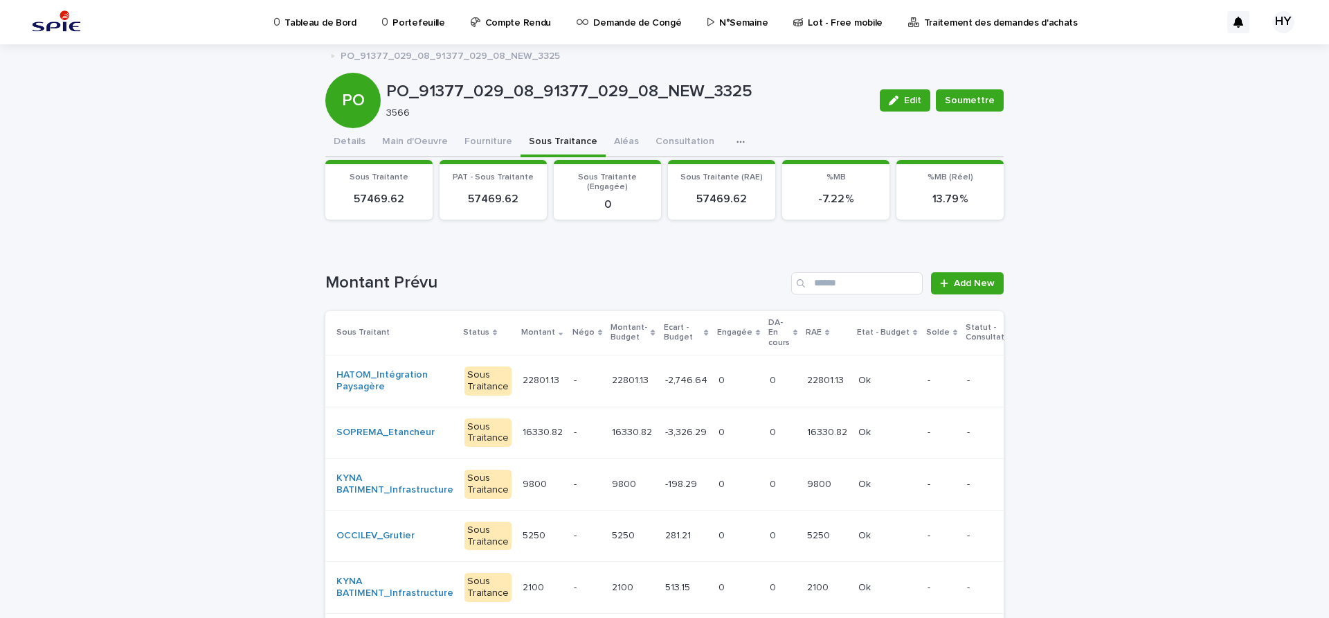
click at [345, 138] on button "Details" at bounding box center [349, 142] width 48 height 29
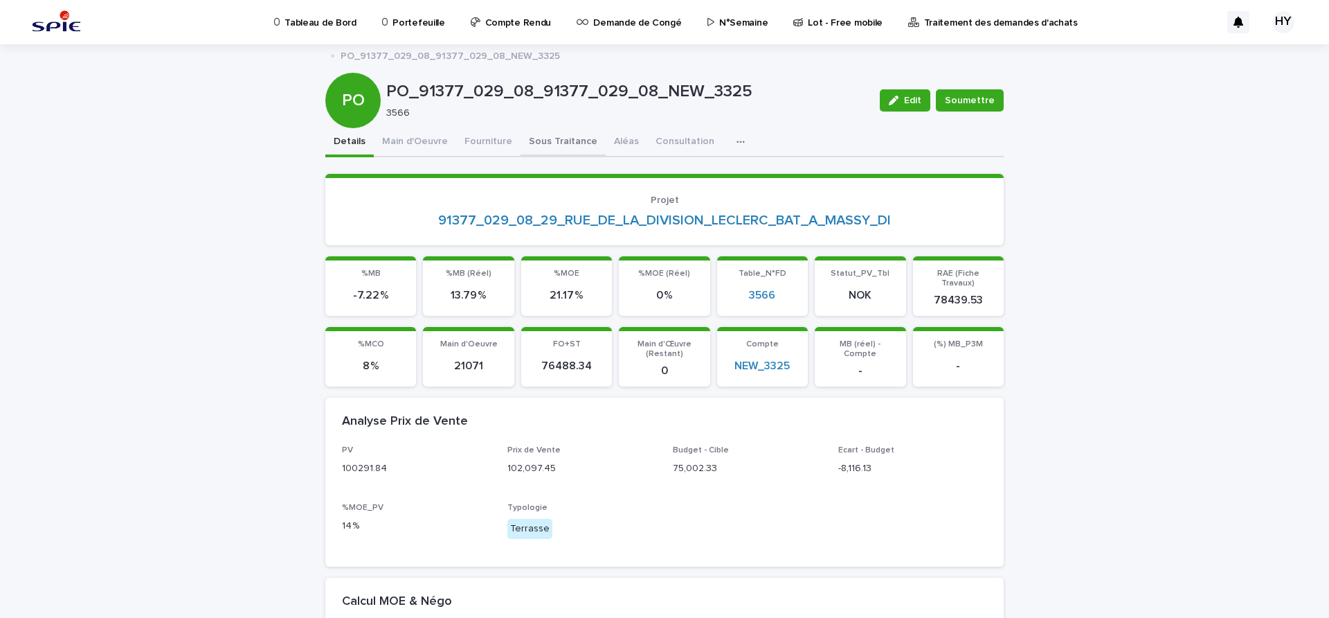
click at [523, 137] on button "Sous Traitance" at bounding box center [563, 142] width 85 height 29
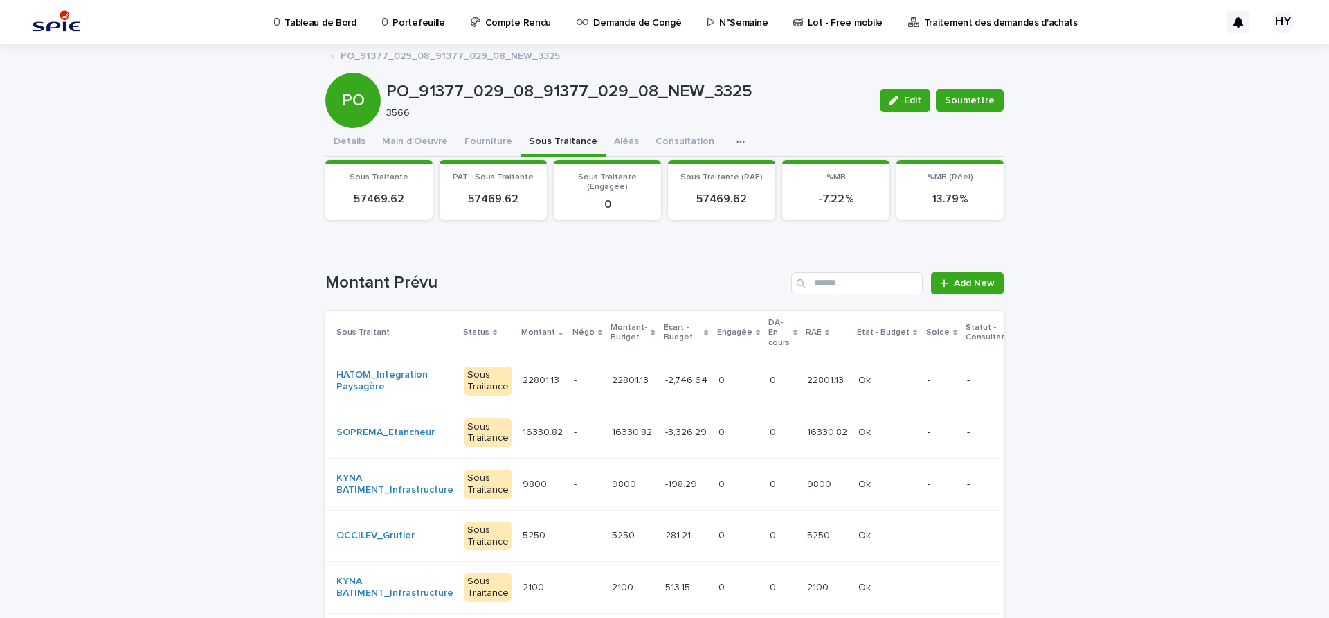
click at [612, 482] on p "9800" at bounding box center [625, 483] width 27 height 15
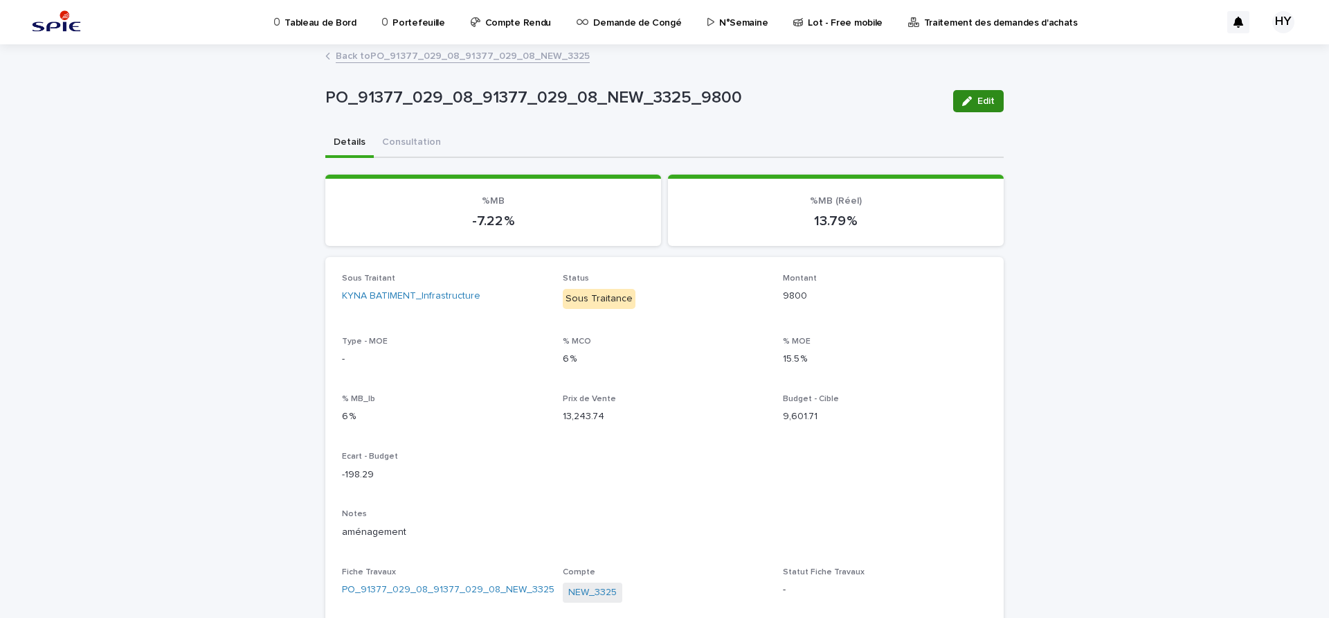
click at [979, 98] on span "Edit" at bounding box center [986, 101] width 17 height 10
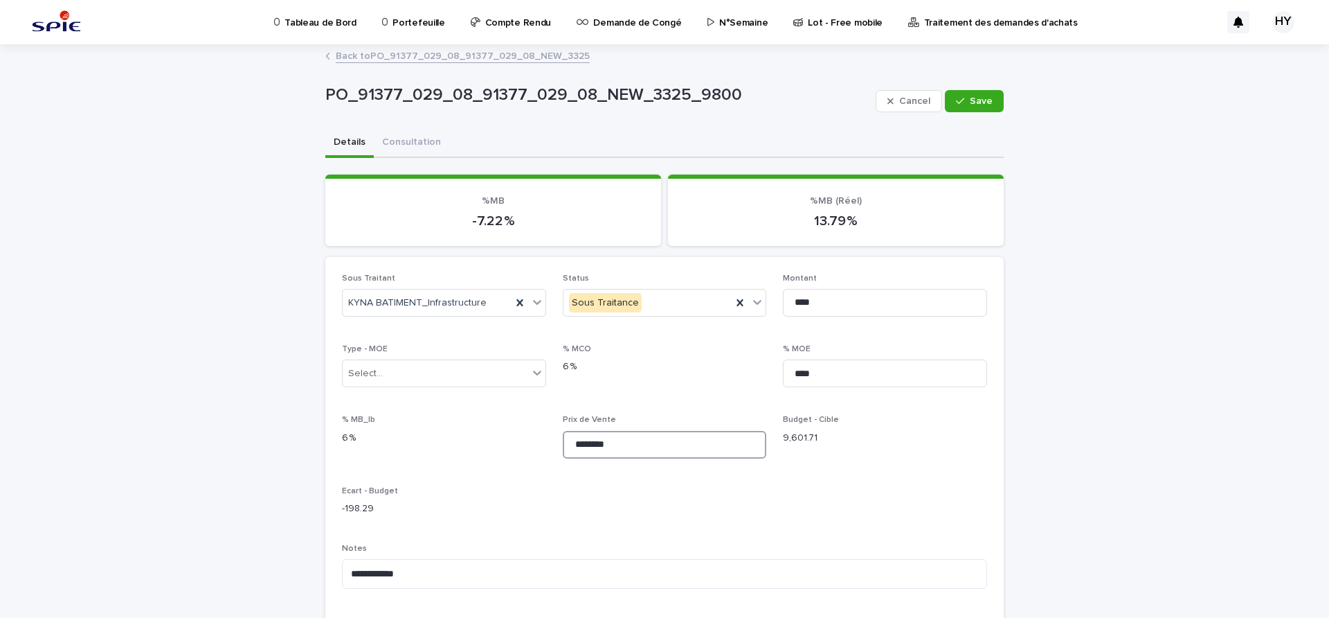
drag, startPoint x: 607, startPoint y: 436, endPoint x: 459, endPoint y: 411, distance: 149.6
click at [460, 412] on div "**********" at bounding box center [664, 532] width 645 height 517
type input "********"
click at [970, 100] on span "Save" at bounding box center [981, 101] width 23 height 10
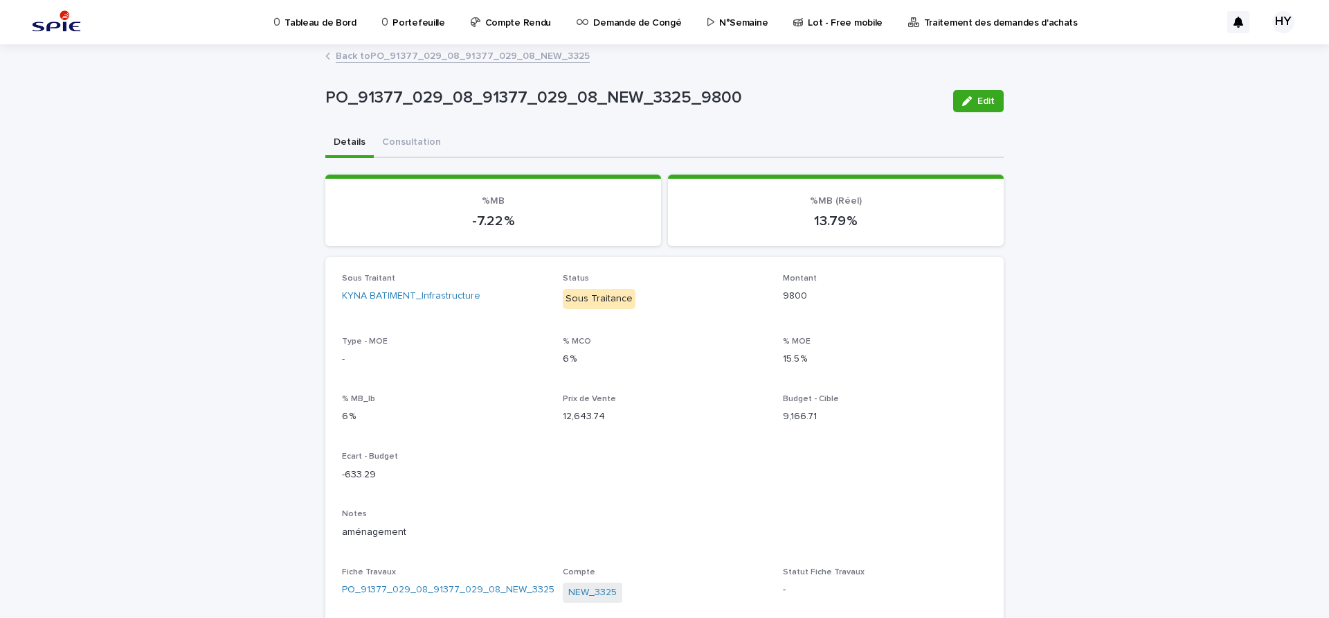
click at [454, 60] on link "Back to PO_91377_029_08_91377_029_08_NEW_3325" at bounding box center [463, 55] width 254 height 16
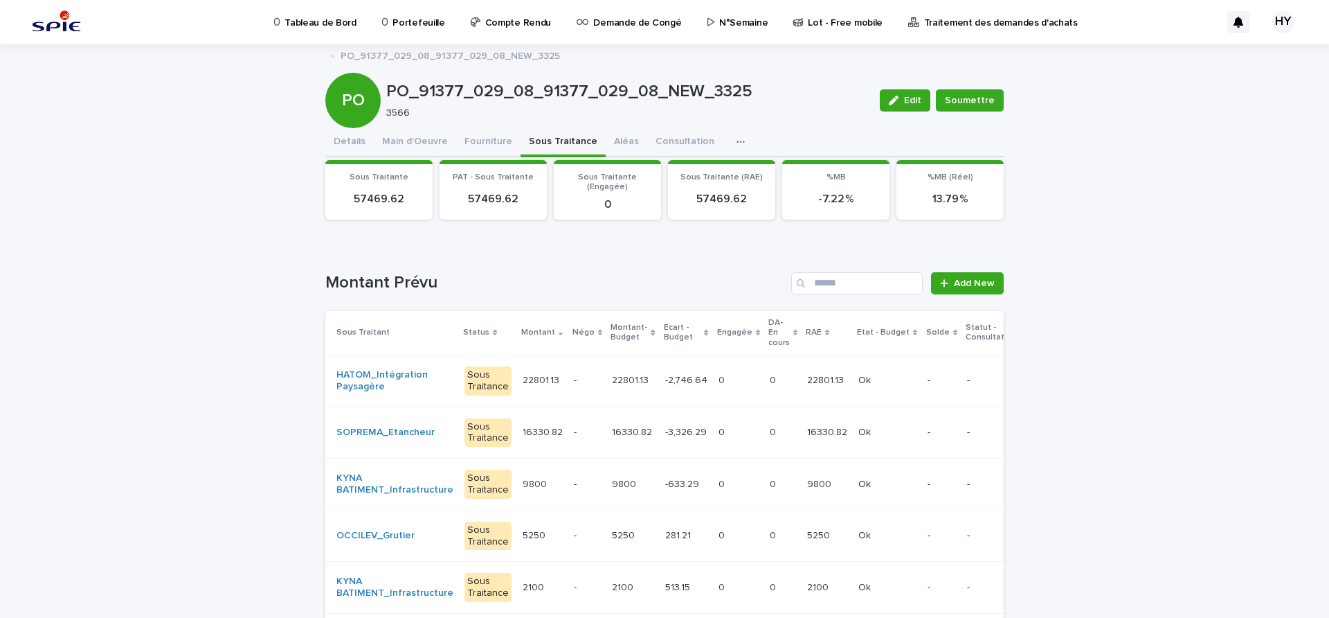
click at [665, 388] on div "-2,746.64 -2,746.64" at bounding box center [686, 380] width 42 height 23
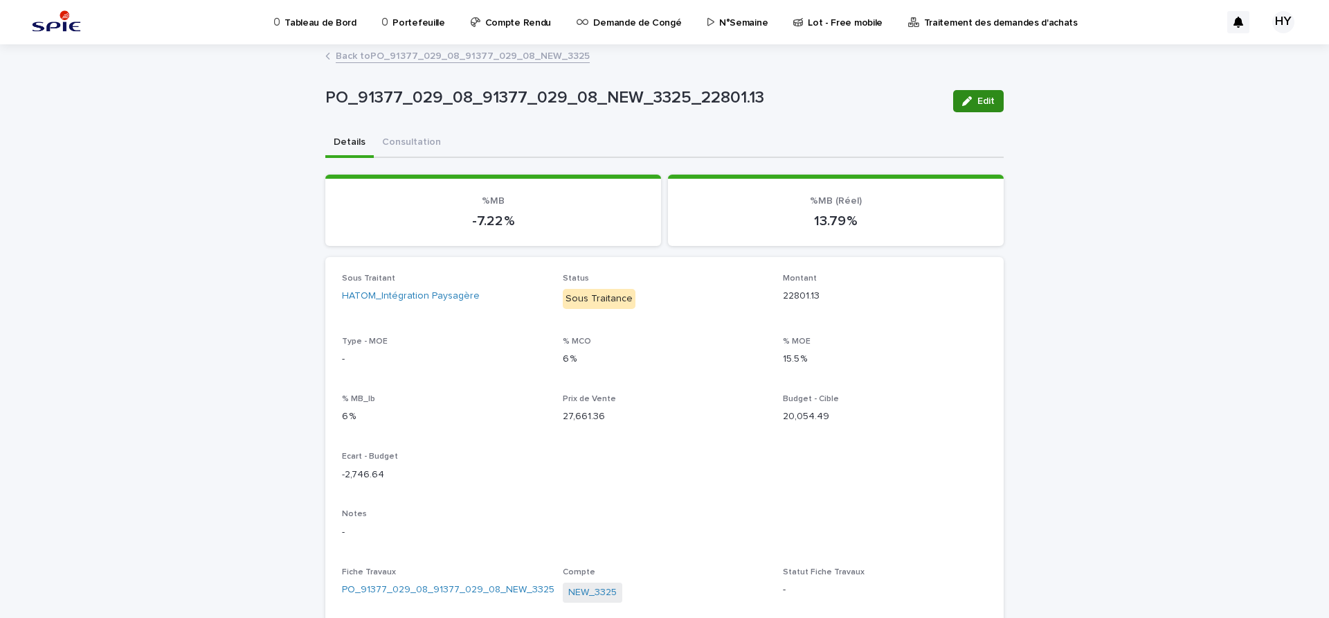
click at [953, 103] on button "Edit" at bounding box center [978, 101] width 51 height 22
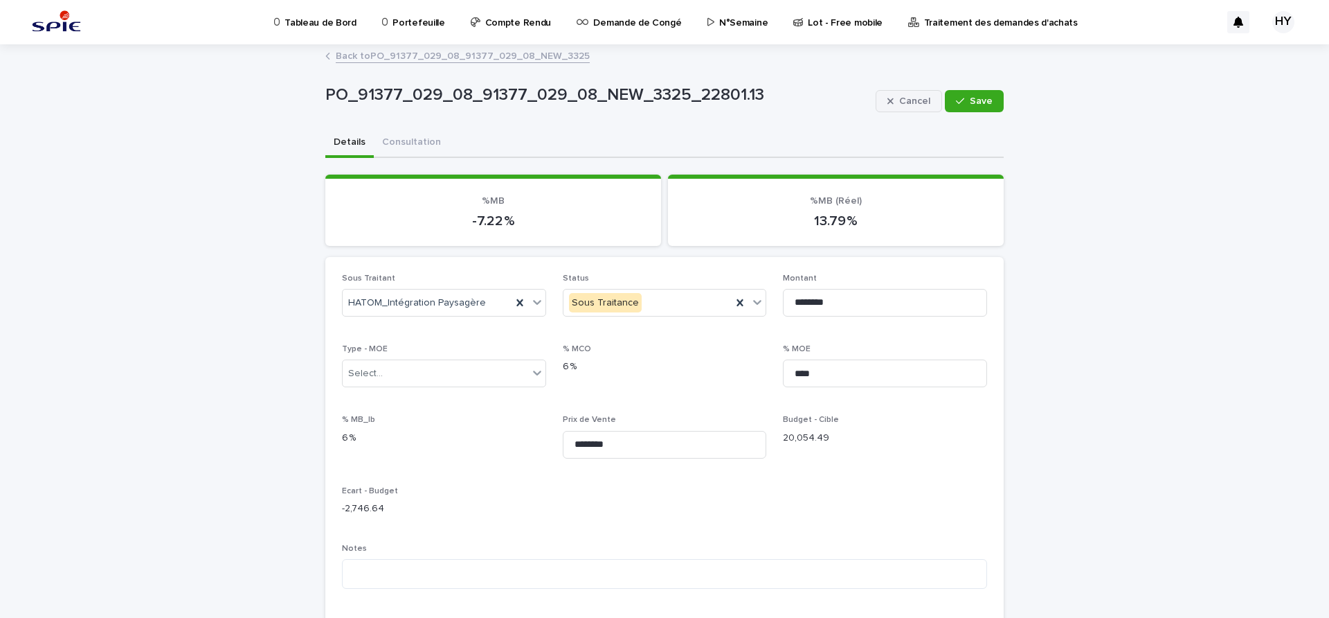
click at [915, 99] on span "Cancel" at bounding box center [914, 101] width 31 height 10
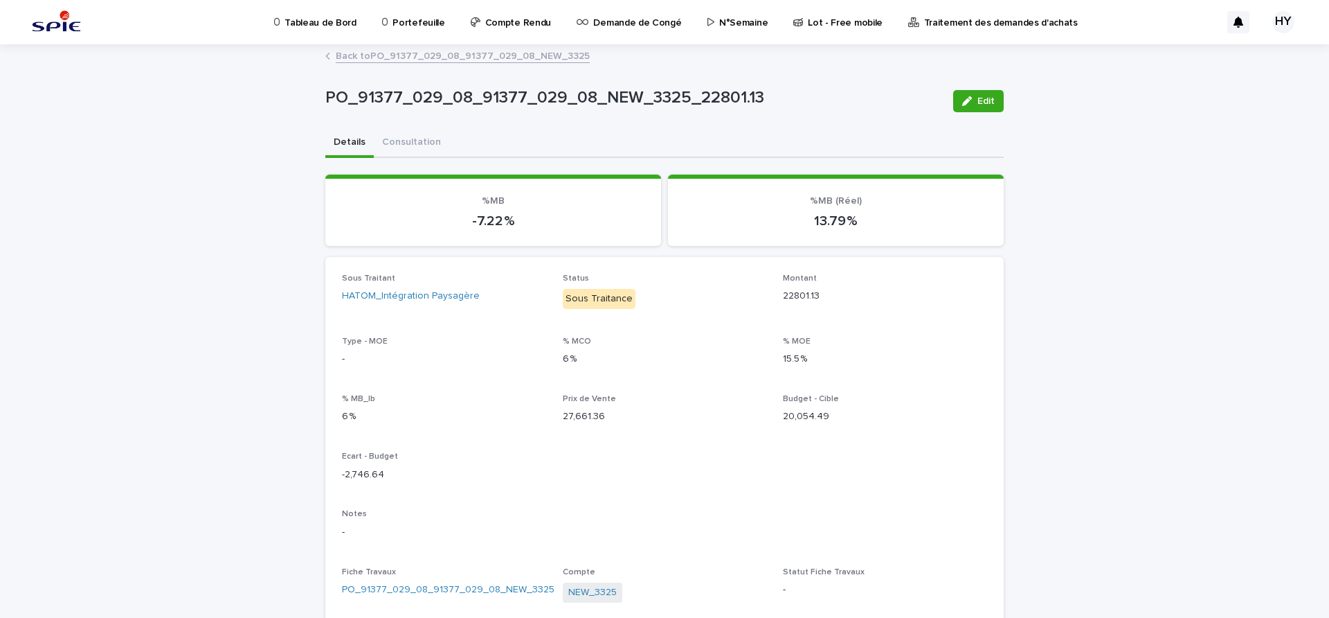
click at [489, 51] on link "Back to PO_91377_029_08_91377_029_08_NEW_3325" at bounding box center [463, 55] width 254 height 16
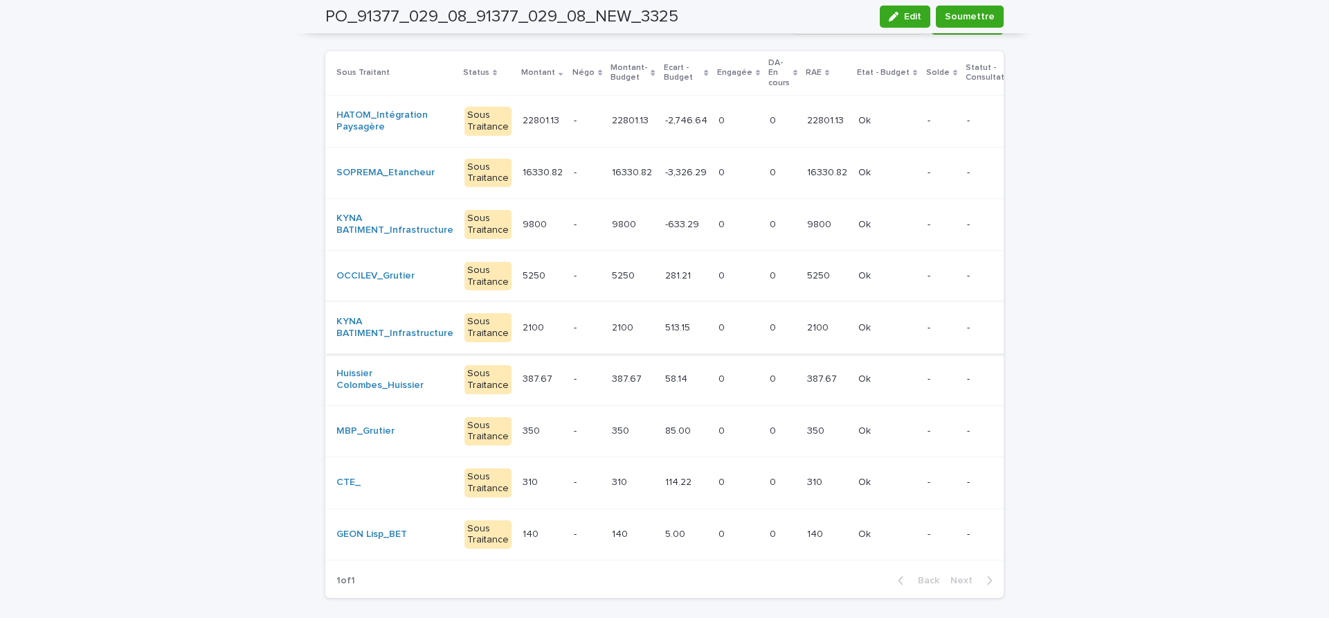
scroll to position [87, 0]
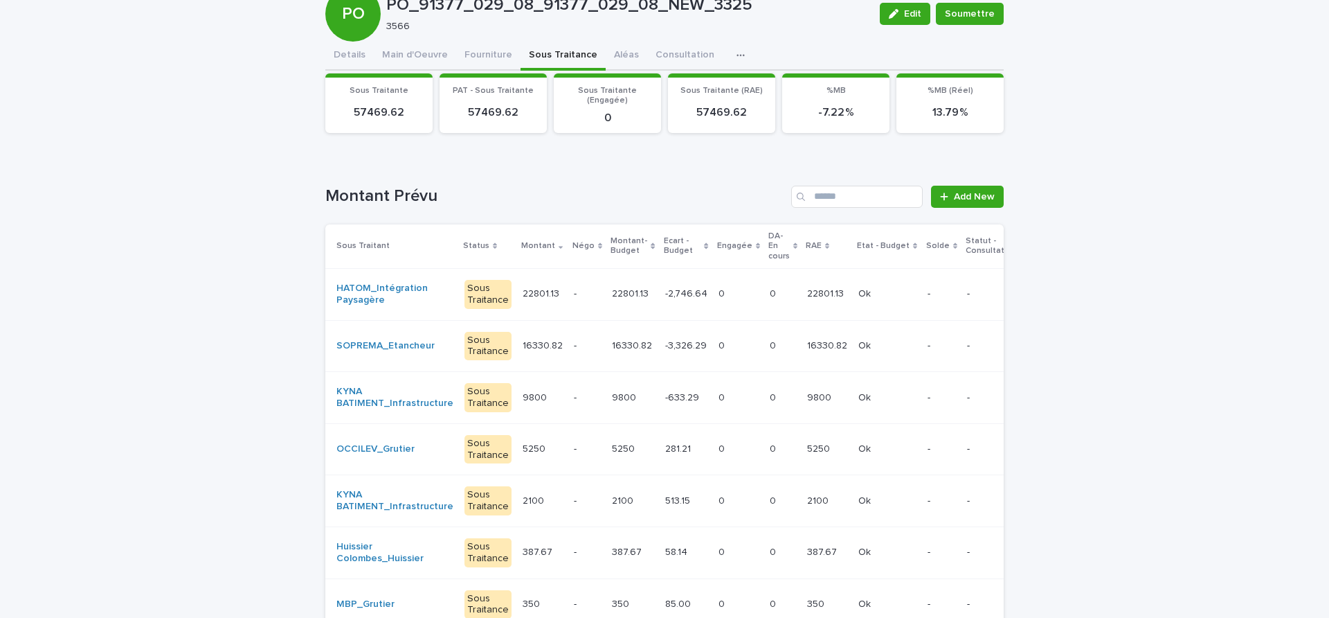
click at [319, 45] on div "Loading... Saving… Loading... Saving… PO_91377_029_08_91377_029_08_NEW_3325 Edi…" at bounding box center [665, 387] width 692 height 858
click at [325, 50] on div "Details Main d'Oeuvre Fourniture Sous Traitance Aléas Consultation Discussion C…" at bounding box center [664, 412] width 679 height 740
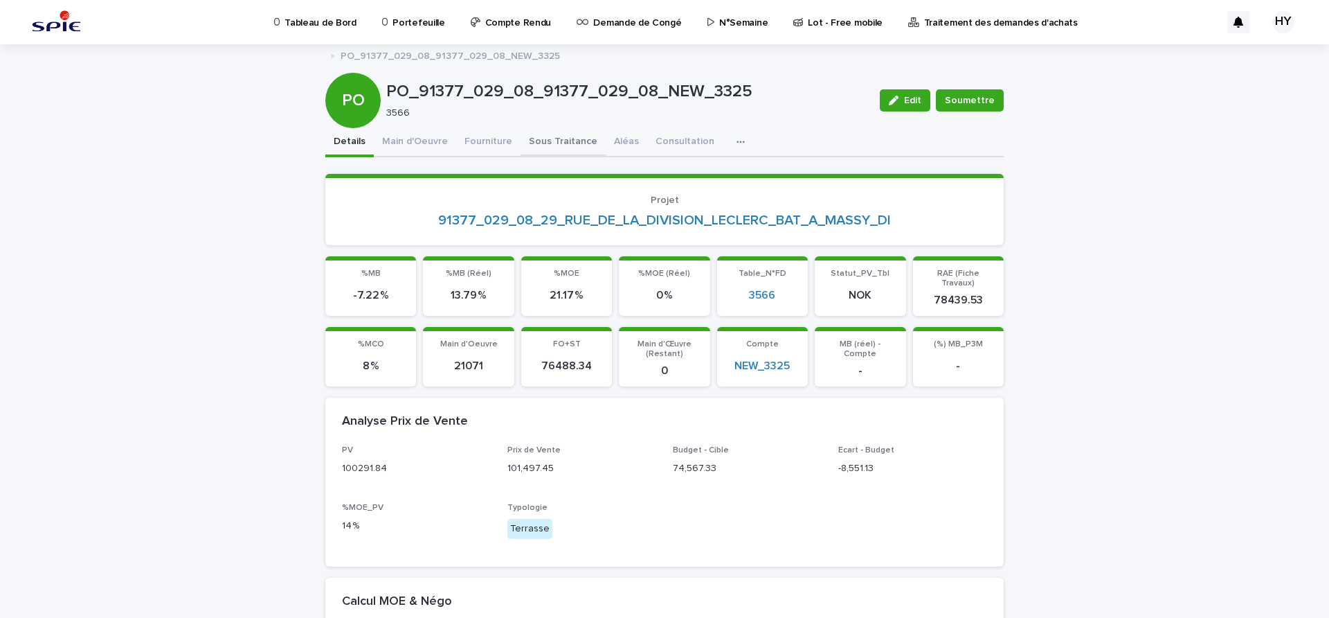
drag, startPoint x: 534, startPoint y: 138, endPoint x: 495, endPoint y: 158, distance: 43.7
click at [533, 137] on button "Sous Traitance" at bounding box center [563, 142] width 85 height 29
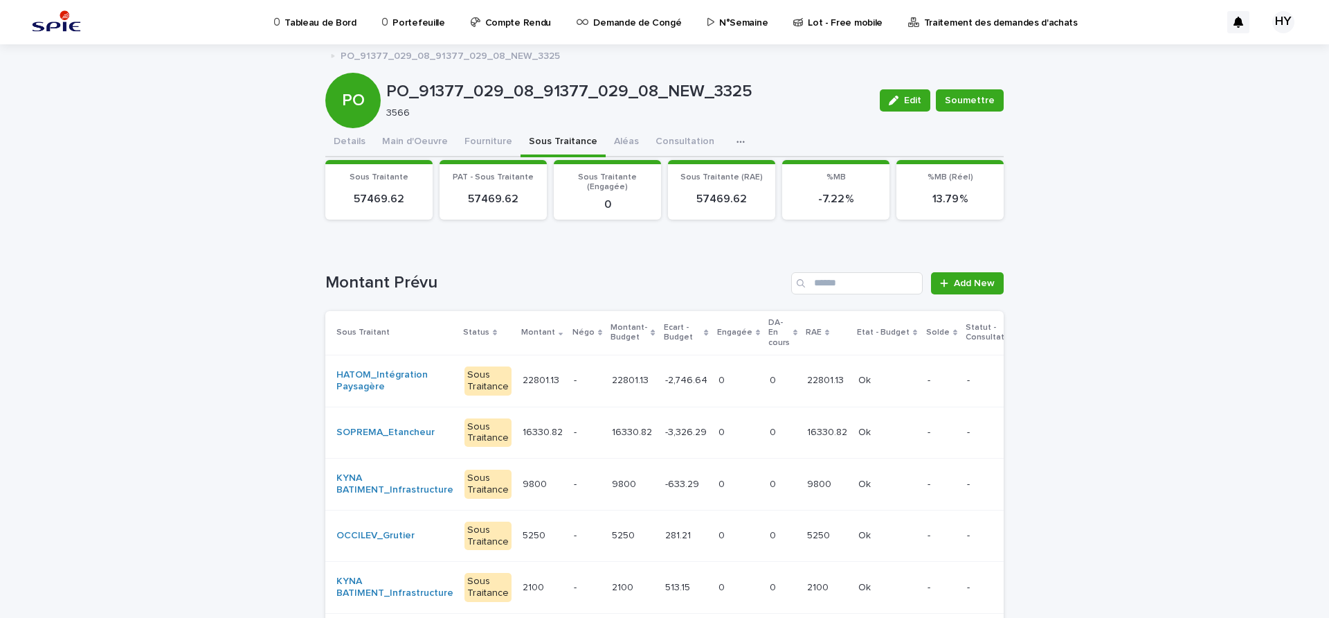
click at [636, 388] on td "22801.13 22801.13" at bounding box center [633, 381] width 53 height 52
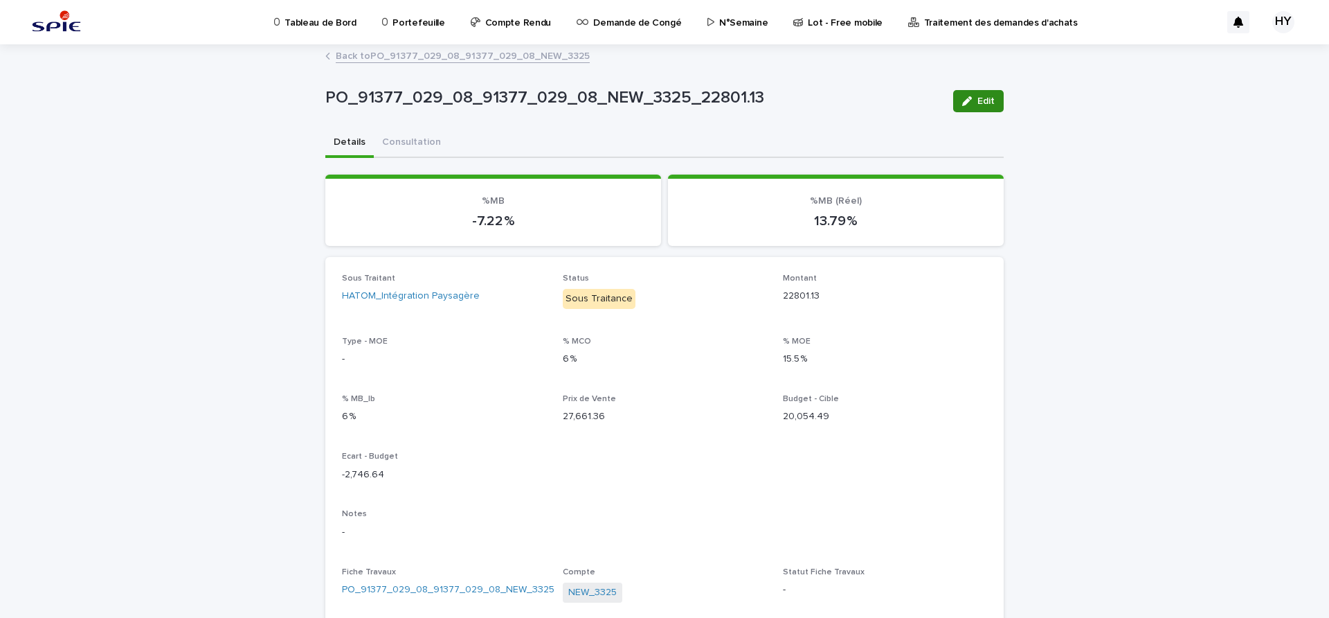
click at [996, 104] on button "Edit" at bounding box center [978, 101] width 51 height 22
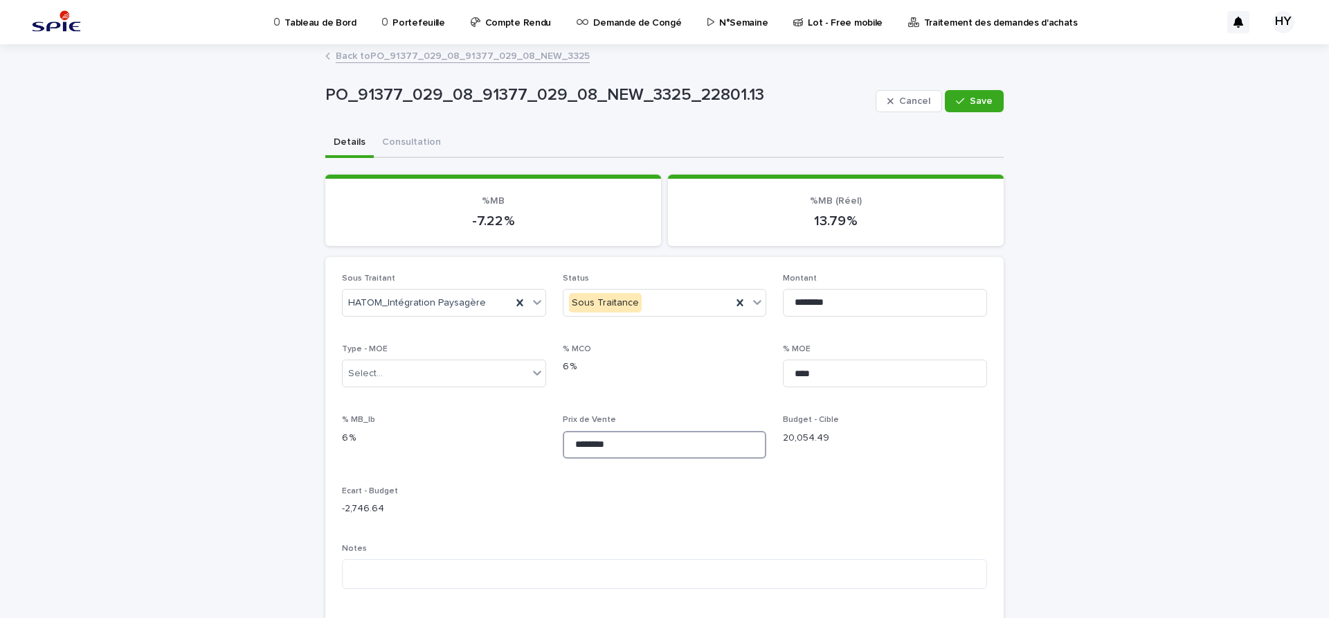
drag, startPoint x: 593, startPoint y: 444, endPoint x: 532, endPoint y: 444, distance: 60.9
click at [532, 444] on div "Sous Traitant HATOM_Intégration Paysagère Status Sous Traitance Montant *******…" at bounding box center [664, 532] width 645 height 517
type input "********"
click at [970, 96] on span "Save" at bounding box center [981, 101] width 23 height 10
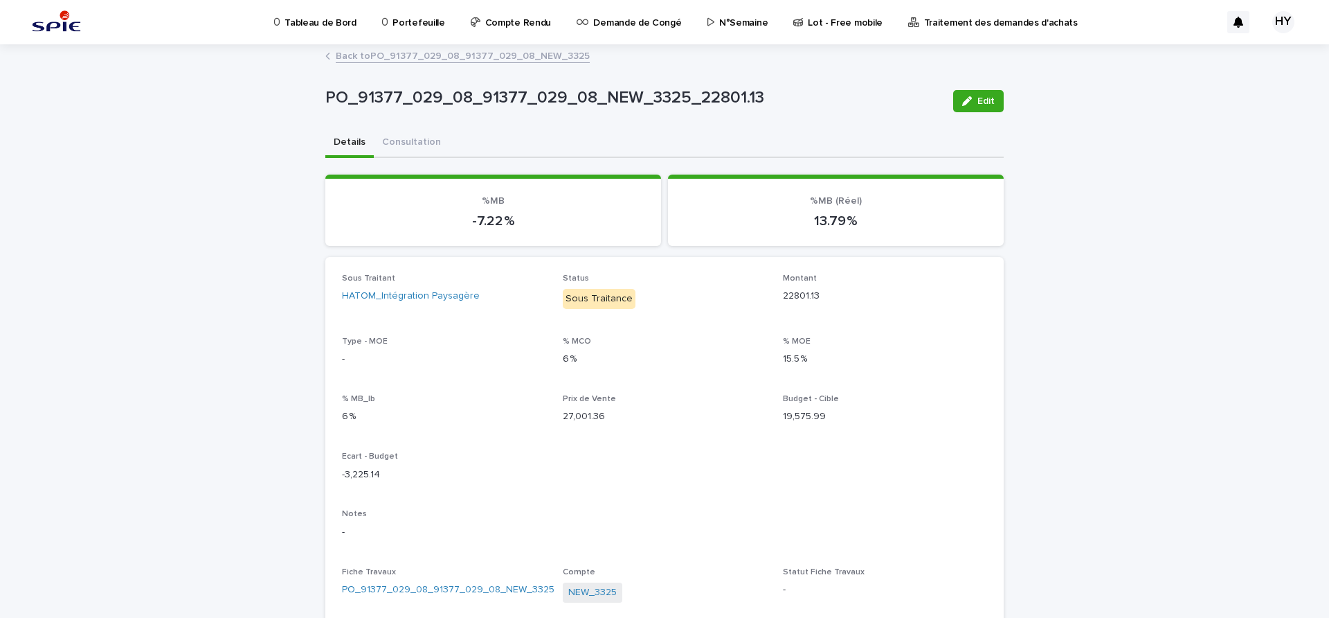
click at [347, 52] on link "Back to PO_91377_029_08_91377_029_08_NEW_3325" at bounding box center [463, 55] width 254 height 16
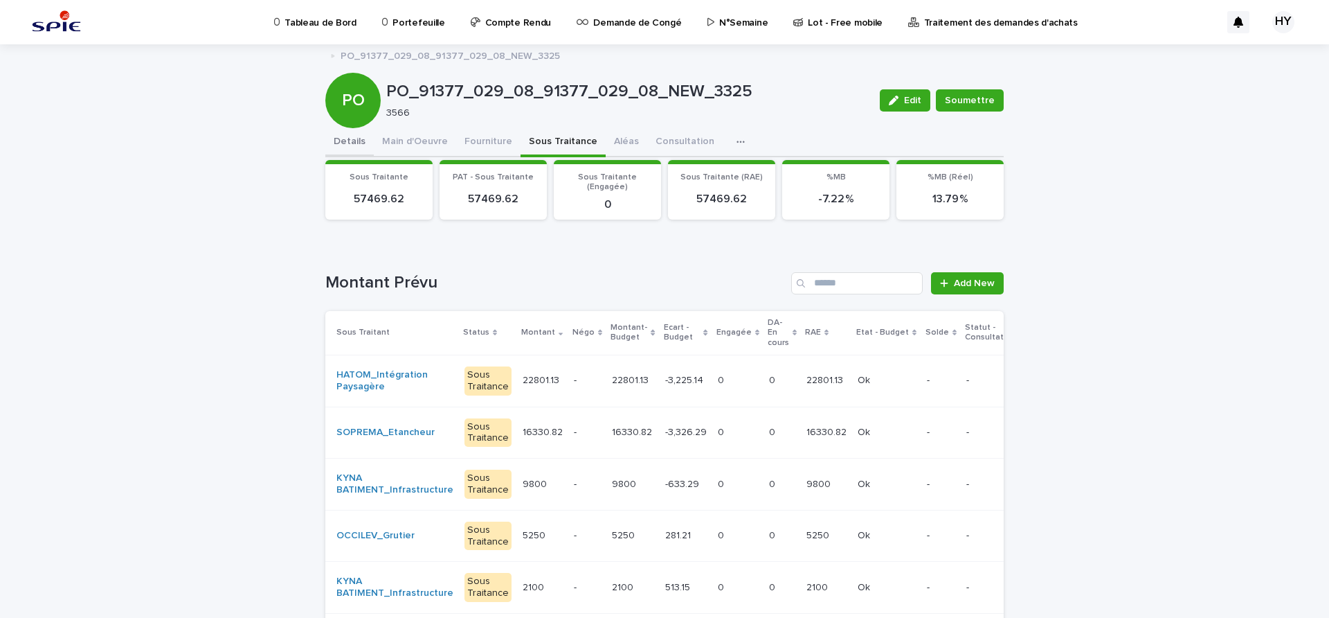
click at [344, 152] on button "Details" at bounding box center [349, 142] width 48 height 29
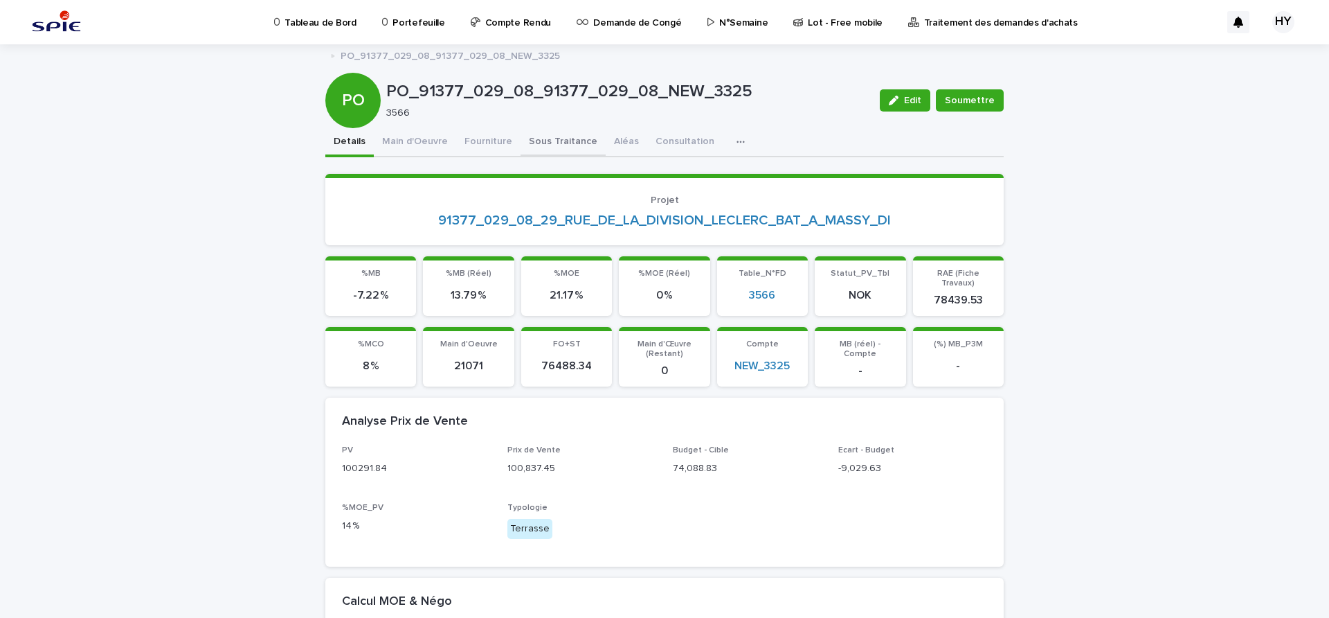
drag, startPoint x: 553, startPoint y: 145, endPoint x: 486, endPoint y: 150, distance: 67.3
click at [553, 145] on button "Sous Traitance" at bounding box center [563, 142] width 85 height 29
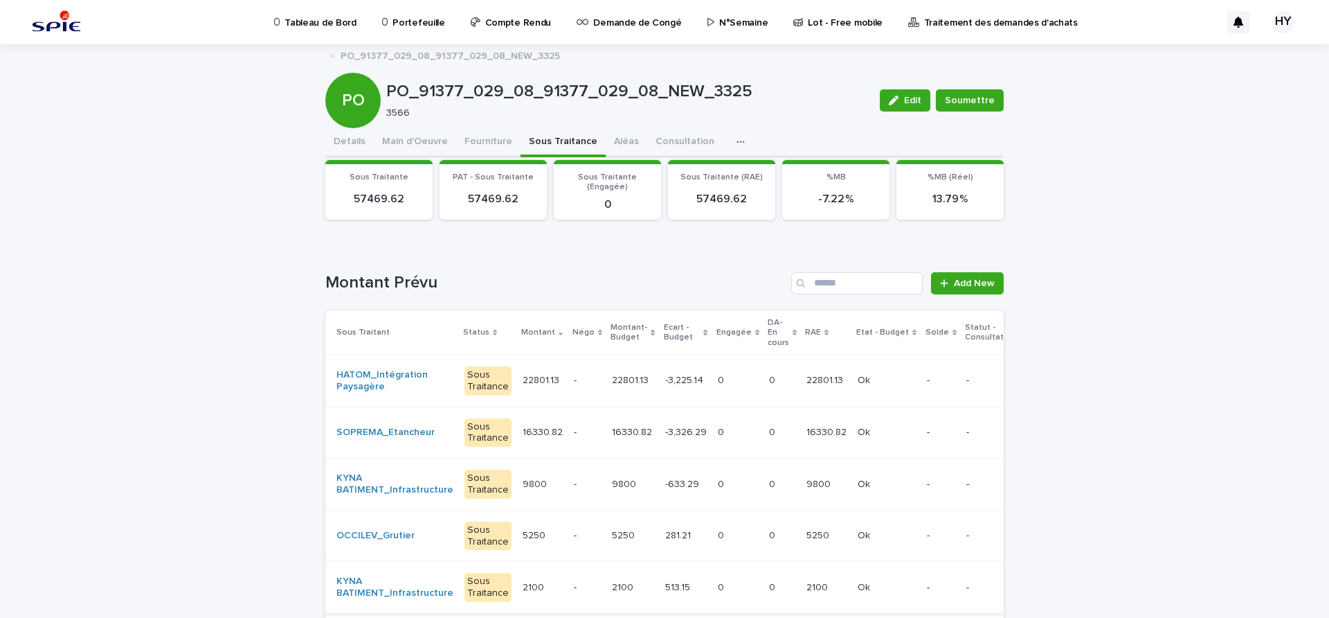
scroll to position [87, 0]
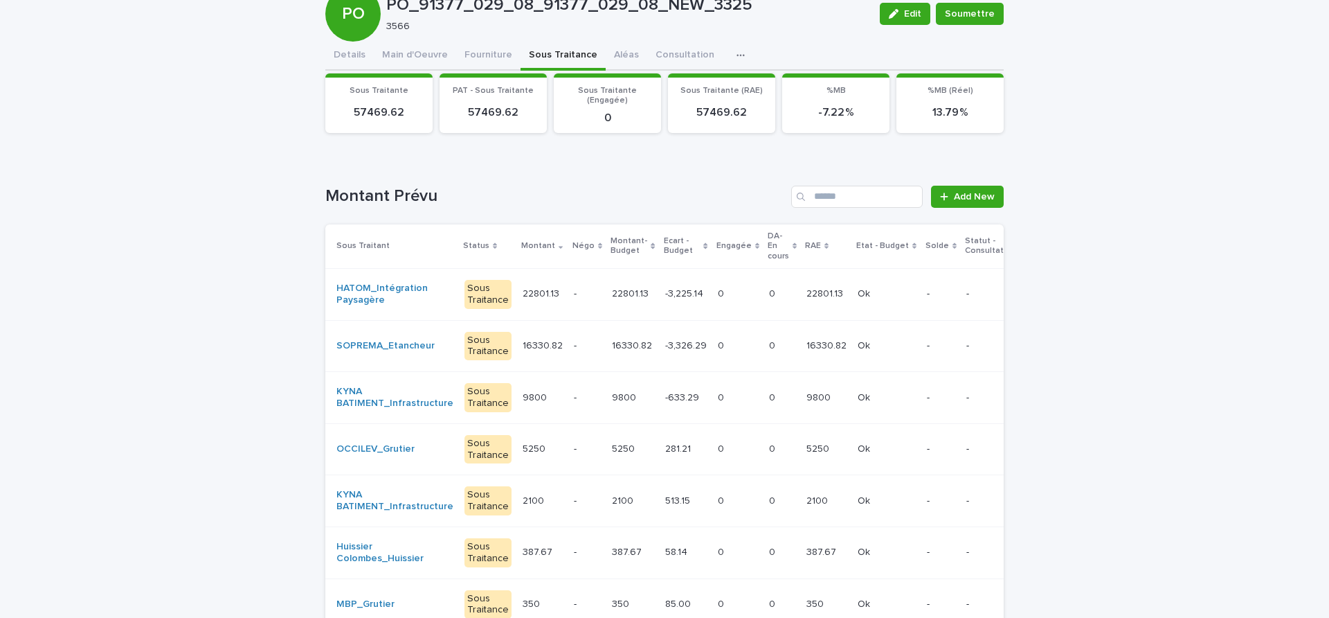
click at [667, 350] on p "-3,326.29" at bounding box center [687, 344] width 44 height 15
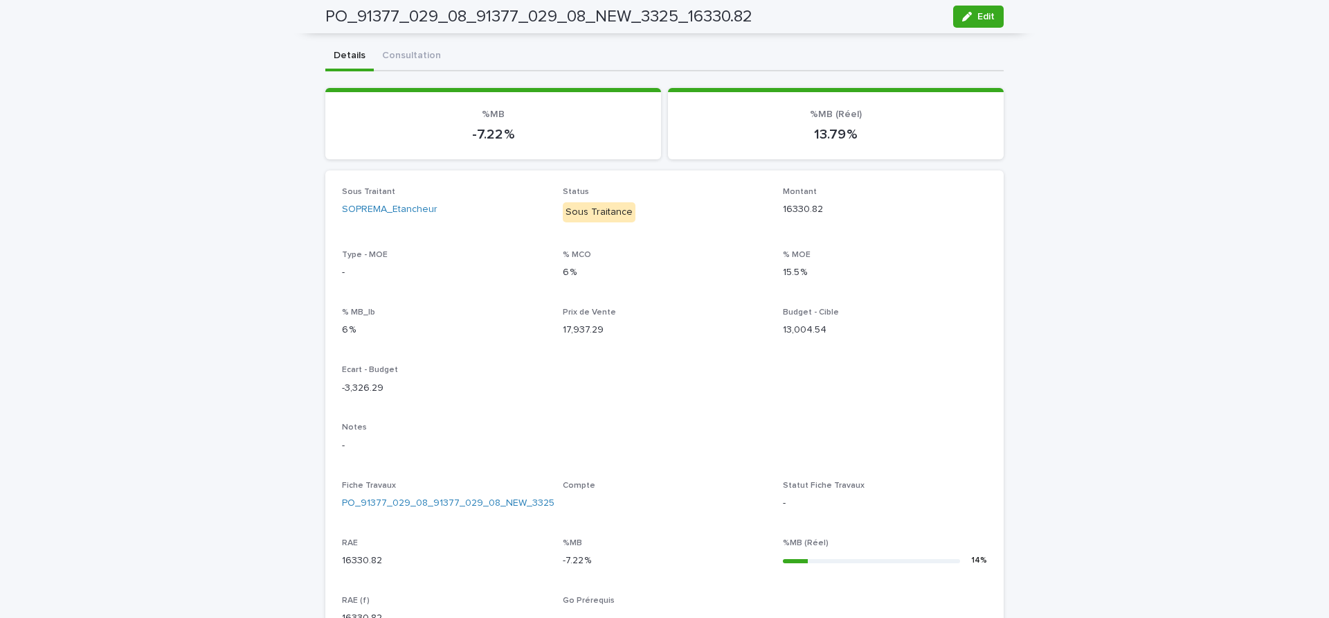
scroll to position [88, 0]
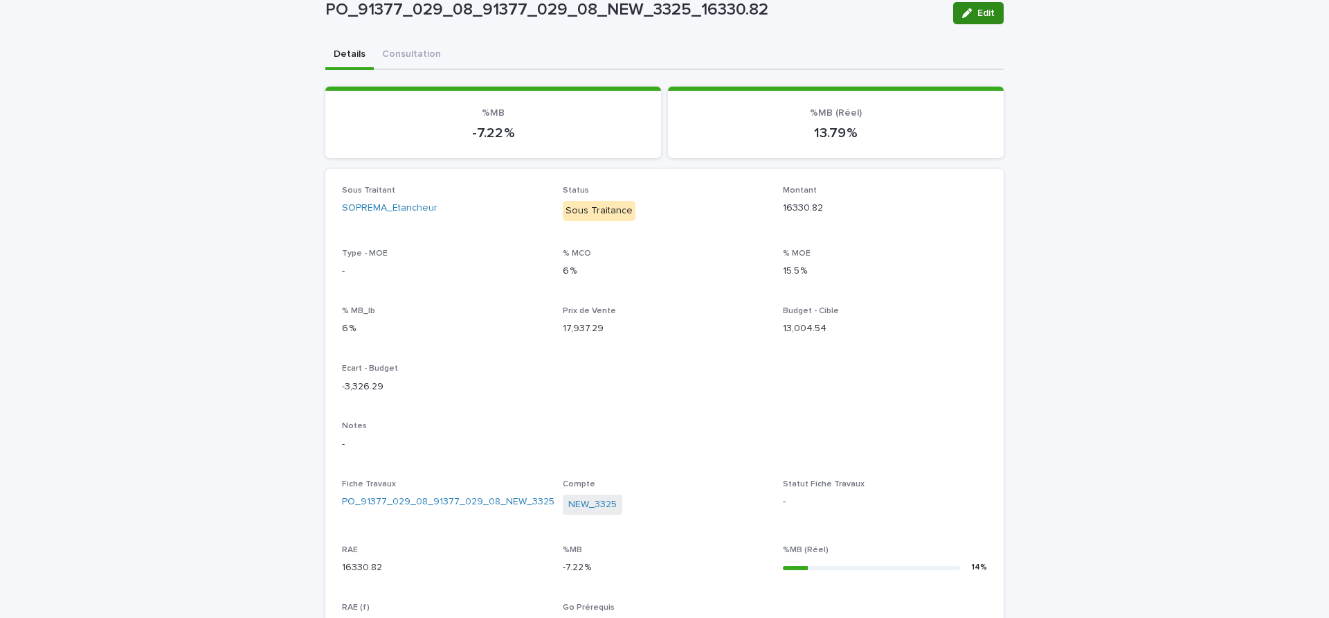
click at [993, 8] on button "Edit" at bounding box center [978, 13] width 51 height 22
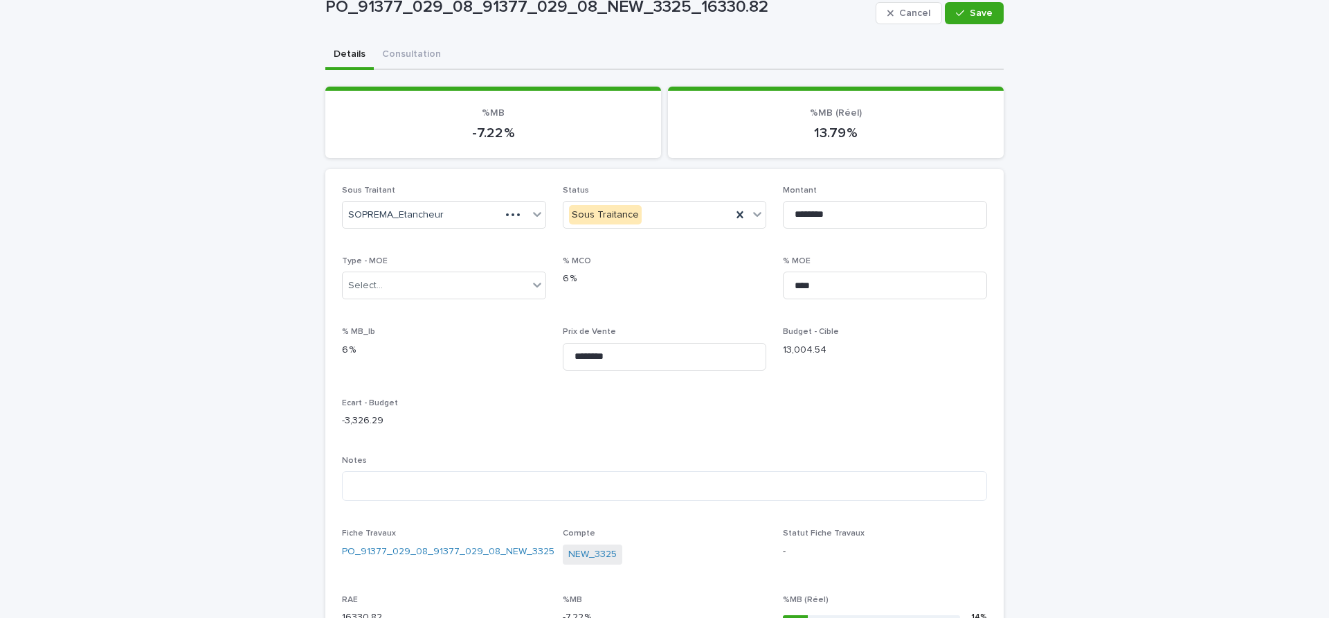
scroll to position [118, 0]
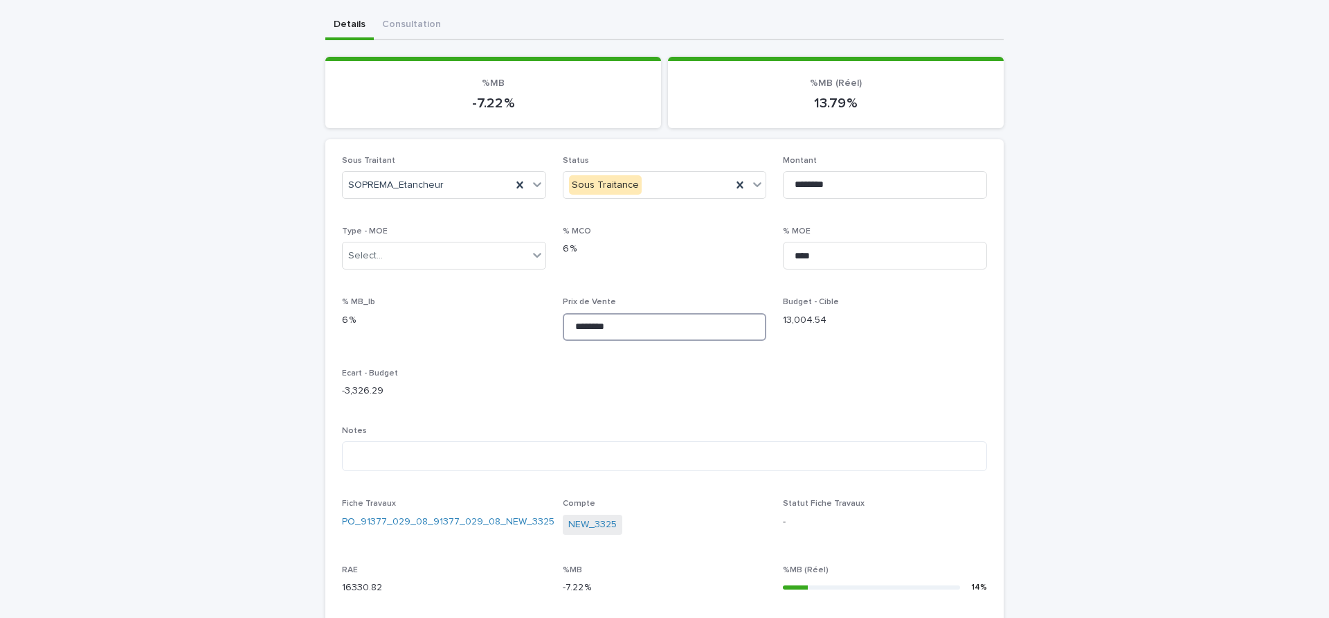
click at [654, 324] on input "********" at bounding box center [665, 327] width 204 height 28
paste input
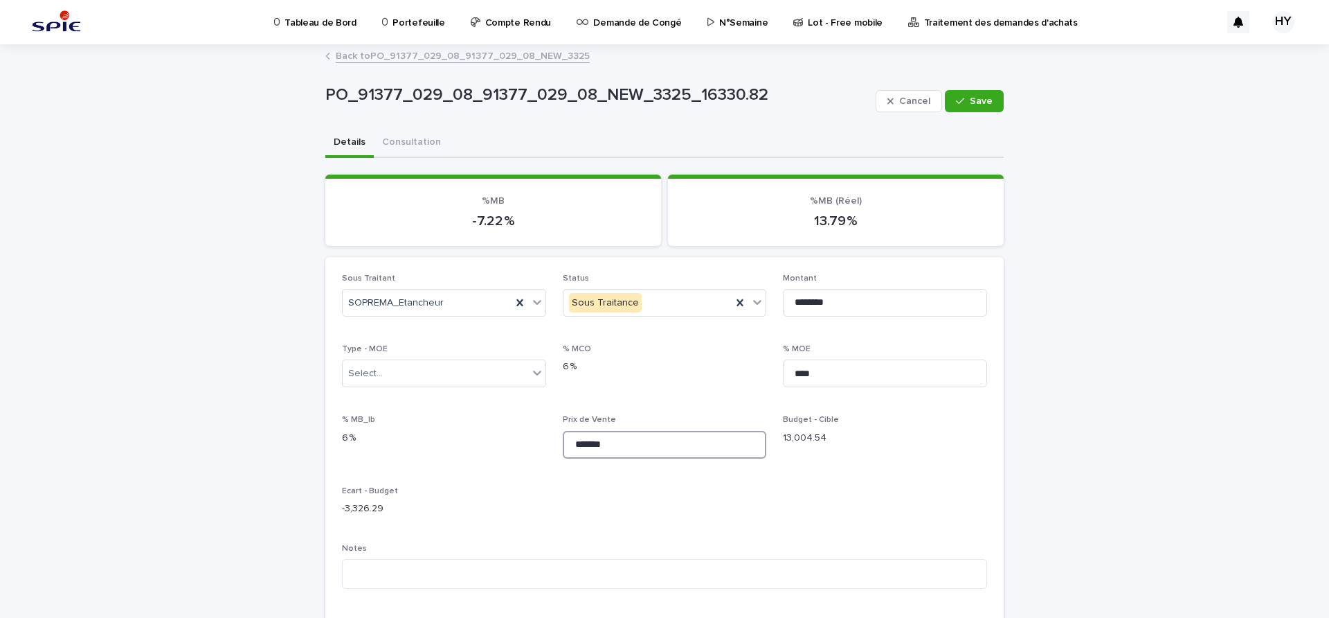
click at [594, 440] on input "*******" at bounding box center [665, 445] width 204 height 28
type input "********"
click at [974, 98] on span "Save" at bounding box center [981, 101] width 23 height 10
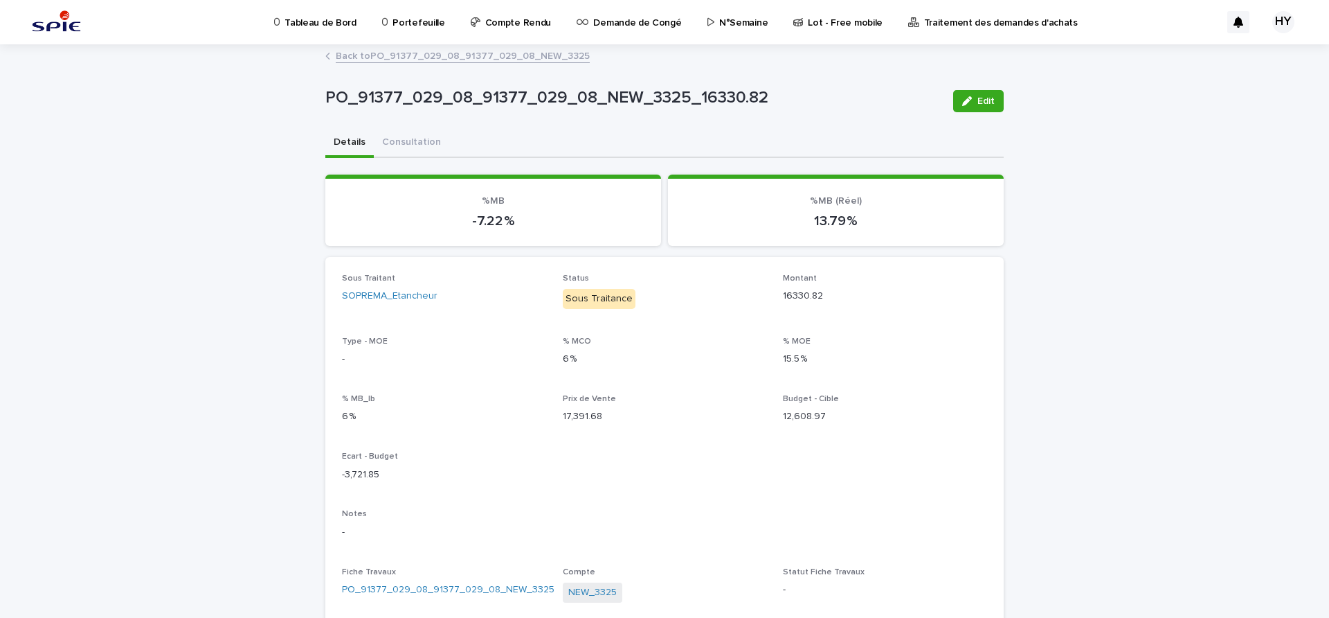
click at [446, 57] on link "Back to PO_91377_029_08_91377_029_08_NEW_3325" at bounding box center [463, 55] width 254 height 16
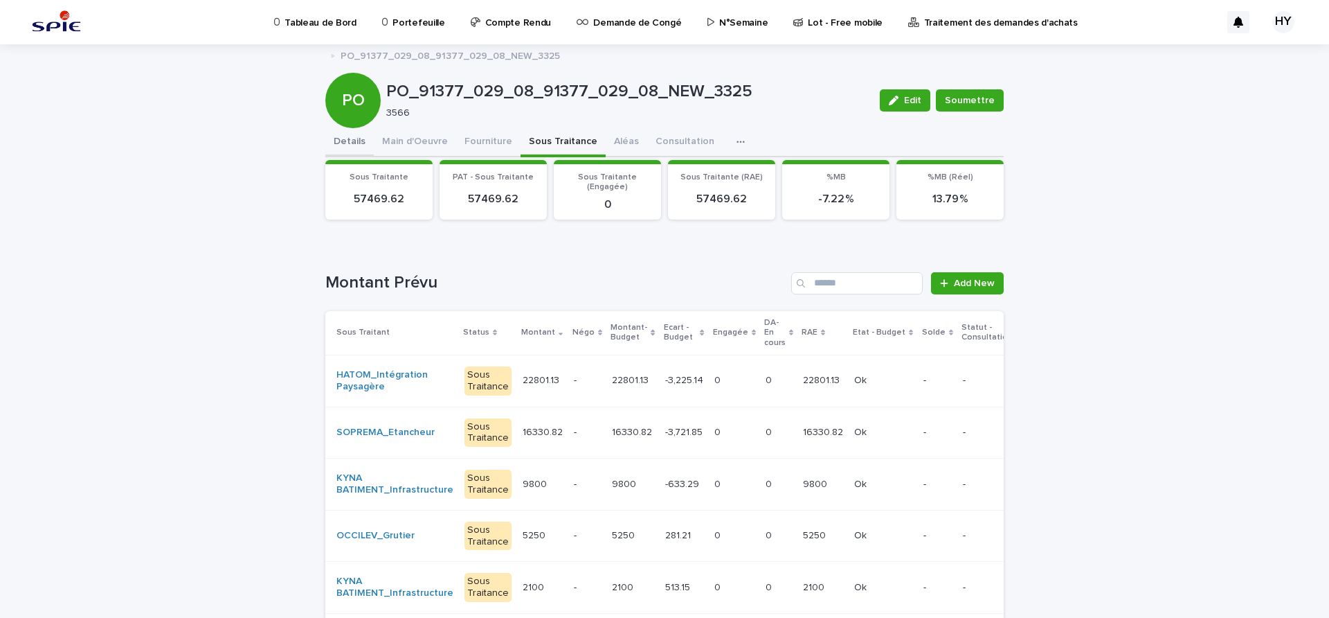
click at [339, 143] on button "Details" at bounding box center [349, 142] width 48 height 29
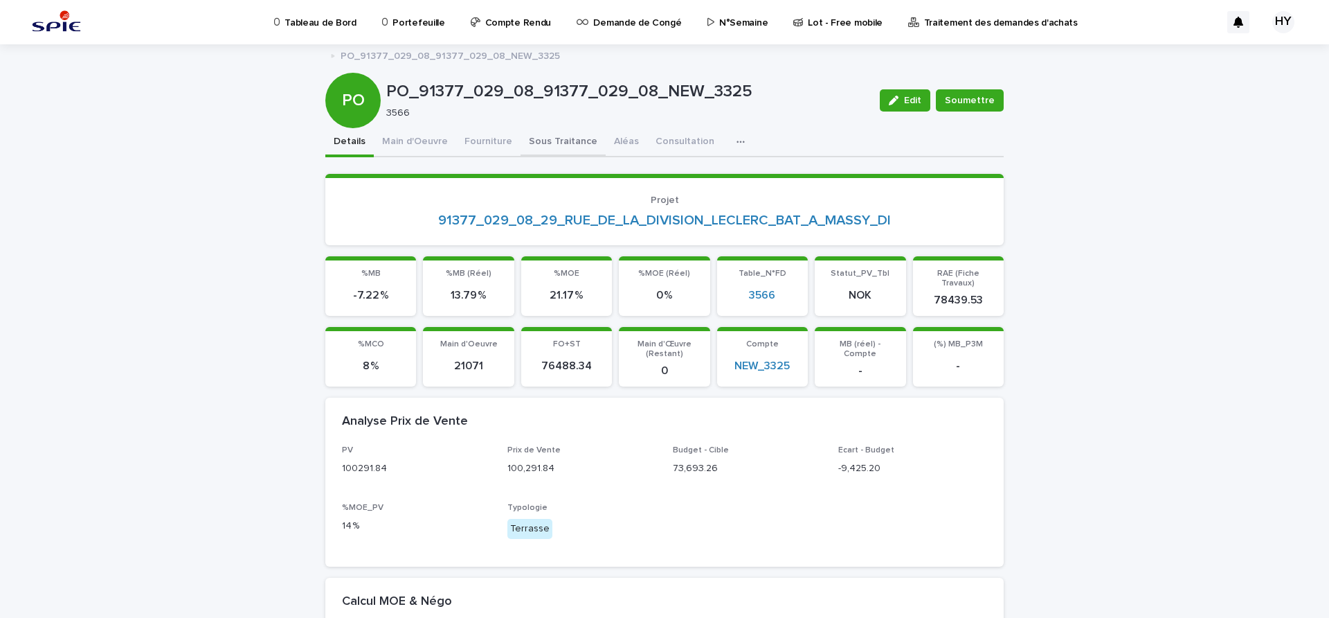
click at [533, 147] on button "Sous Traitance" at bounding box center [563, 142] width 85 height 29
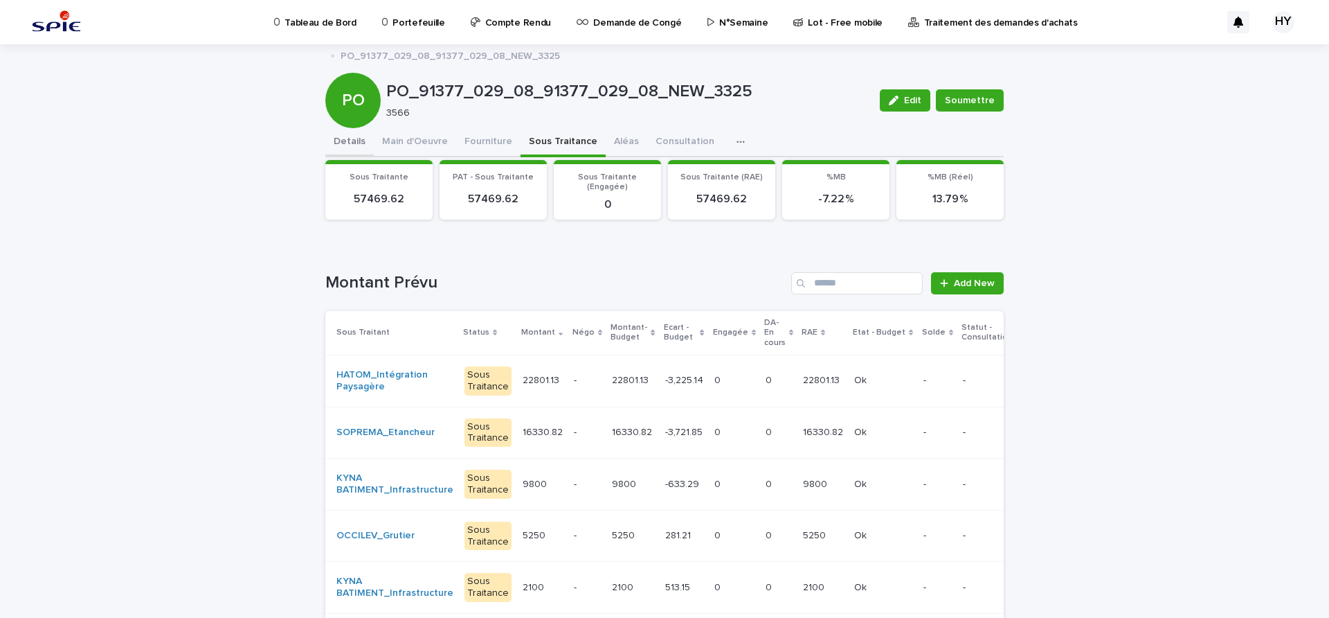
click at [363, 139] on button "Details" at bounding box center [349, 142] width 48 height 29
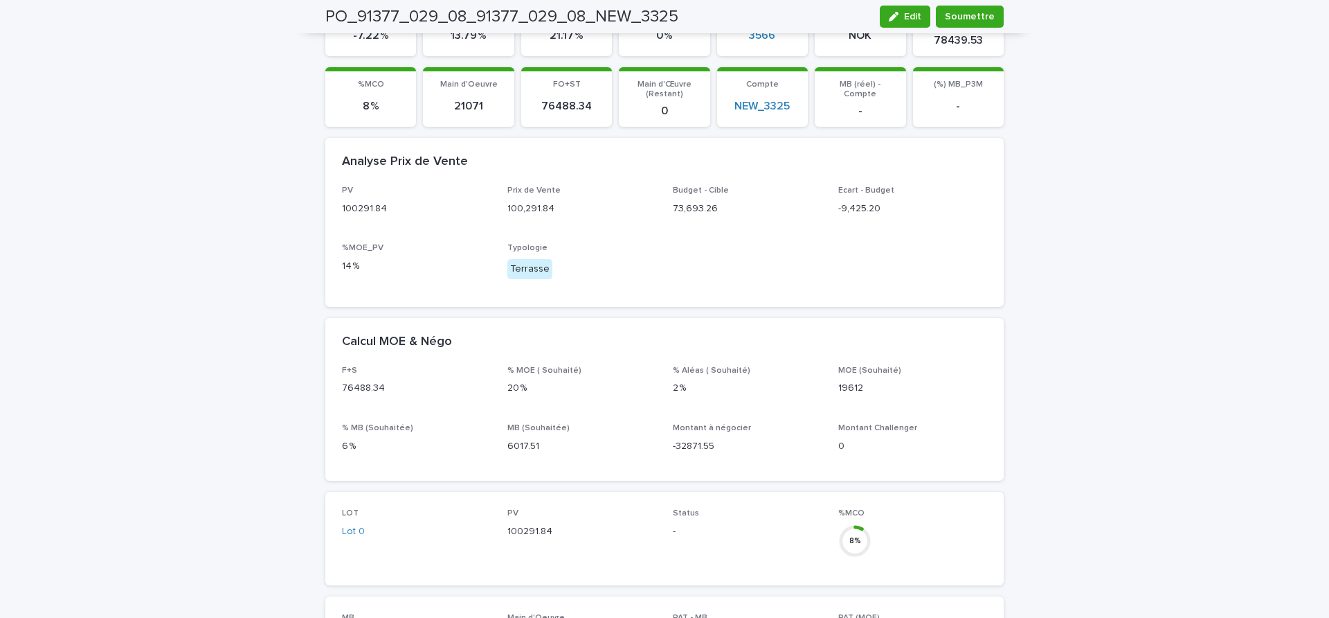
scroll to position [87, 0]
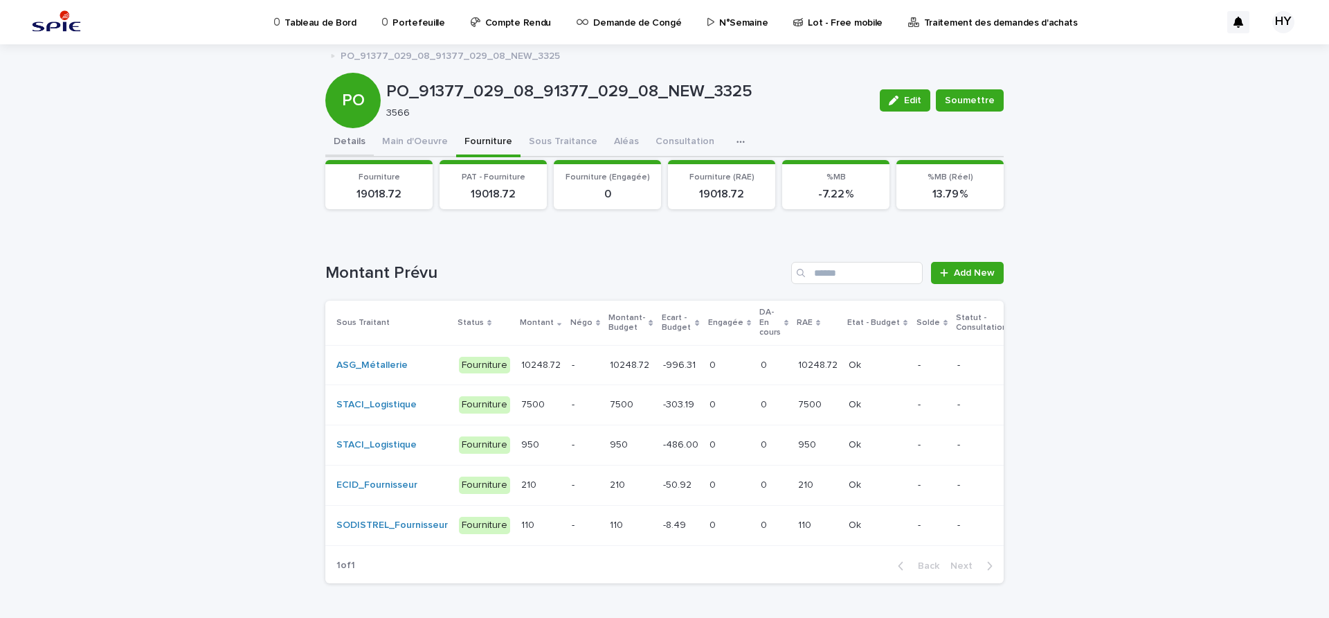
click at [350, 143] on button "Details" at bounding box center [349, 142] width 48 height 29
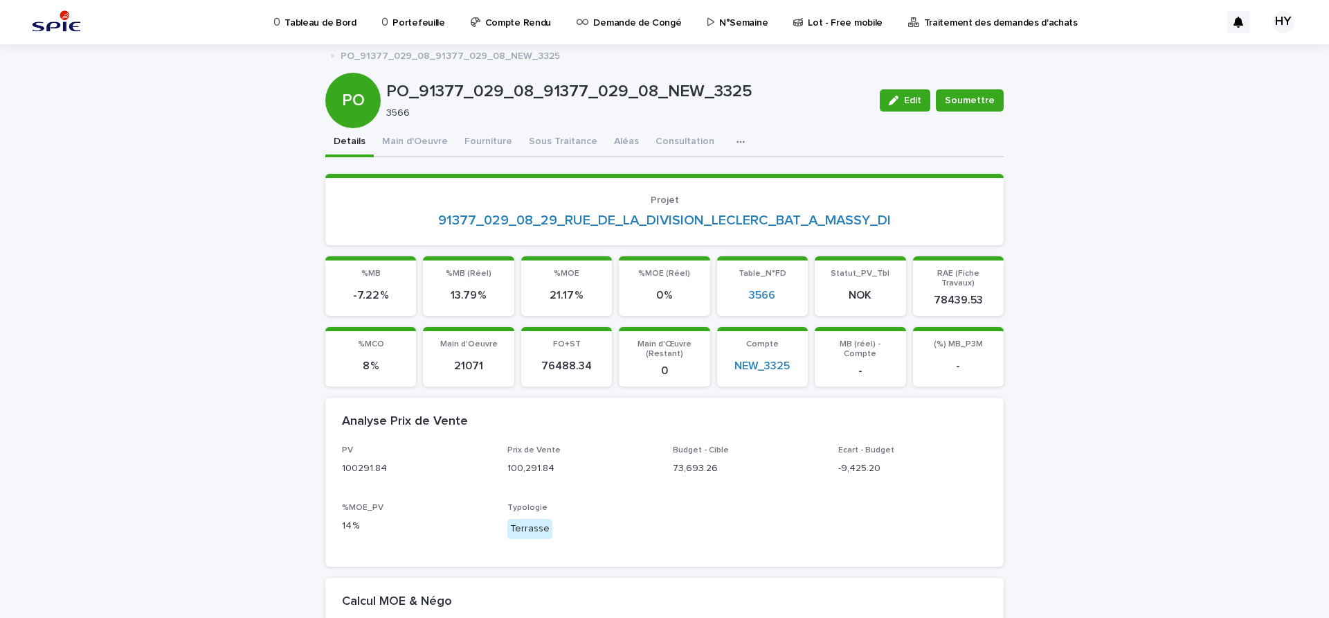
scroll to position [433, 0]
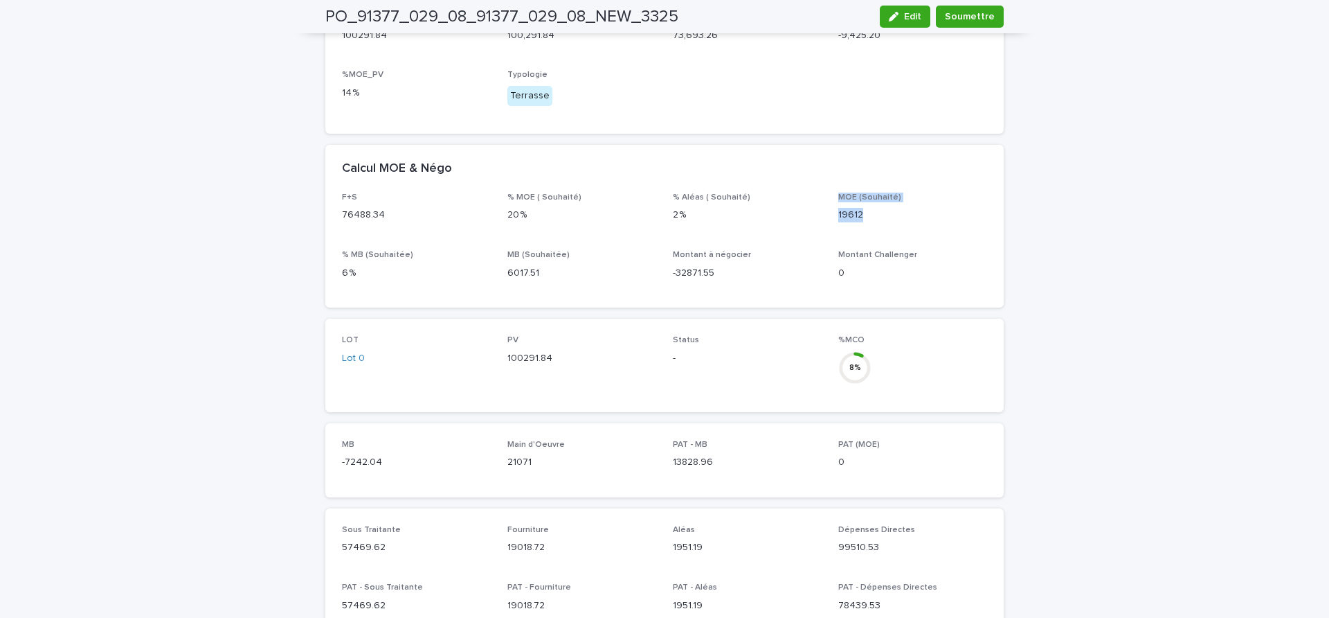
drag, startPoint x: 859, startPoint y: 200, endPoint x: 820, endPoint y: 202, distance: 39.5
click at [809, 201] on div "F+S 76488.34 % MOE ( Souhaité) 20 % % Aléas ( Souhaité) 2 % MOE (Souhaité) 1961…" at bounding box center [664, 241] width 645 height 98
click at [839, 208] on p "19612" at bounding box center [913, 215] width 149 height 15
drag, startPoint x: 853, startPoint y: 206, endPoint x: 832, endPoint y: 207, distance: 21.5
click at [839, 208] on p "19612" at bounding box center [913, 215] width 149 height 15
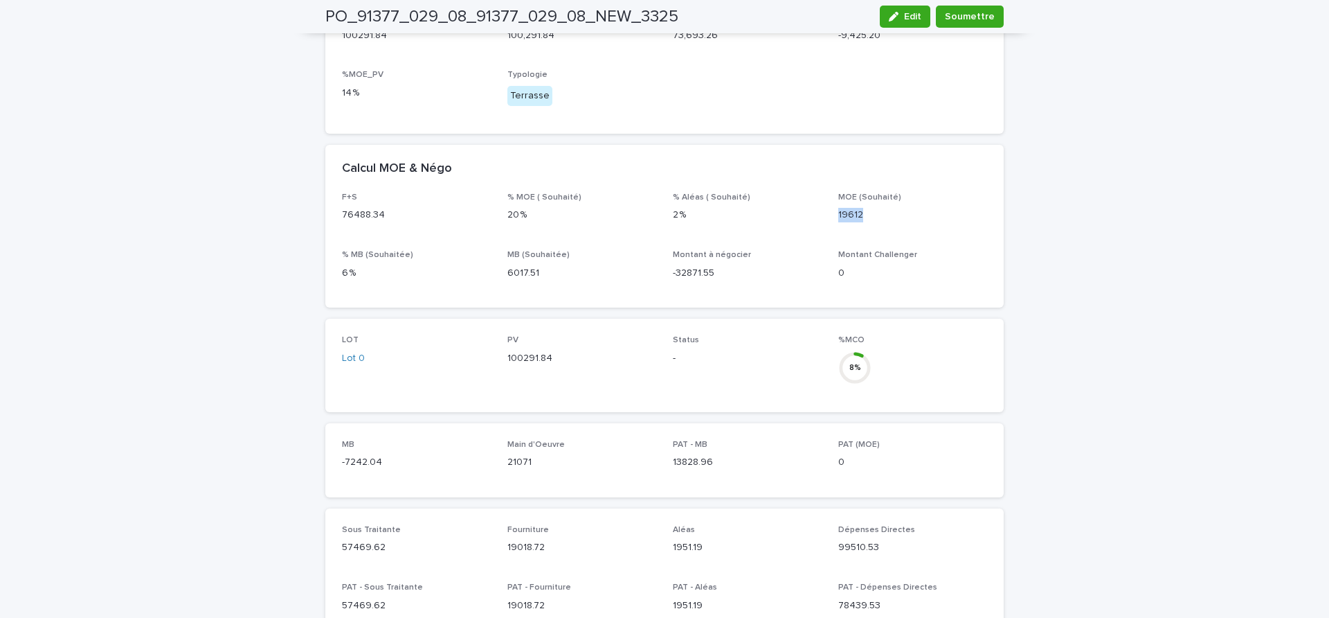
drag, startPoint x: 855, startPoint y: 204, endPoint x: 846, endPoint y: 203, distance: 9.0
click at [846, 208] on p "19612" at bounding box center [913, 215] width 149 height 15
copy p "19612"
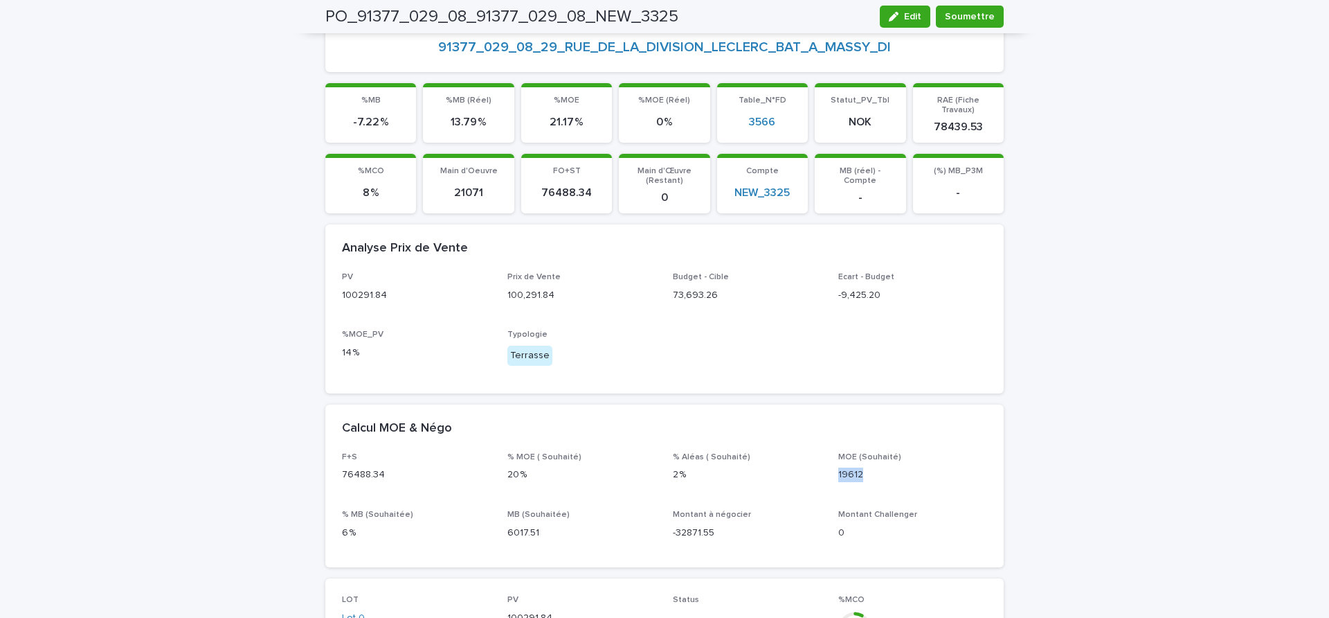
scroll to position [0, 0]
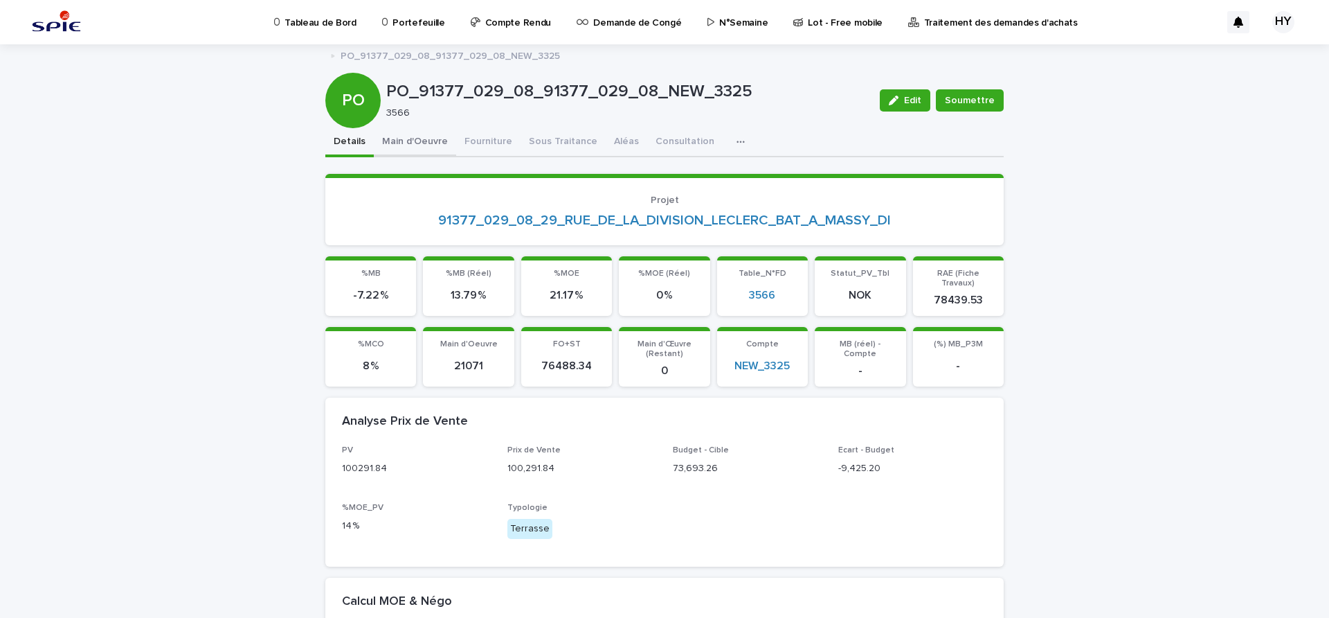
click at [409, 141] on button "Main d'Oeuvre" at bounding box center [415, 142] width 82 height 29
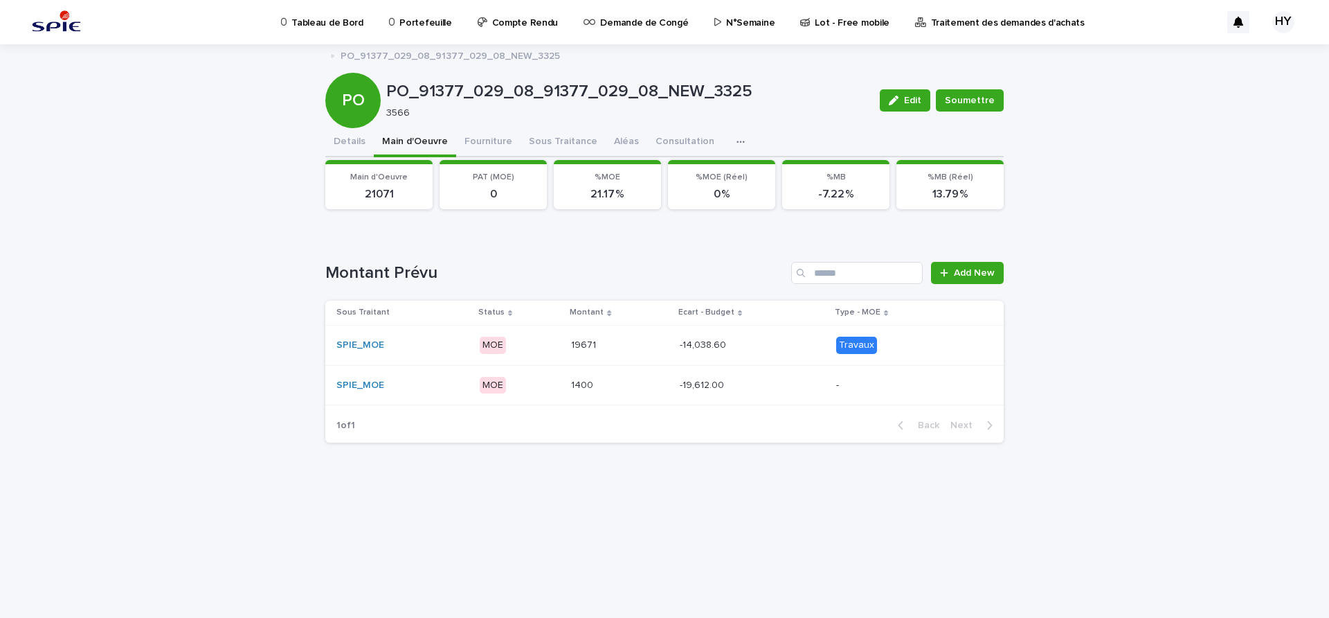
click at [668, 348] on td "19671 19671" at bounding box center [620, 345] width 109 height 40
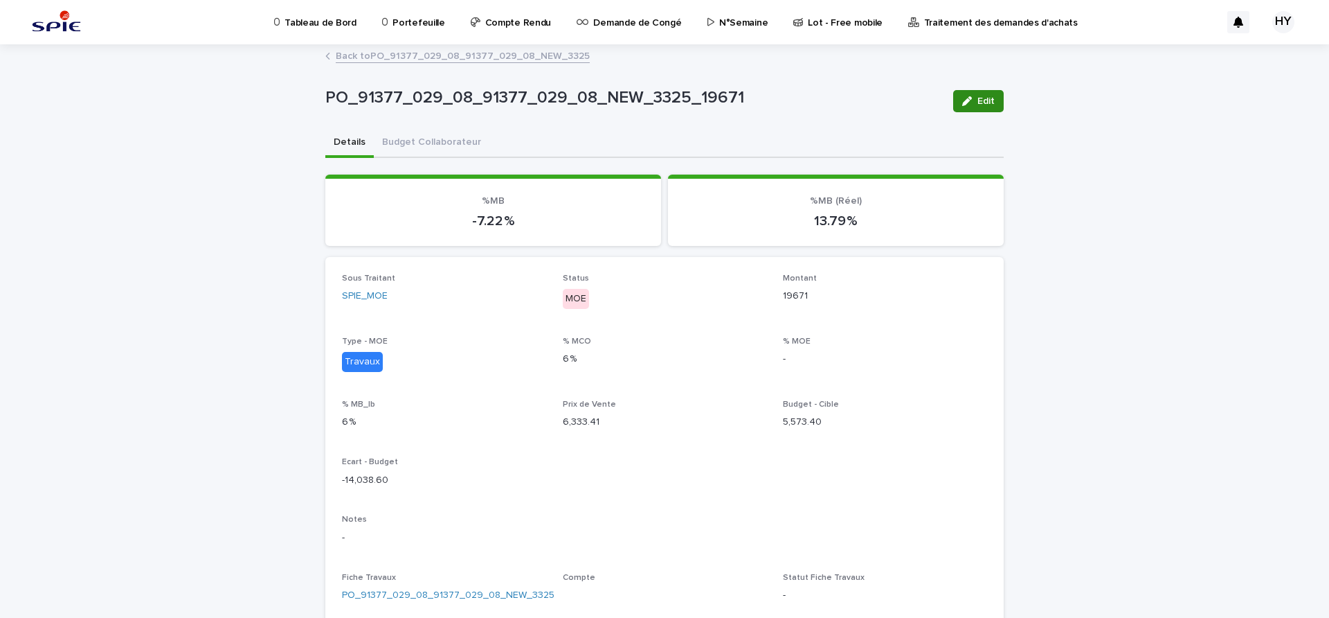
click at [983, 92] on button "Edit" at bounding box center [978, 101] width 51 height 22
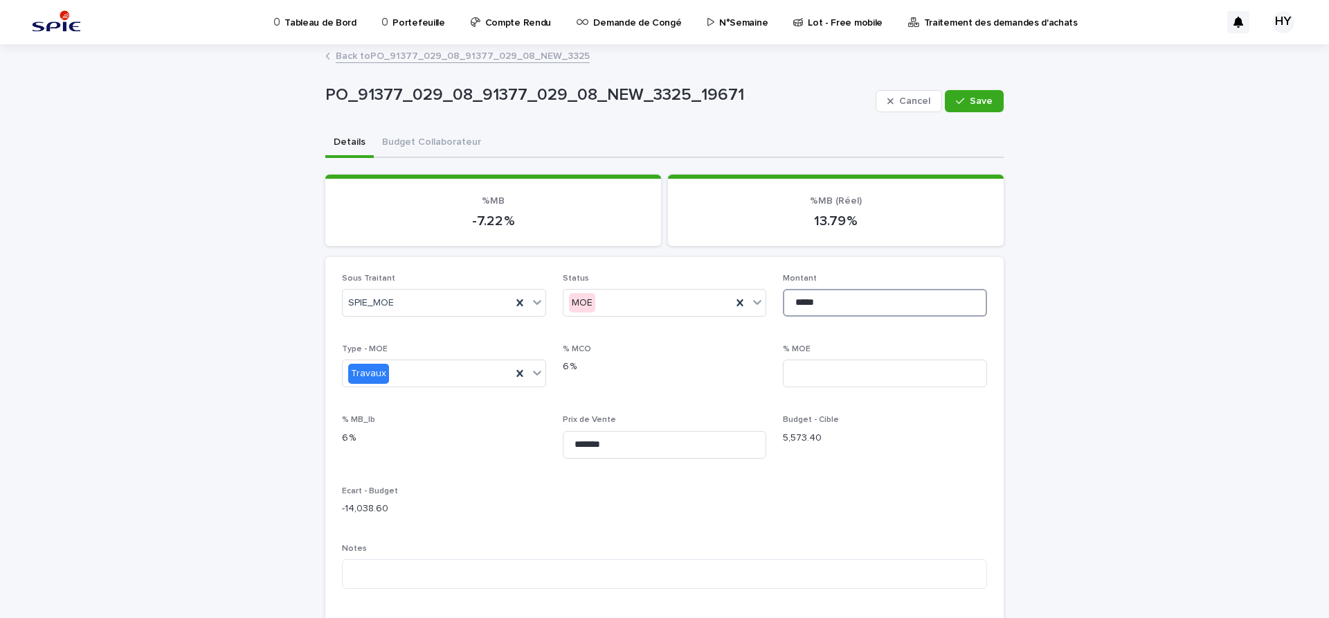
click at [862, 298] on input "*****" at bounding box center [885, 303] width 204 height 28
paste input
type input "*****"
click at [972, 105] on span "Save" at bounding box center [981, 101] width 23 height 10
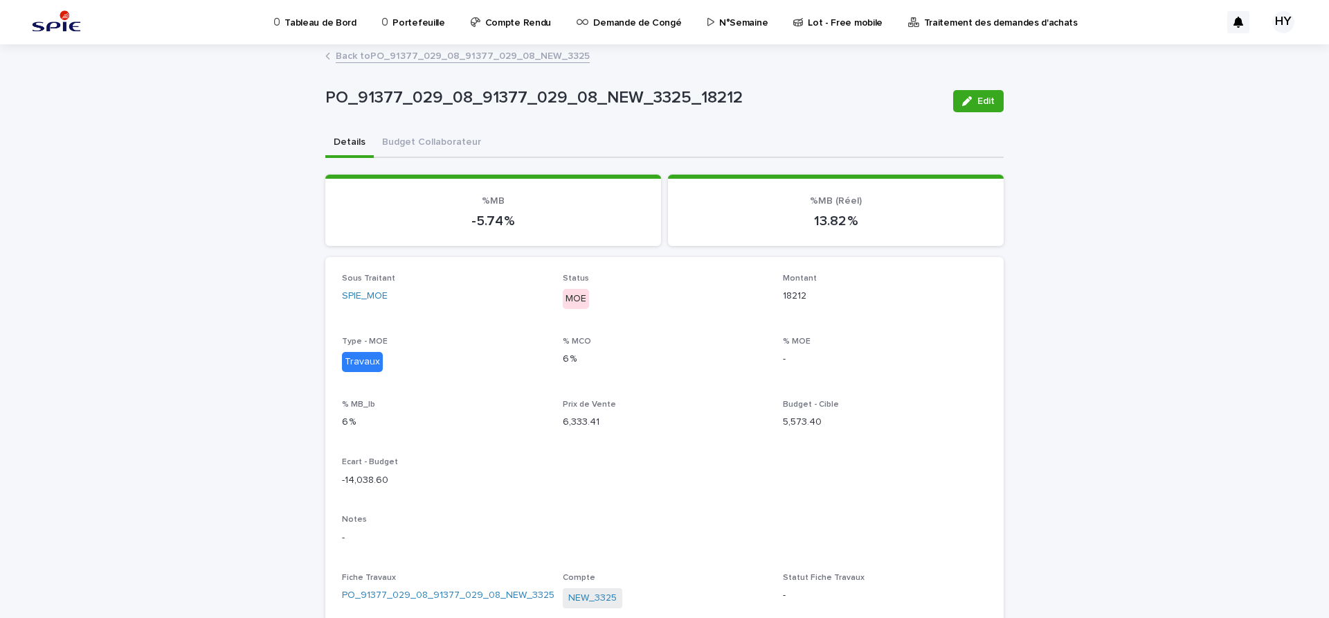
click at [413, 56] on link "Back to PO_91377_029_08_91377_029_08_NEW_3325" at bounding box center [463, 55] width 254 height 16
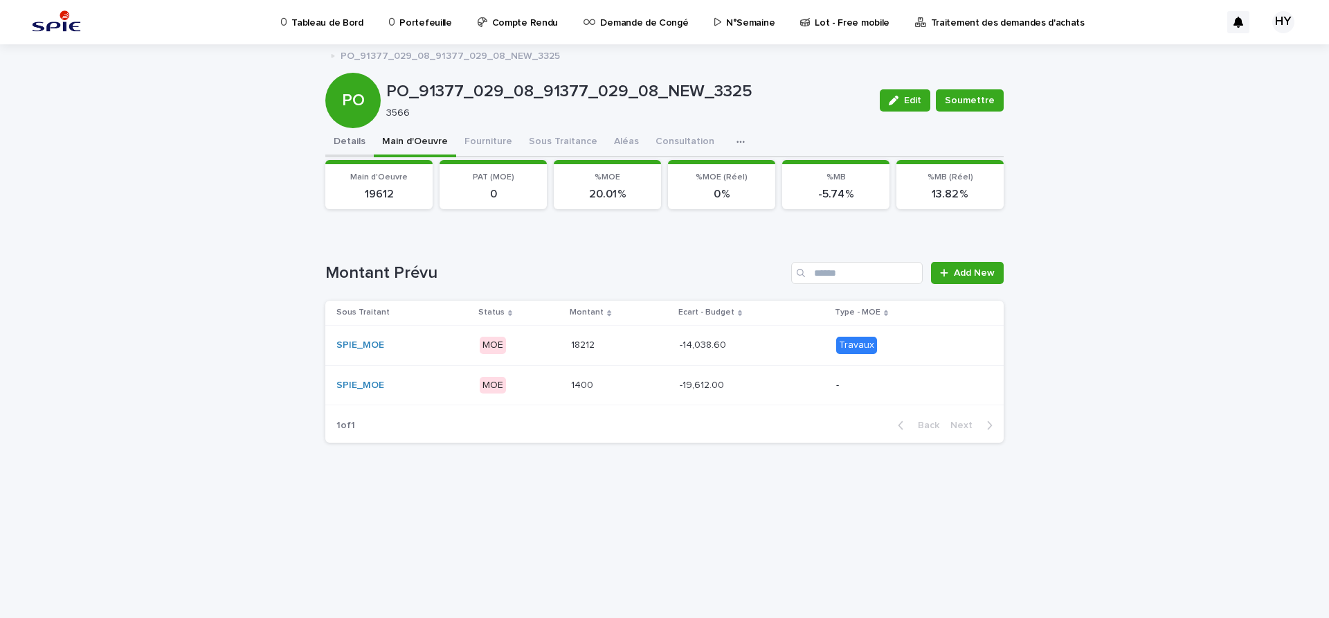
click at [332, 138] on button "Details" at bounding box center [349, 142] width 48 height 29
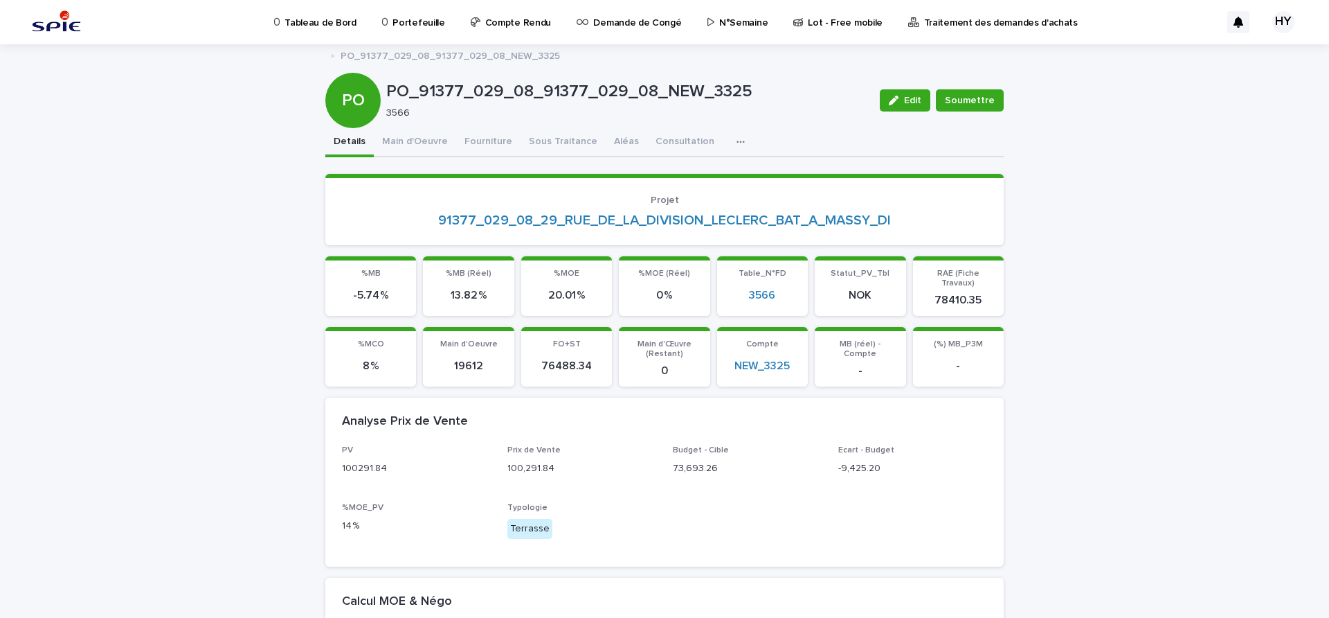
click at [407, 141] on button "Main d'Oeuvre" at bounding box center [415, 142] width 82 height 29
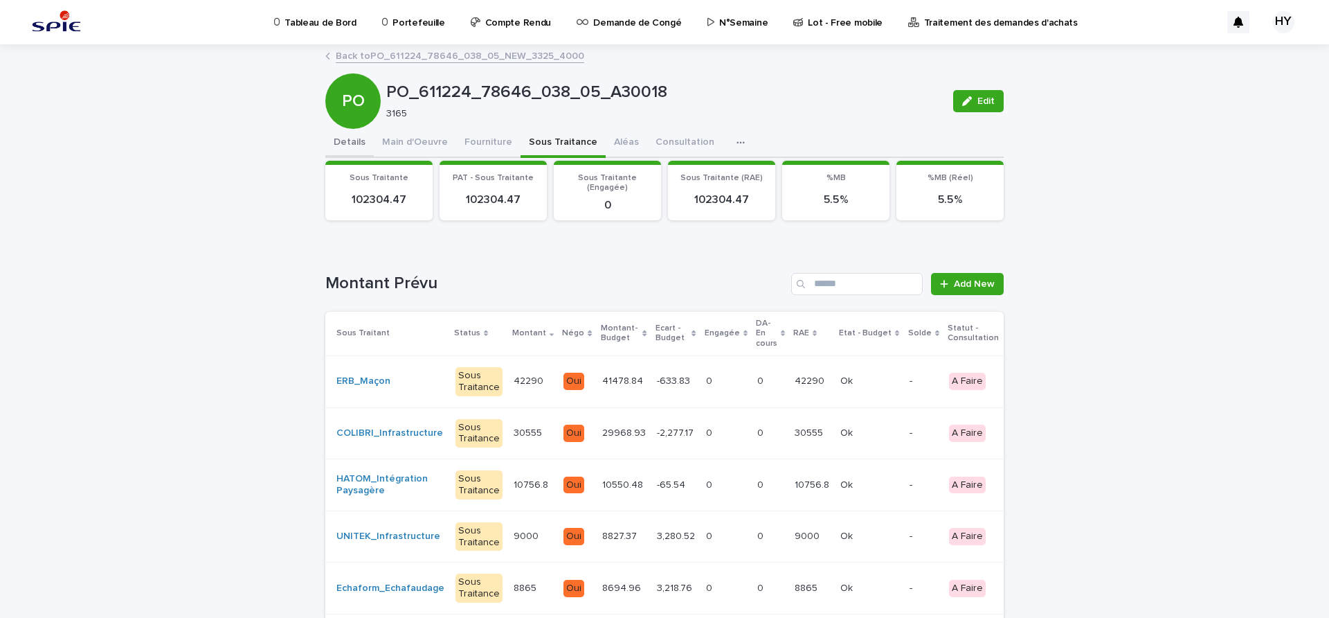
click at [347, 139] on button "Details" at bounding box center [349, 143] width 48 height 29
